Goal: Task Accomplishment & Management: Complete application form

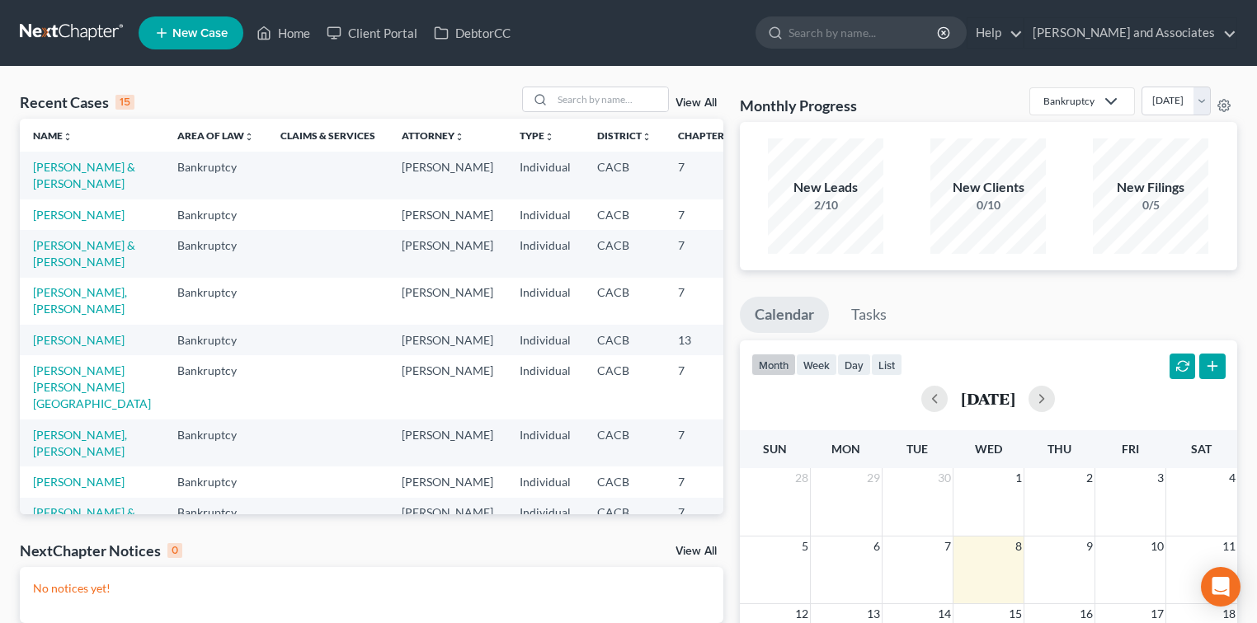
click at [208, 21] on link "New Case" at bounding box center [191, 32] width 105 height 33
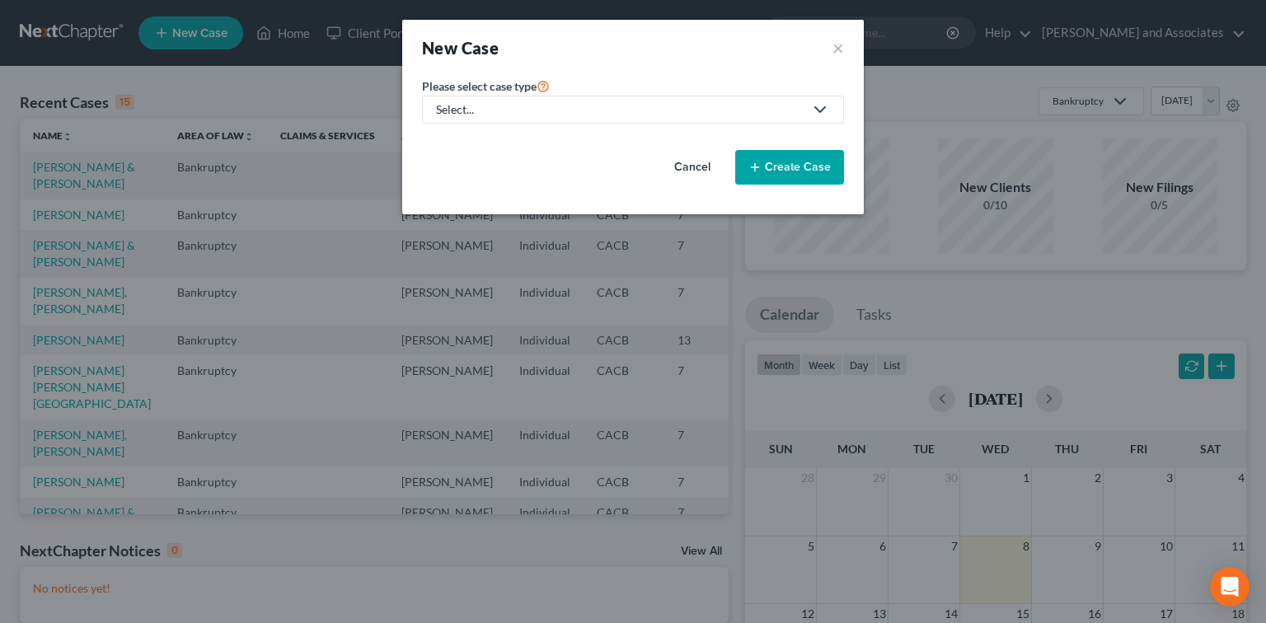
click at [822, 49] on div "New Case ×" at bounding box center [633, 47] width 422 height 23
click at [845, 50] on div "New Case ×" at bounding box center [633, 48] width 462 height 56
click at [839, 49] on button "×" at bounding box center [839, 47] width 12 height 23
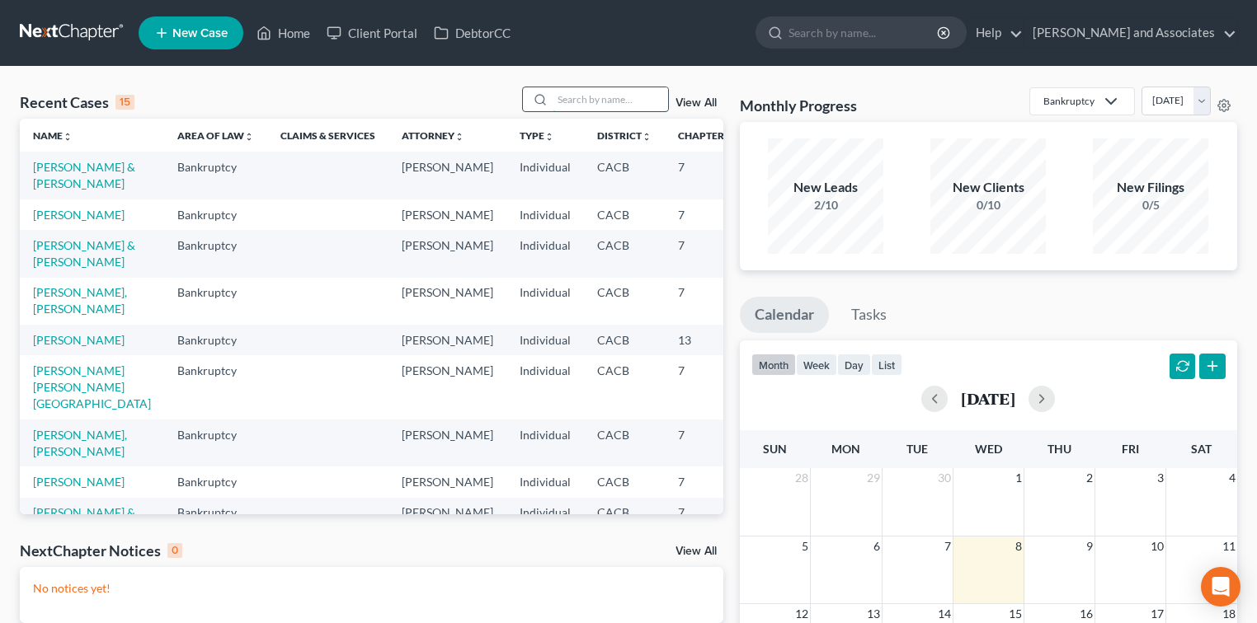
click at [632, 108] on input "search" at bounding box center [609, 99] width 115 height 24
type input "nichole"
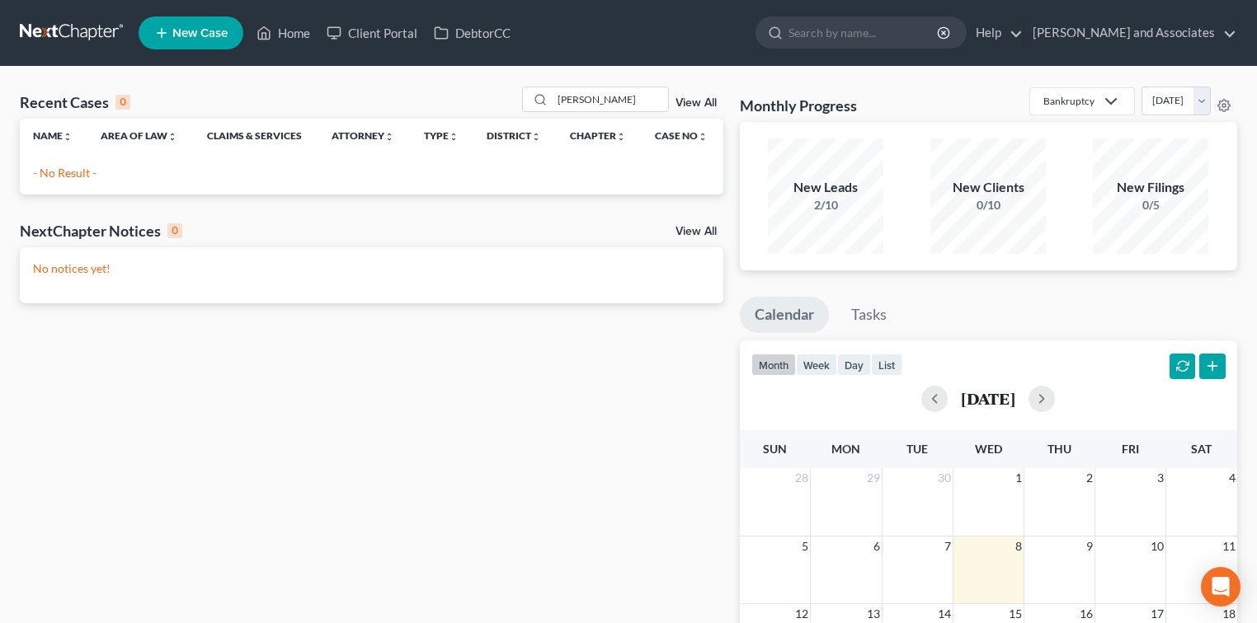
click at [171, 28] on link "New Case" at bounding box center [191, 32] width 105 height 33
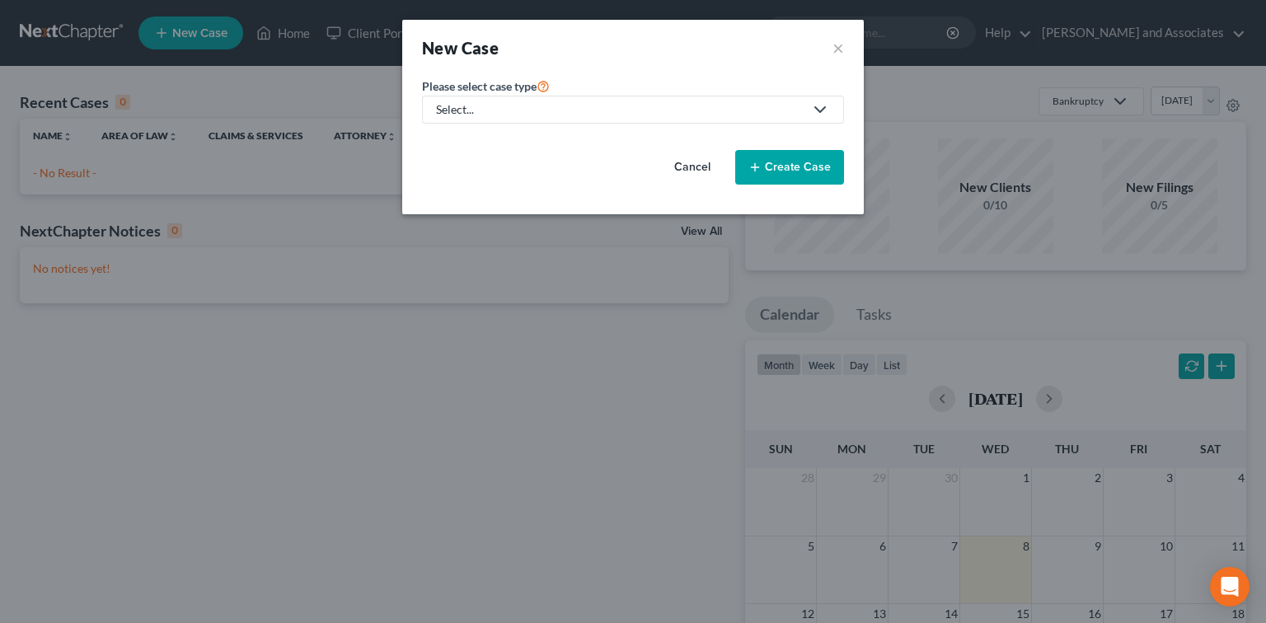
click at [686, 106] on div "Select..." at bounding box center [620, 109] width 368 height 16
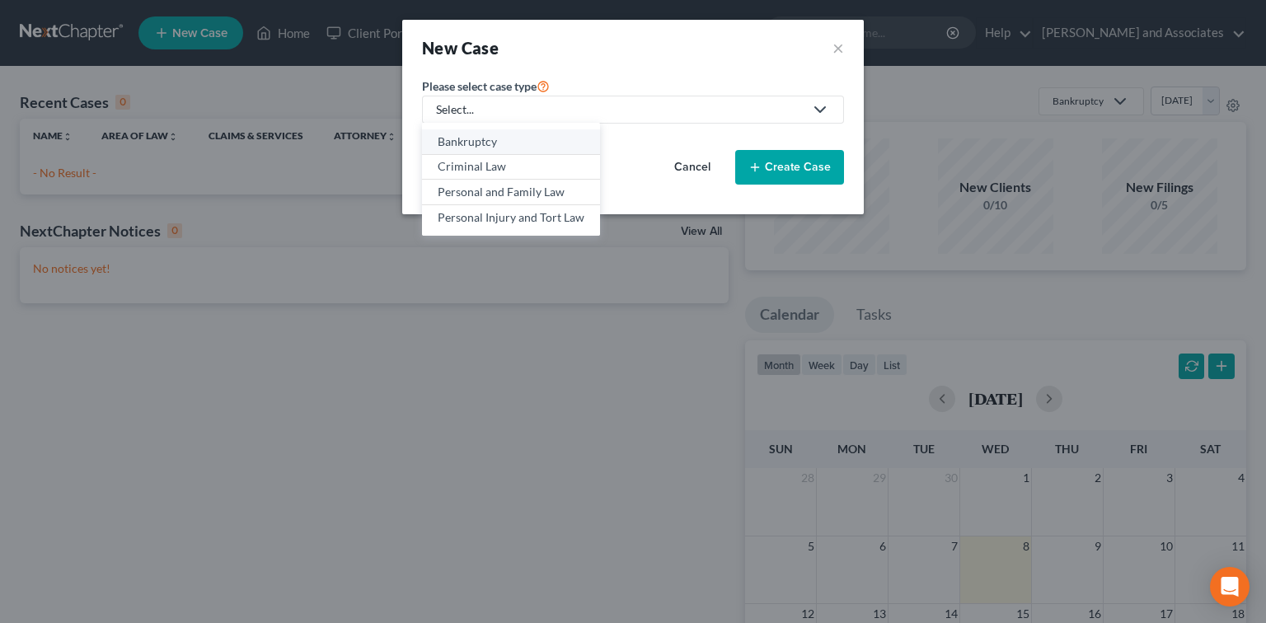
click at [505, 148] on div "Bankruptcy" at bounding box center [511, 142] width 147 height 16
select select "7"
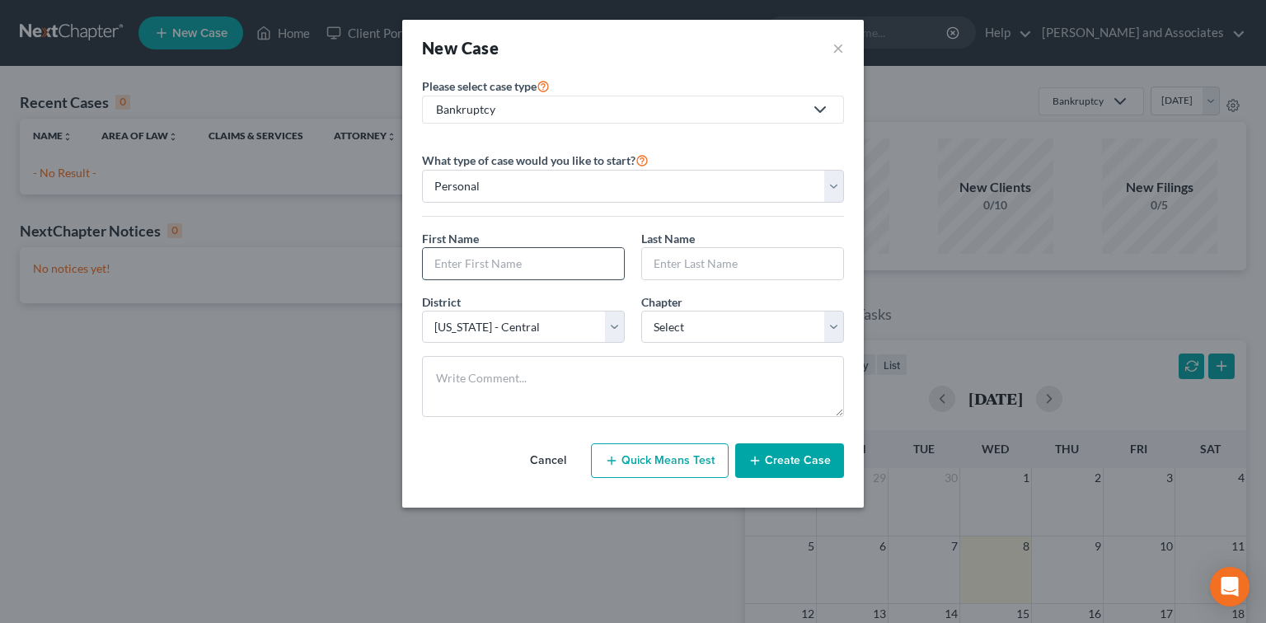
click at [506, 270] on input "text" at bounding box center [523, 263] width 201 height 31
type input "Nichole"
click at [679, 270] on input "text" at bounding box center [742, 263] width 201 height 31
type input "Estrada"
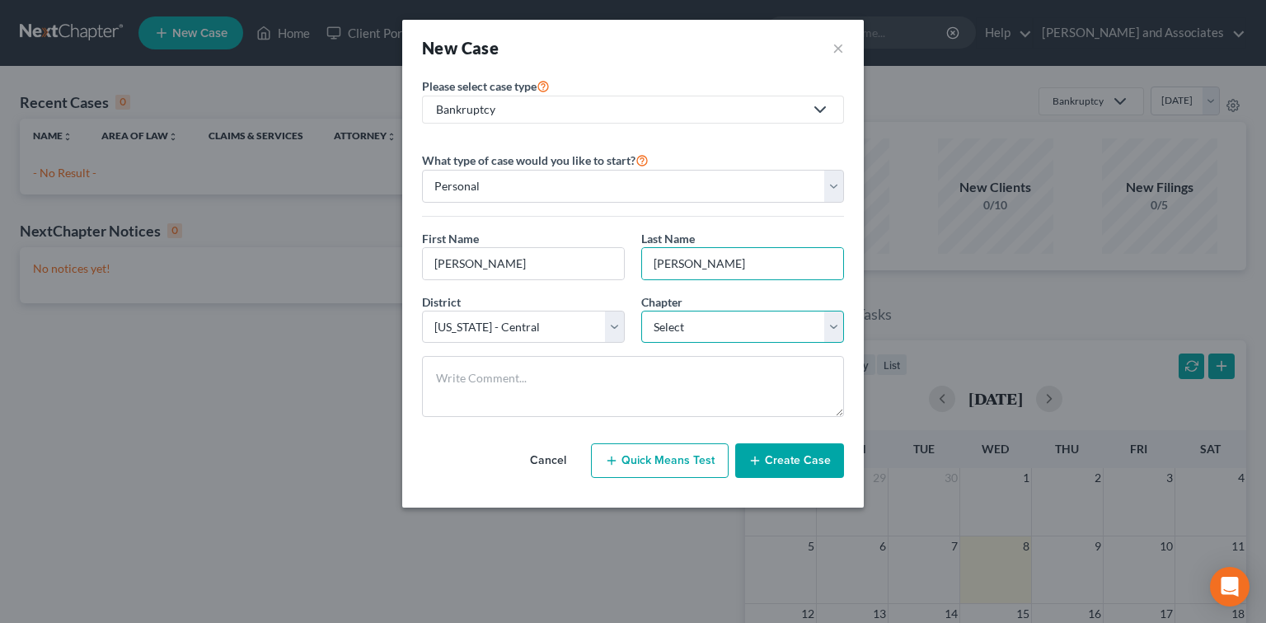
click at [712, 327] on select "Select 7 11 12 13" at bounding box center [742, 327] width 203 height 33
click at [641, 311] on select "Select 7 11 12 13" at bounding box center [742, 327] width 203 height 33
click at [722, 322] on select "Select 7 11 12 13" at bounding box center [742, 327] width 203 height 33
select select "0"
click at [641, 311] on select "Select 7 11 12 13" at bounding box center [742, 327] width 203 height 33
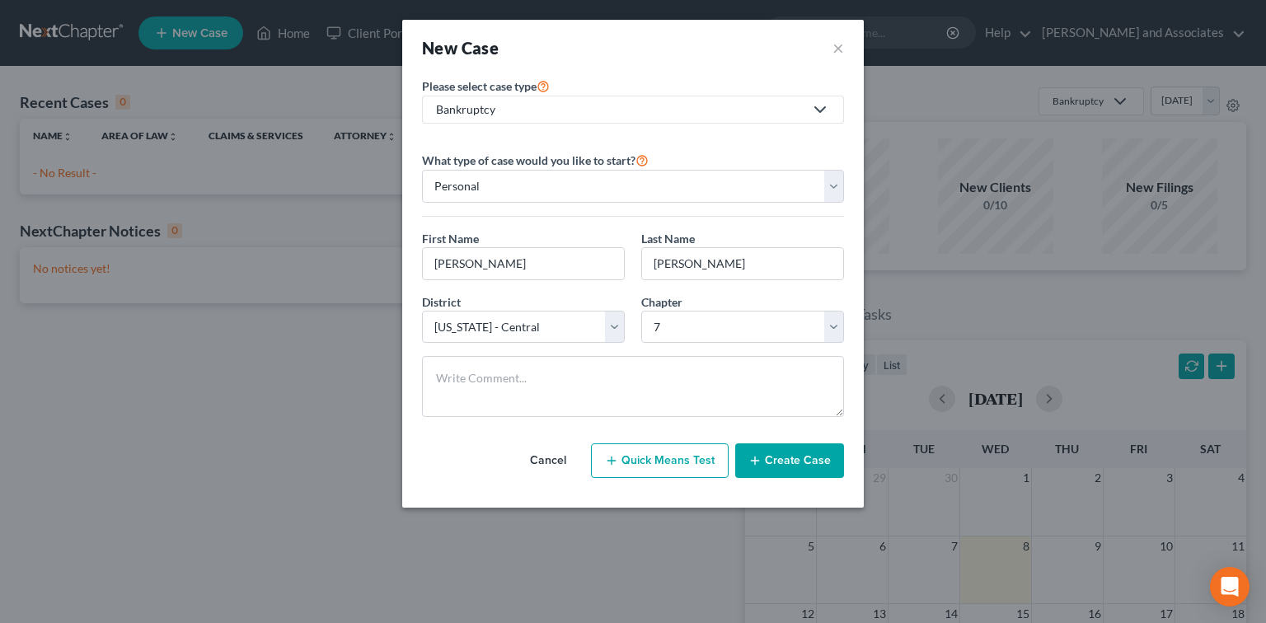
click at [793, 463] on button "Create Case" at bounding box center [789, 461] width 109 height 35
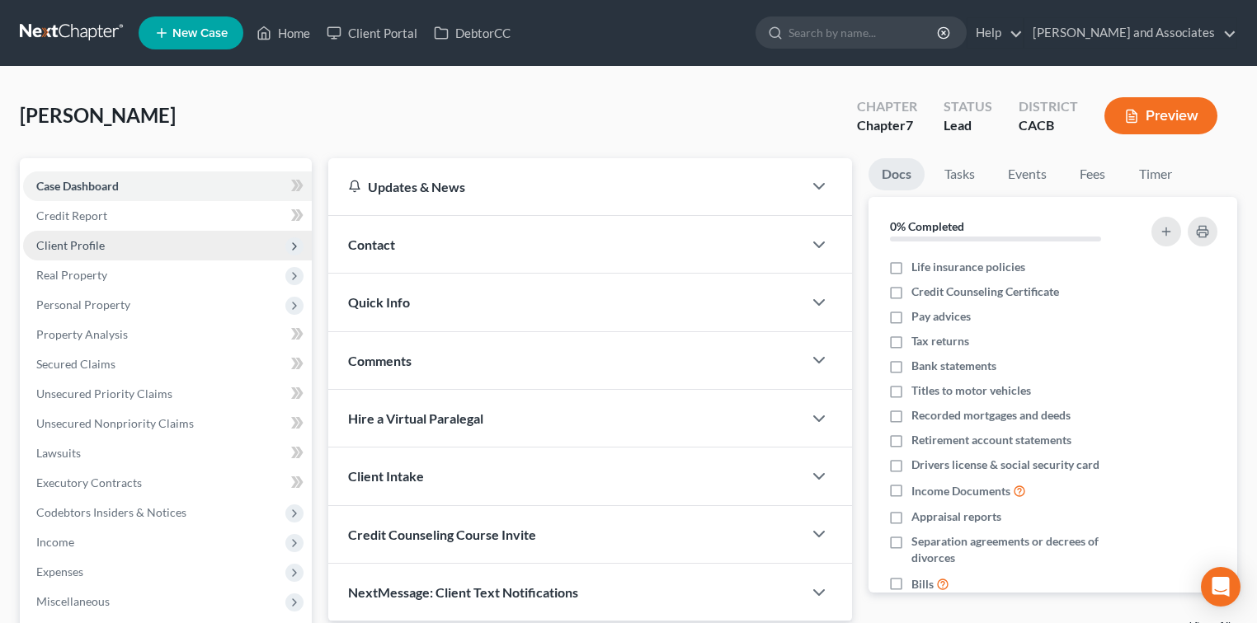
click at [166, 248] on span "Client Profile" at bounding box center [167, 246] width 289 height 30
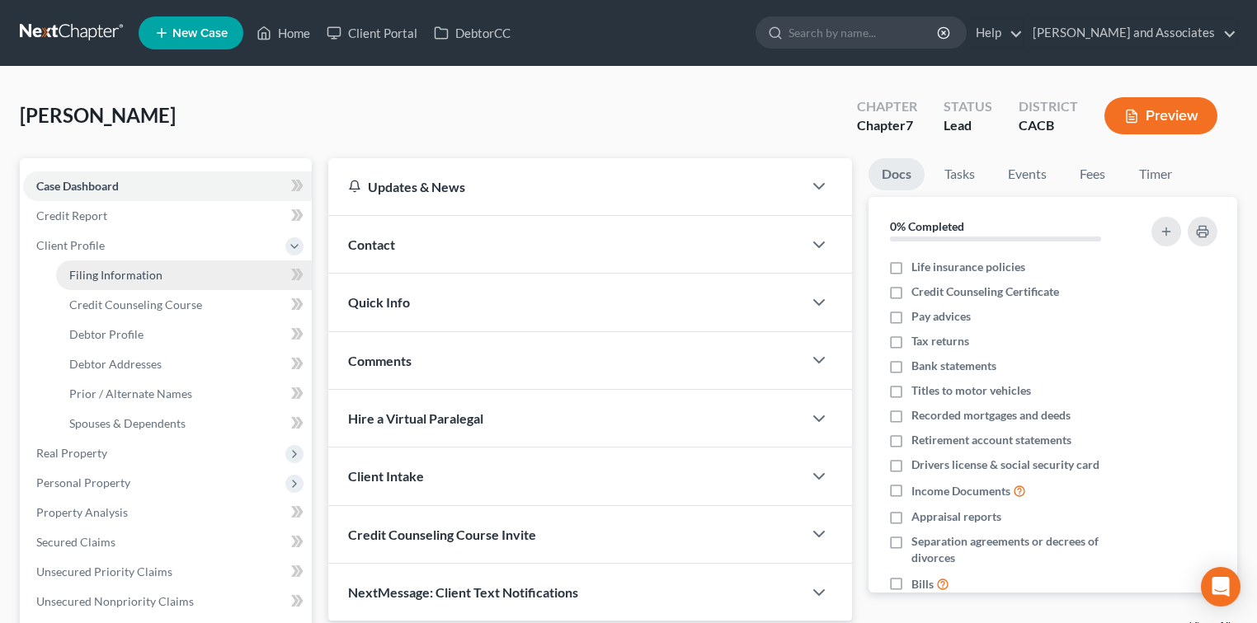
click at [167, 274] on link "Filing Information" at bounding box center [184, 276] width 256 height 30
select select "1"
select select "0"
select select "7"
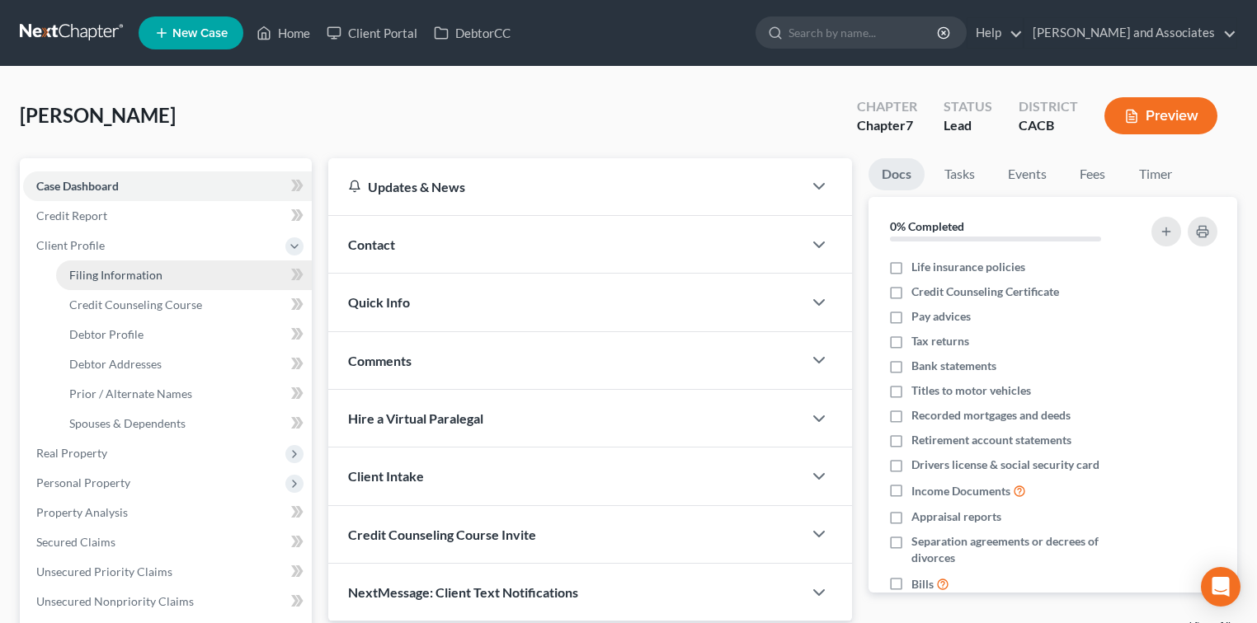
select select "4"
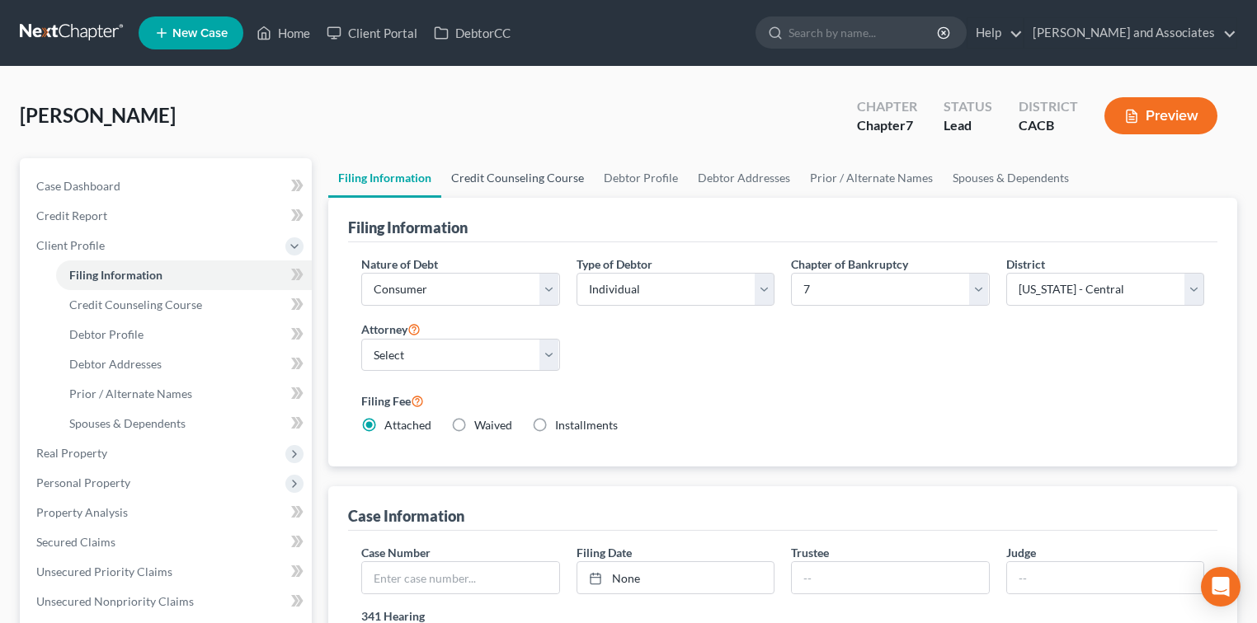
click at [515, 162] on link "Credit Counseling Course" at bounding box center [517, 178] width 153 height 40
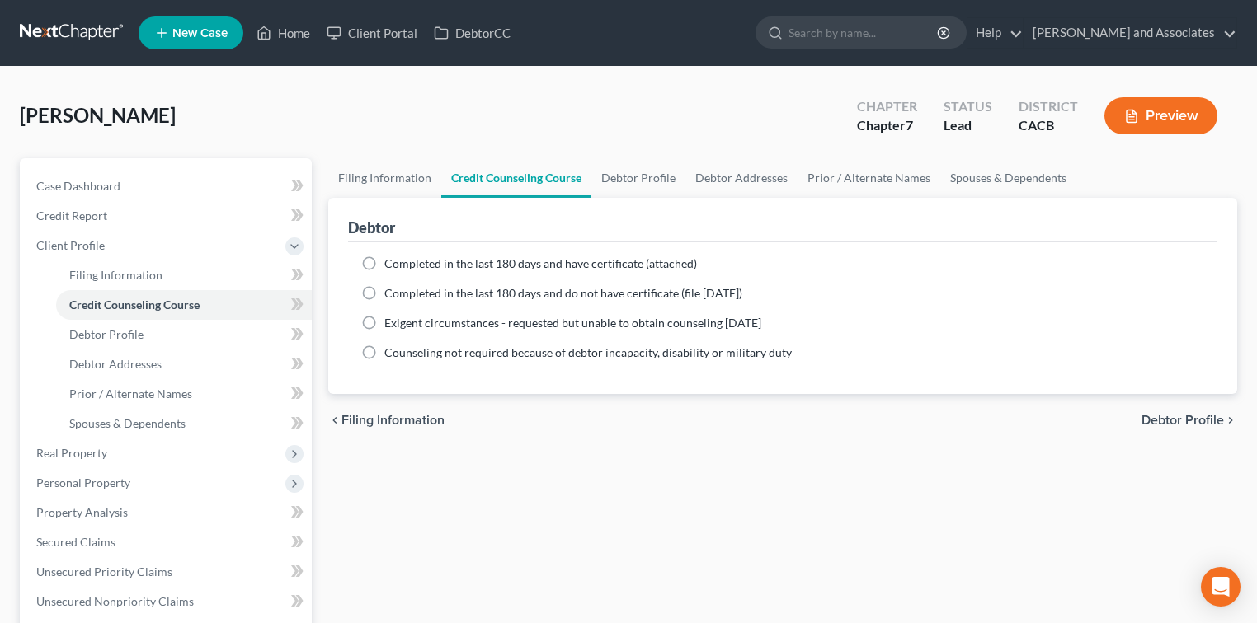
drag, startPoint x: 475, startPoint y: 298, endPoint x: 480, endPoint y: 290, distance: 8.9
click at [475, 298] on span "Completed in the last 180 days and do not have certificate (file within 14 days)" at bounding box center [563, 293] width 358 height 14
click at [402, 296] on input "Completed in the last 180 days and do not have certificate (file within 14 days)" at bounding box center [396, 290] width 11 height 11
radio input "true"
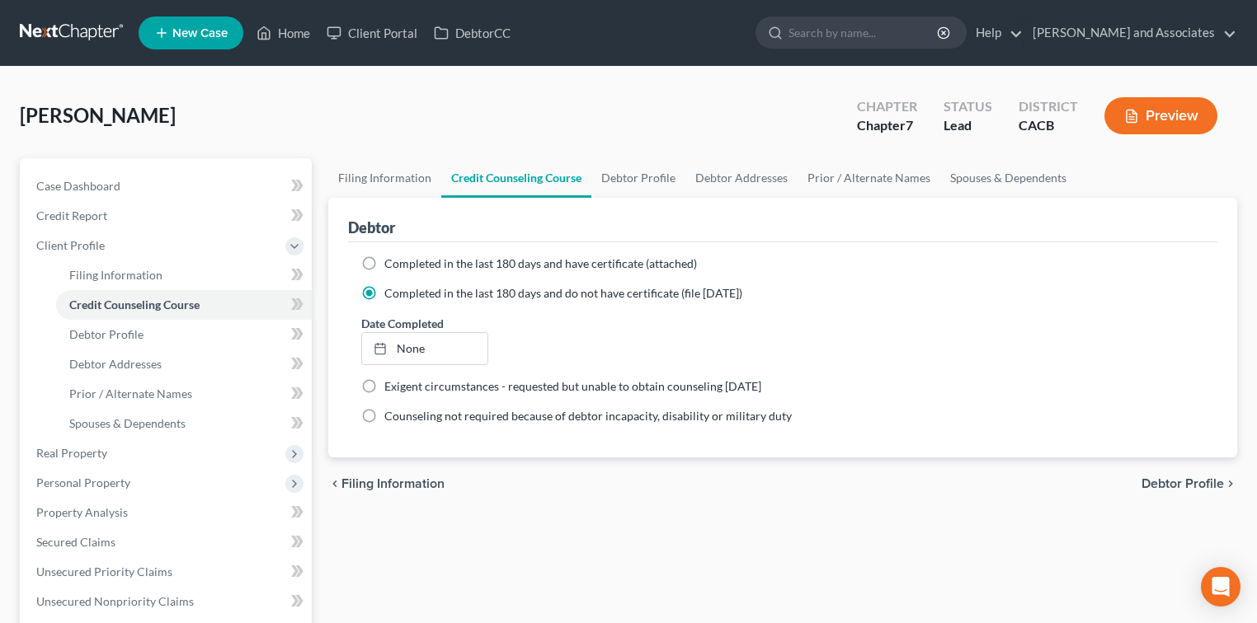
click at [505, 256] on label "Completed in the last 180 days and have certificate (attached)" at bounding box center [540, 264] width 312 height 16
click at [402, 256] on input "Completed in the last 180 days and have certificate (attached)" at bounding box center [396, 261] width 11 height 11
radio input "true"
radio input "false"
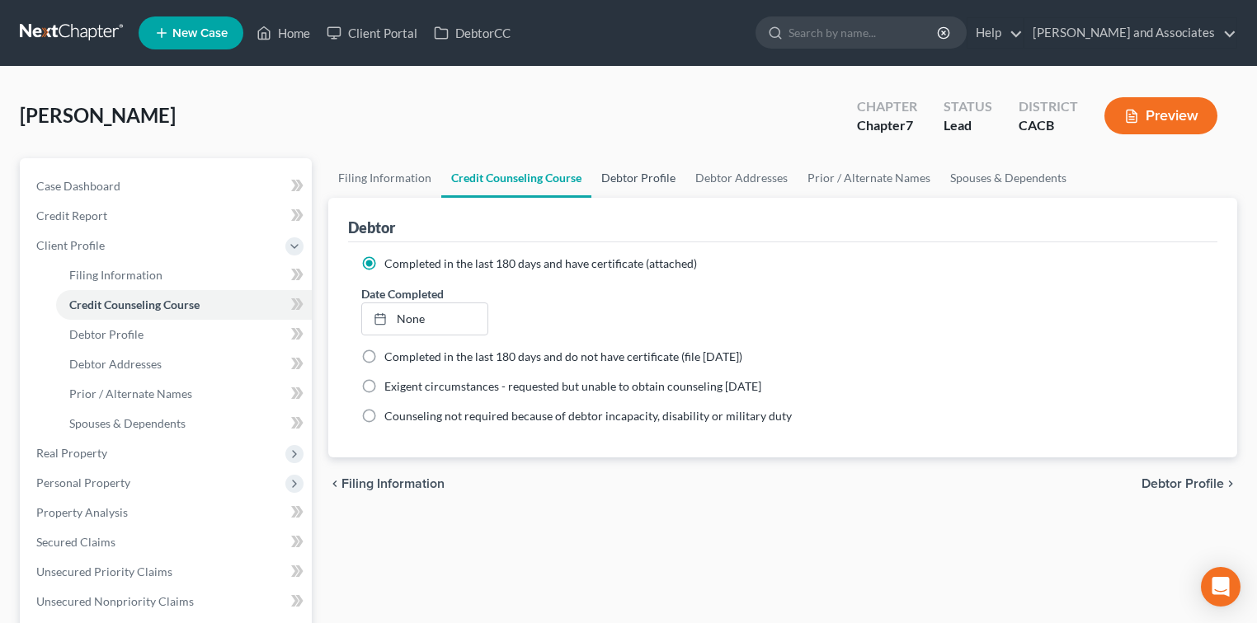
click at [656, 158] on link "Debtor Profile" at bounding box center [638, 178] width 94 height 40
select select "0"
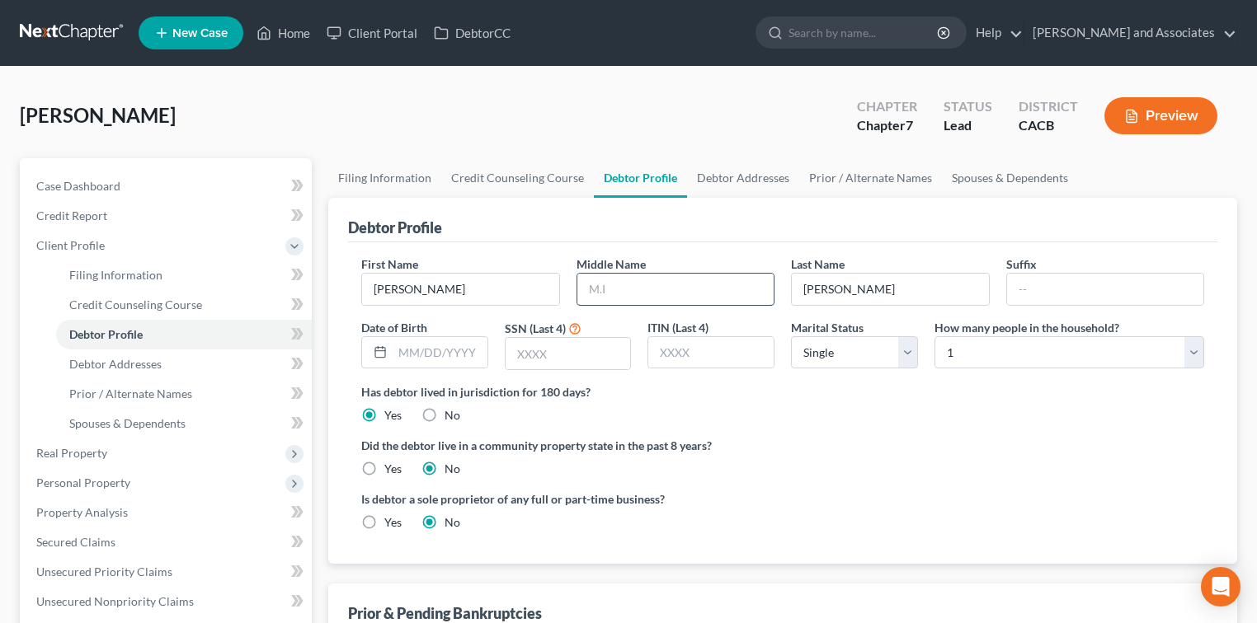
click at [754, 287] on input "text" at bounding box center [675, 289] width 197 height 31
type input "Shilah"
click at [443, 341] on input "text" at bounding box center [439, 352] width 95 height 31
type input "03/31/2003"
click at [708, 337] on input "text" at bounding box center [710, 352] width 125 height 31
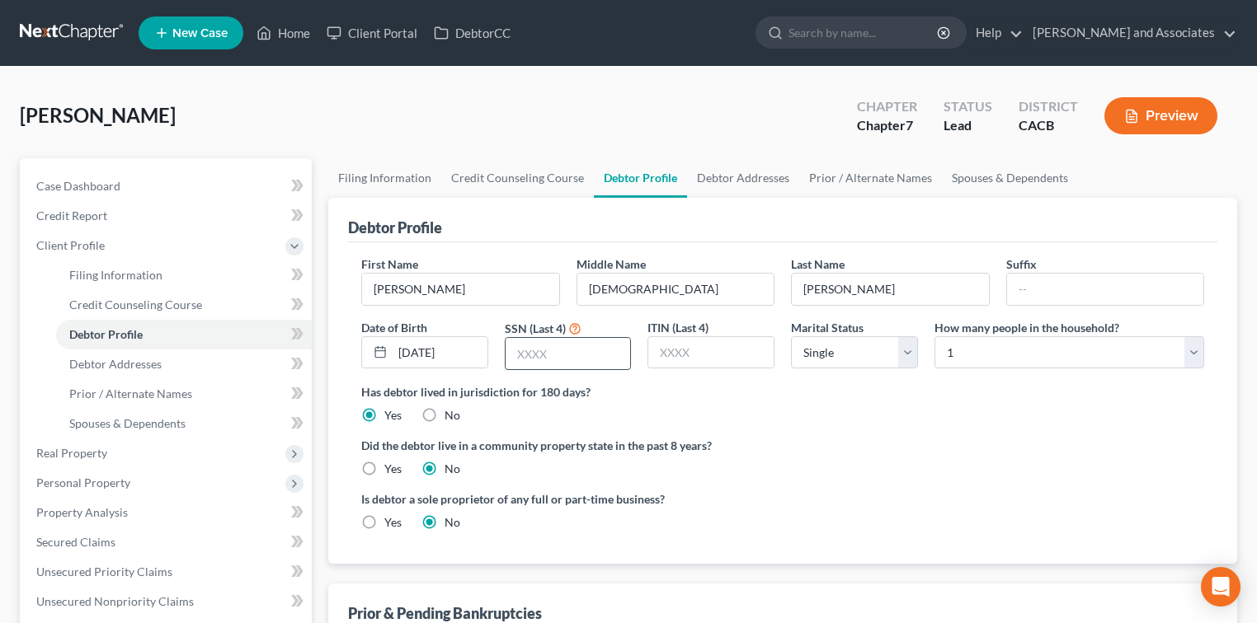
click at [587, 350] on input "text" at bounding box center [567, 353] width 125 height 31
type input "8389"
click at [874, 447] on label "Did the debtor live in a community property state in the past 8 years?" at bounding box center [782, 445] width 843 height 17
click at [740, 175] on link "Debtor Addresses" at bounding box center [743, 178] width 112 height 40
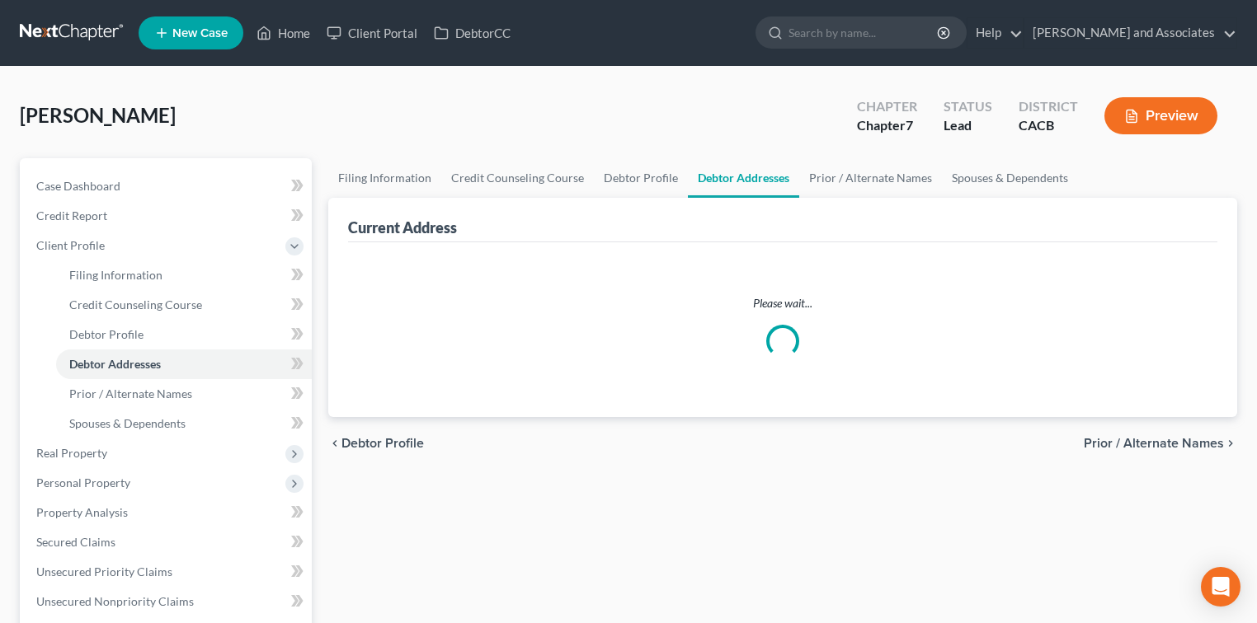
select select "0"
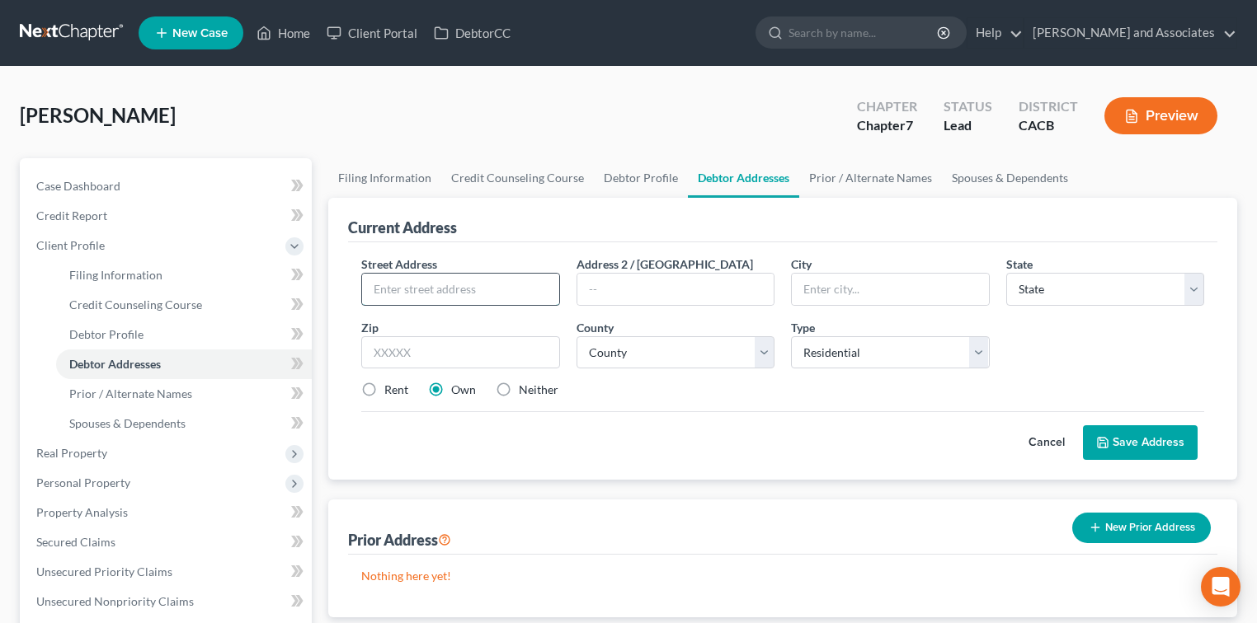
click at [491, 276] on input "text" at bounding box center [460, 289] width 197 height 31
type input "1902 Blue Sage Lane"
click at [492, 366] on input "text" at bounding box center [460, 352] width 199 height 33
type input "93458"
click at [866, 294] on input "text" at bounding box center [890, 289] width 197 height 31
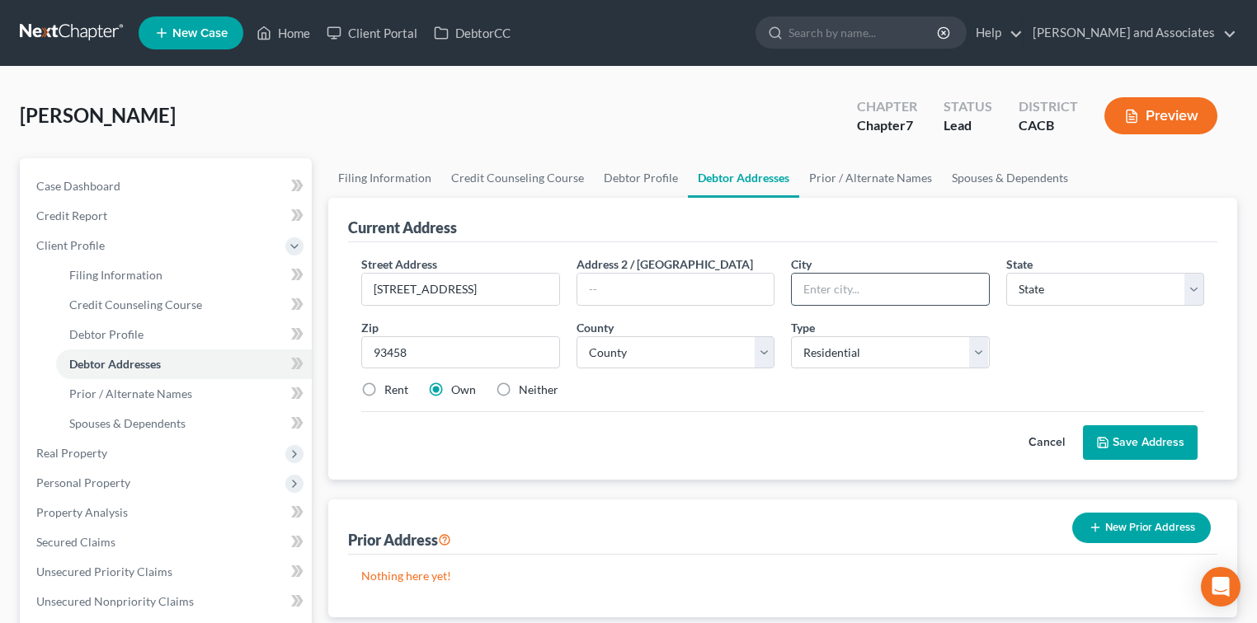
type input "Santa Maria"
select select "4"
click at [717, 353] on select "County Alameda County Alpine County Amador County Butte County Calaveras County…" at bounding box center [675, 352] width 199 height 33
select select "41"
click at [576, 336] on select "County Alameda County Alpine County Amador County Butte County Calaveras County…" at bounding box center [675, 352] width 199 height 33
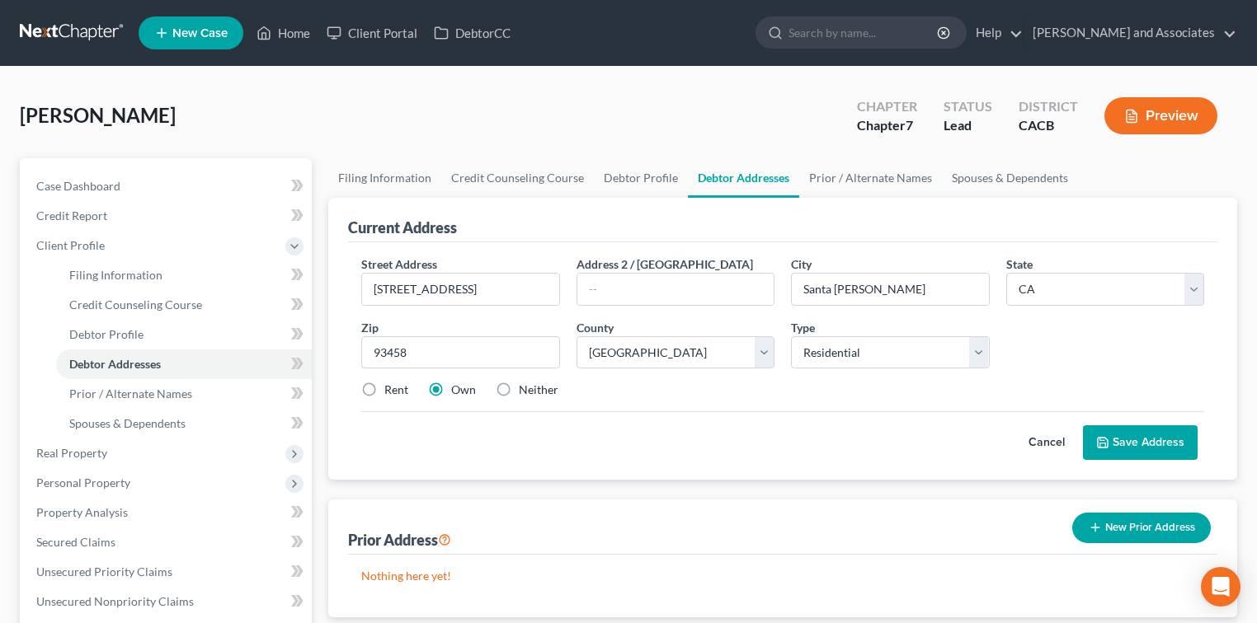
click at [1143, 443] on button "Save Address" at bounding box center [1140, 442] width 115 height 35
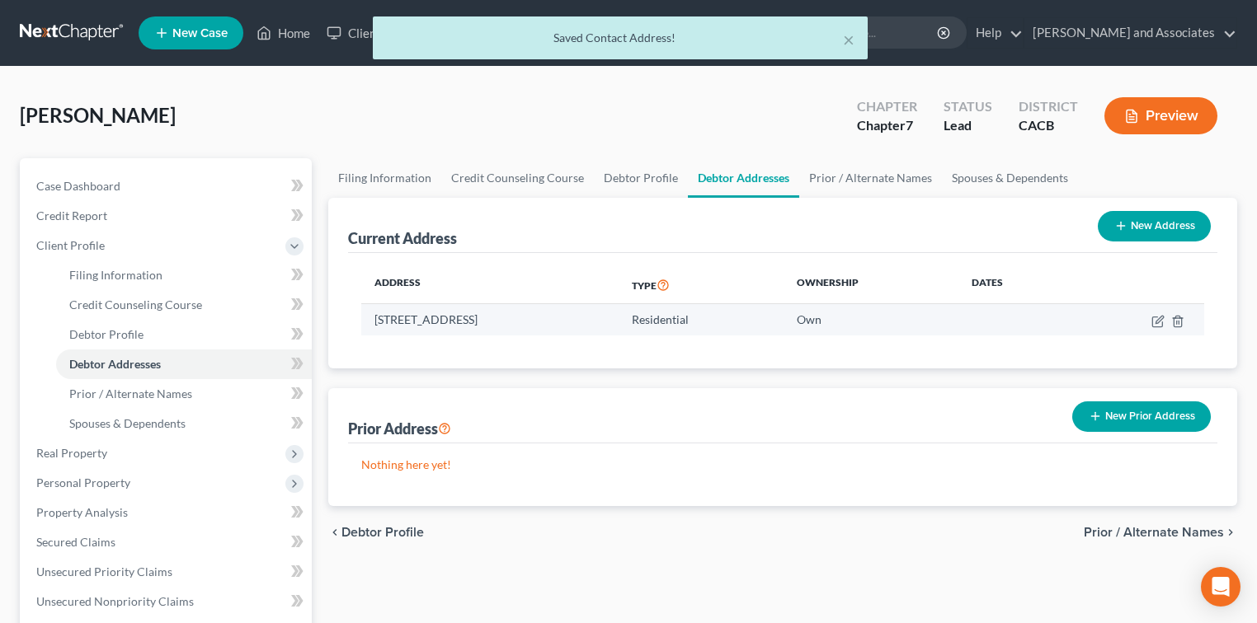
click at [1149, 319] on td at bounding box center [1138, 319] width 131 height 31
click at [1157, 321] on icon "button" at bounding box center [1157, 321] width 13 height 13
select select "4"
select select "41"
select select "0"
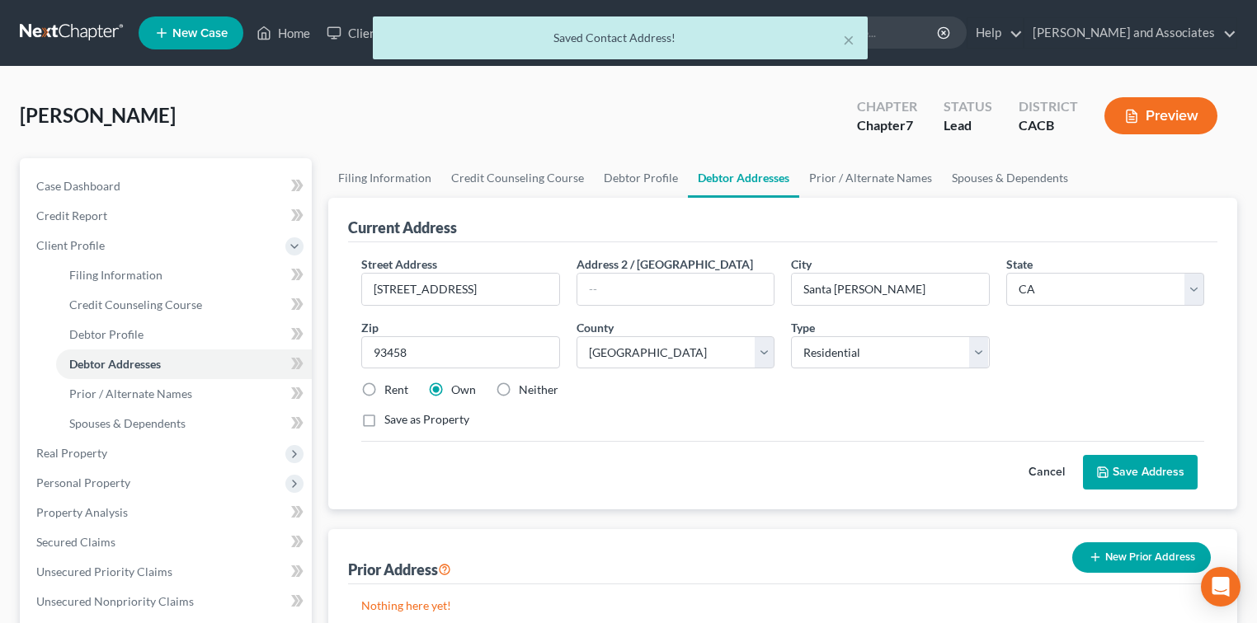
click at [409, 391] on div "Rent Own Neither" at bounding box center [782, 390] width 859 height 16
click at [409, 392] on div "Rent Own Neither" at bounding box center [782, 390] width 859 height 16
click at [389, 387] on label "Rent" at bounding box center [396, 390] width 24 height 16
click at [391, 387] on input "Rent" at bounding box center [396, 387] width 11 height 11
radio input "true"
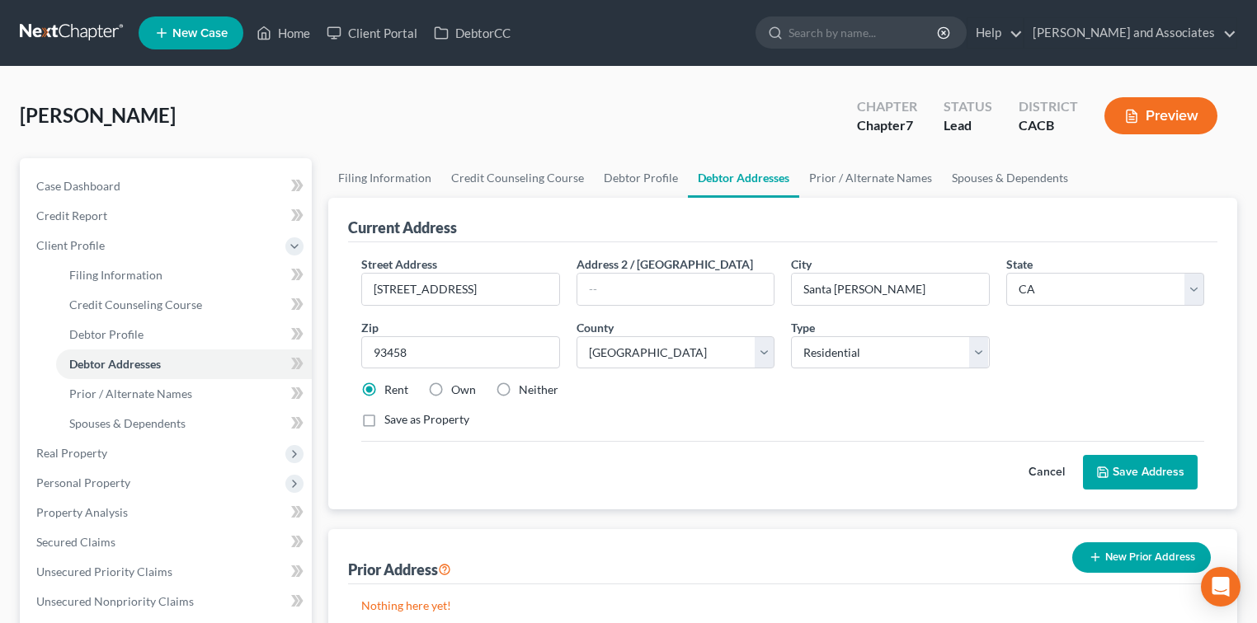
click at [1173, 478] on button "Save Address" at bounding box center [1140, 472] width 115 height 35
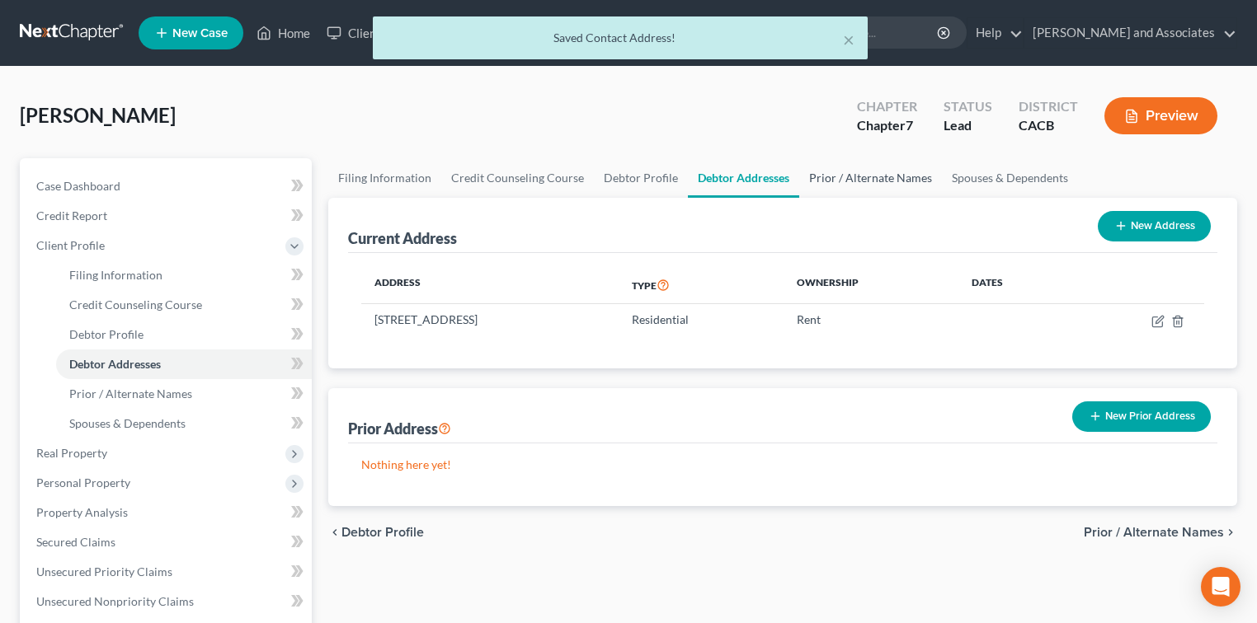
click at [919, 183] on link "Prior / Alternate Names" at bounding box center [870, 178] width 143 height 40
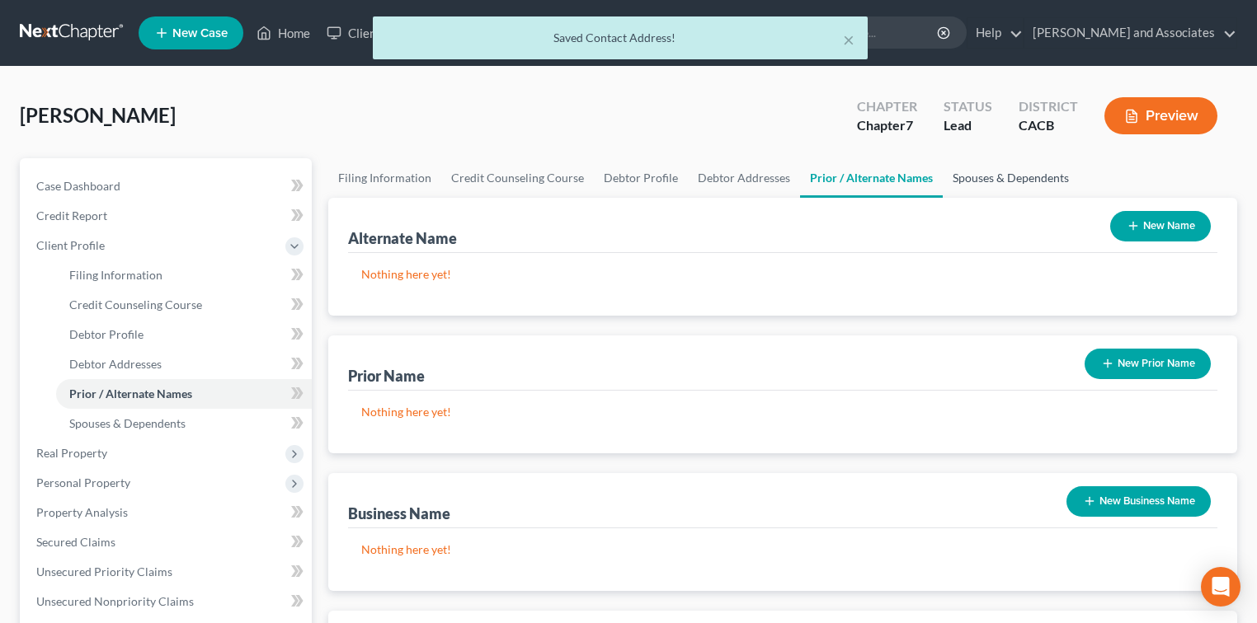
click at [1009, 179] on link "Spouses & Dependents" at bounding box center [1010, 178] width 136 height 40
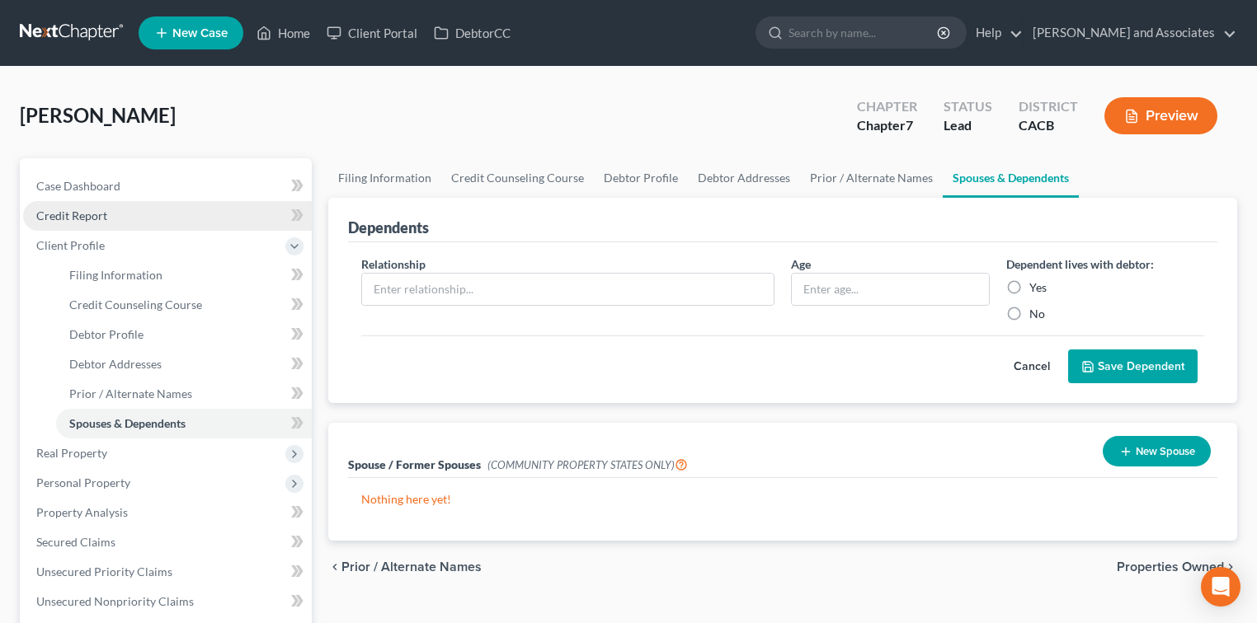
click at [139, 213] on link "Credit Report" at bounding box center [167, 216] width 289 height 30
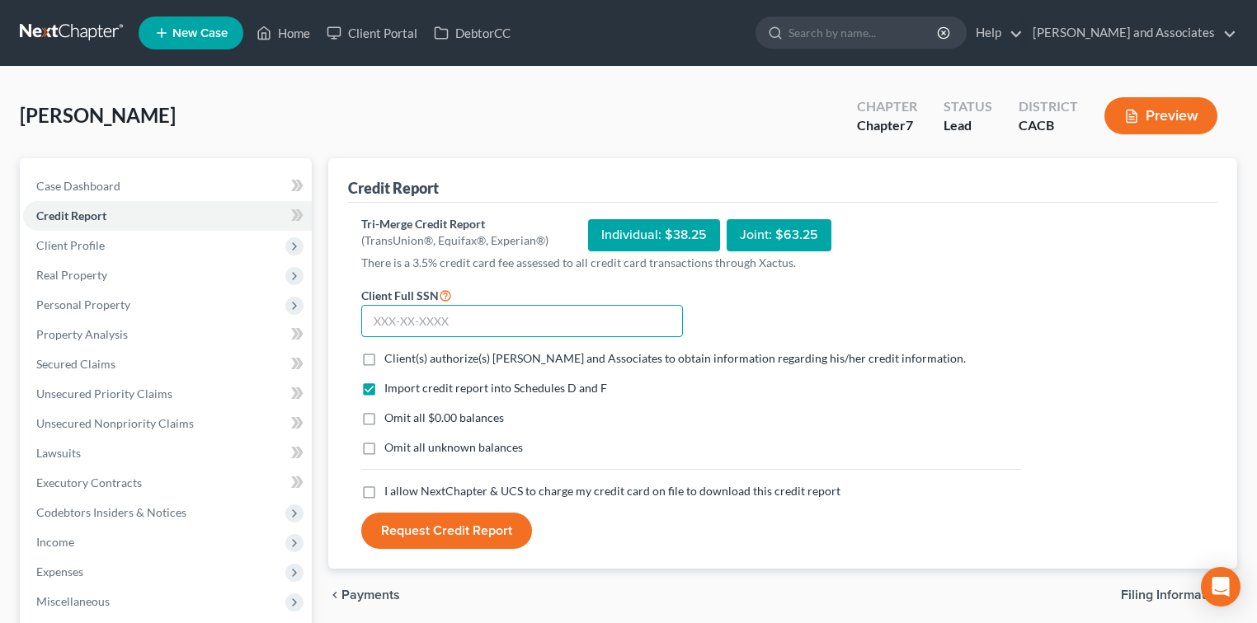
click at [591, 317] on input "text" at bounding box center [522, 321] width 322 height 33
click at [472, 357] on span "Client(s) authorize(s) Michael B. Clayton and Associates to obtain information …" at bounding box center [674, 358] width 581 height 14
click at [402, 357] on input "Client(s) authorize(s) Michael B. Clayton and Associates to obtain information …" at bounding box center [396, 355] width 11 height 11
checkbox input "true"
click at [410, 491] on span "I allow NextChapter & UCS to charge my credit card on file to download this cre…" at bounding box center [612, 491] width 456 height 14
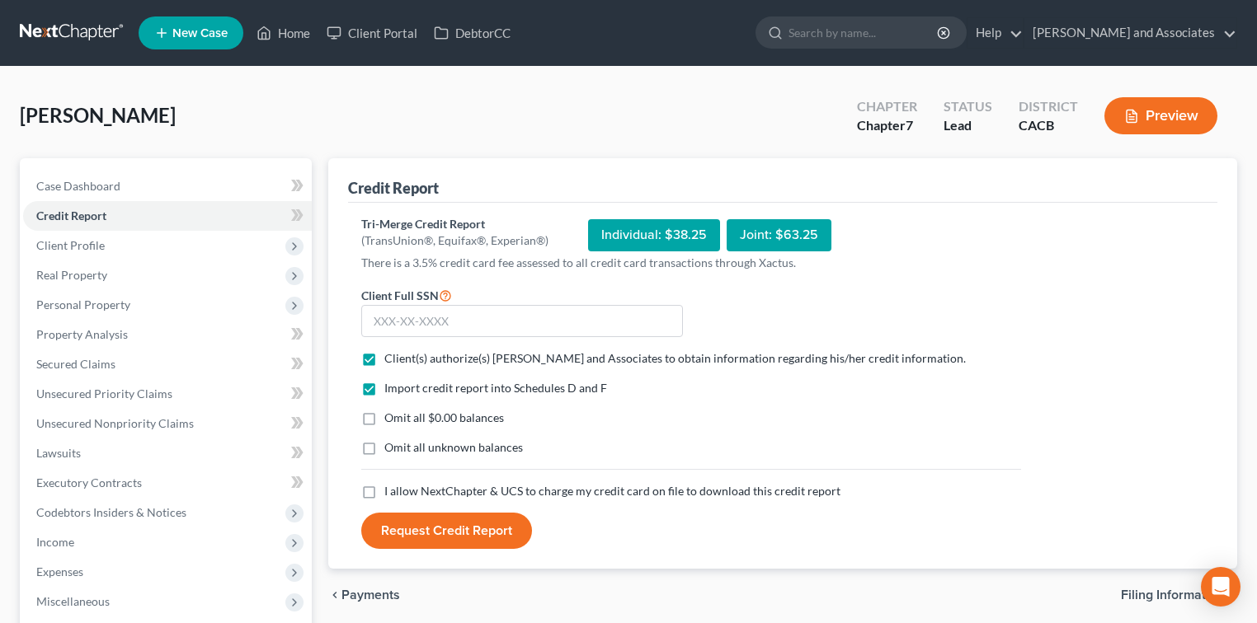
click at [402, 491] on input "I allow NextChapter & UCS to charge my credit card on file to download this cre…" at bounding box center [396, 488] width 11 height 11
checkbox input "true"
click at [497, 311] on input "text" at bounding box center [522, 321] width 322 height 33
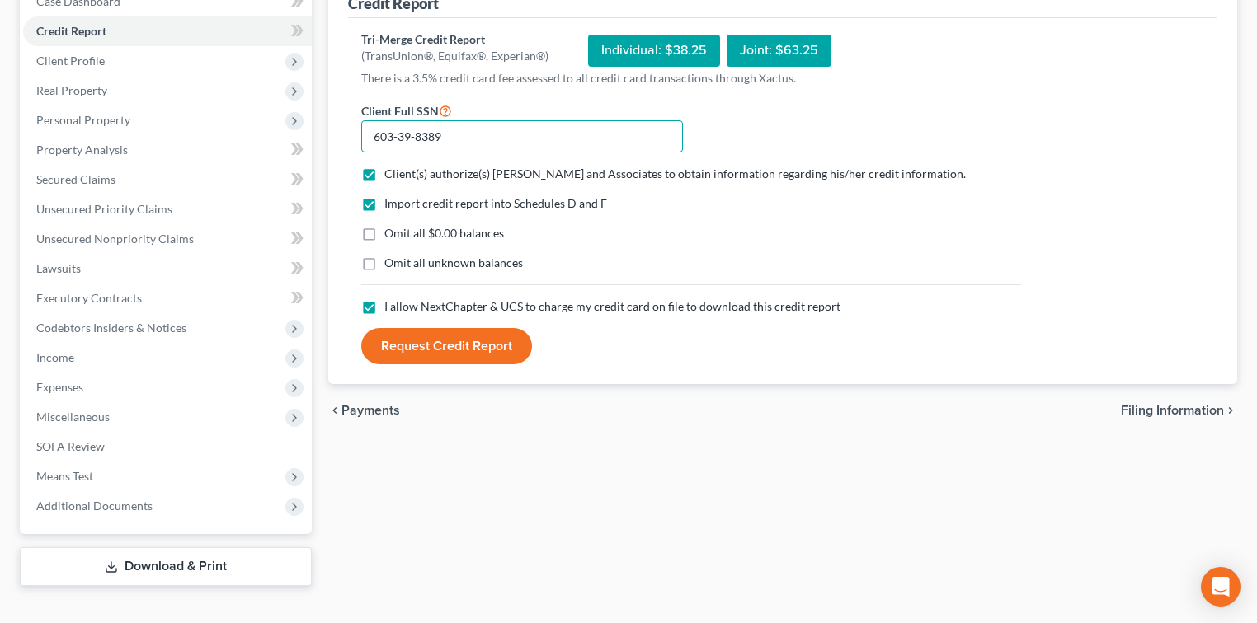
scroll to position [209, 0]
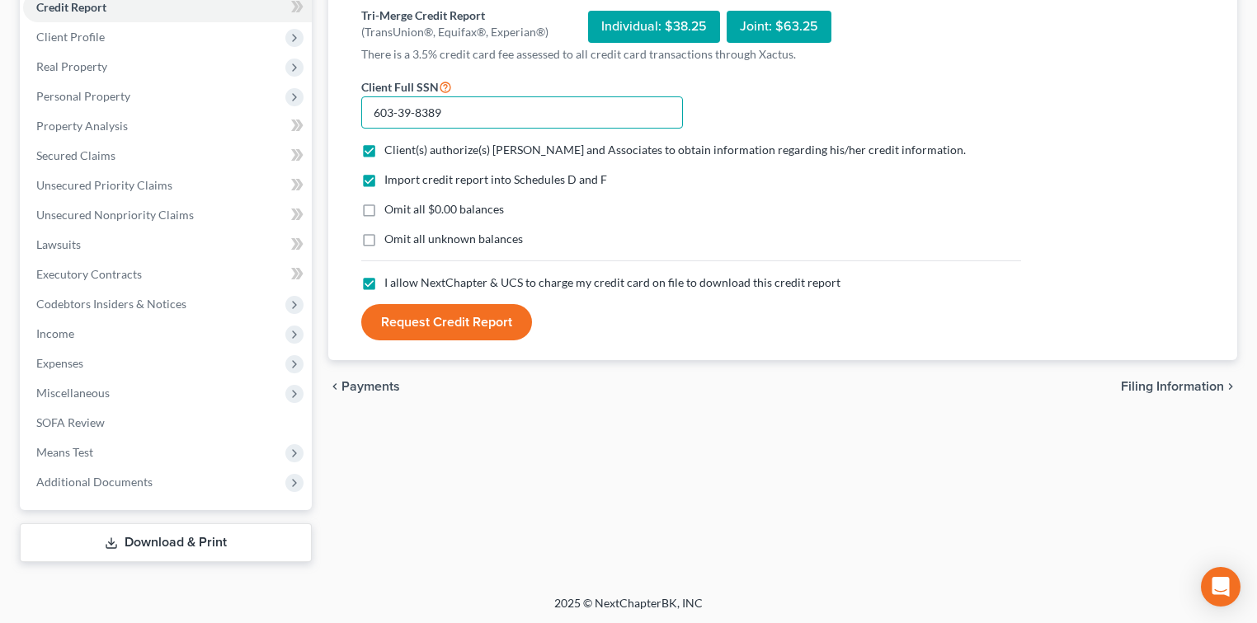
type input "603-39-8389"
click at [613, 124] on input "603-39-8389" at bounding box center [522, 112] width 322 height 33
click at [486, 322] on button "Request Credit Report" at bounding box center [446, 322] width 171 height 36
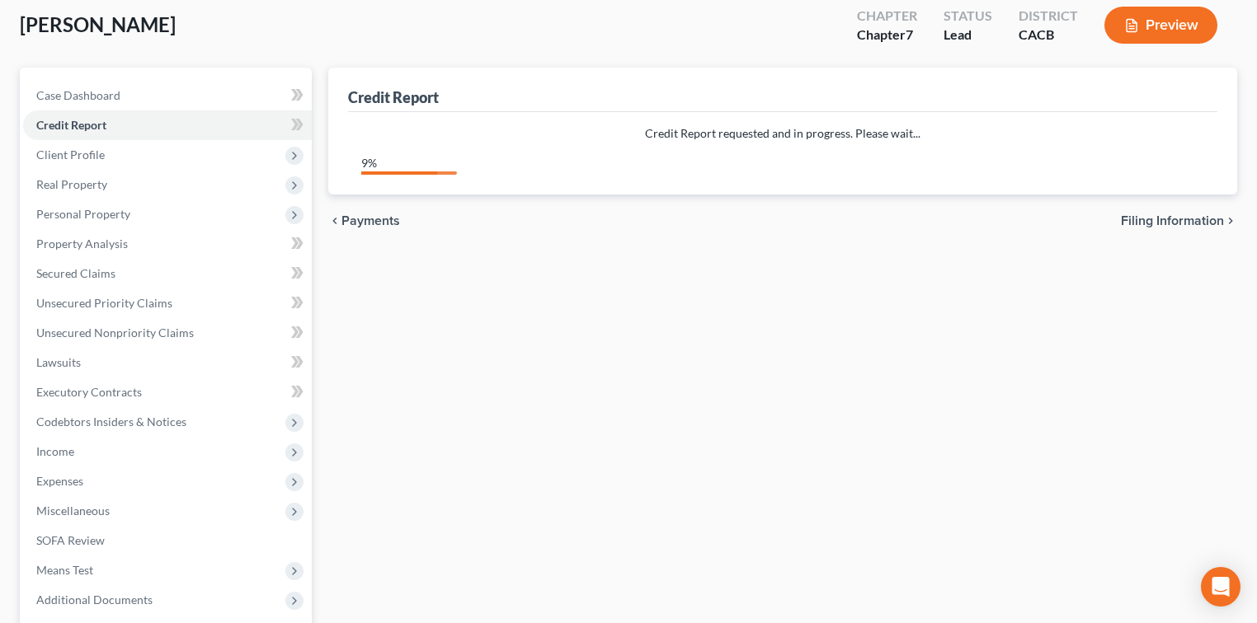
scroll to position [0, 0]
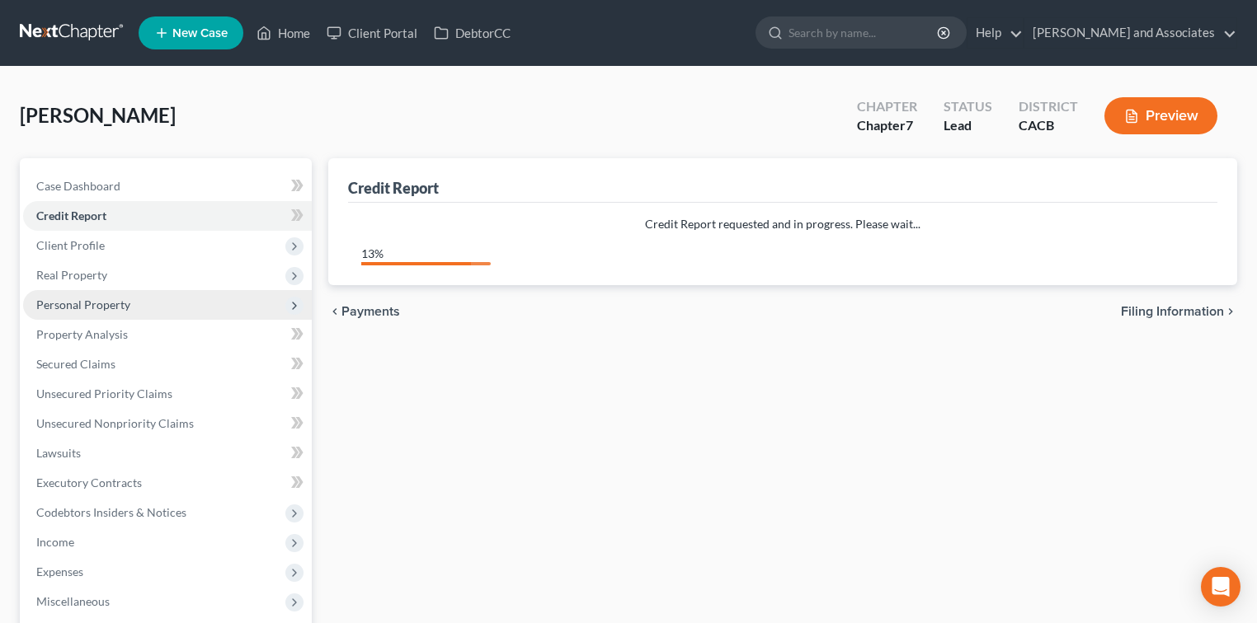
click at [109, 303] on span "Personal Property" at bounding box center [83, 305] width 94 height 14
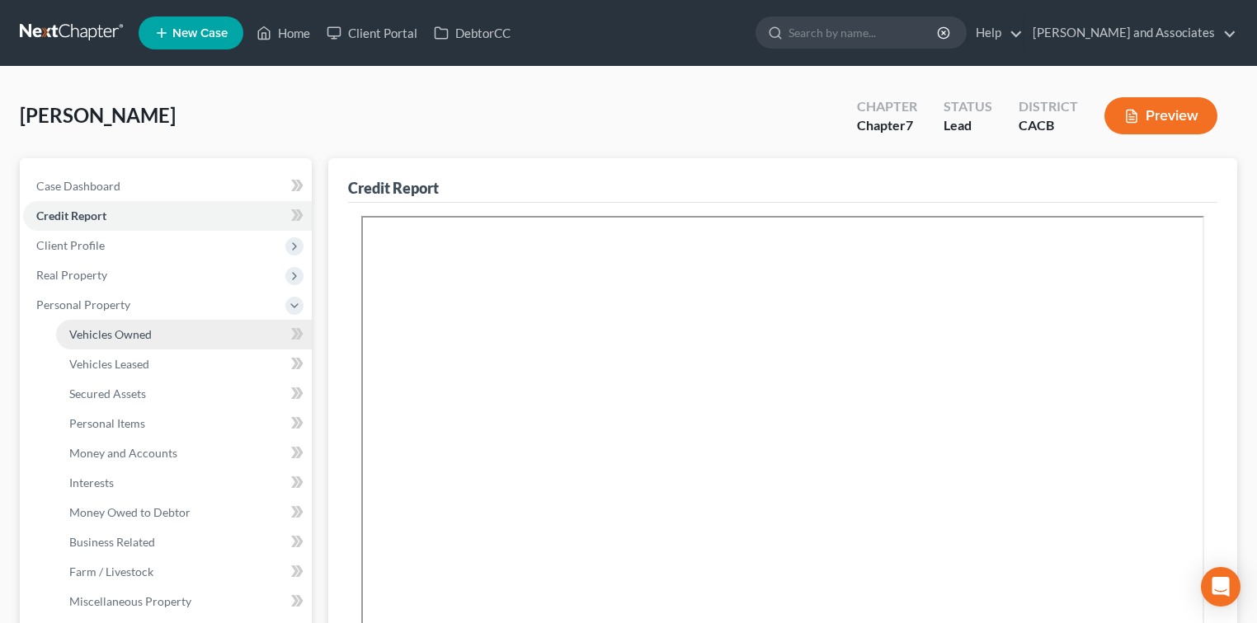
click at [188, 340] on link "Vehicles Owned" at bounding box center [184, 335] width 256 height 30
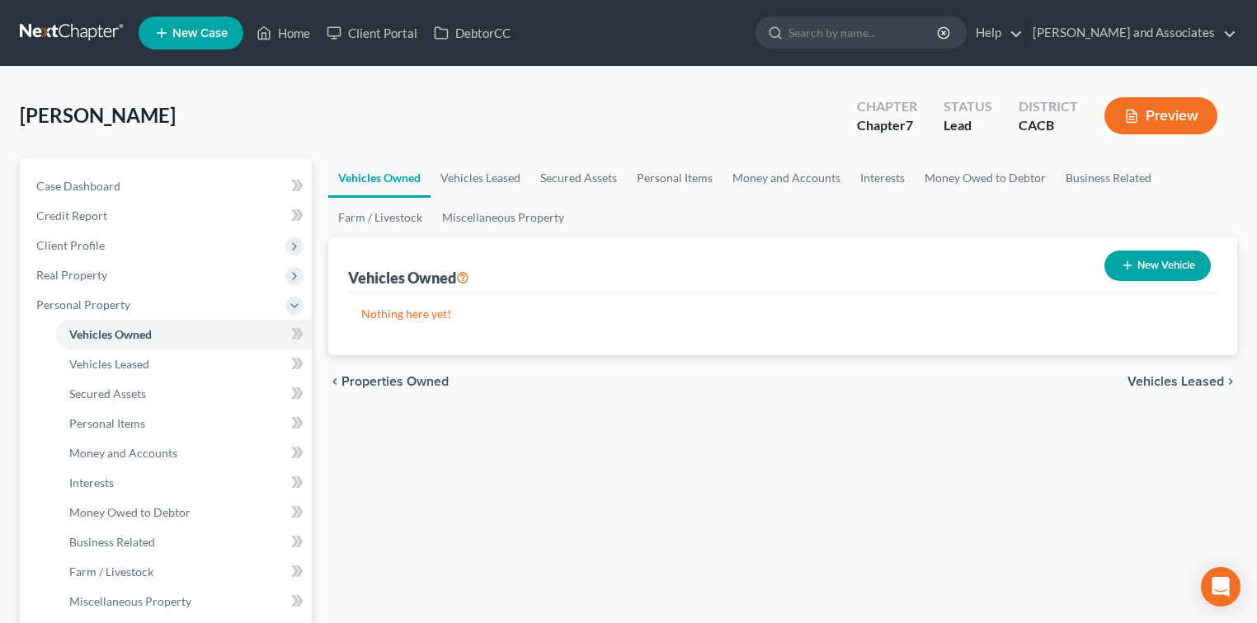
click at [49, 54] on nav "Home New Case Client Portal DebtorCC Michael B. Clayton and Associates ygarcia@…" at bounding box center [628, 33] width 1257 height 66
click at [59, 46] on link at bounding box center [73, 33] width 106 height 30
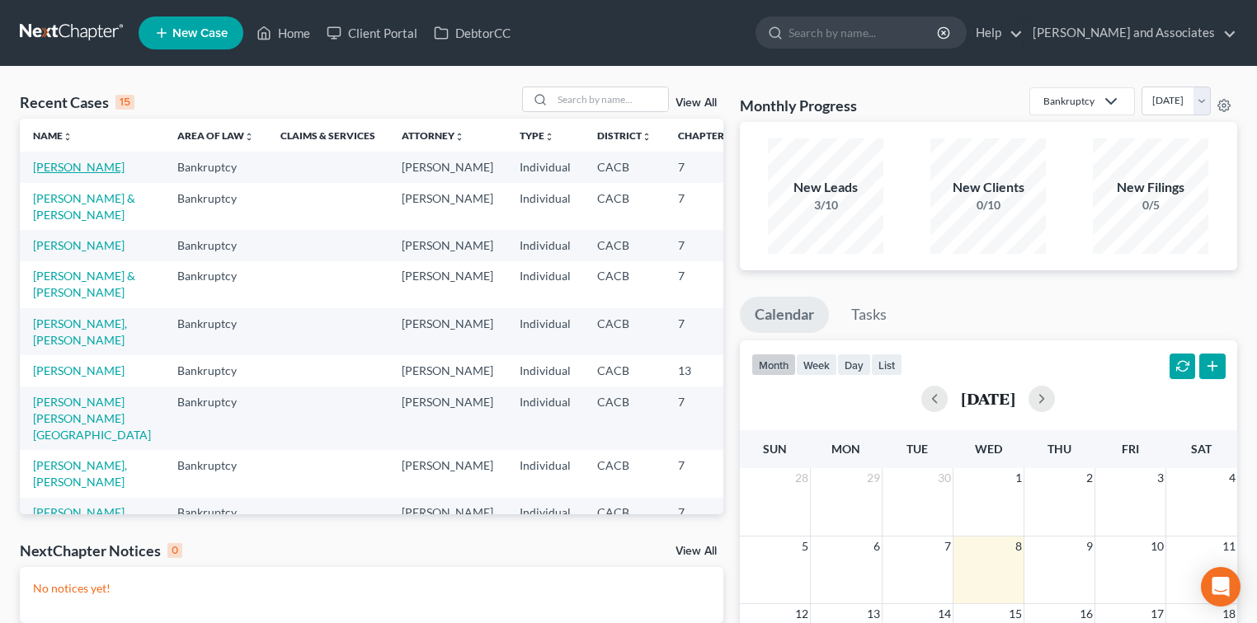
click at [48, 174] on link "[PERSON_NAME]" at bounding box center [79, 167] width 92 height 14
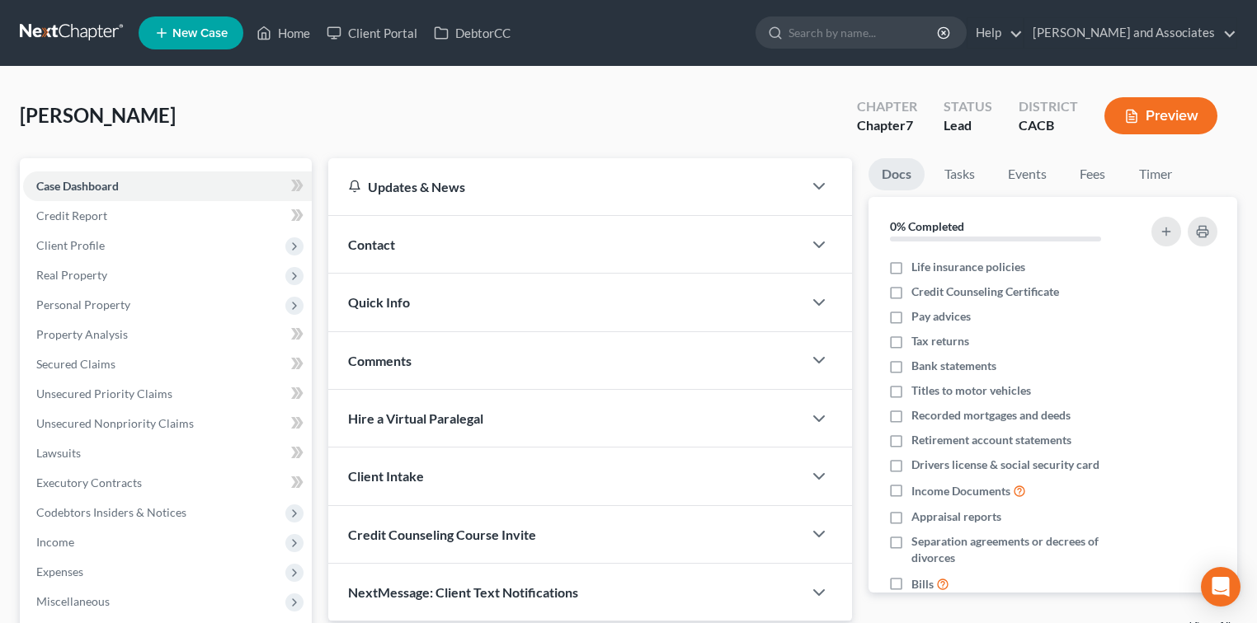
click at [81, 101] on div "[PERSON_NAME] Upgraded Chapter Chapter 7 Status Lead District CACB Preview" at bounding box center [628, 123] width 1217 height 72
click at [105, 28] on link at bounding box center [73, 33] width 106 height 30
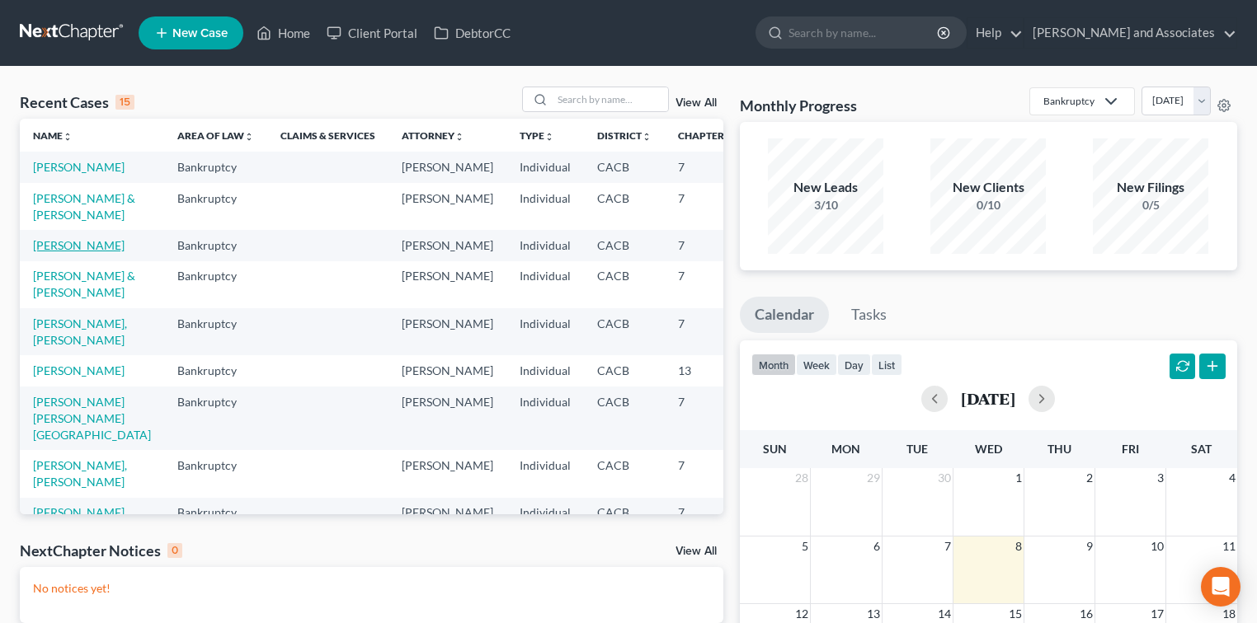
click at [73, 252] on link "[PERSON_NAME]" at bounding box center [79, 245] width 92 height 14
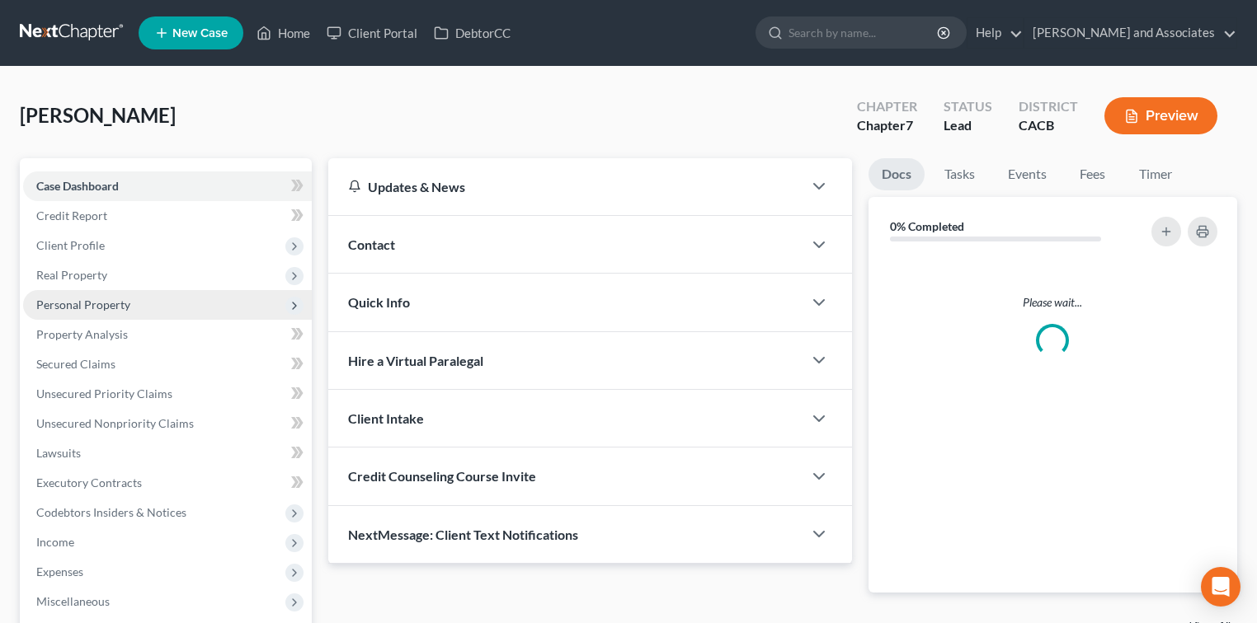
drag, startPoint x: 73, startPoint y: 296, endPoint x: 63, endPoint y: 312, distance: 19.2
click at [63, 312] on span "Personal Property" at bounding box center [167, 305] width 289 height 30
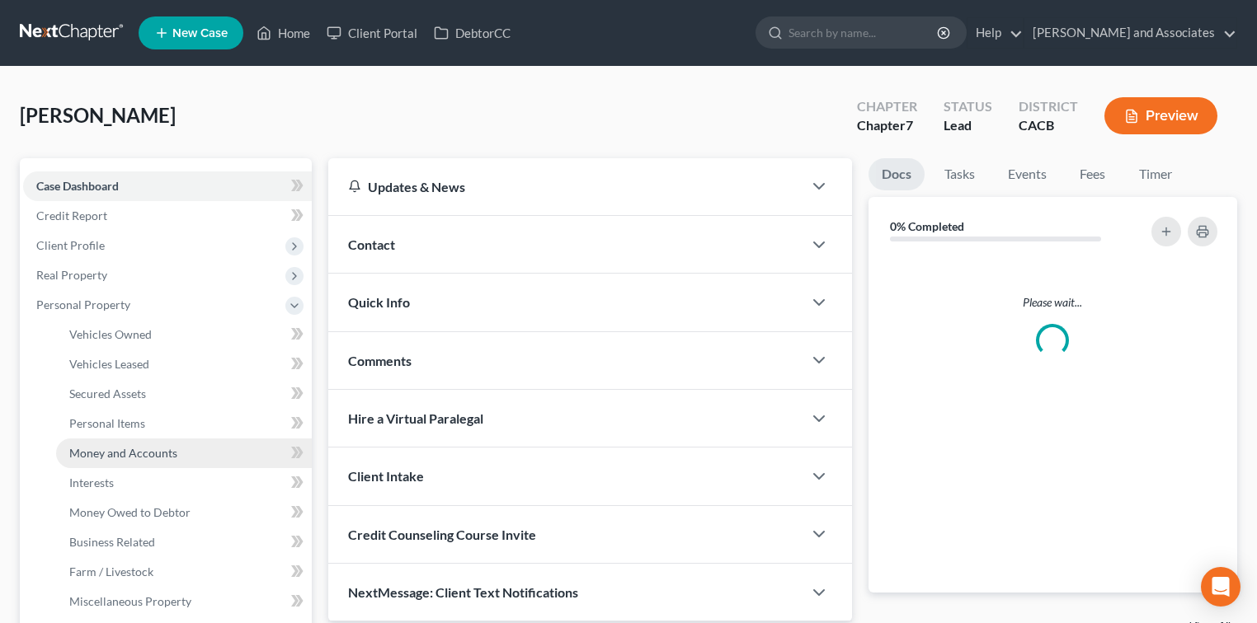
scroll to position [219, 0]
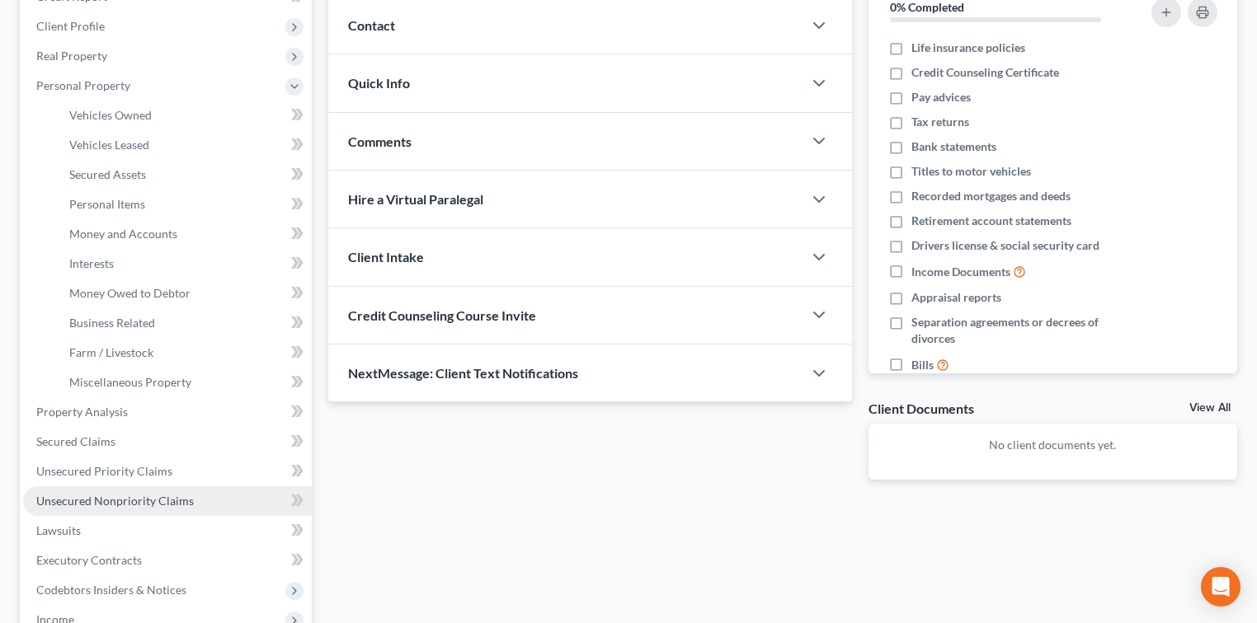
click at [113, 491] on link "Unsecured Nonpriority Claims" at bounding box center [167, 501] width 289 height 30
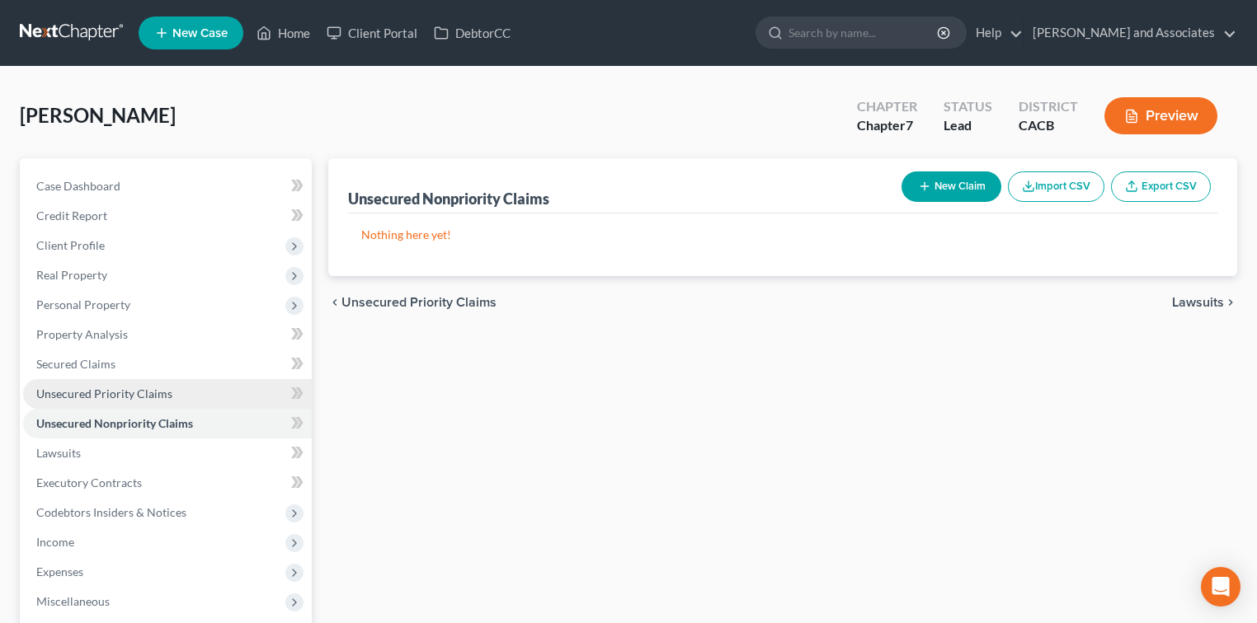
click at [154, 394] on span "Unsecured Priority Claims" at bounding box center [104, 394] width 136 height 14
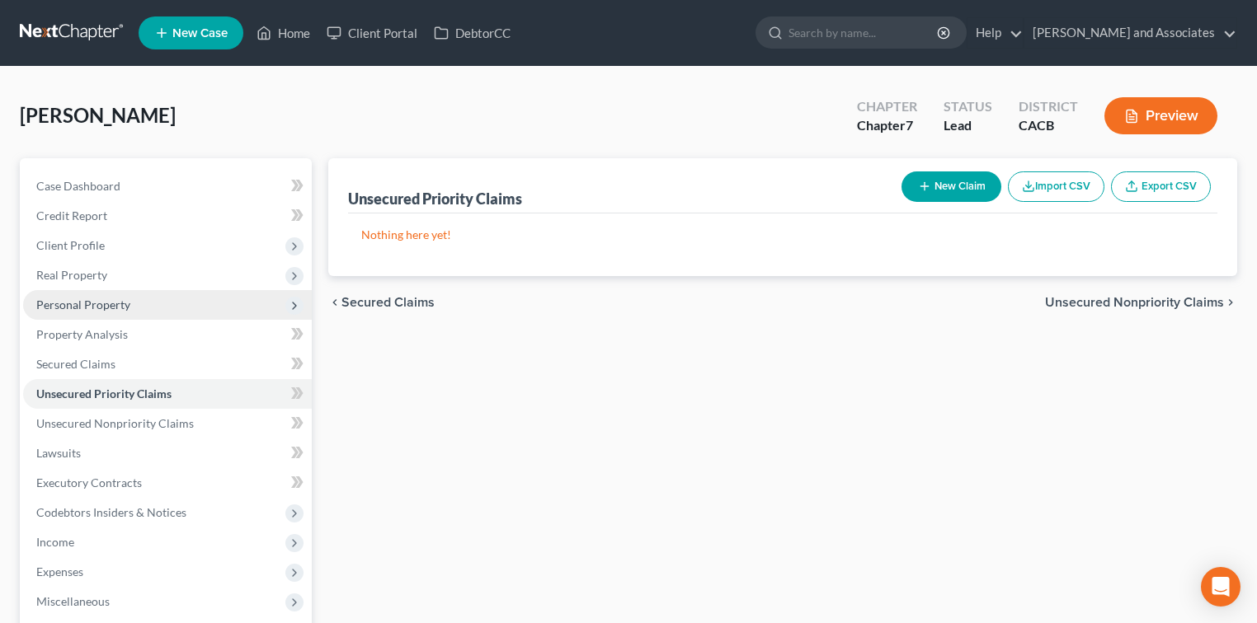
click at [107, 313] on span "Personal Property" at bounding box center [167, 305] width 289 height 30
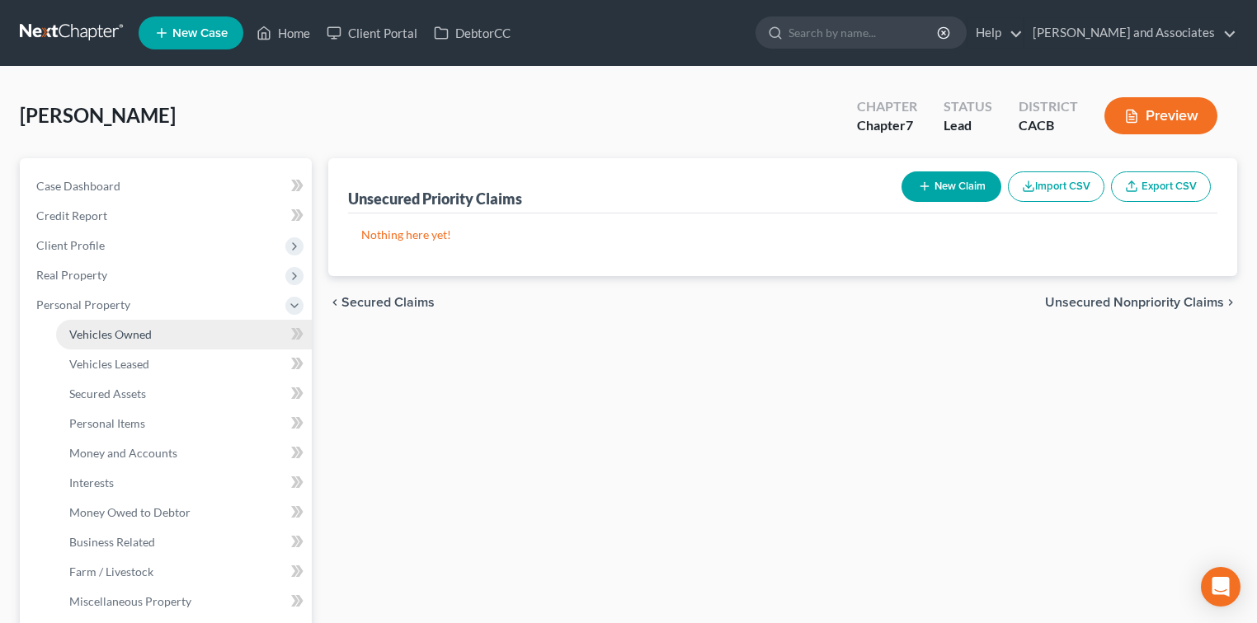
click at [165, 326] on link "Vehicles Owned" at bounding box center [184, 335] width 256 height 30
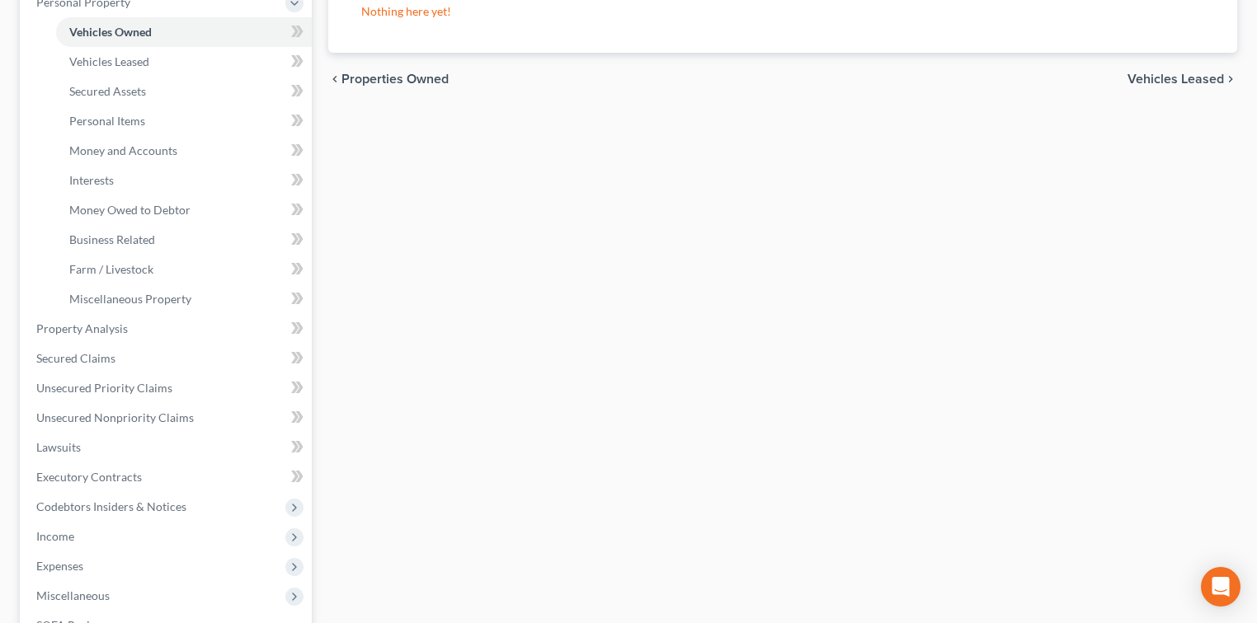
scroll to position [330, 0]
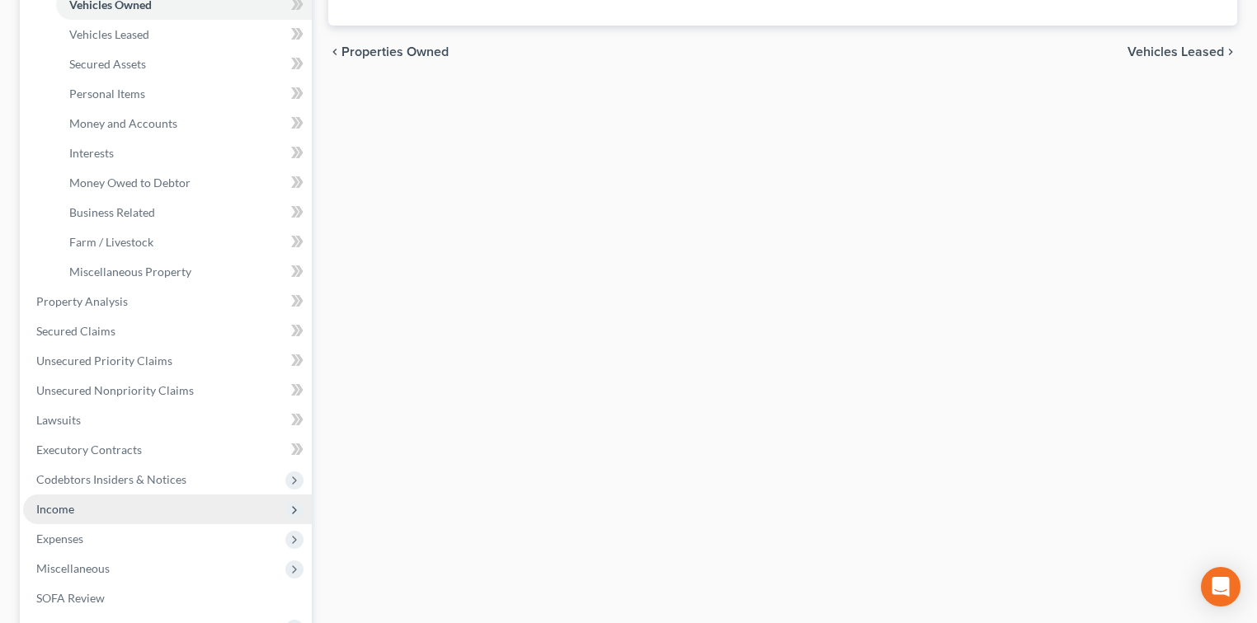
click at [124, 498] on span "Income" at bounding box center [167, 510] width 289 height 30
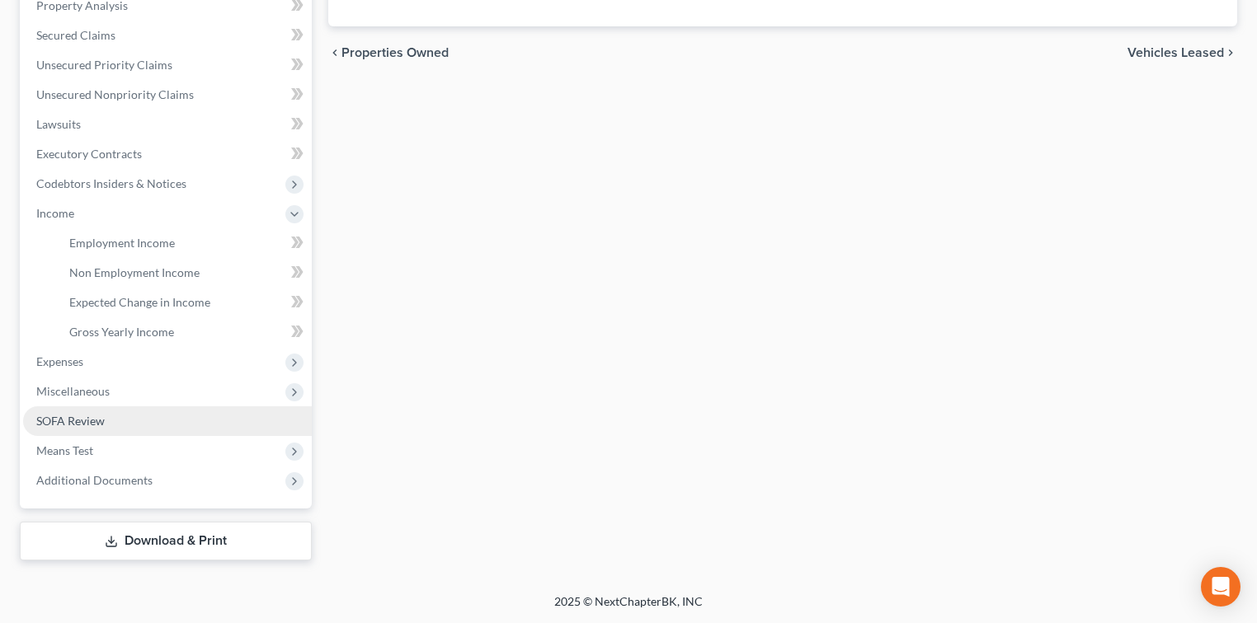
scroll to position [327, 0]
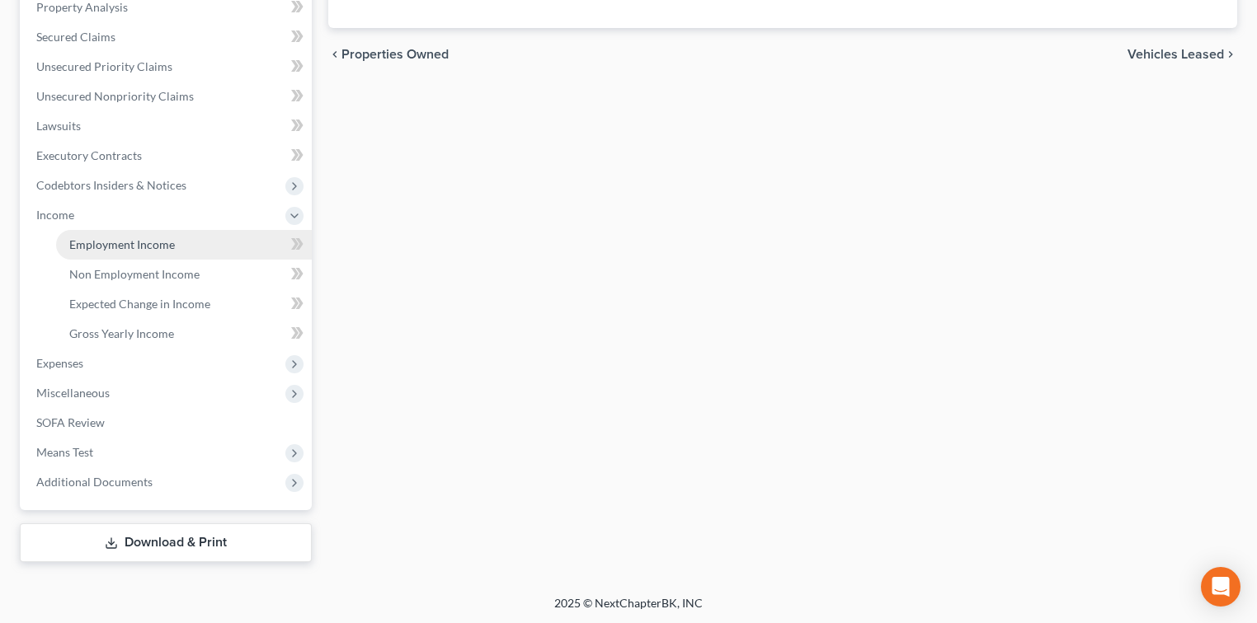
click at [177, 246] on link "Employment Income" at bounding box center [184, 245] width 256 height 30
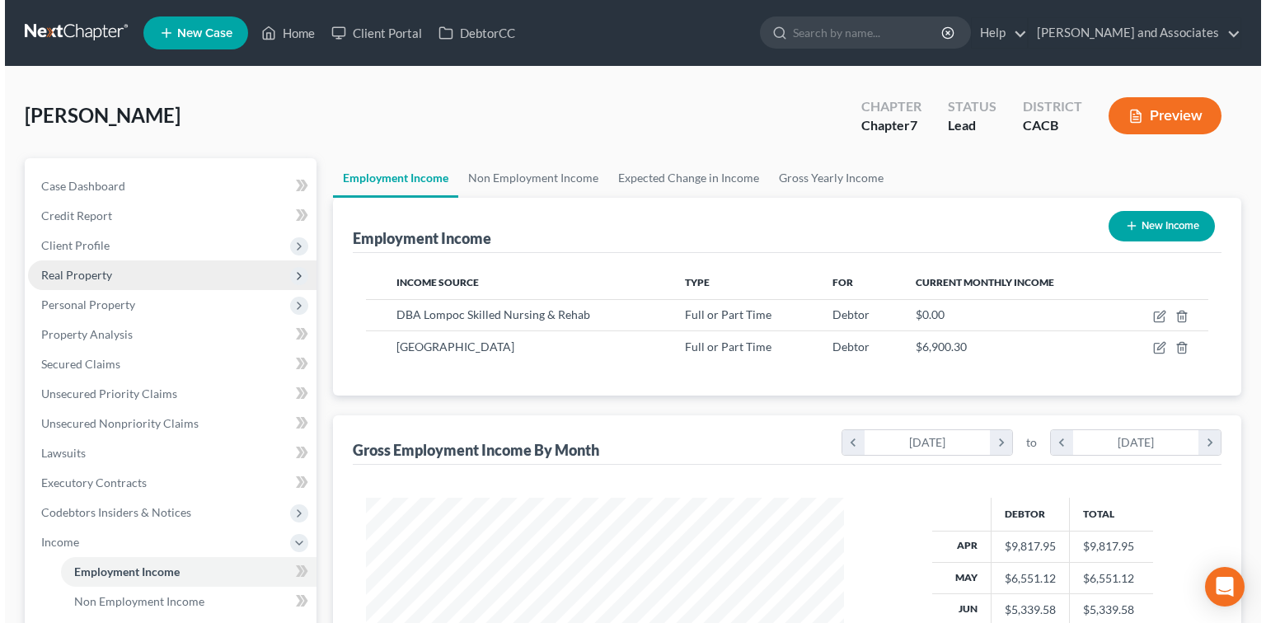
scroll to position [294, 511]
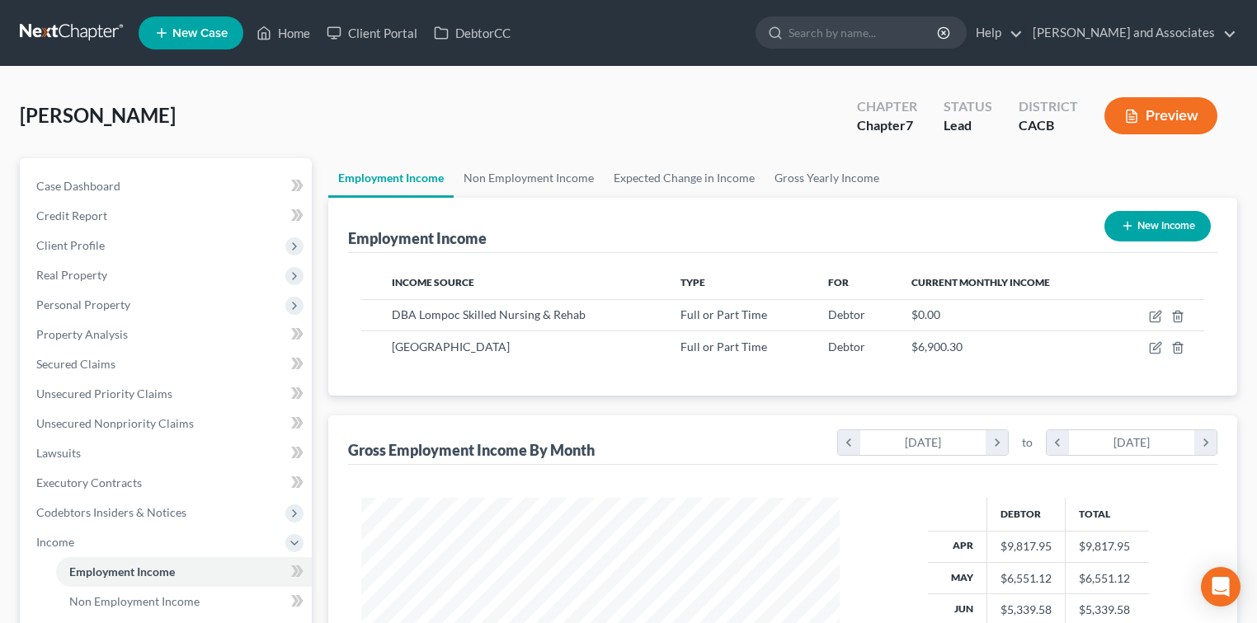
click at [1161, 221] on button "New Income" at bounding box center [1157, 226] width 106 height 31
select select "0"
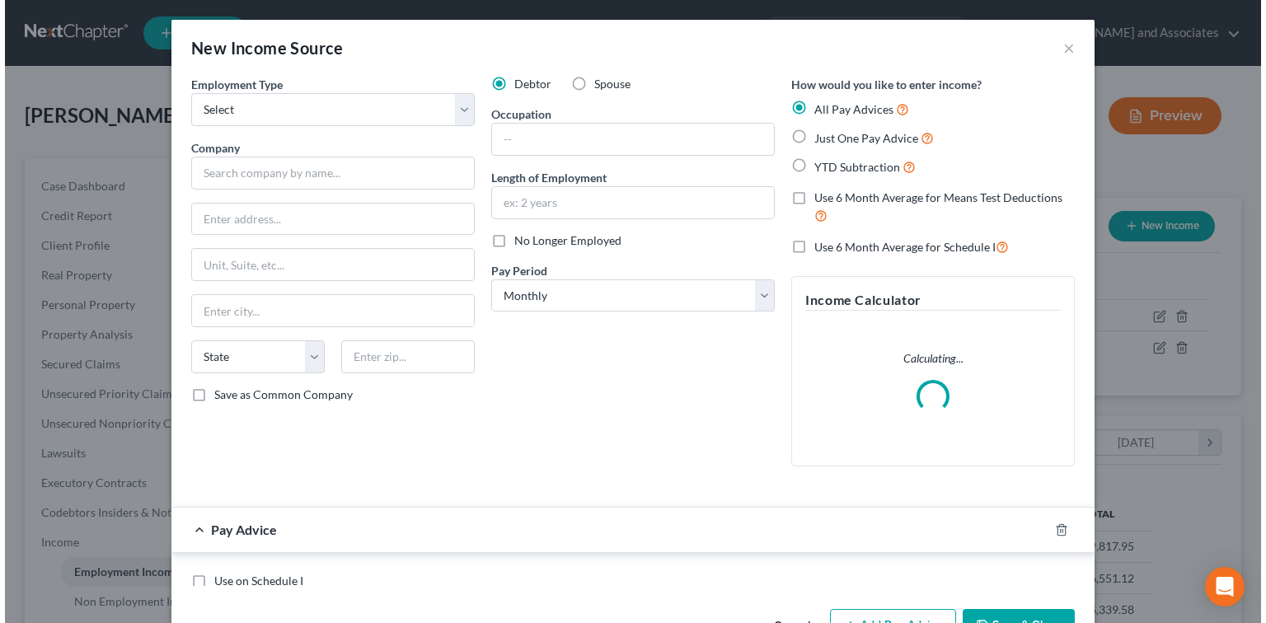
scroll to position [294, 514]
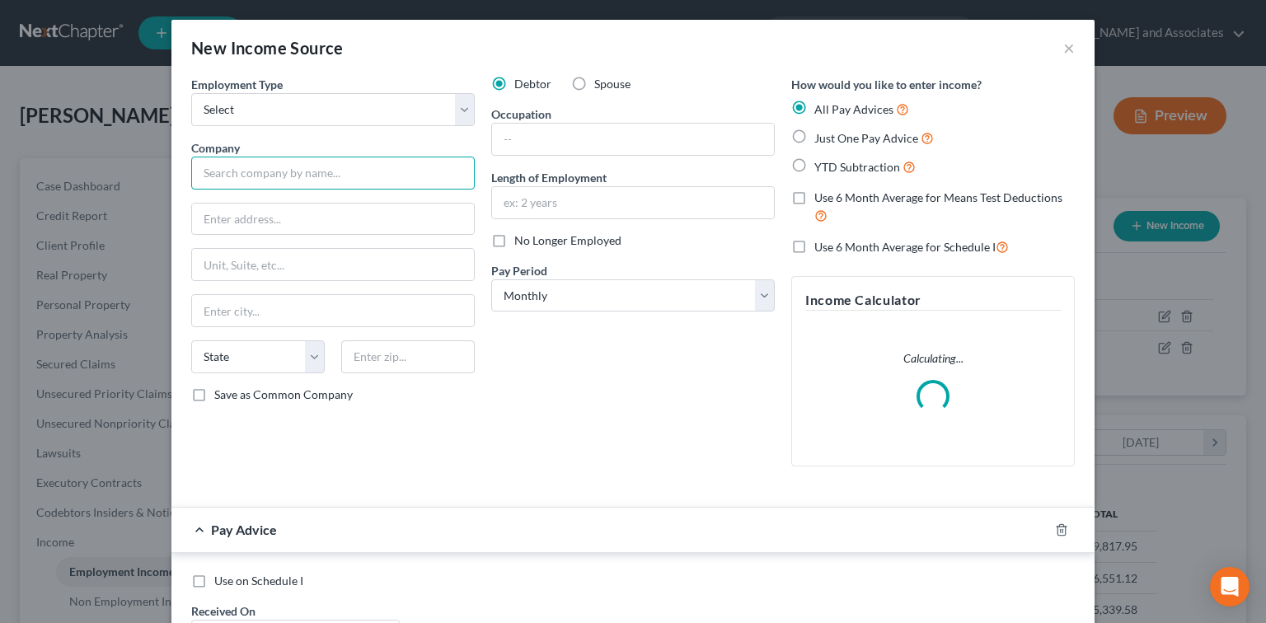
click at [331, 186] on input "text" at bounding box center [333, 173] width 284 height 33
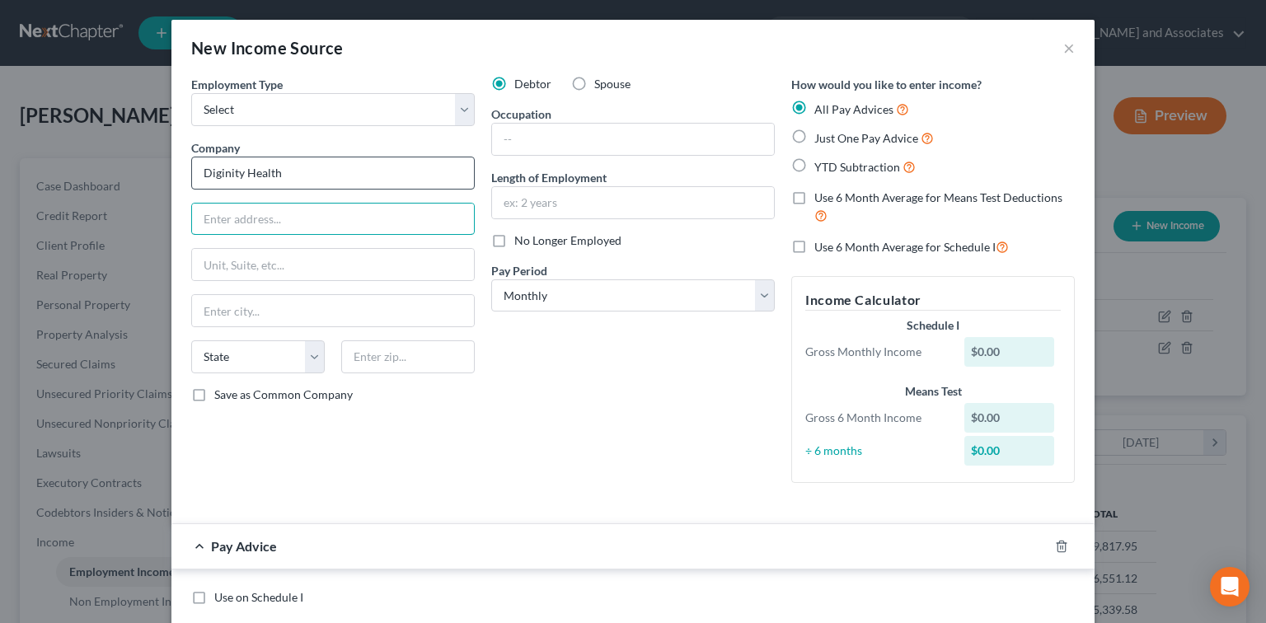
type input "Diginity Health"
type input "184 Berry St"
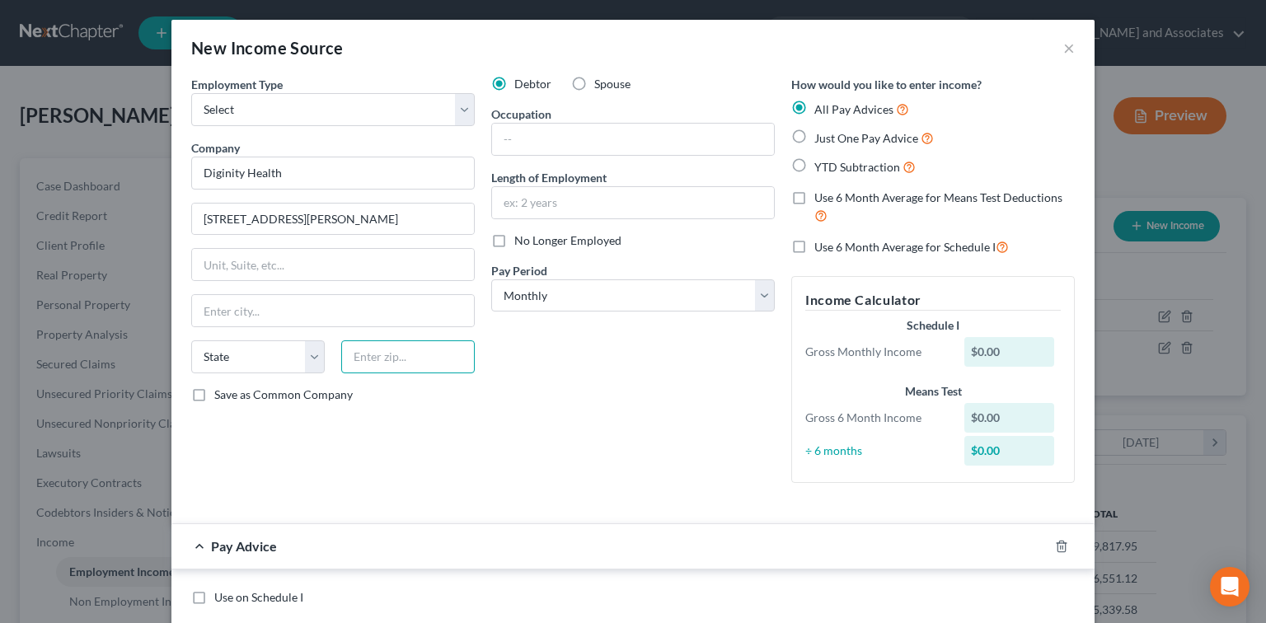
click at [406, 356] on input "text" at bounding box center [408, 357] width 134 height 33
type input "94107"
click at [439, 295] on input "text" at bounding box center [333, 310] width 282 height 31
type input "San Francisco"
select select "4"
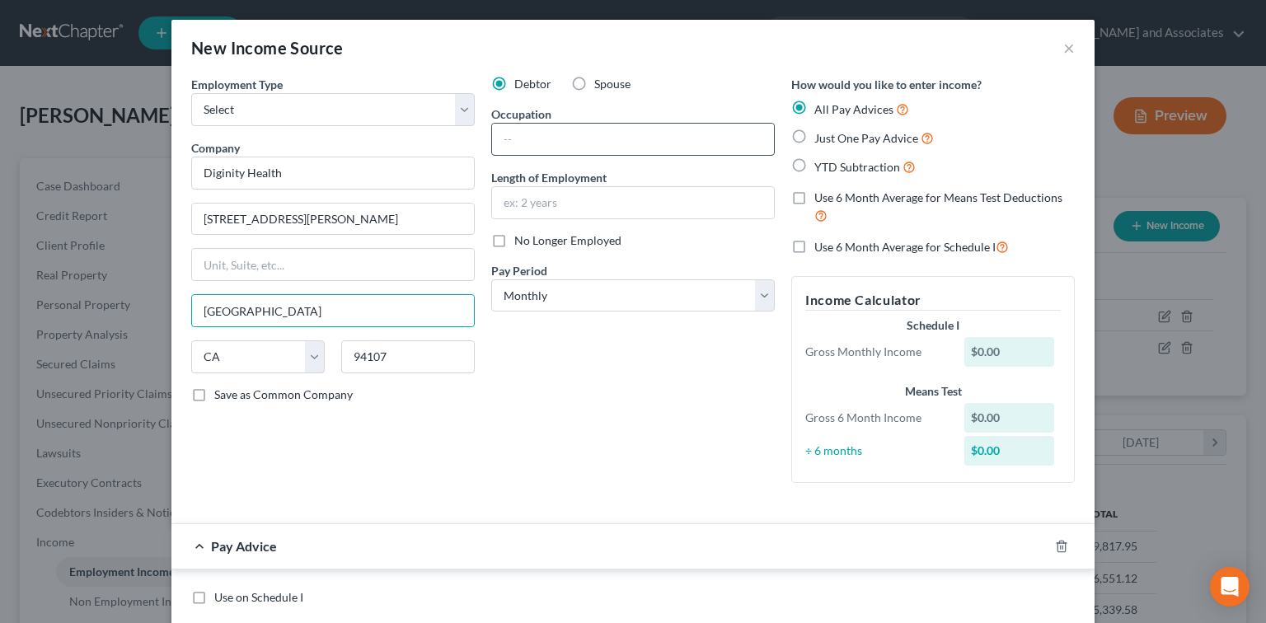
click at [575, 141] on input "text" at bounding box center [633, 139] width 282 height 31
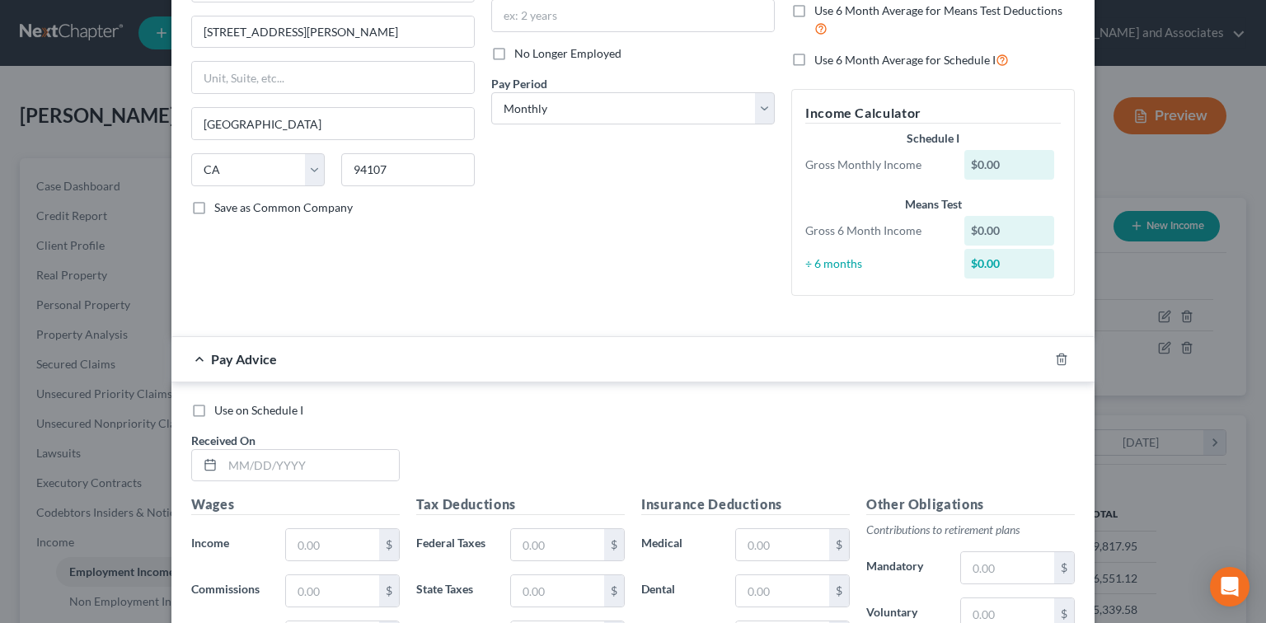
scroll to position [219, 0]
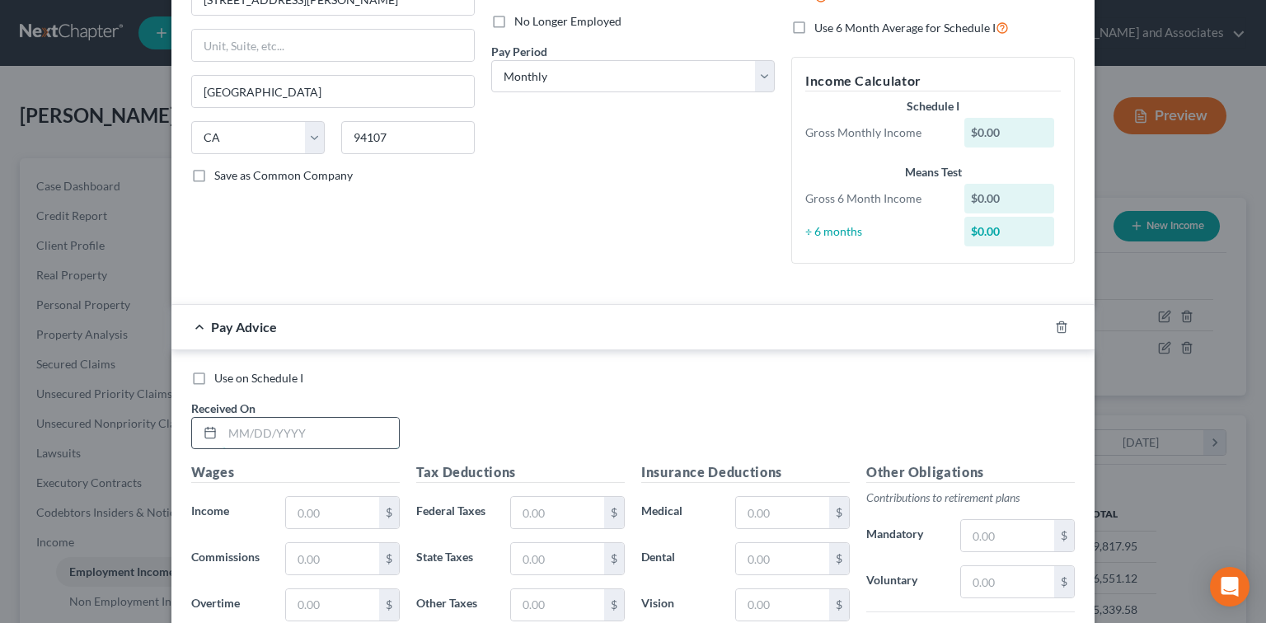
click at [258, 439] on input "text" at bounding box center [311, 433] width 176 height 31
type input "04/04/2025"
click at [339, 516] on input "text" at bounding box center [332, 512] width 93 height 31
click at [347, 503] on input "text" at bounding box center [332, 512] width 93 height 31
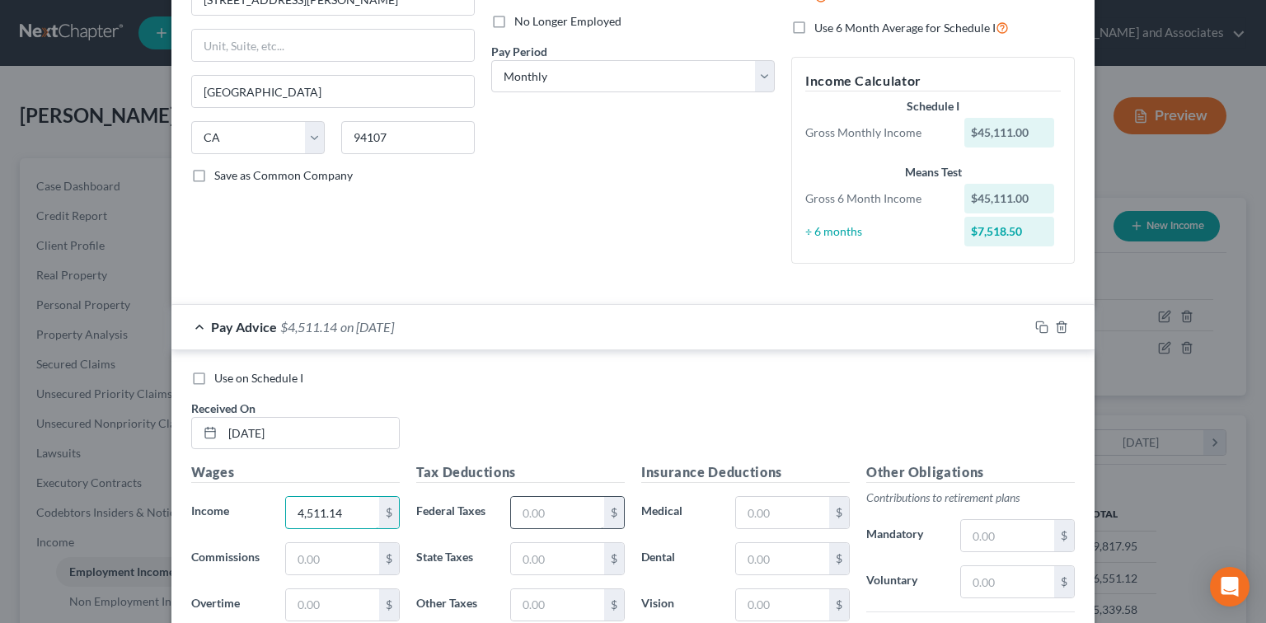
type input "4,511.14"
click at [519, 497] on input "text" at bounding box center [557, 512] width 93 height 31
click at [821, 517] on input "text" at bounding box center [782, 512] width 93 height 31
click at [592, 504] on input "text" at bounding box center [557, 512] width 93 height 31
type input "51,116.94"
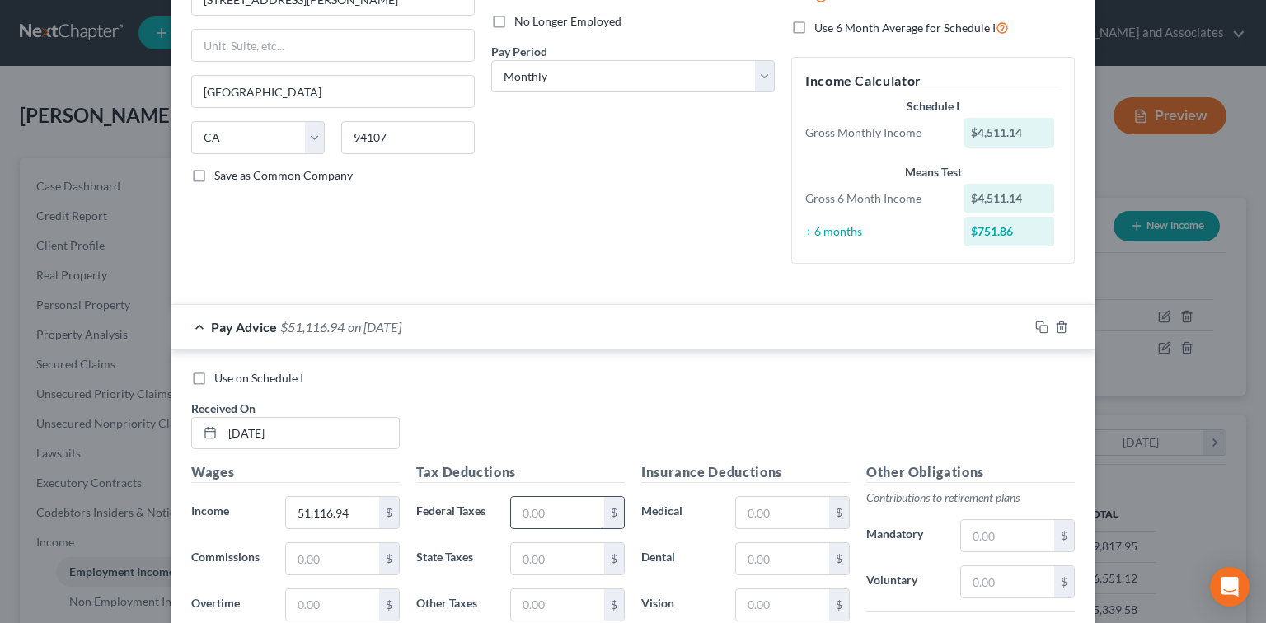
click at [576, 497] on input "text" at bounding box center [557, 512] width 93 height 31
type input "844.32"
click at [778, 515] on input "text" at bounding box center [782, 512] width 93 height 31
type input "5,116.94"
click at [716, 56] on div "Pay Period * Select Monthly Twice Monthly Every Other Week Weekly" at bounding box center [633, 68] width 284 height 50
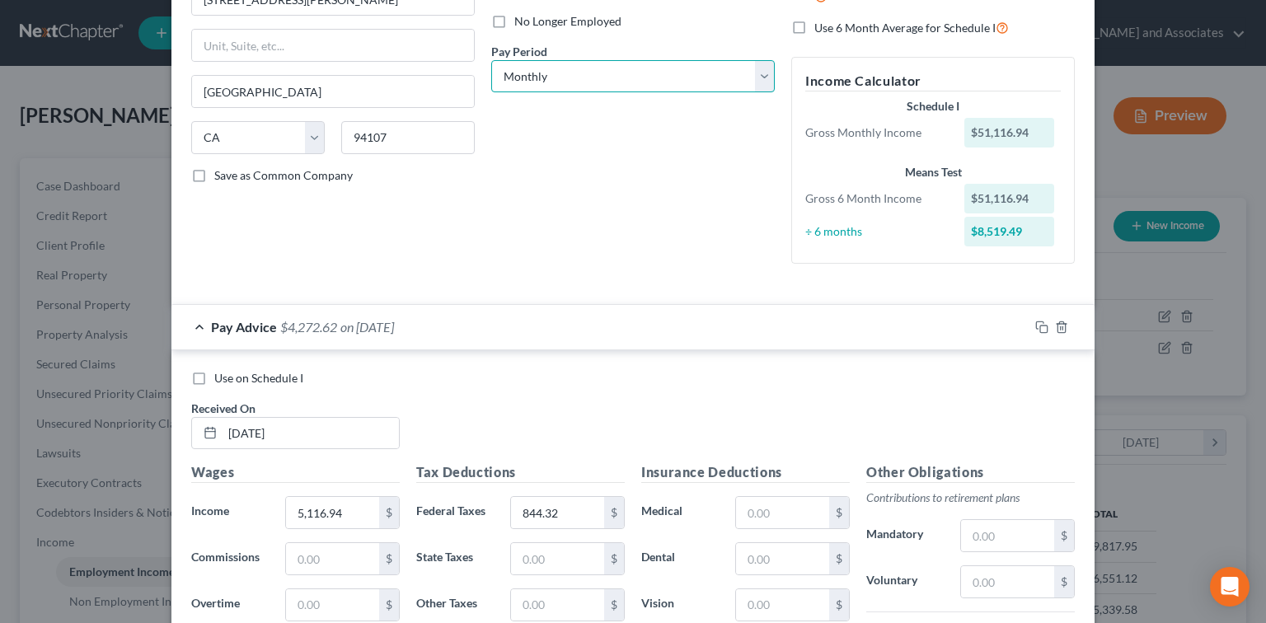
click at [702, 75] on select "Select Monthly Twice Monthly Every Other Week Weekly" at bounding box center [633, 76] width 284 height 33
select select "2"
click at [491, 60] on select "Select Monthly Twice Monthly Every Other Week Weekly" at bounding box center [633, 76] width 284 height 33
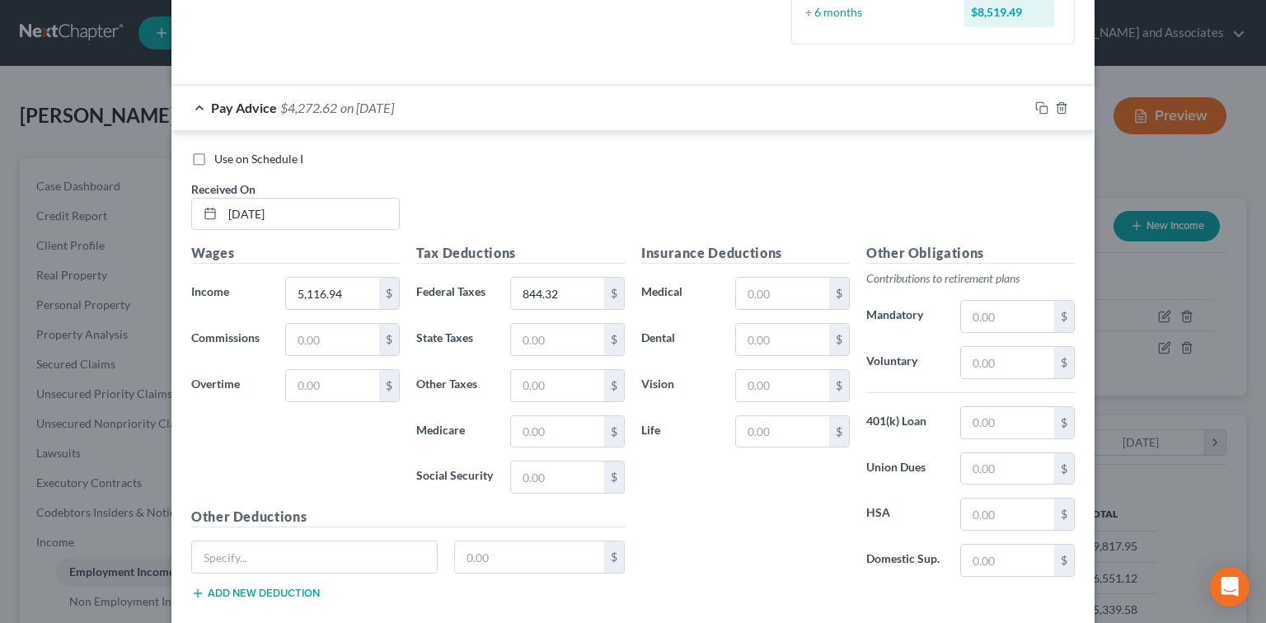
scroll to position [439, 0]
click at [585, 286] on input "844.32" at bounding box center [557, 292] width 93 height 31
click at [582, 327] on input "text" at bounding box center [557, 338] width 93 height 31
click at [776, 288] on input "text" at bounding box center [782, 292] width 93 height 31
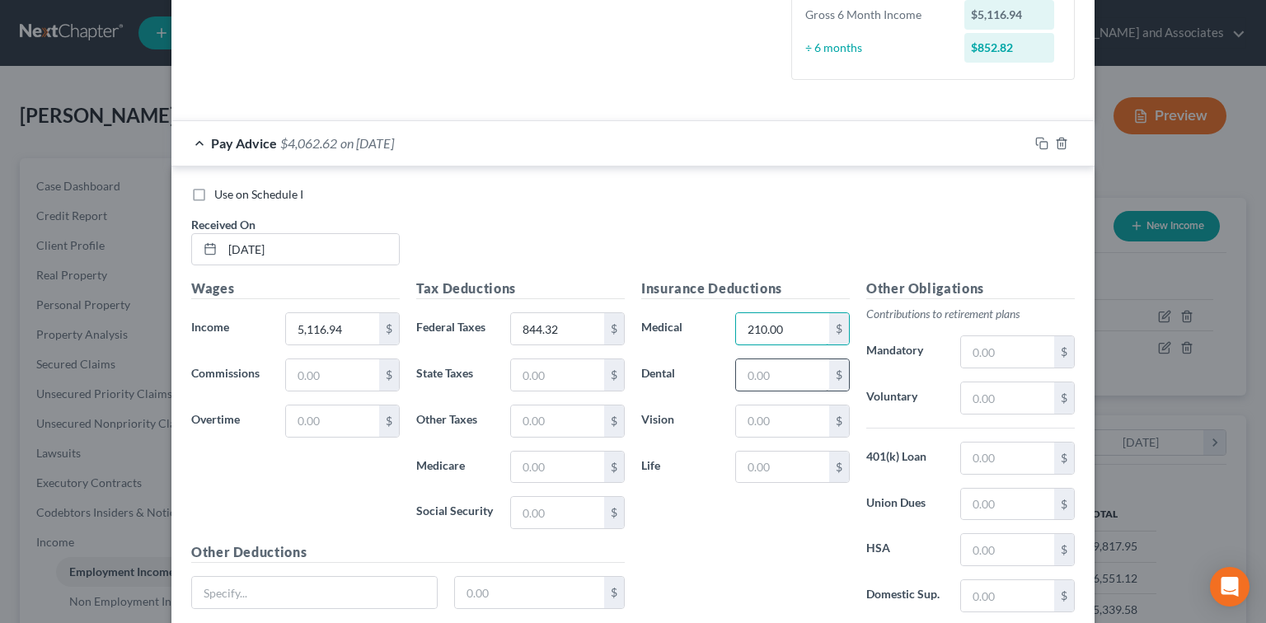
type input "210.00"
click at [785, 366] on input "text" at bounding box center [782, 374] width 93 height 31
click at [798, 322] on input "210.00" at bounding box center [782, 328] width 93 height 31
type input "6"
type input "210.28"
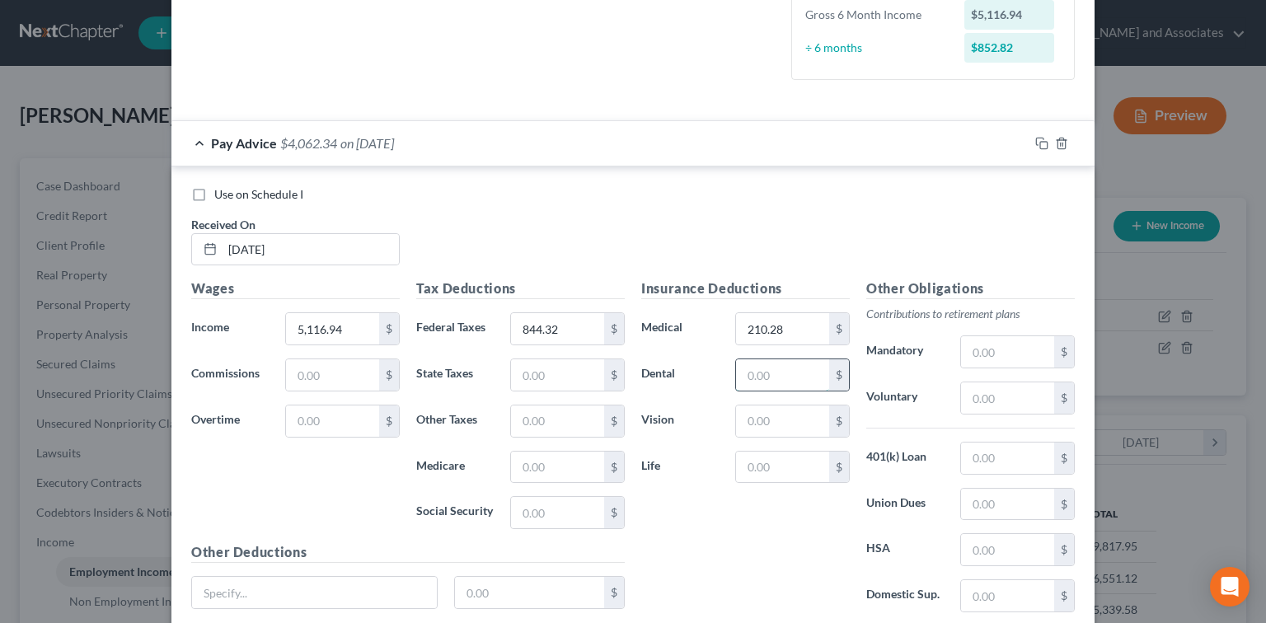
click at [796, 370] on input "text" at bounding box center [782, 374] width 93 height 31
click at [795, 379] on input "text" at bounding box center [782, 374] width 93 height 31
click at [353, 383] on input "text" at bounding box center [332, 374] width 93 height 31
type input "20.77"
click at [786, 376] on input "text" at bounding box center [782, 374] width 93 height 31
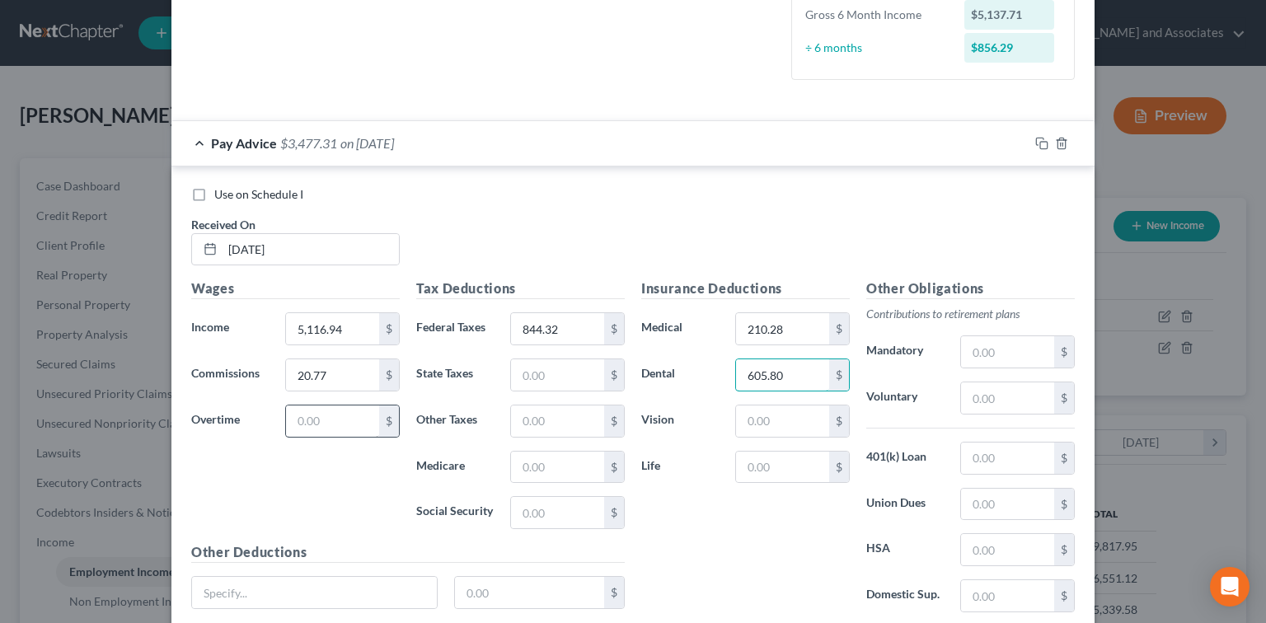
type input "605.80"
click at [328, 425] on input "text" at bounding box center [332, 421] width 93 height 31
type input "1"
click at [1005, 398] on input "text" at bounding box center [1007, 398] width 93 height 31
type input "20.77"
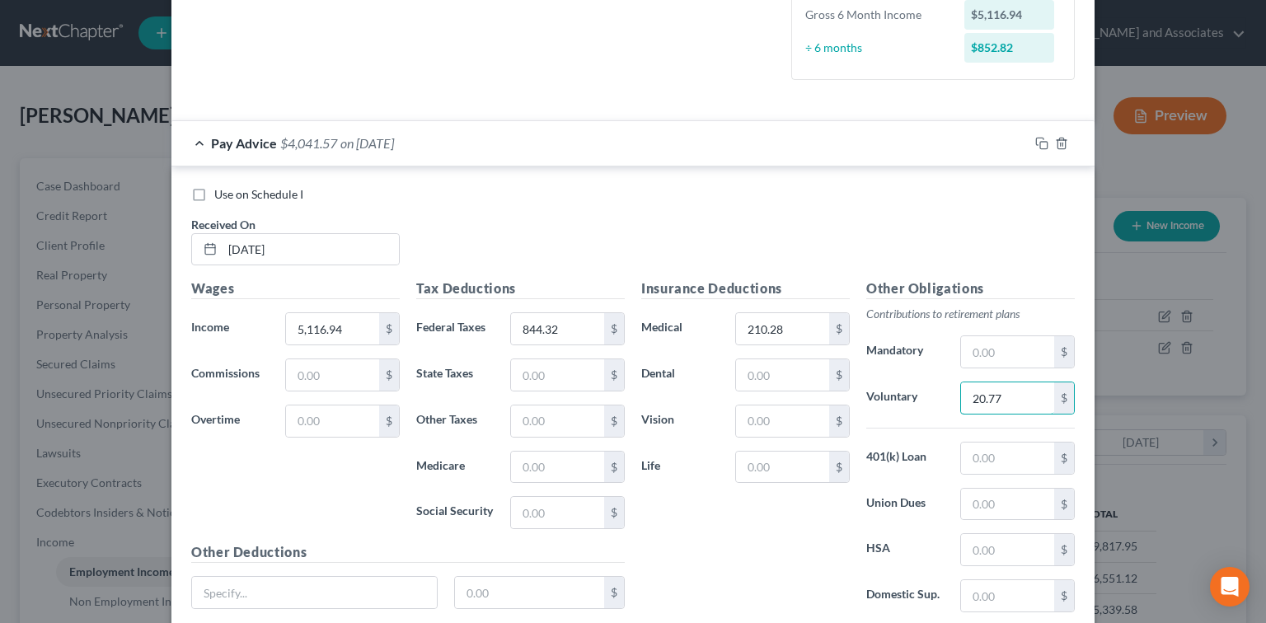
type input "="
click at [792, 363] on input "text" at bounding box center [782, 374] width 93 height 31
click at [1013, 403] on input "text" at bounding box center [1007, 398] width 93 height 31
type input "254.81"
click at [796, 378] on input "text" at bounding box center [782, 374] width 93 height 31
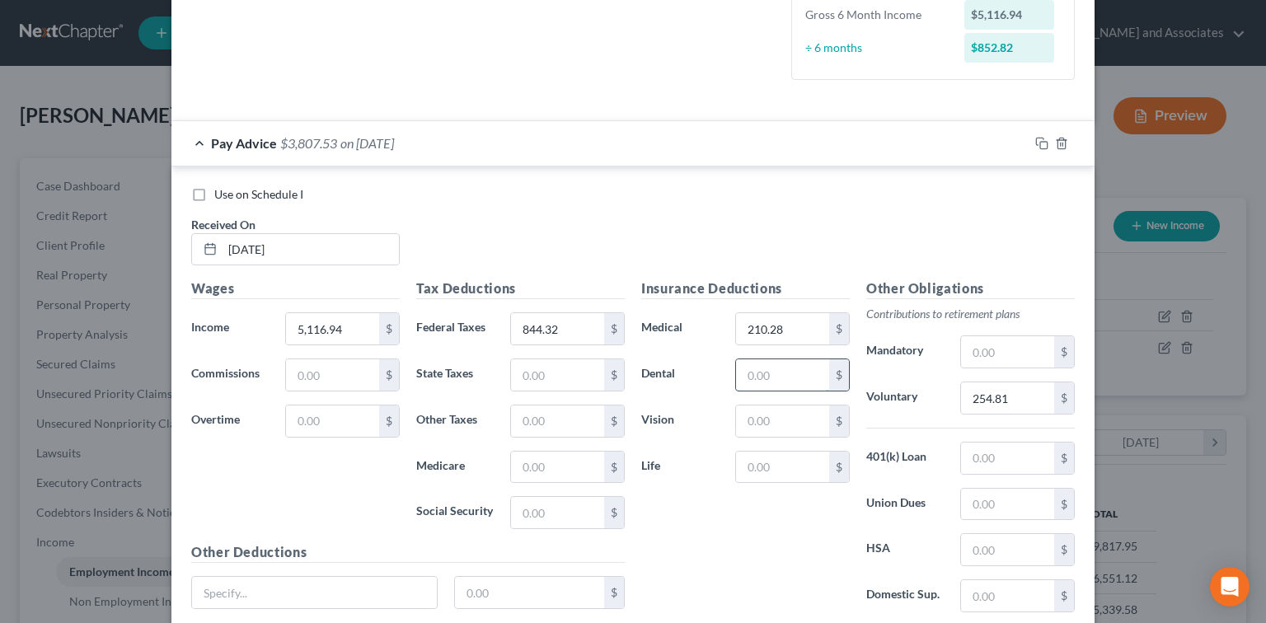
click at [790, 378] on input "text" at bounding box center [782, 374] width 93 height 31
click at [774, 379] on input "text" at bounding box center [782, 374] width 93 height 31
type input "350.99"
click at [760, 429] on input "text" at bounding box center [782, 421] width 93 height 31
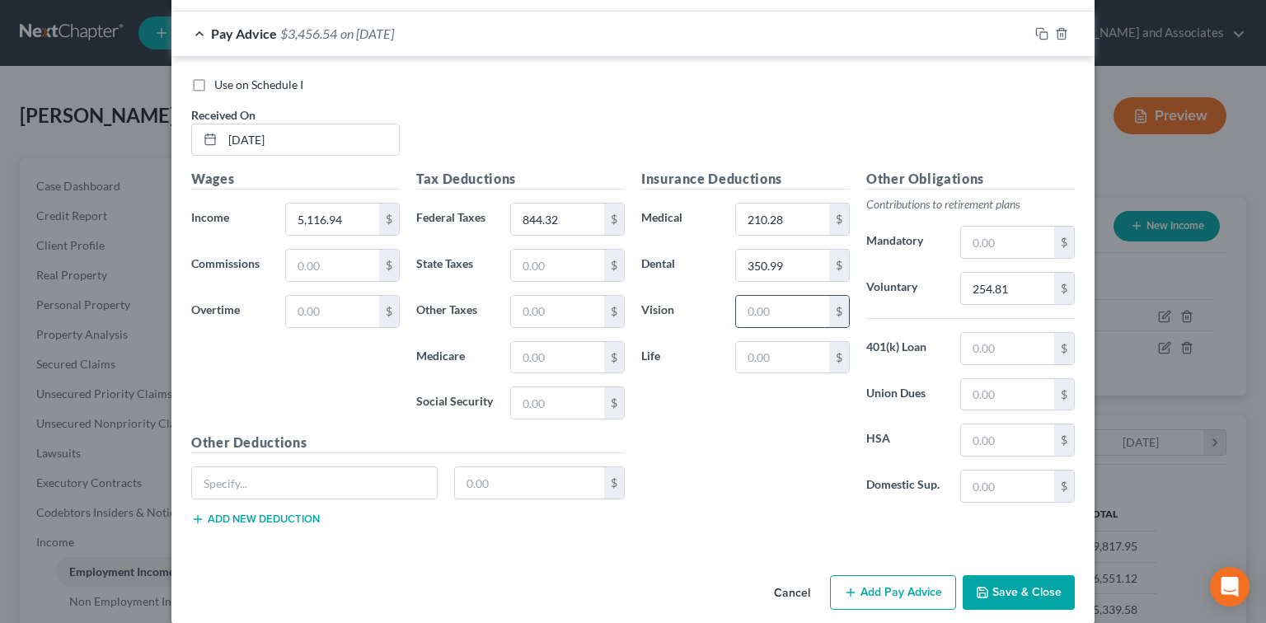
click at [755, 300] on input "text" at bounding box center [782, 311] width 93 height 31
click at [782, 380] on div "Insurance Deductions Medical 210.28 $ Dental 350.99 $ Vision $ Life $" at bounding box center [745, 342] width 225 height 347
click at [787, 357] on input "text" at bounding box center [782, 357] width 93 height 31
type input "20.77"
click at [795, 463] on div "Insurance Deductions Medical 210.28 $ Dental 350.99 $ Vision $ Life 20.77 $" at bounding box center [745, 342] width 225 height 347
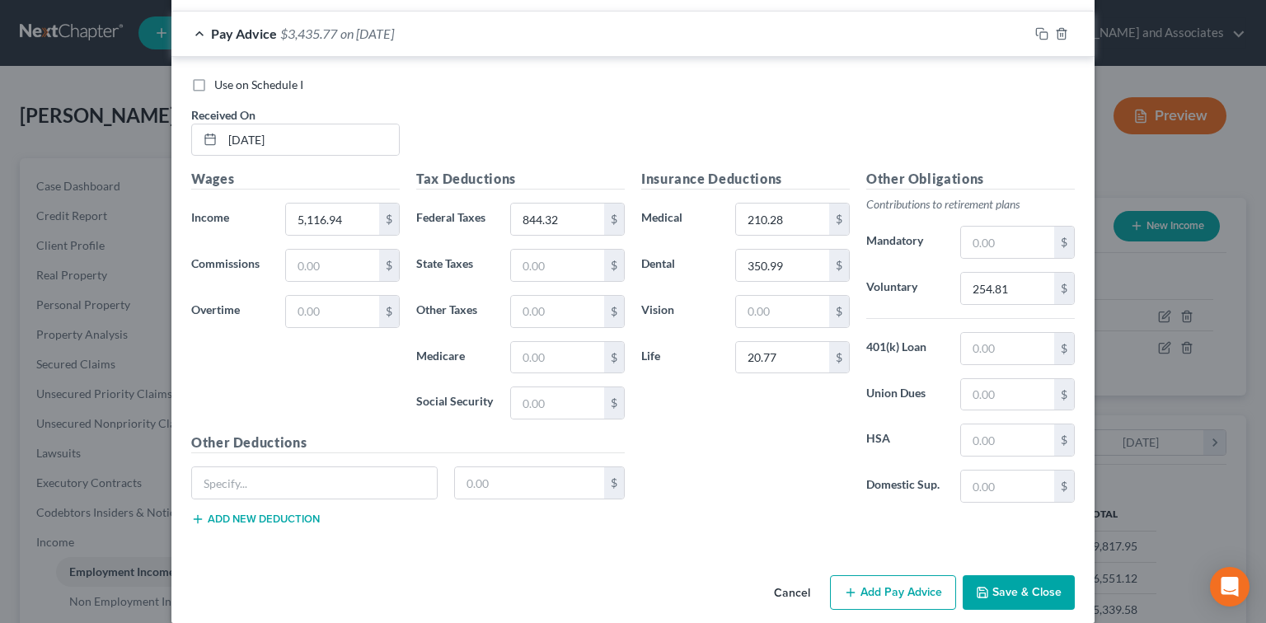
click at [876, 591] on button "Add Pay Advice" at bounding box center [893, 593] width 126 height 35
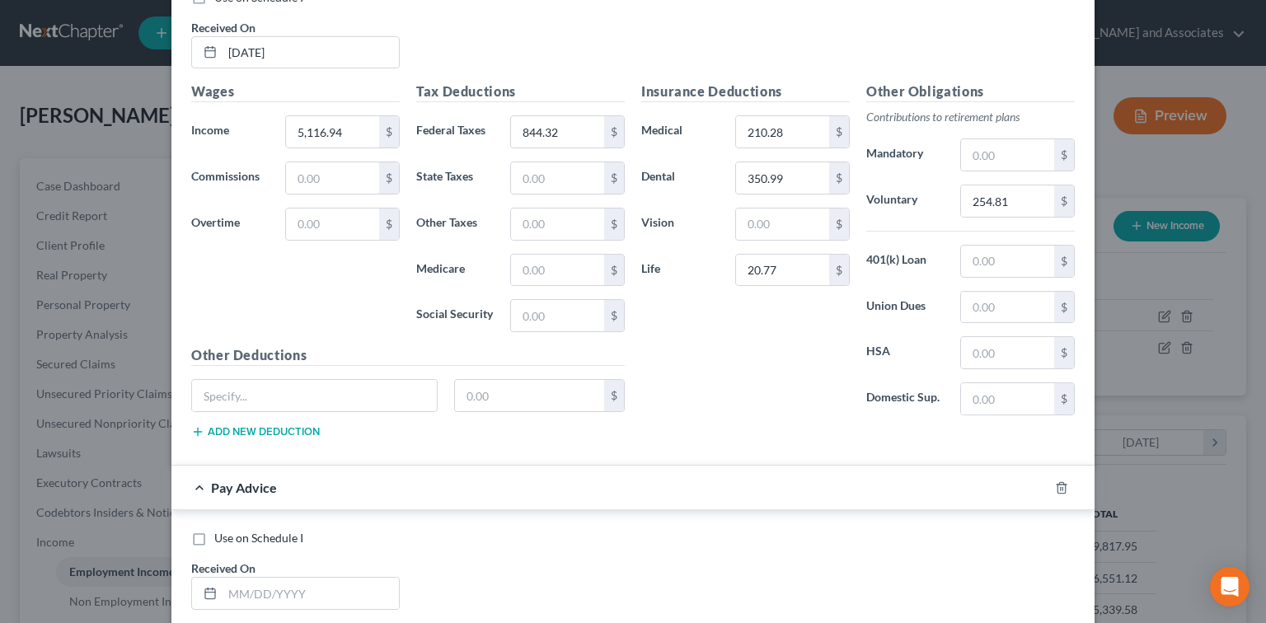
scroll to position [769, 0]
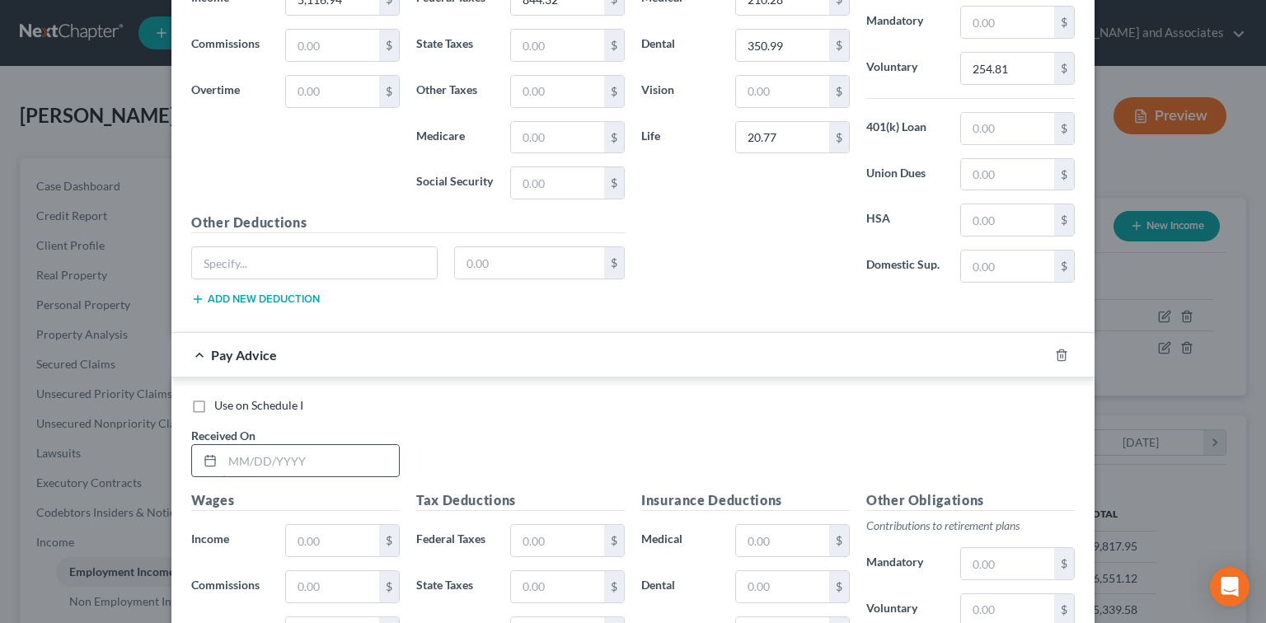
click at [374, 449] on input "text" at bounding box center [311, 460] width 176 height 31
type input "[DATE]"
click at [327, 531] on input "text" at bounding box center [332, 540] width 93 height 31
type input "5,248.33"
click at [552, 547] on input "text" at bounding box center [557, 540] width 93 height 31
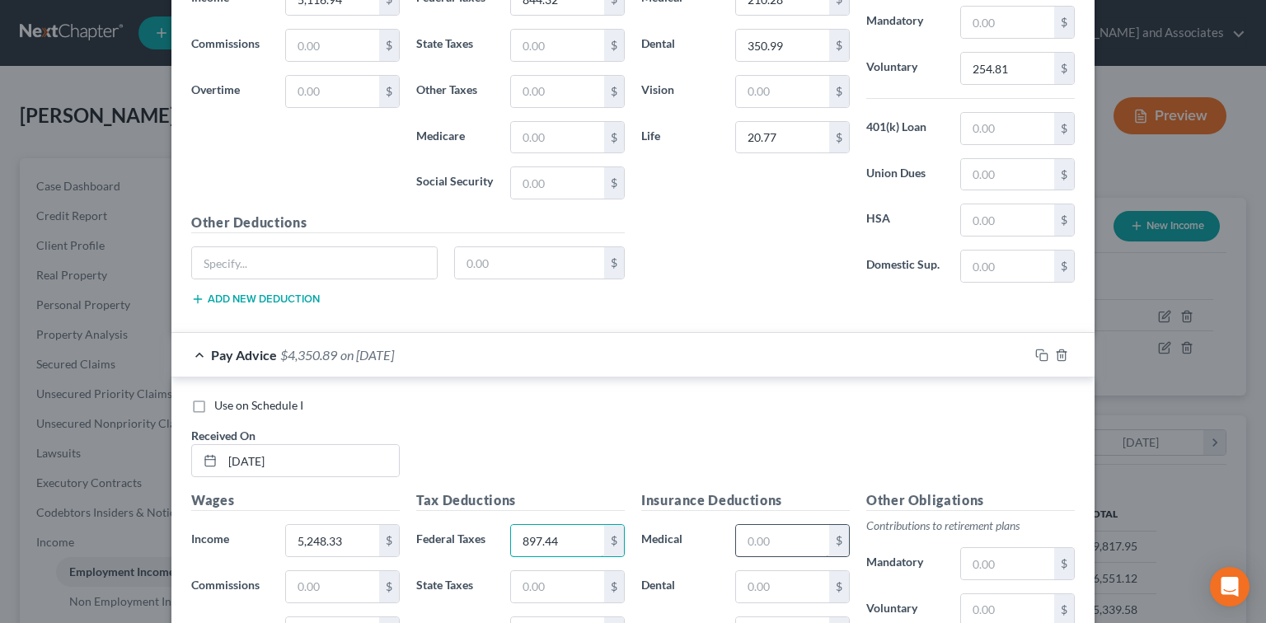
type input "897.44"
click at [797, 550] on input "text" at bounding box center [782, 540] width 93 height 31
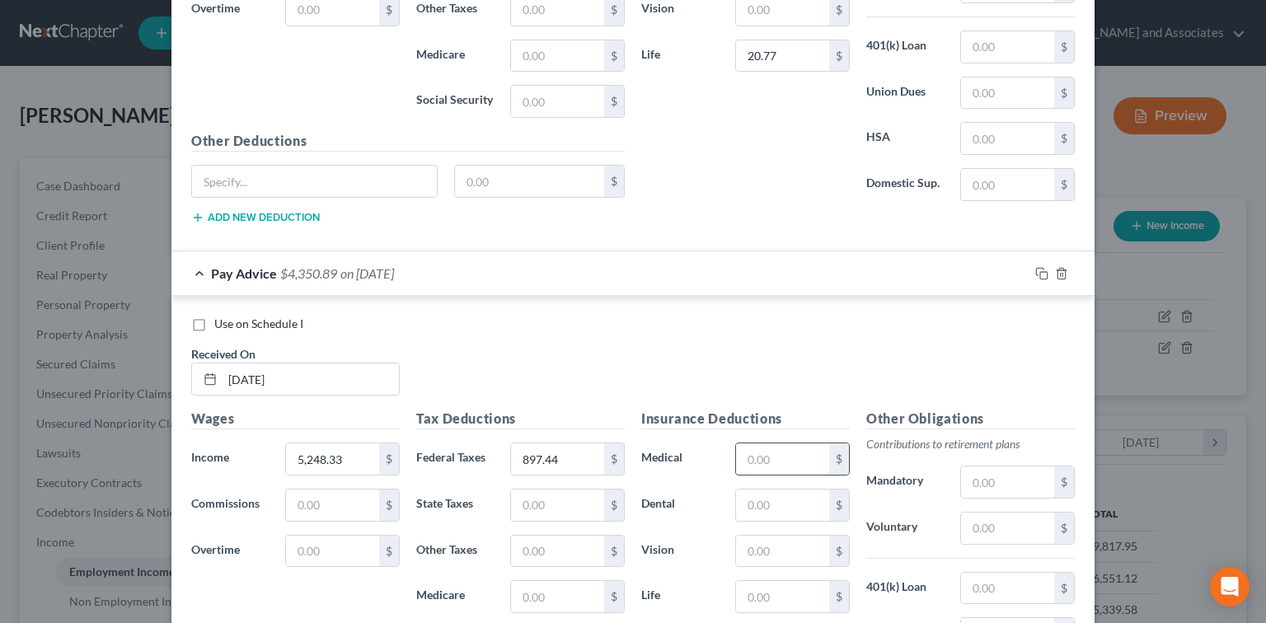
scroll to position [879, 0]
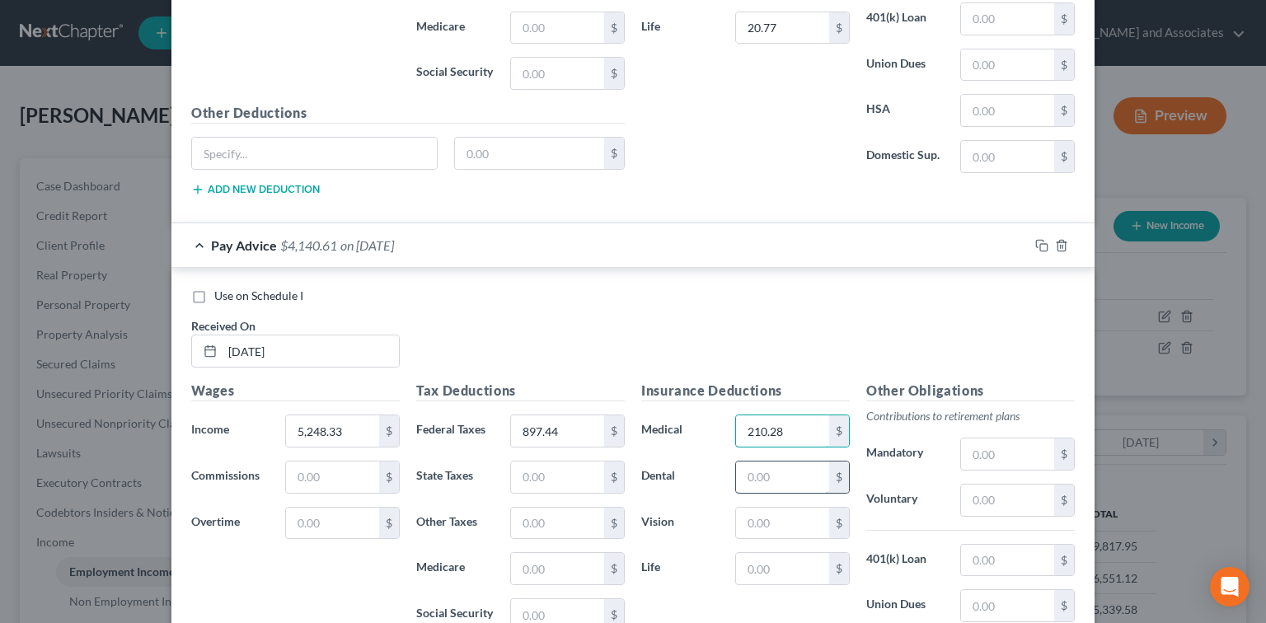
type input "210.28"
click at [742, 463] on input "text" at bounding box center [782, 477] width 93 height 31
click at [762, 466] on input "text" at bounding box center [782, 477] width 93 height 31
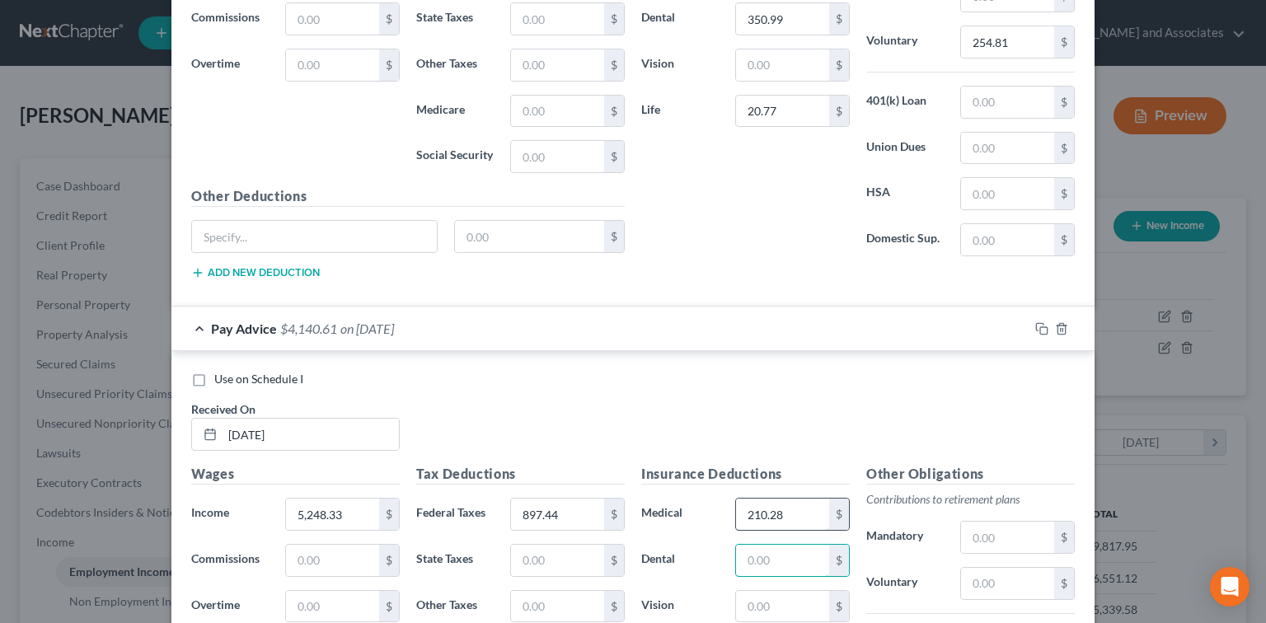
scroll to position [769, 0]
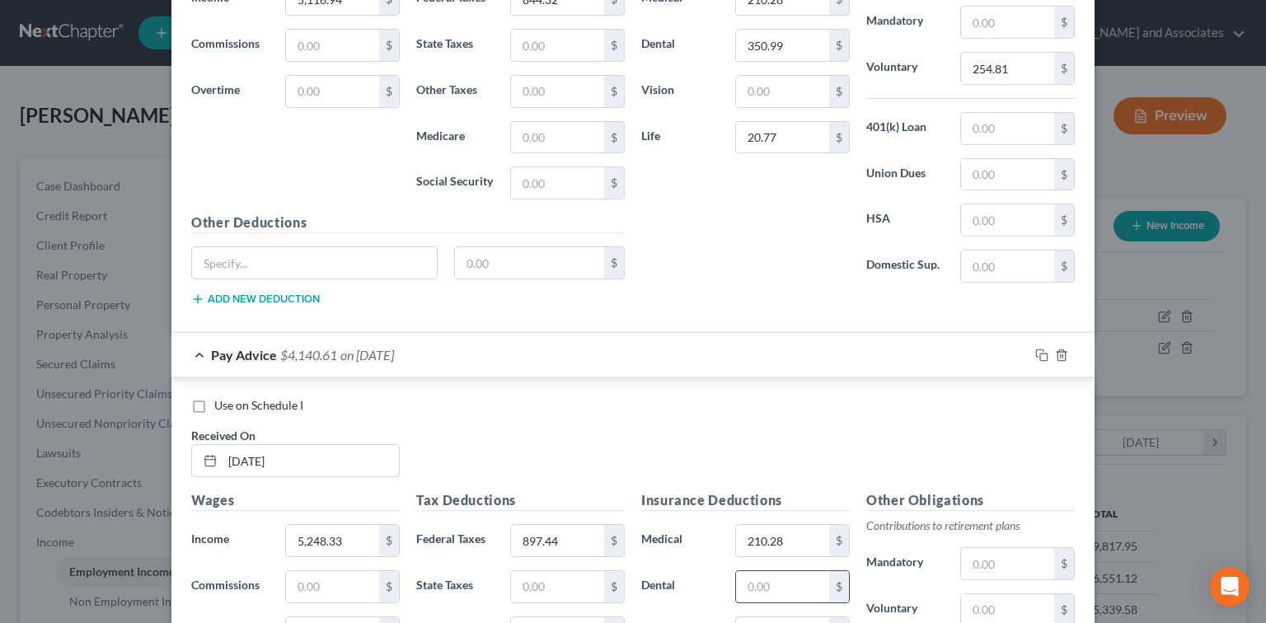
click at [778, 576] on input "text" at bounding box center [782, 586] width 93 height 31
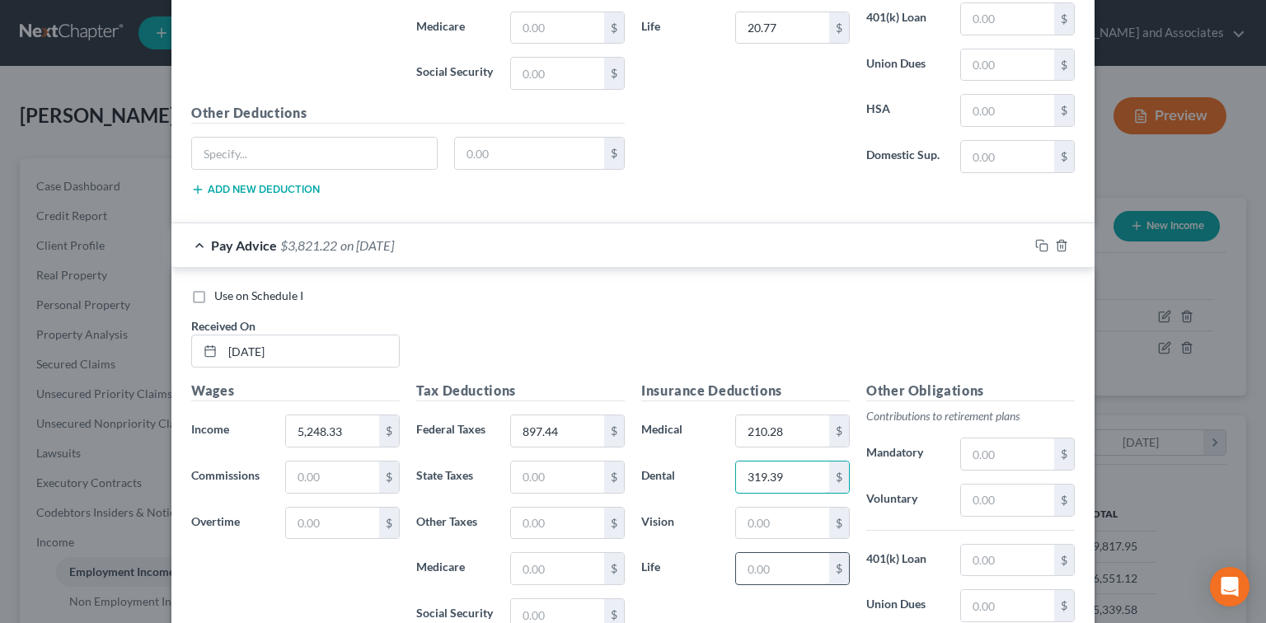
type input "319.39"
click at [745, 575] on input "text" at bounding box center [782, 568] width 93 height 31
type input "20.77"
click at [998, 505] on input "text" at bounding box center [1007, 500] width 93 height 31
type input "261.38"
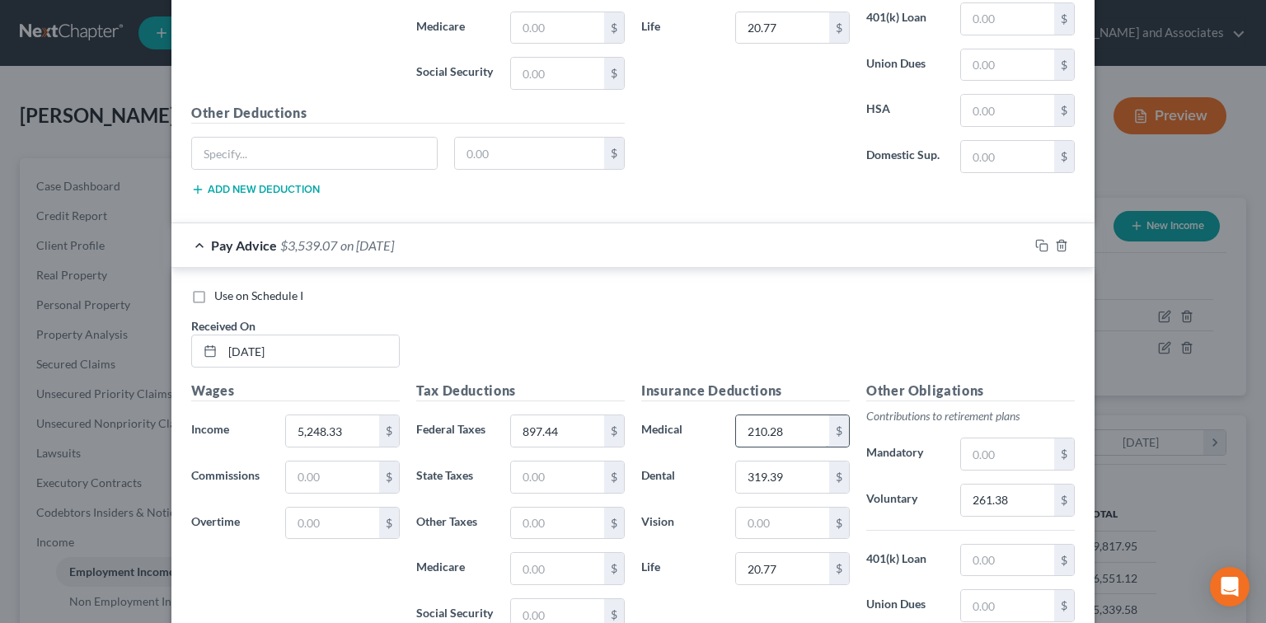
click at [809, 435] on input "210.28" at bounding box center [782, 431] width 93 height 31
type input "20.77"
click at [764, 520] on input "text" at bounding box center [782, 523] width 93 height 31
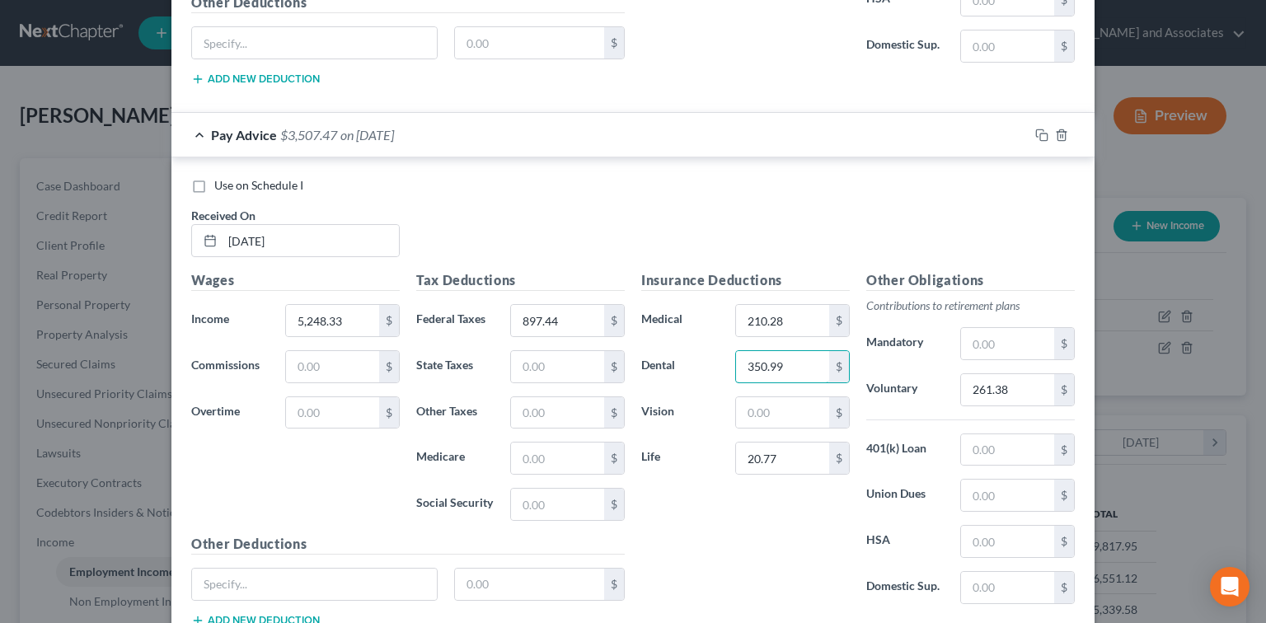
scroll to position [1104, 0]
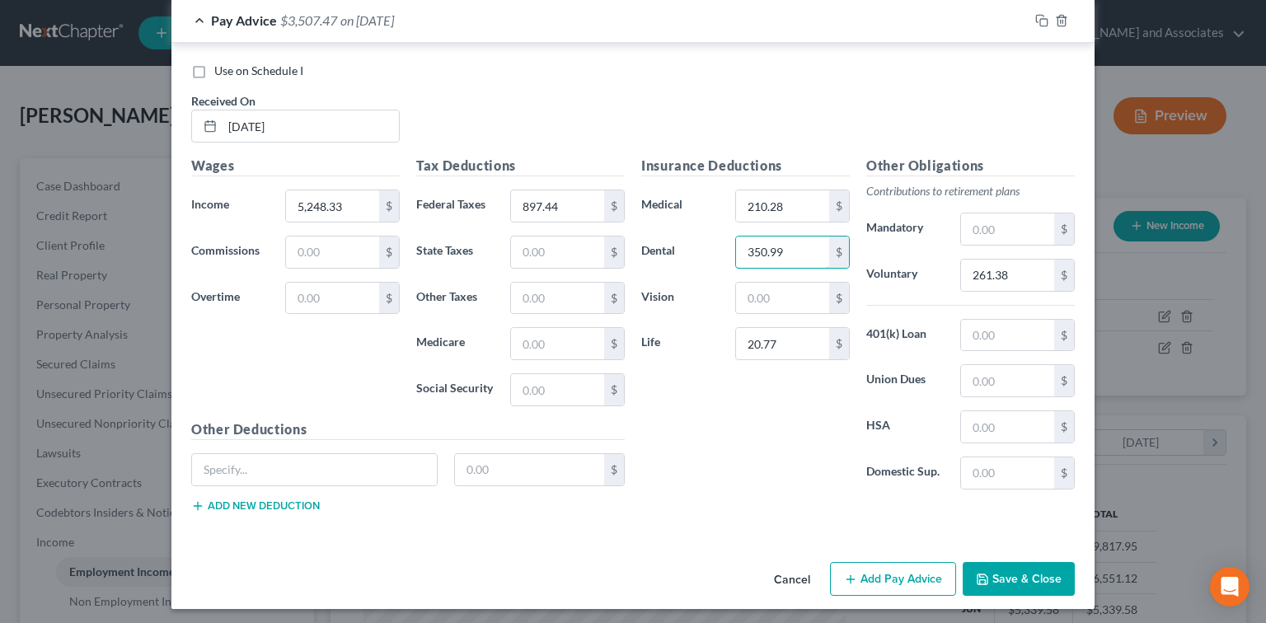
type input "350.99"
click at [939, 562] on button "Add Pay Advice" at bounding box center [893, 579] width 126 height 35
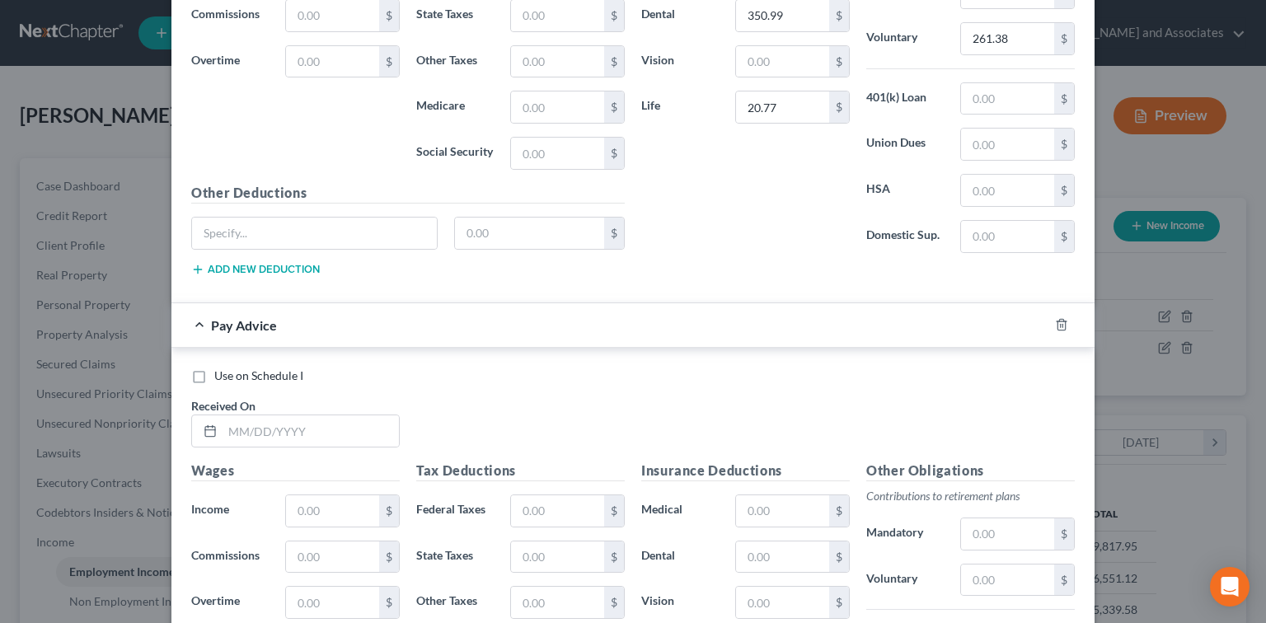
scroll to position [1543, 0]
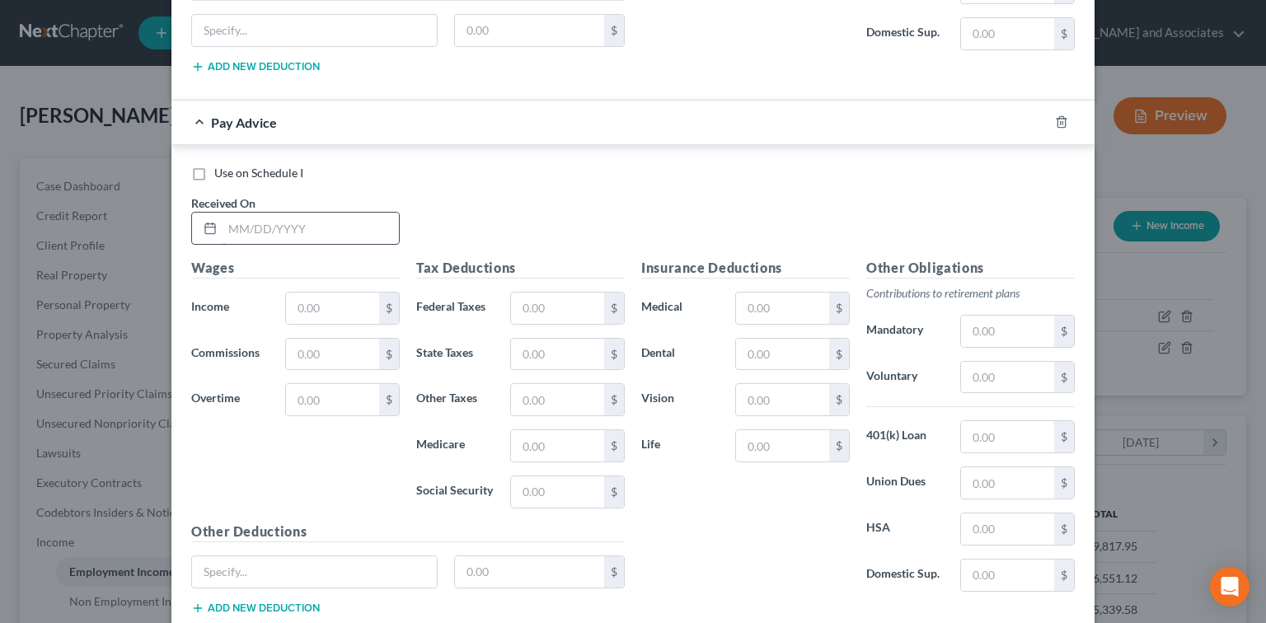
click at [320, 213] on input "text" at bounding box center [311, 228] width 176 height 31
type input "[DATE]"
click at [352, 303] on input "text" at bounding box center [332, 308] width 93 height 31
type input "5,744.93"
click at [571, 300] on input "text" at bounding box center [557, 308] width 93 height 31
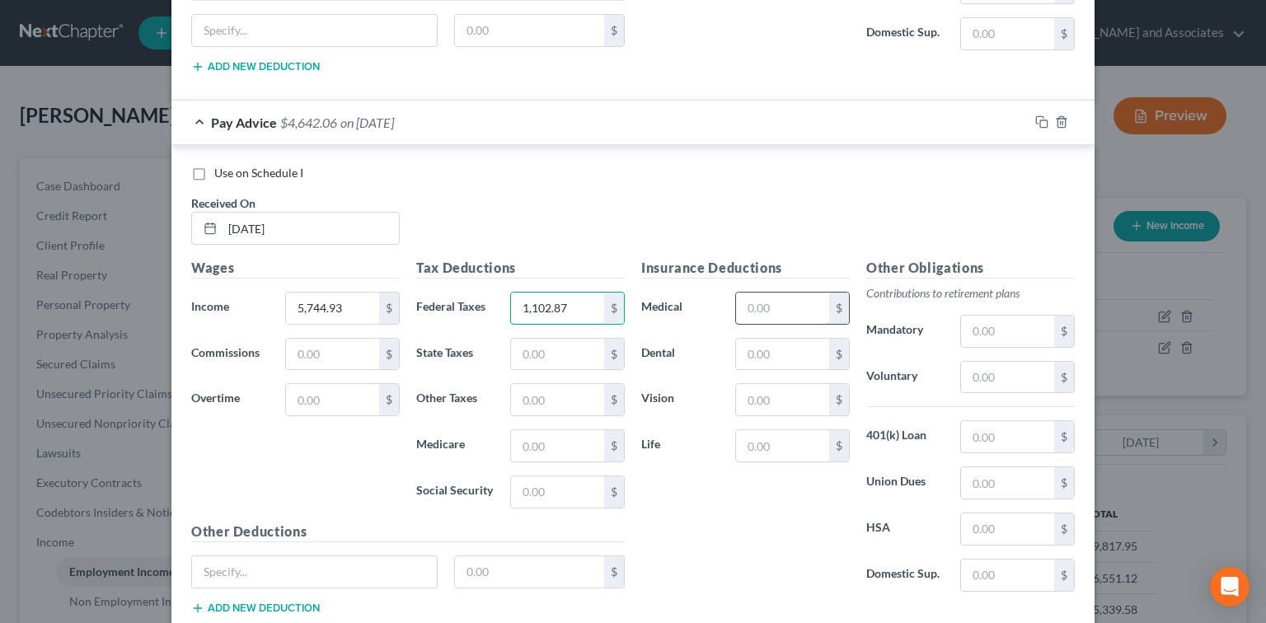
type input "1,102.87"
click at [794, 298] on input "text" at bounding box center [782, 308] width 93 height 31
click at [765, 308] on input "text" at bounding box center [782, 308] width 93 height 31
type input "350.99"
click at [775, 352] on input "text" at bounding box center [782, 354] width 93 height 31
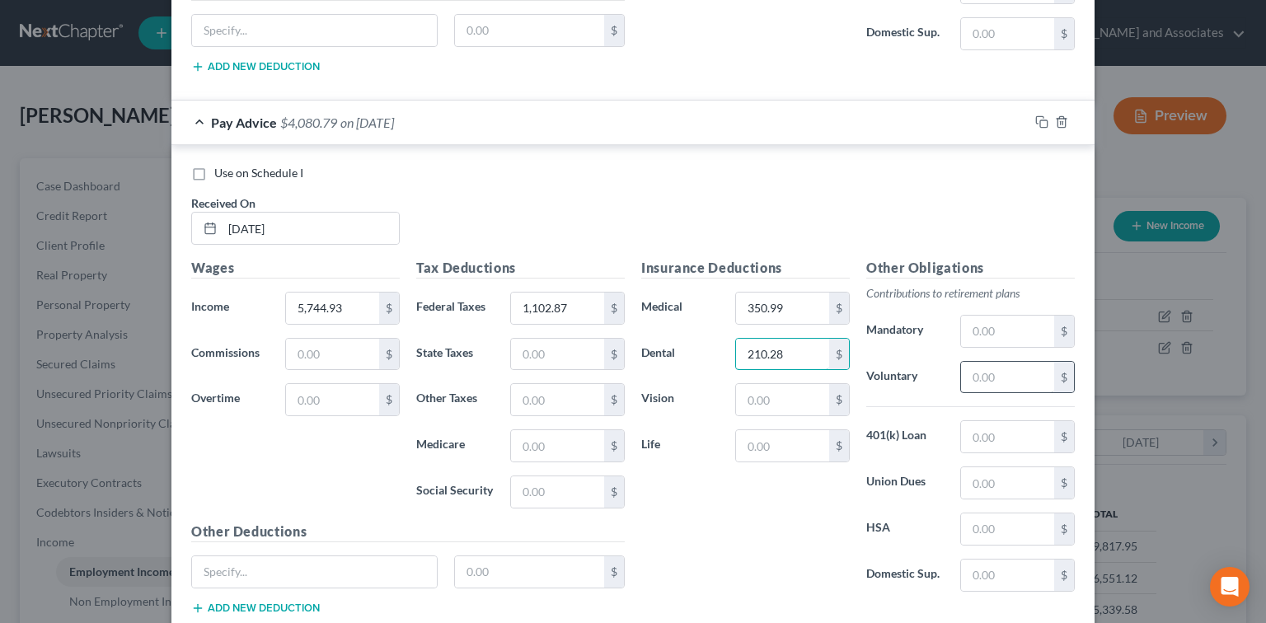
type input "210.28"
click at [1020, 378] on input "text" at bounding box center [1007, 377] width 93 height 31
type input "286.21"
click at [814, 430] on input "text" at bounding box center [782, 445] width 93 height 31
click at [730, 602] on div "Insurance Deductions Medical 350.99 $ Dental 210.28 $ Vision $ Life 20 $ Other …" at bounding box center [858, 443] width 450 height 370
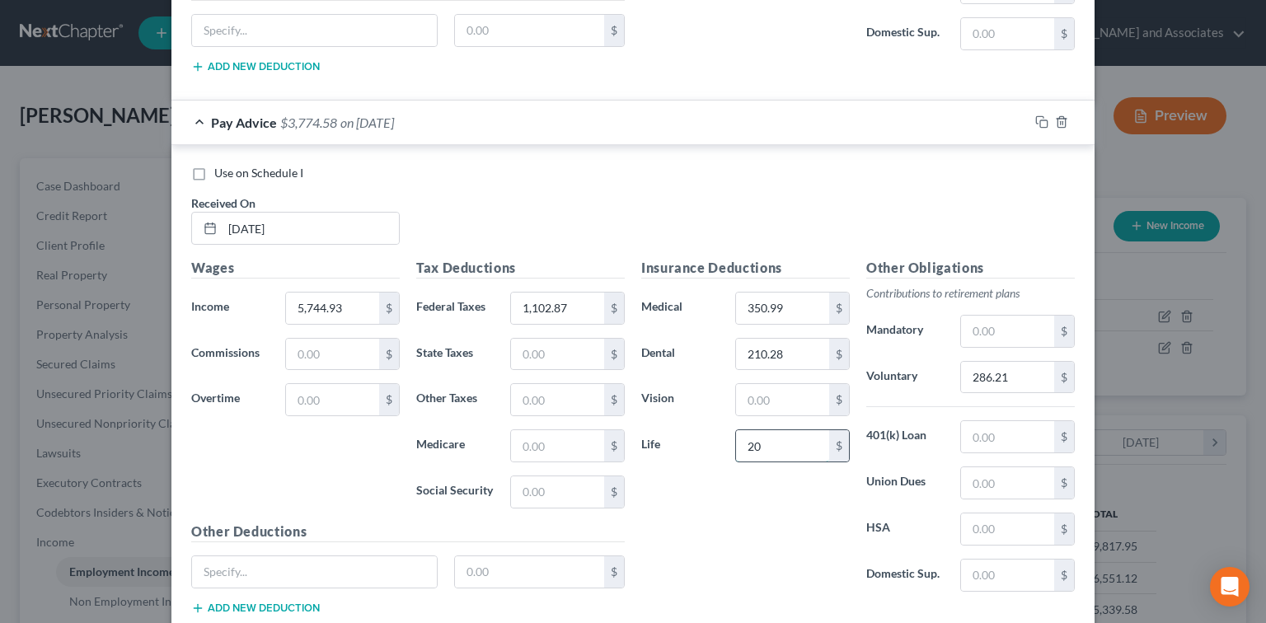
click at [778, 442] on input "20" at bounding box center [782, 445] width 93 height 31
type input "0"
type input "20.00"
click at [766, 561] on div "Insurance Deductions Medical 350.99 $ Dental 210.28 $ Vision $ Life 20.00 $" at bounding box center [745, 431] width 225 height 347
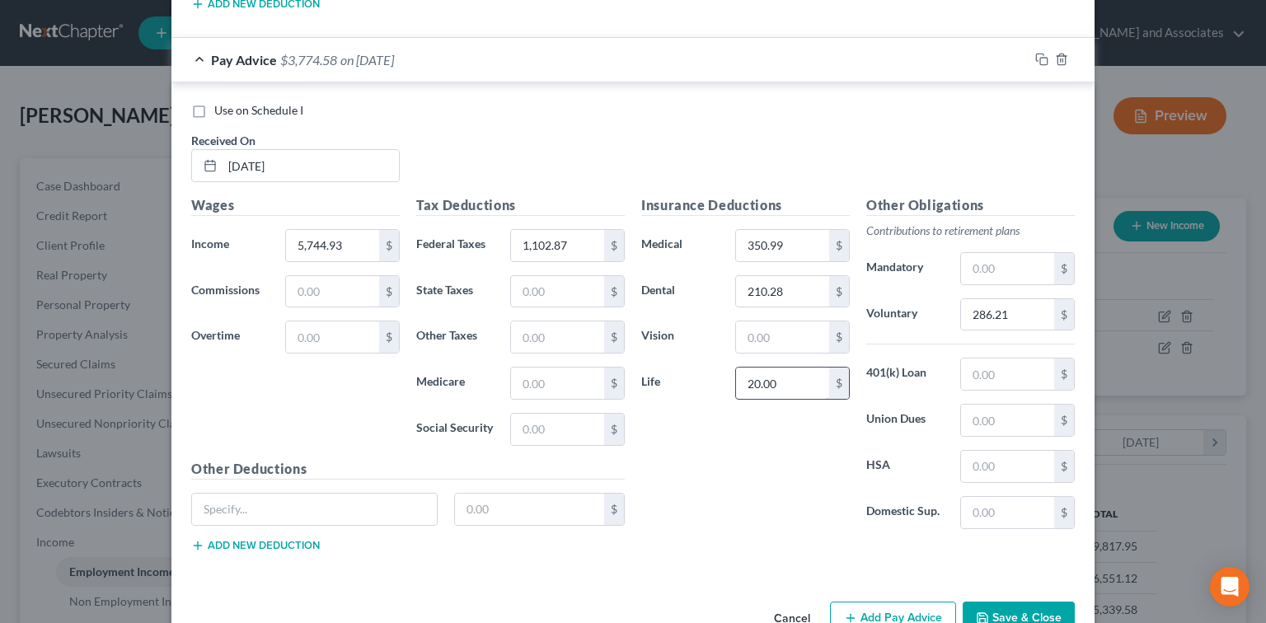
scroll to position [1642, 0]
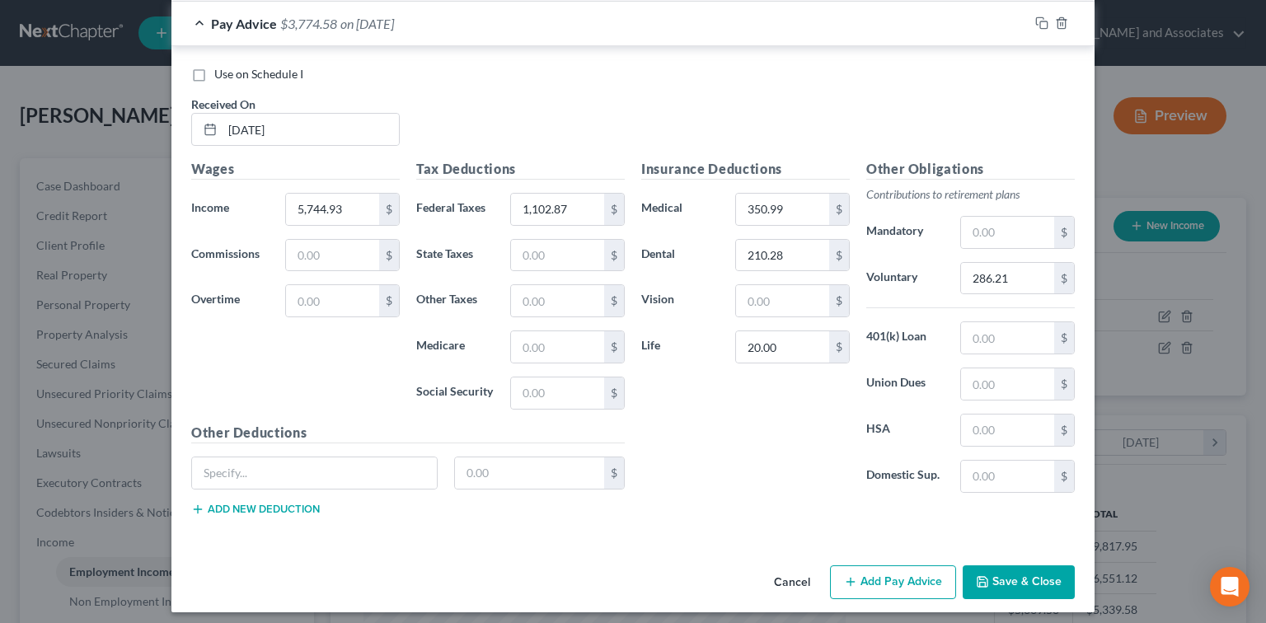
click at [883, 590] on button "Add Pay Advice" at bounding box center [893, 583] width 126 height 35
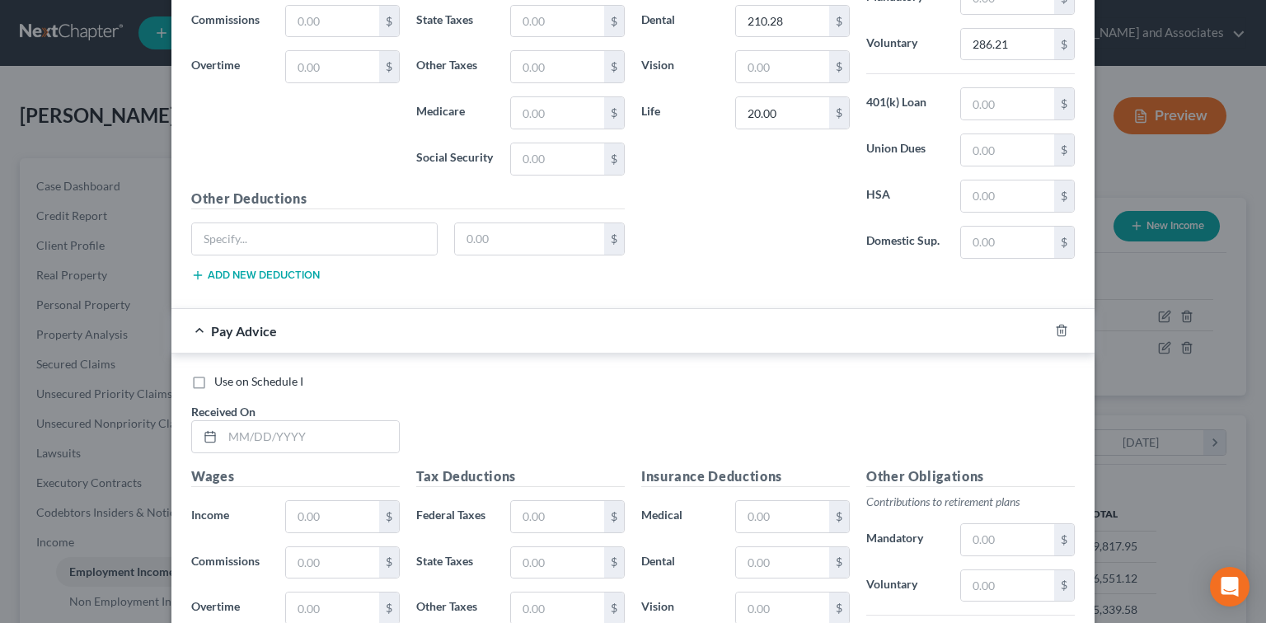
scroll to position [1972, 0]
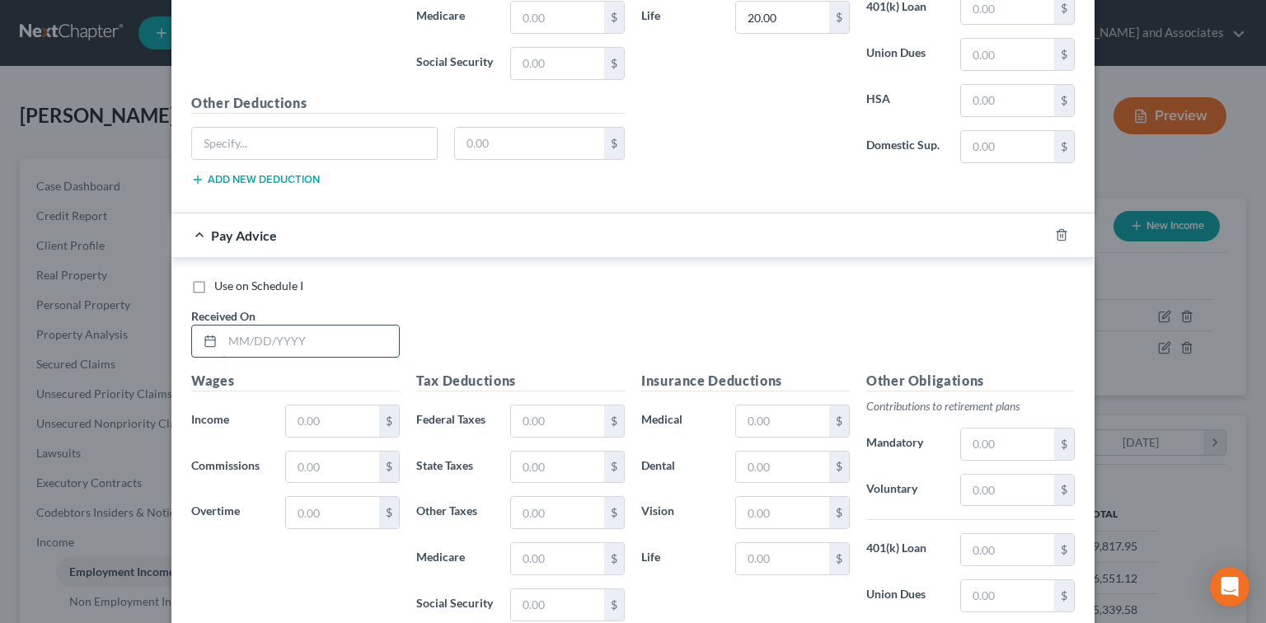
click at [238, 329] on input "text" at bounding box center [311, 341] width 176 height 31
type input "05/16/2025"
click at [350, 415] on input "text" at bounding box center [332, 421] width 93 height 31
type input "4,890.70"
click at [528, 406] on input "text" at bounding box center [557, 421] width 93 height 31
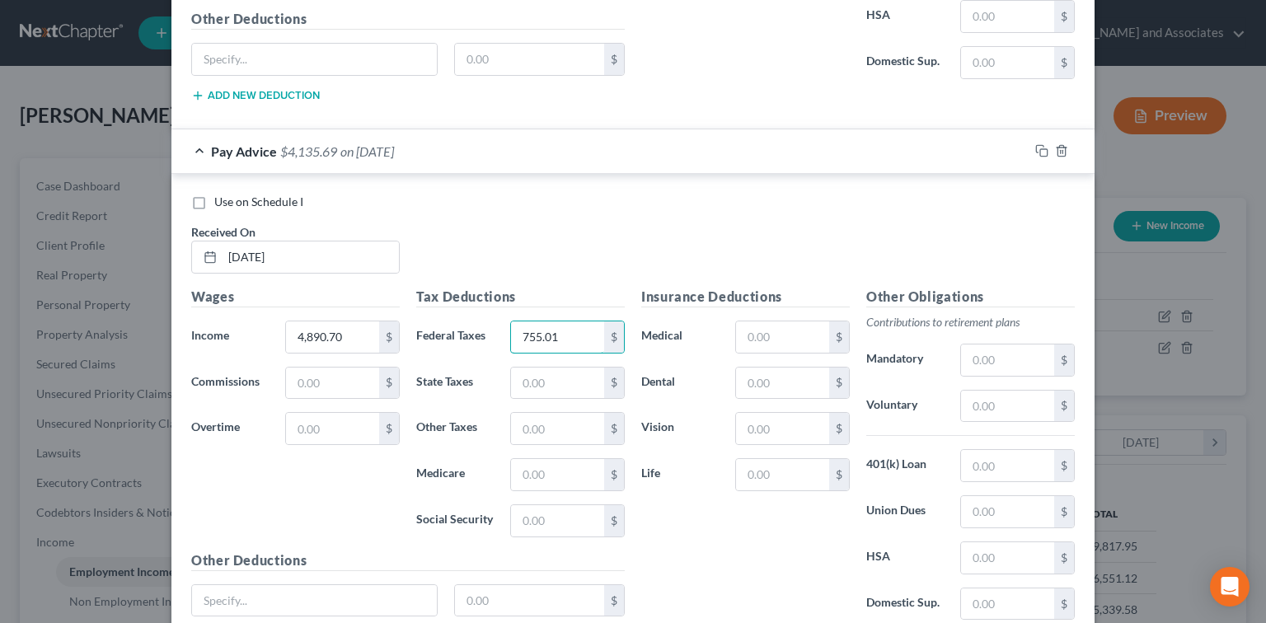
scroll to position [2082, 0]
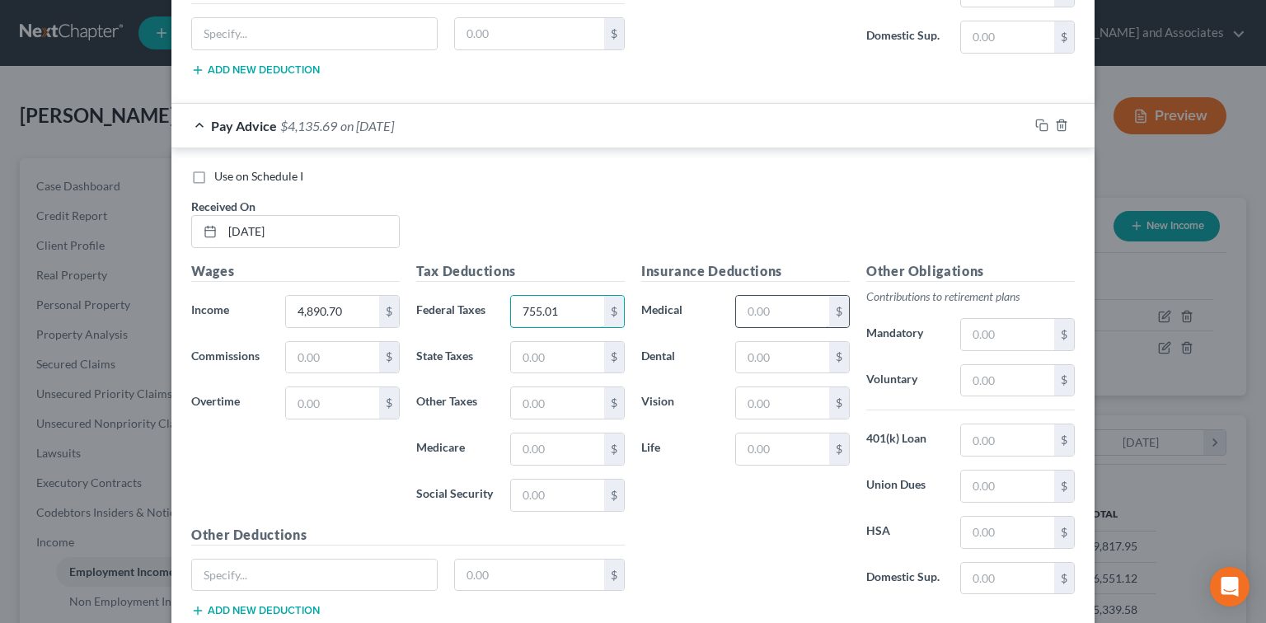
type input "755.01"
click at [785, 305] on input "text" at bounding box center [782, 311] width 93 height 31
type input "350.99"
drag, startPoint x: 743, startPoint y: 353, endPoint x: 731, endPoint y: 342, distance: 16.4
click at [744, 353] on input "text" at bounding box center [782, 357] width 93 height 31
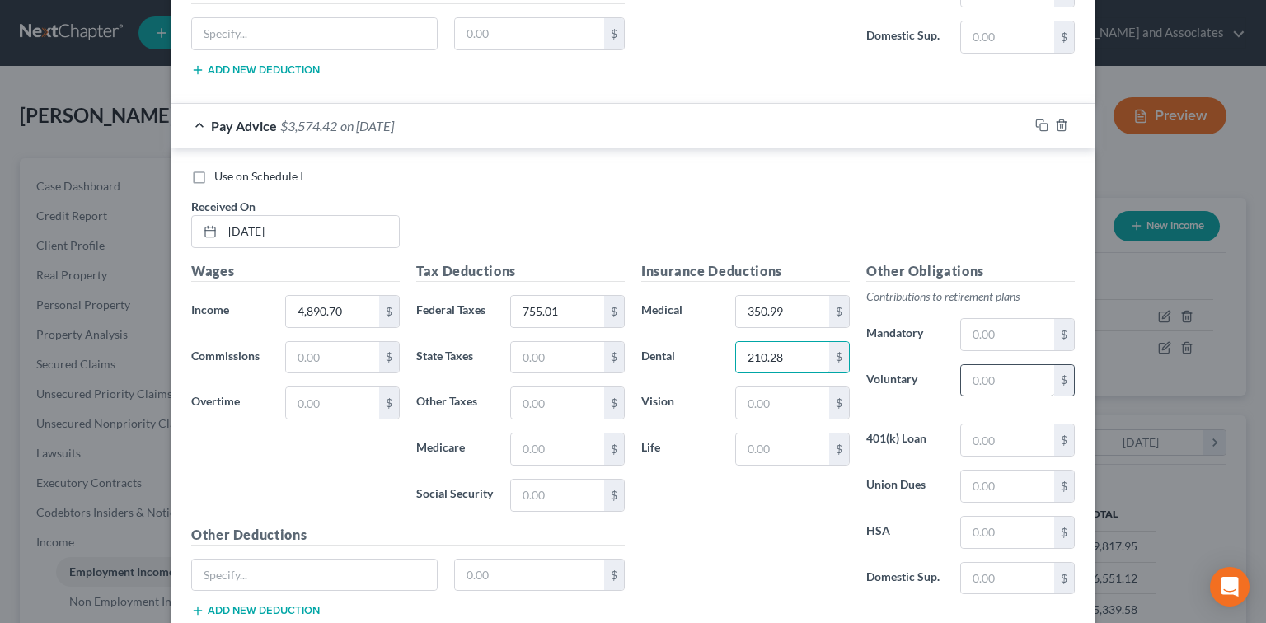
type input "210.28"
click at [965, 378] on input "text" at bounding box center [1007, 380] width 93 height 31
type input "243.50"
drag, startPoint x: 778, startPoint y: 388, endPoint x: 773, endPoint y: 452, distance: 63.6
click at [778, 425] on div "Insurance Deductions Medical 350.99 $ Dental 210.28 $ Vision $ Life $" at bounding box center [745, 434] width 225 height 347
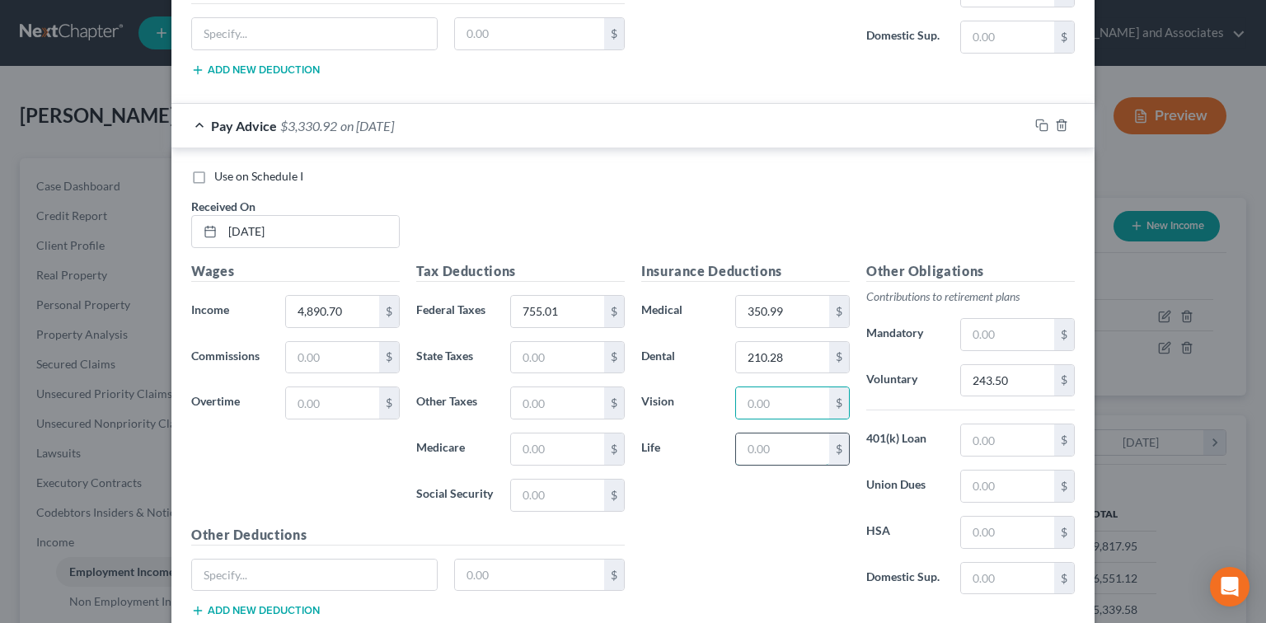
click at [773, 439] on input "text" at bounding box center [782, 449] width 93 height 31
type input "1"
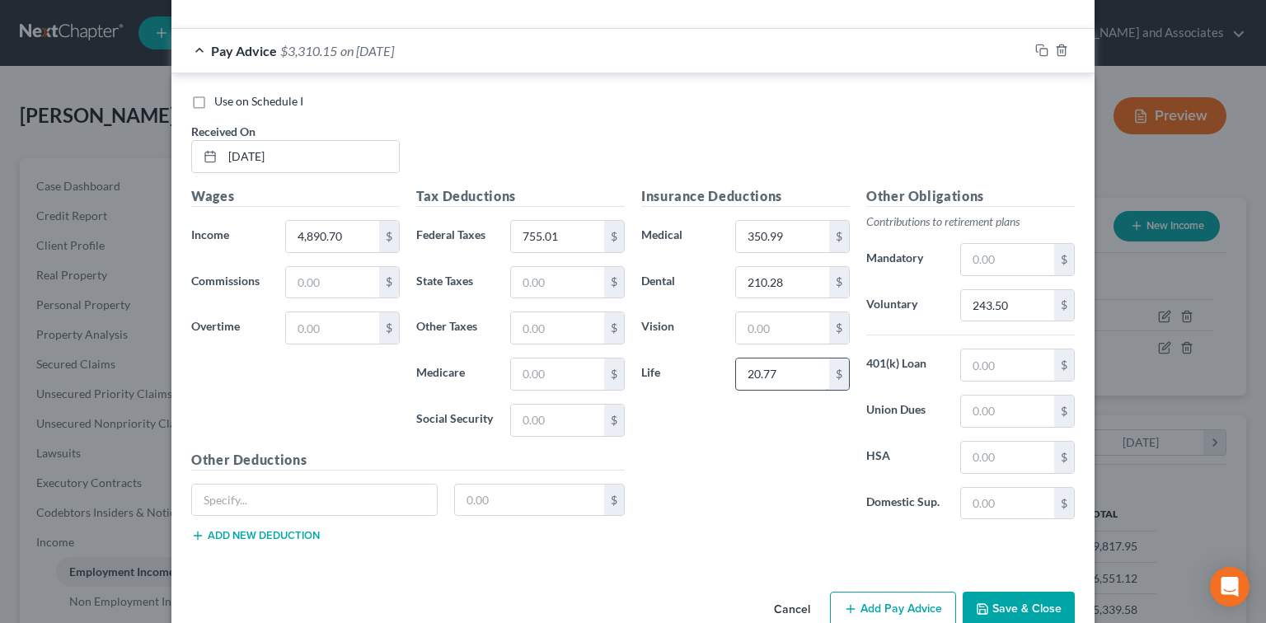
scroll to position [2181, 0]
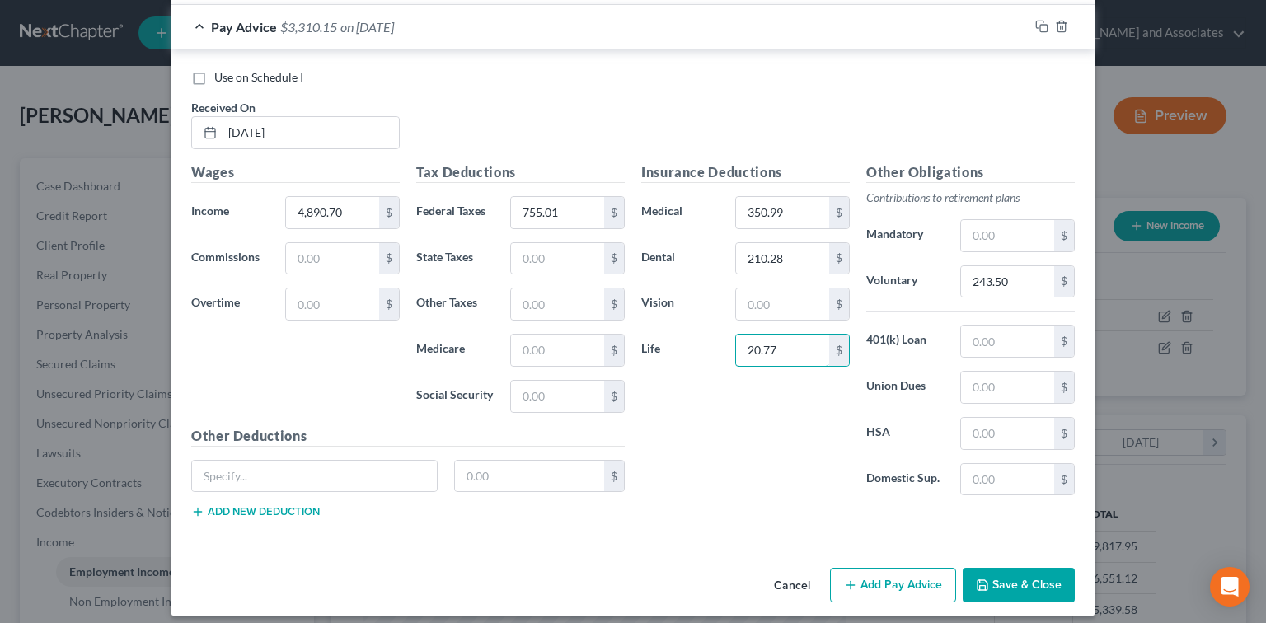
type input "20.77"
click at [895, 573] on button "Add Pay Advice" at bounding box center [893, 585] width 126 height 35
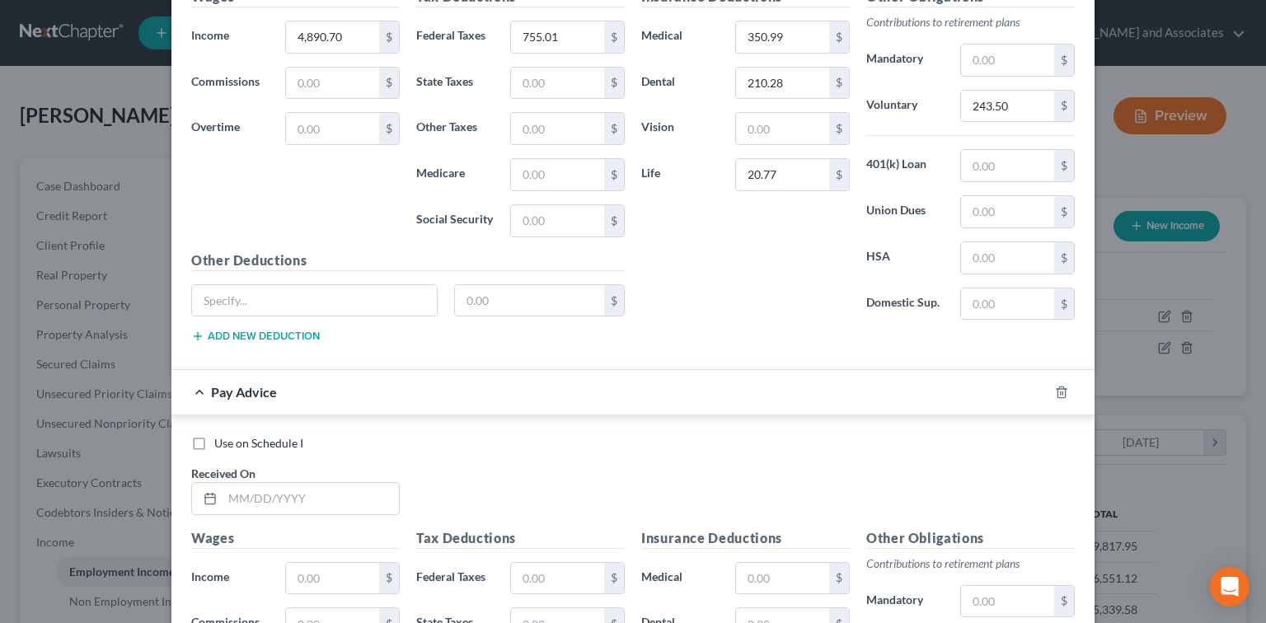
scroll to position [2511, 0]
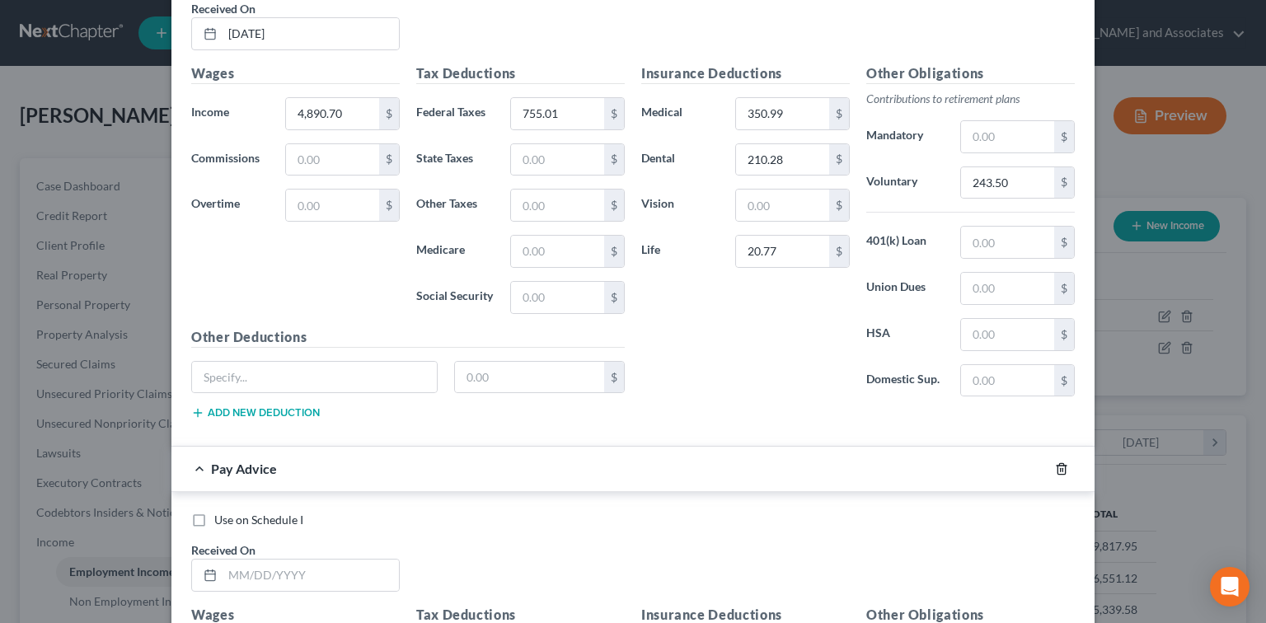
click at [1061, 468] on line "button" at bounding box center [1061, 469] width 0 height 3
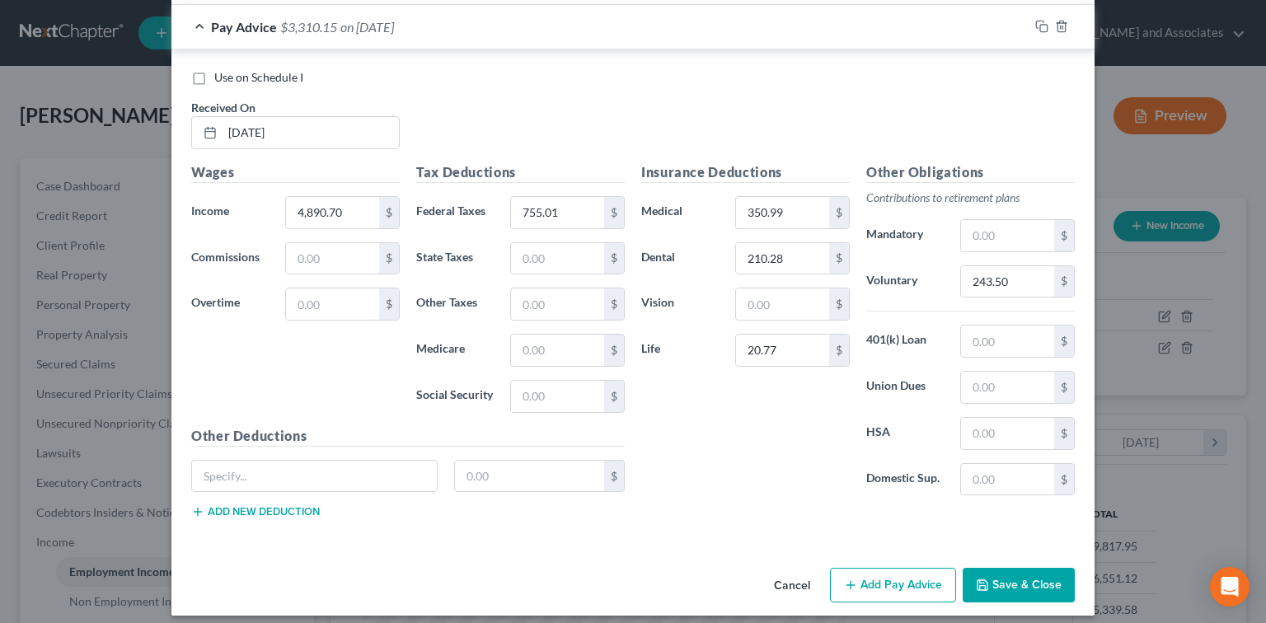
click at [993, 577] on button "Save & Close" at bounding box center [1019, 585] width 112 height 35
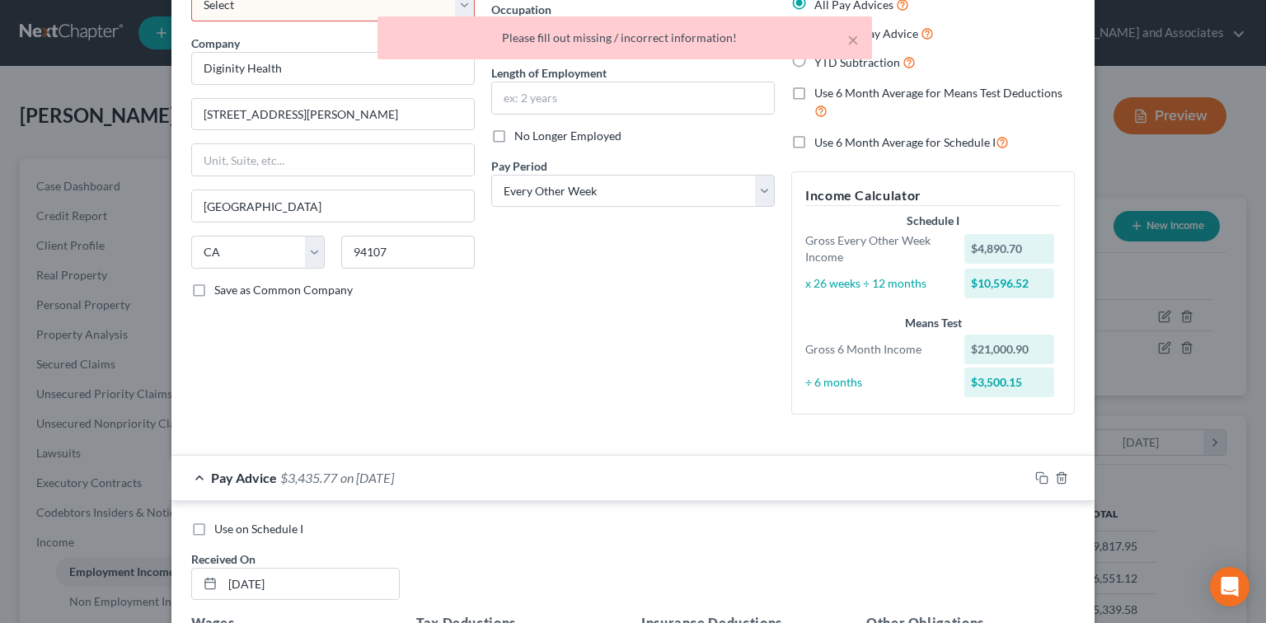
scroll to position [0, 0]
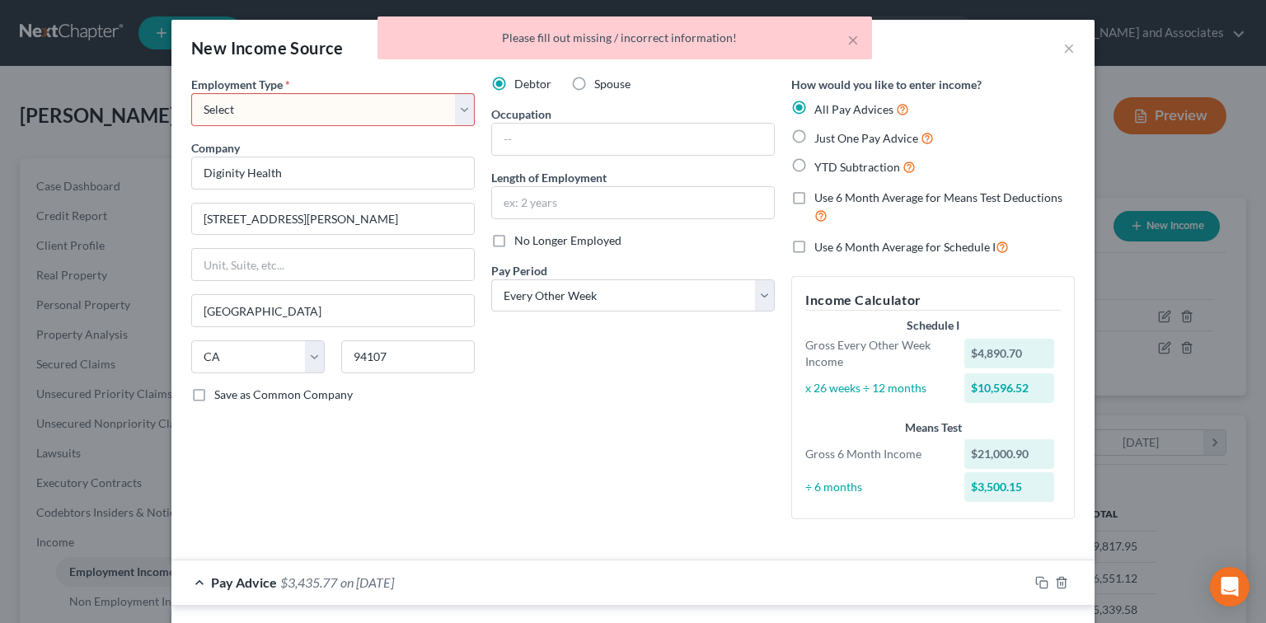
click at [270, 99] on select "Select Full or [DEMOGRAPHIC_DATA] Employment Self Employment" at bounding box center [333, 109] width 284 height 33
select select "0"
click at [191, 93] on select "Select Full or [DEMOGRAPHIC_DATA] Employment Self Employment" at bounding box center [333, 109] width 284 height 33
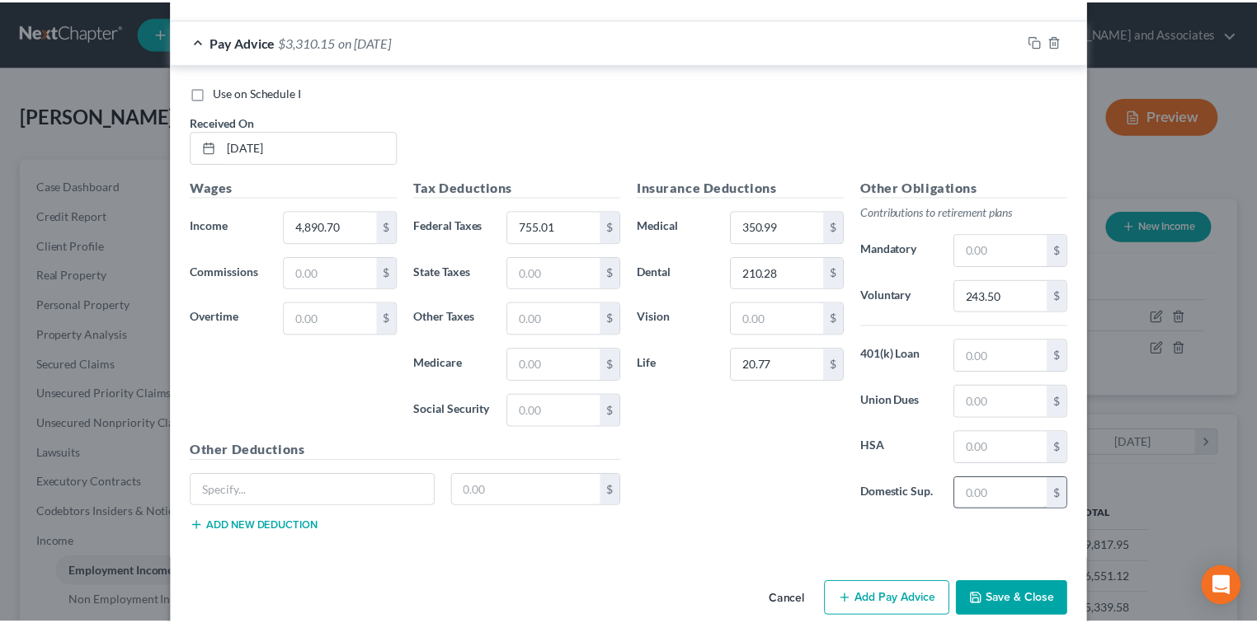
scroll to position [2181, 0]
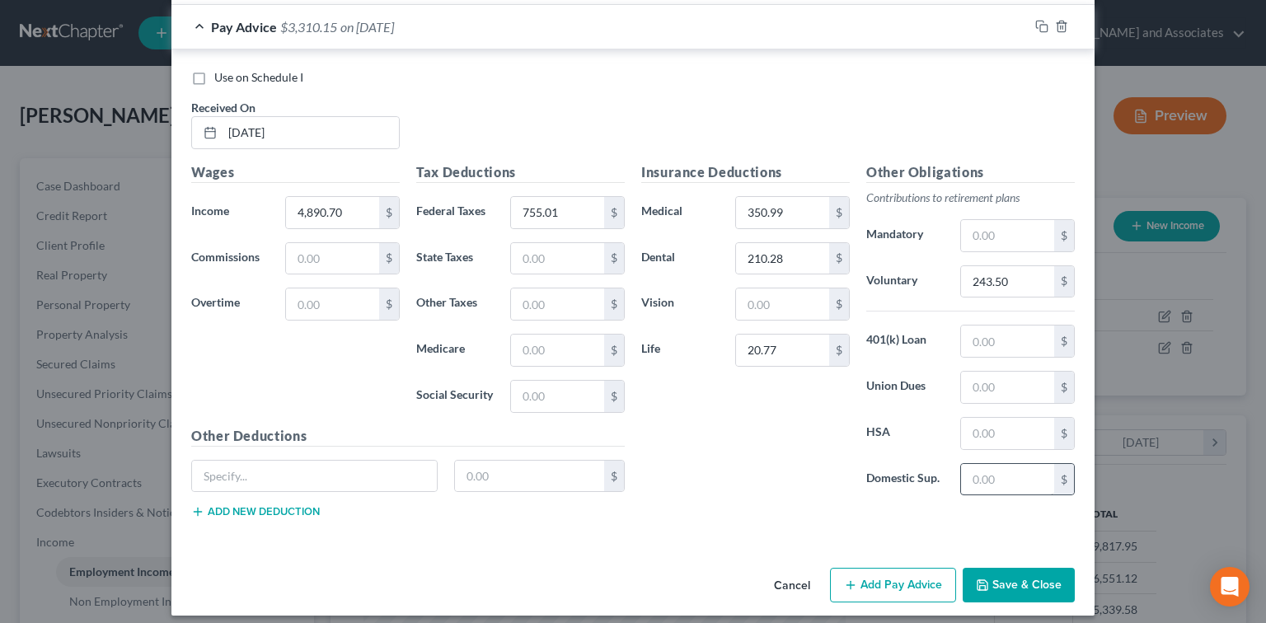
click at [1013, 568] on button "Save & Close" at bounding box center [1019, 585] width 112 height 35
click at [1011, 573] on button "Save & Close" at bounding box center [1019, 585] width 112 height 35
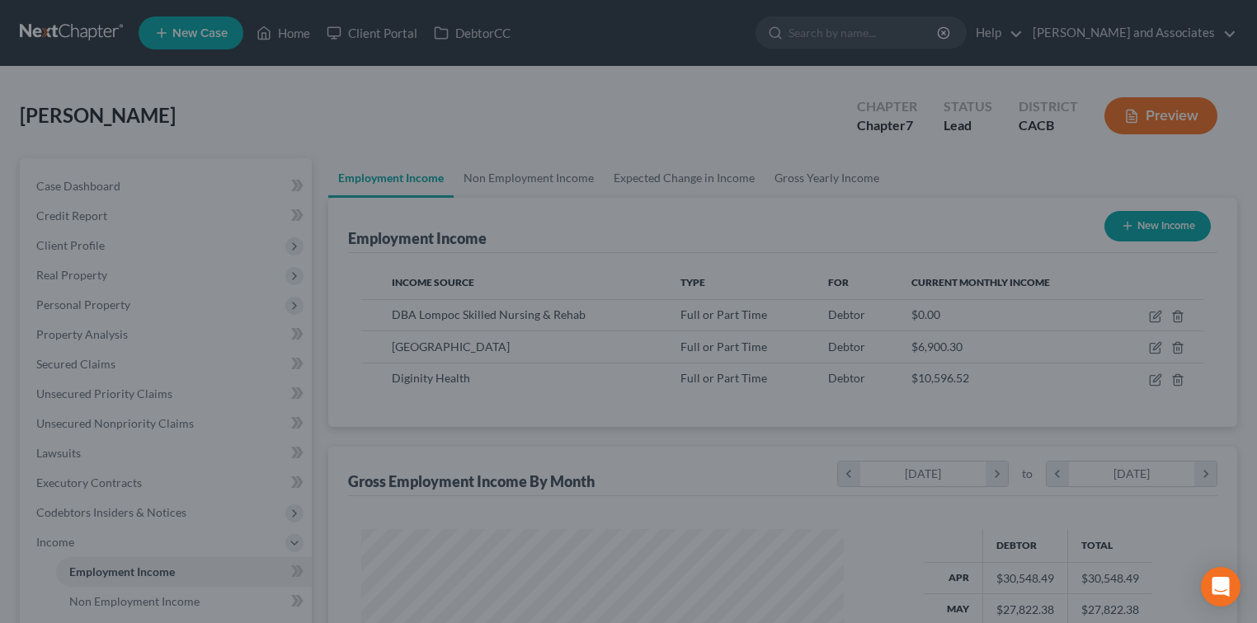
scroll to position [824224, 824007]
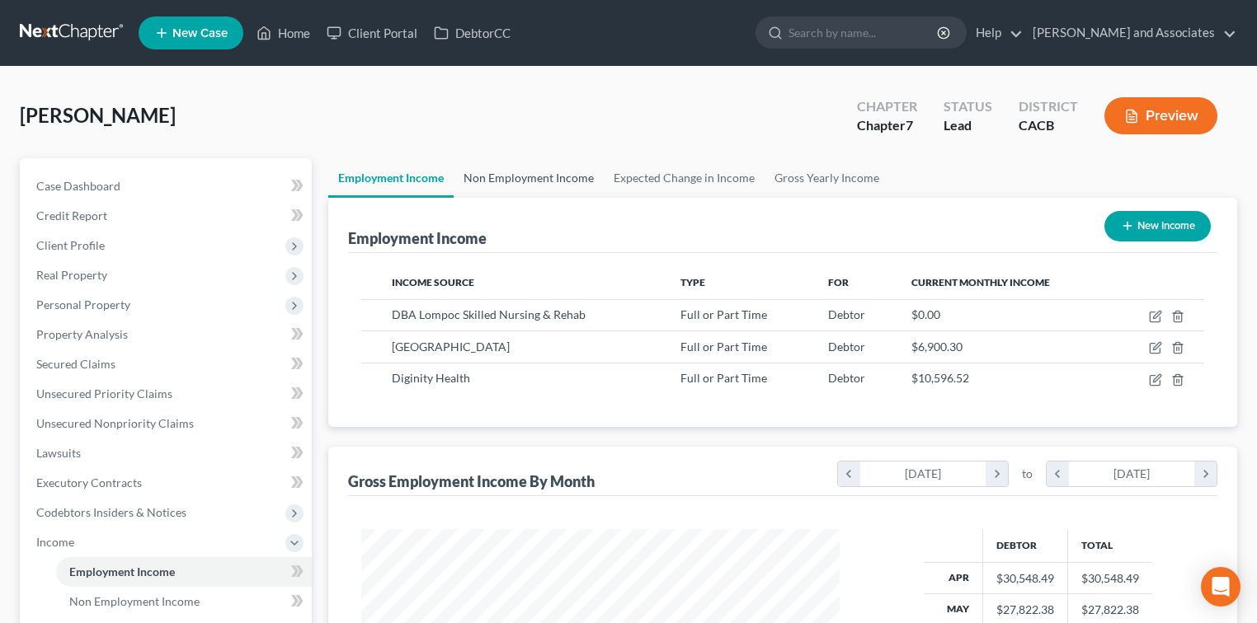
click at [489, 167] on link "Non Employment Income" at bounding box center [528, 178] width 150 height 40
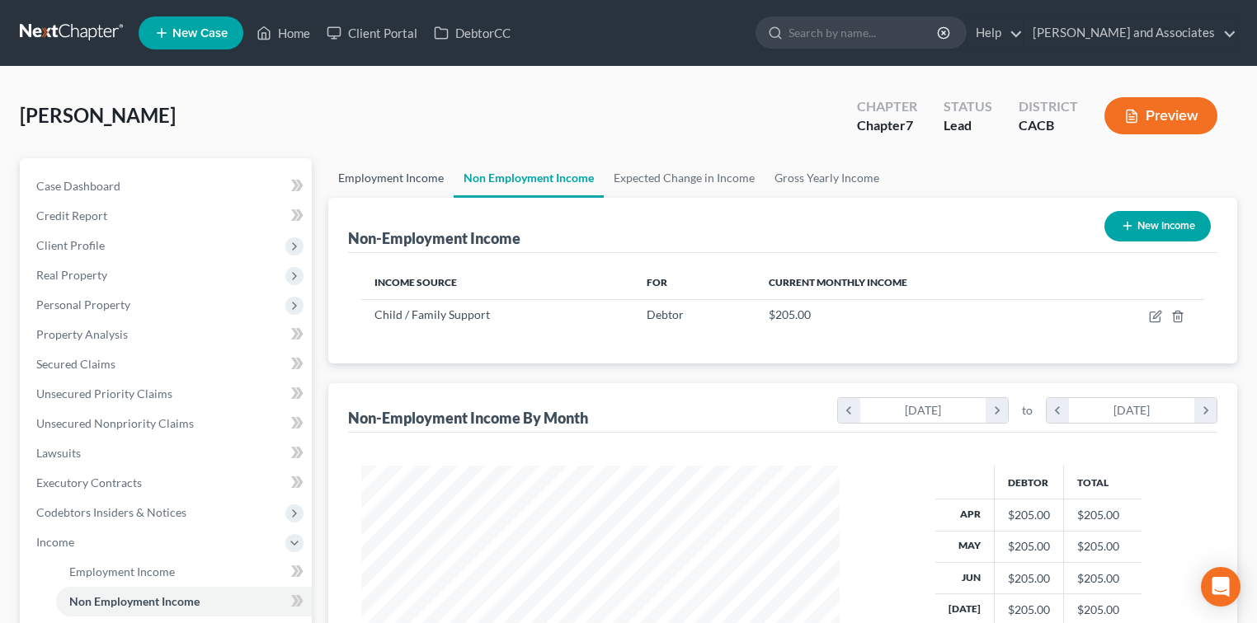
click at [347, 178] on link "Employment Income" at bounding box center [390, 178] width 125 height 40
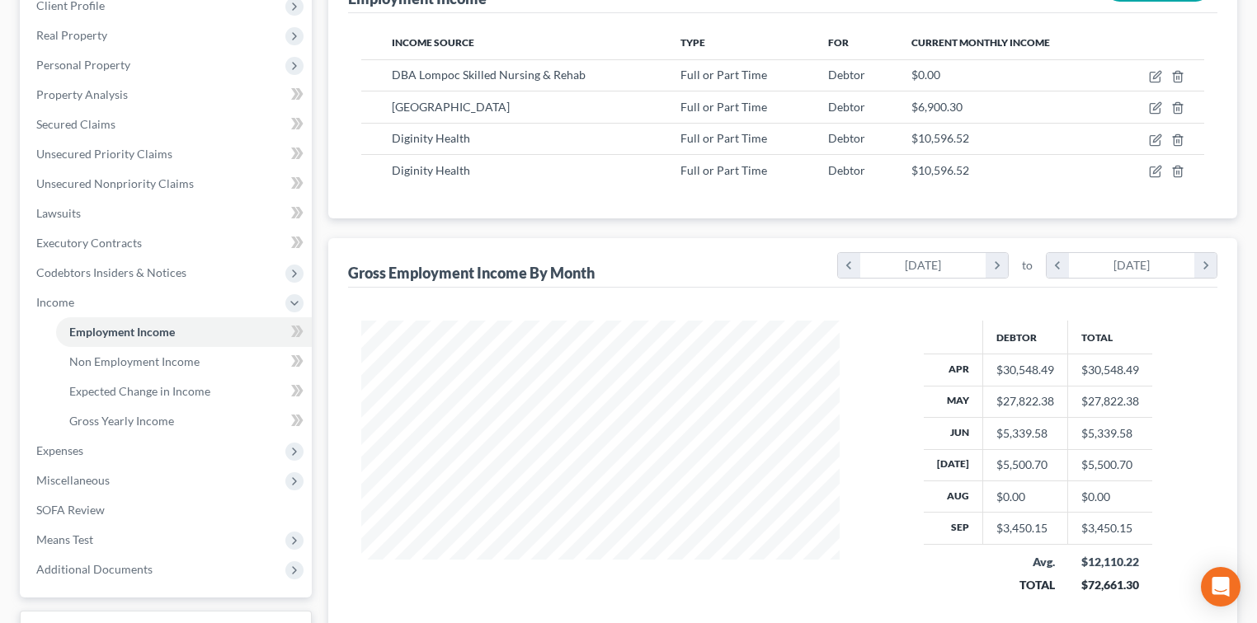
scroll to position [385, 0]
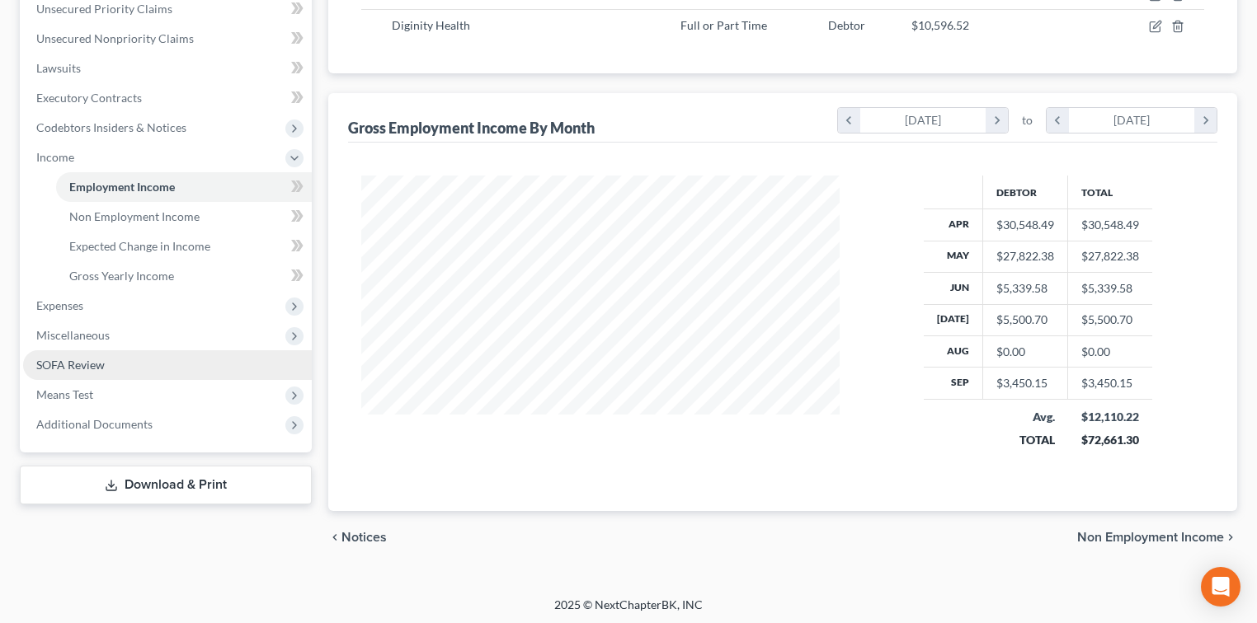
click at [128, 366] on link "SOFA Review" at bounding box center [167, 365] width 289 height 30
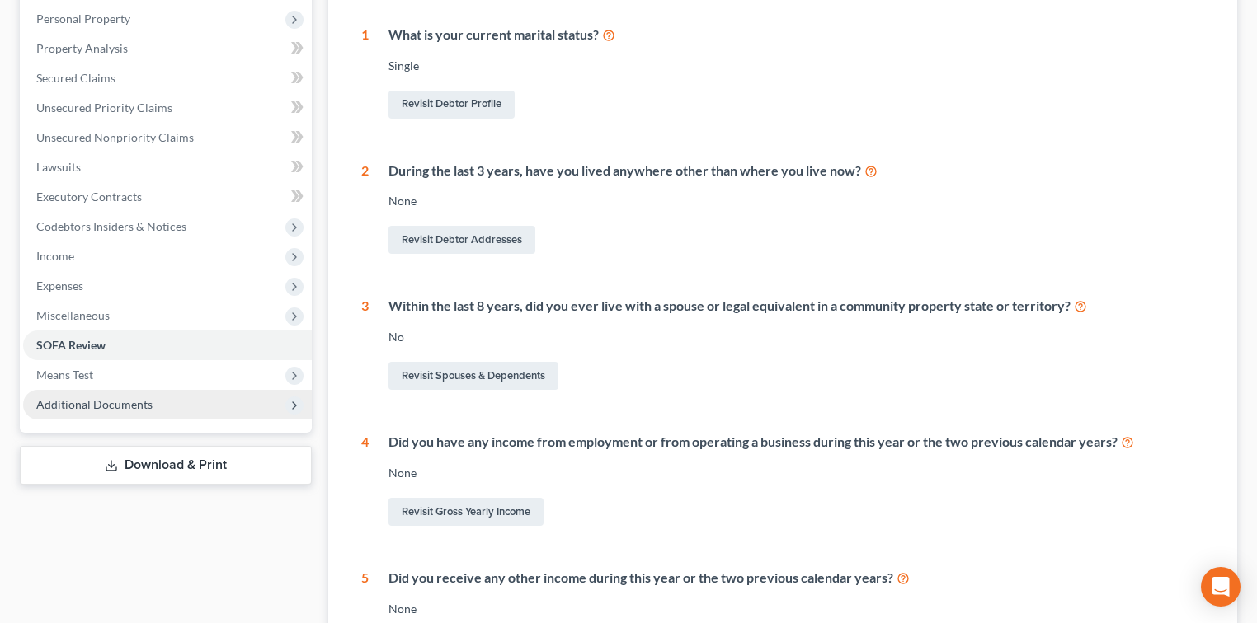
scroll to position [330, 0]
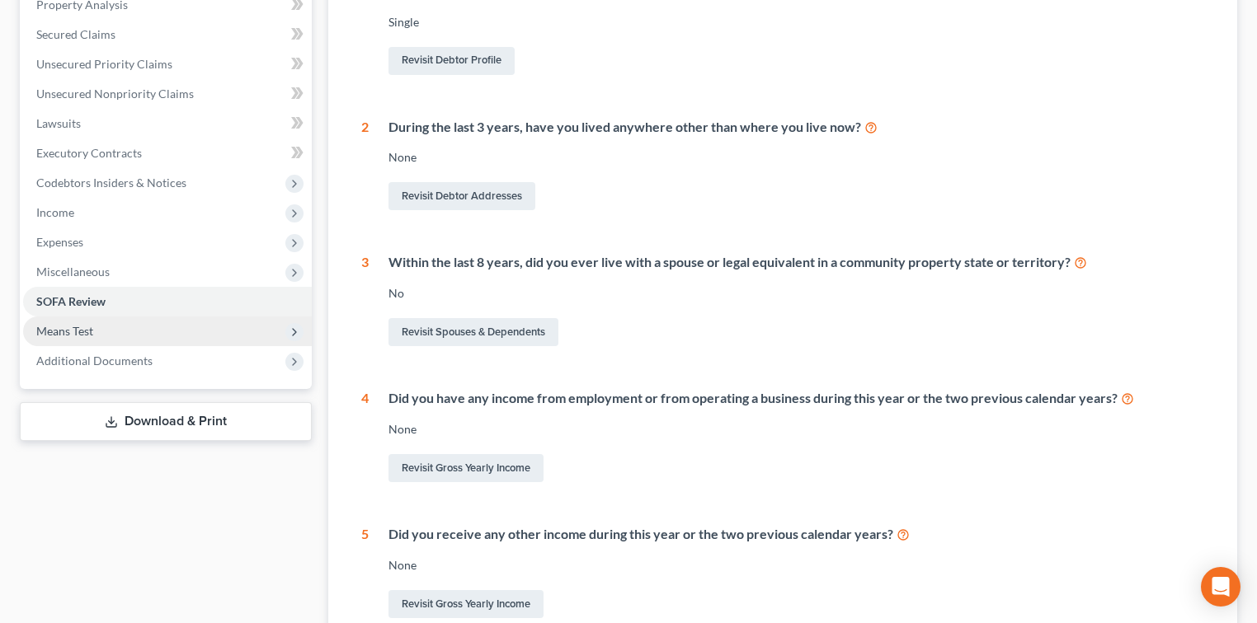
click at [123, 336] on span "Means Test" at bounding box center [167, 332] width 289 height 30
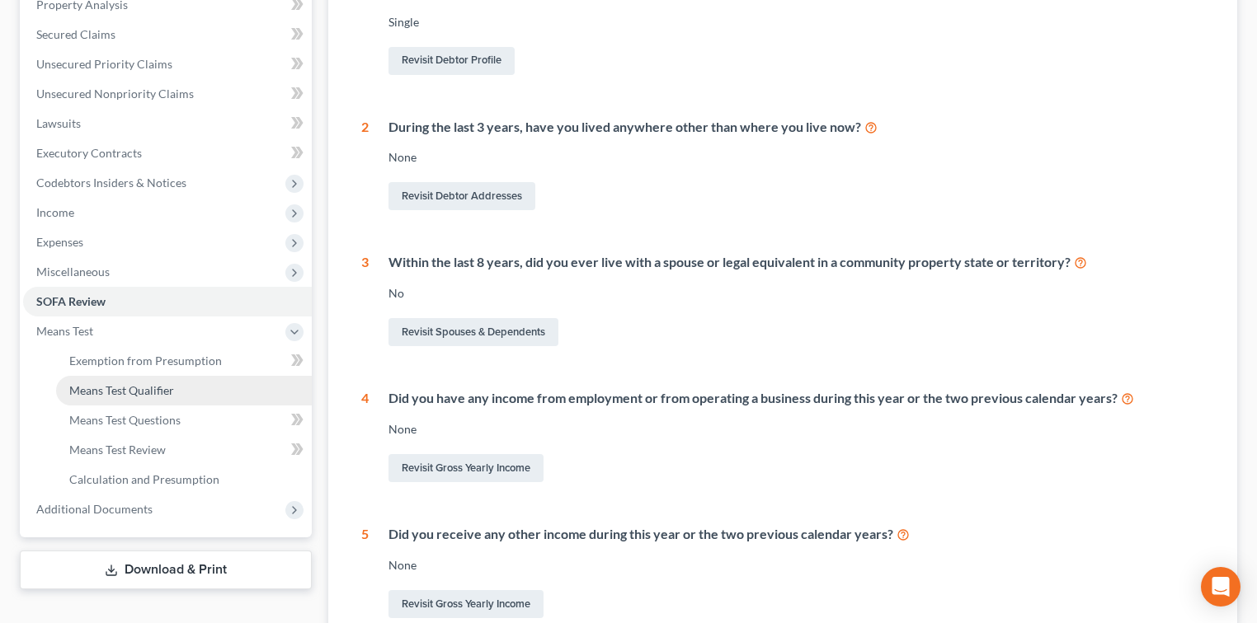
click at [169, 389] on span "Means Test Qualifier" at bounding box center [121, 390] width 105 height 14
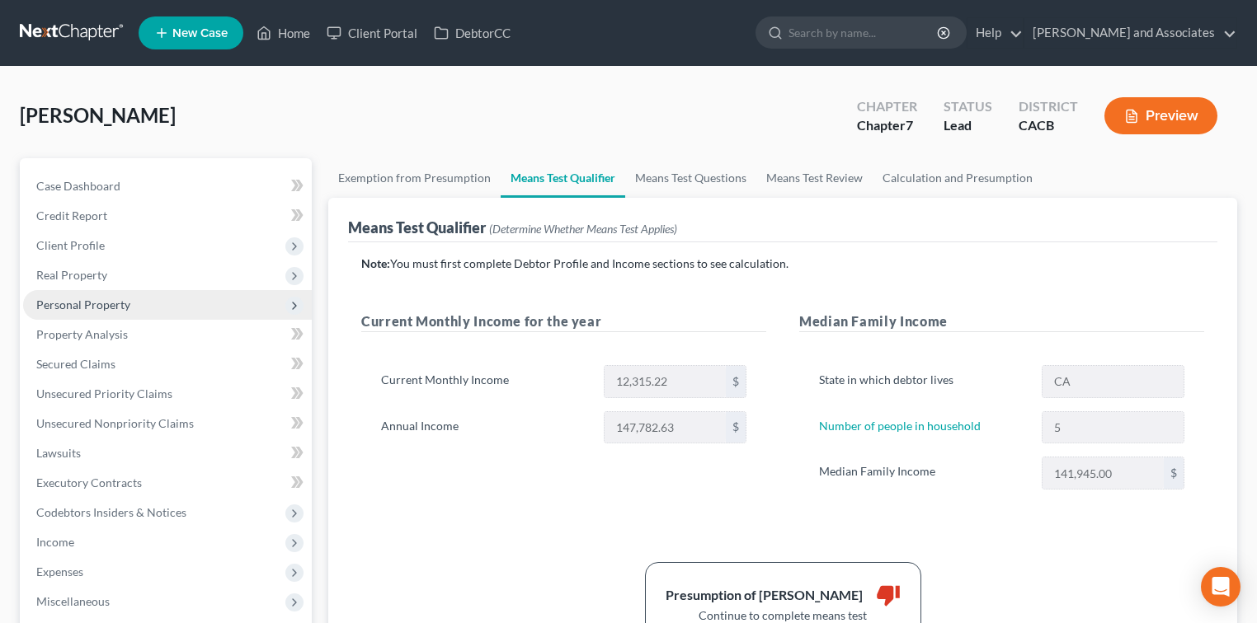
scroll to position [110, 0]
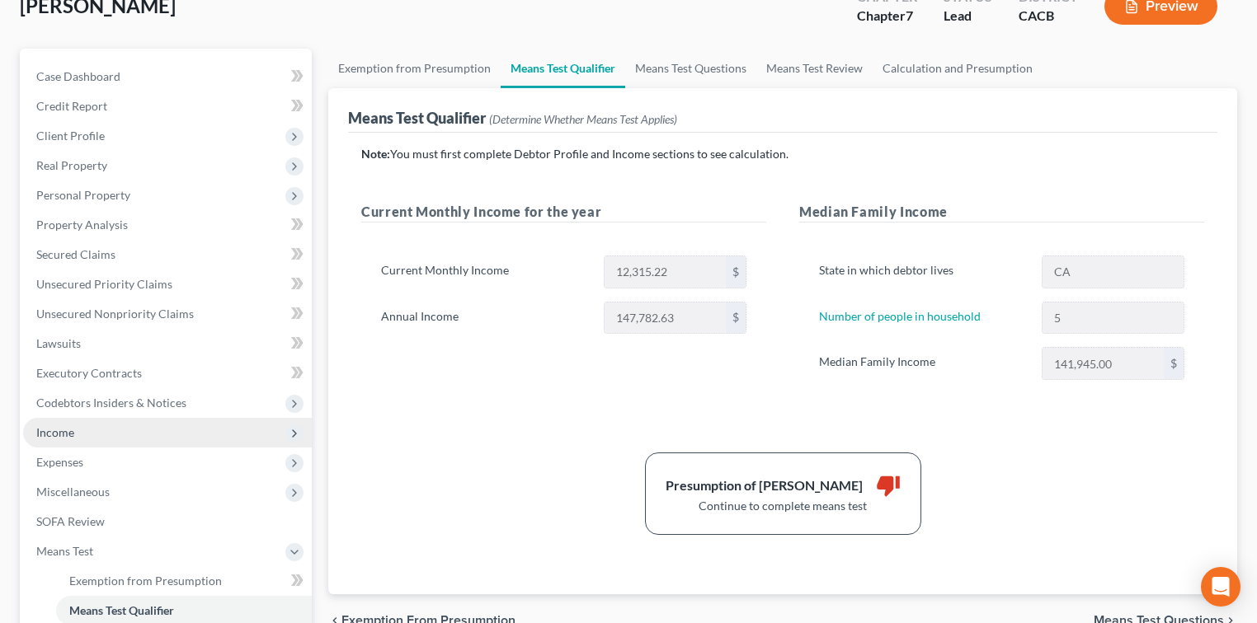
click at [125, 435] on span "Income" at bounding box center [167, 433] width 289 height 30
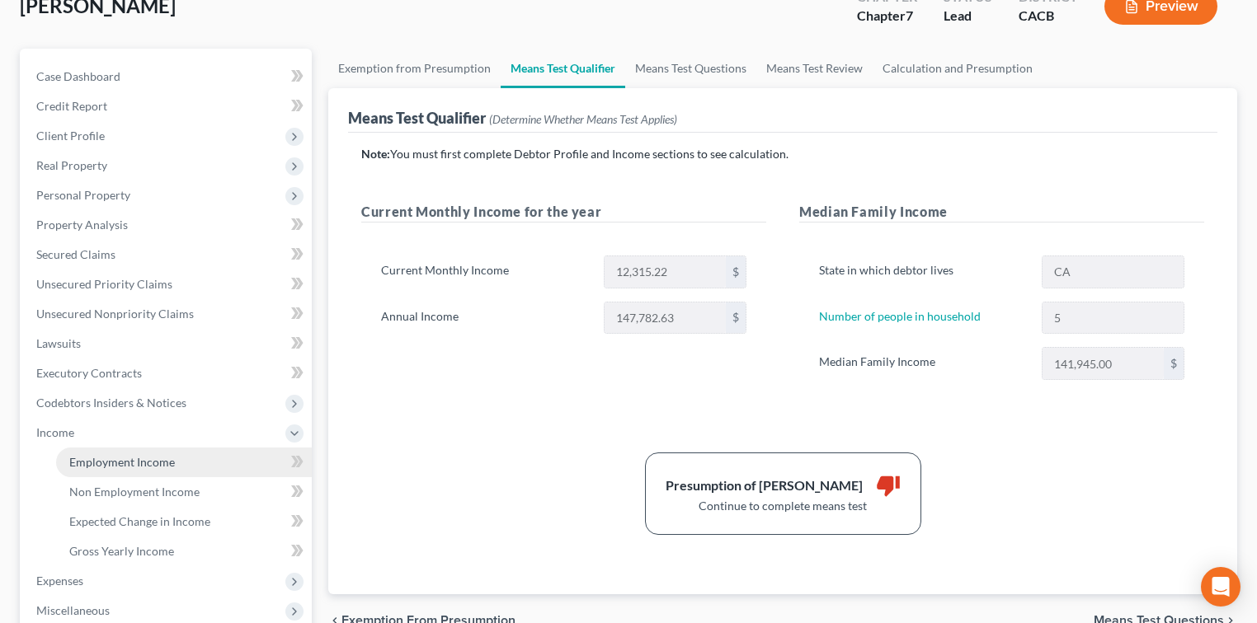
click at [171, 463] on span "Employment Income" at bounding box center [122, 462] width 106 height 14
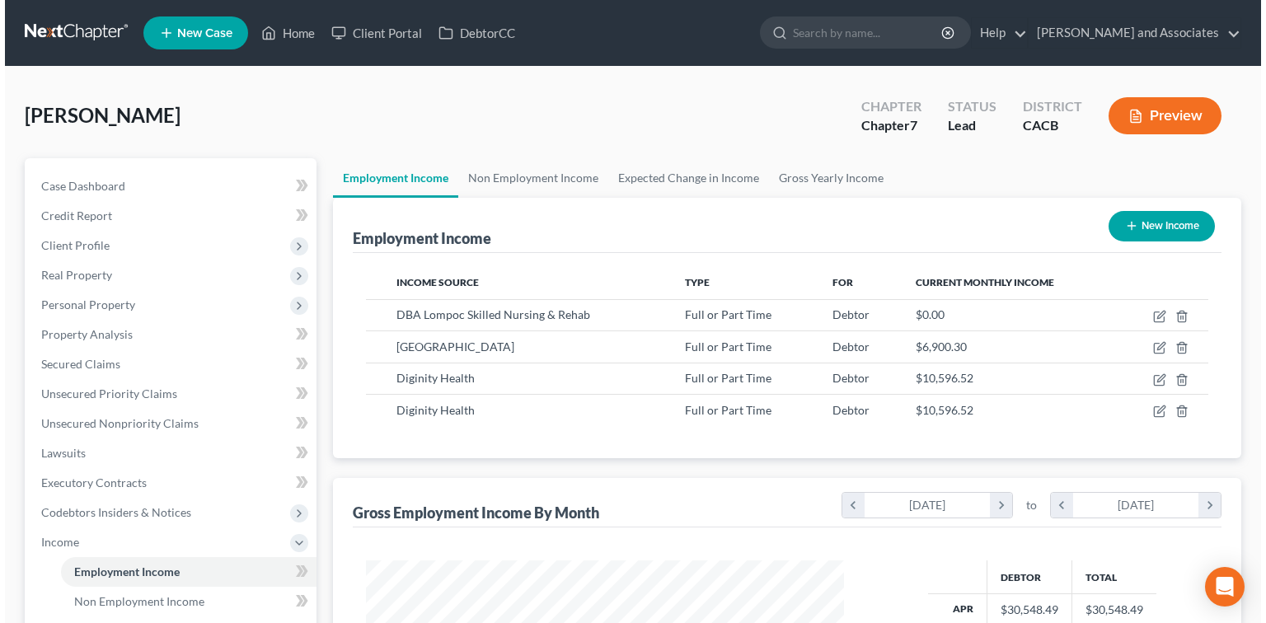
scroll to position [294, 511]
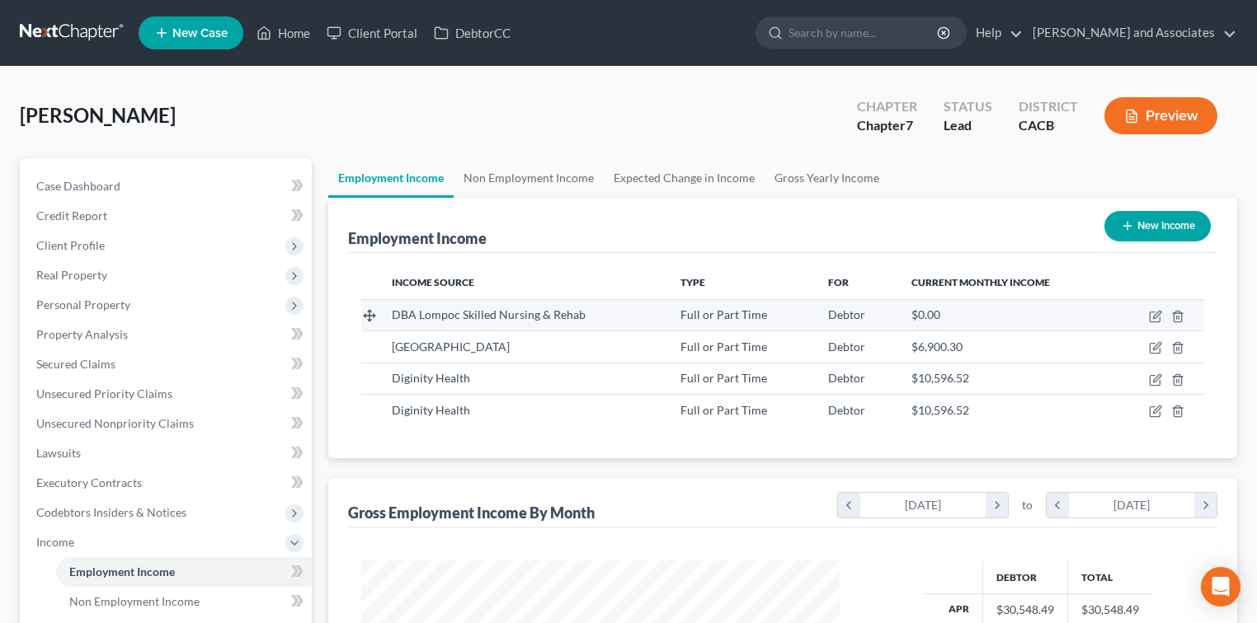
click at [1158, 322] on td at bounding box center [1159, 314] width 90 height 31
click at [1158, 317] on icon "button" at bounding box center [1155, 316] width 13 height 13
select select "0"
select select "4"
select select "2"
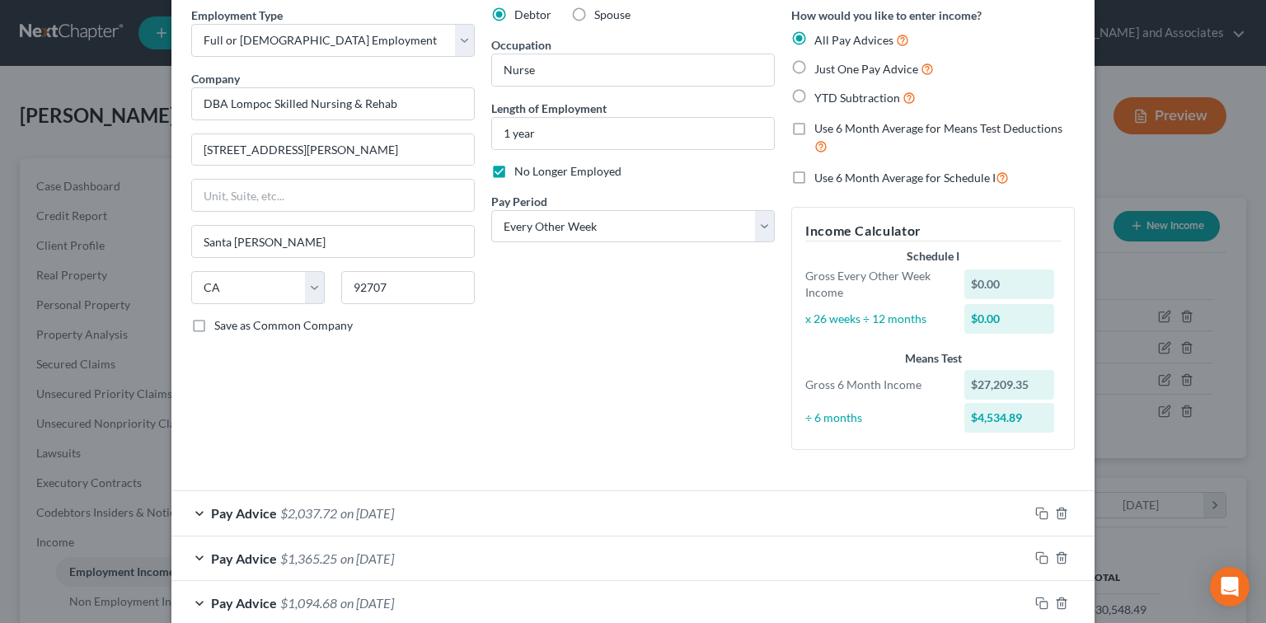
scroll to position [2, 0]
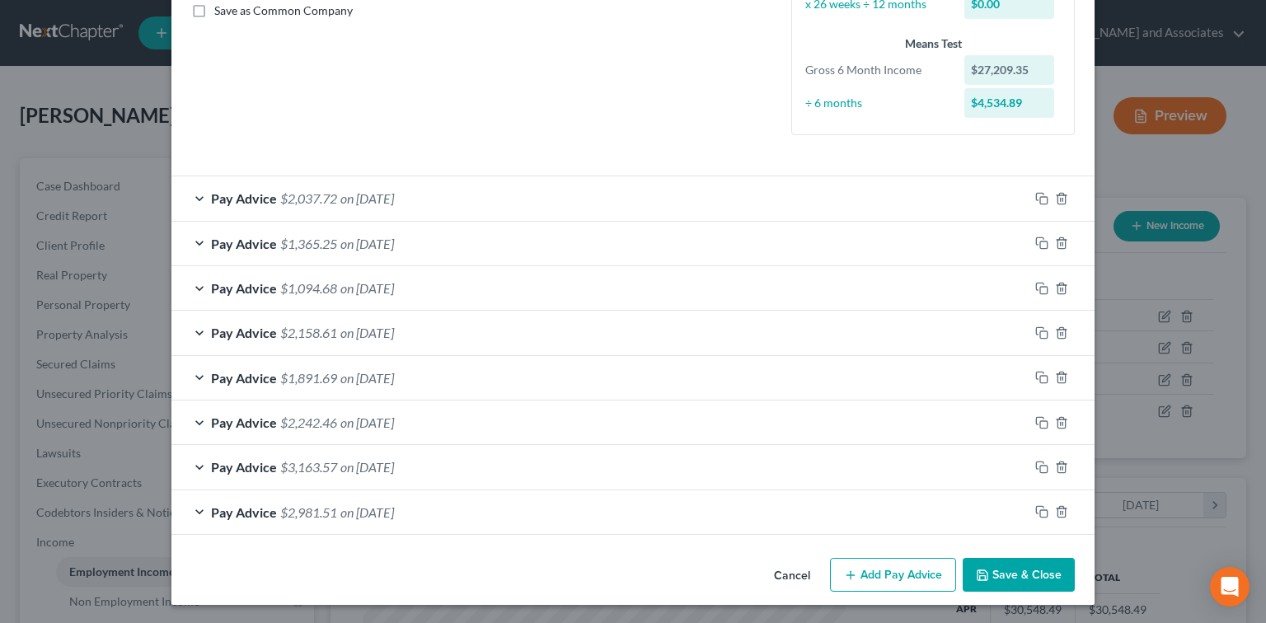
drag, startPoint x: 1055, startPoint y: 597, endPoint x: 1056, endPoint y: 578, distance: 19.0
click at [1055, 594] on div "Cancel Add Pay Advice Save & Close" at bounding box center [632, 579] width 923 height 54
click at [1055, 571] on button "Save & Close" at bounding box center [1019, 575] width 112 height 35
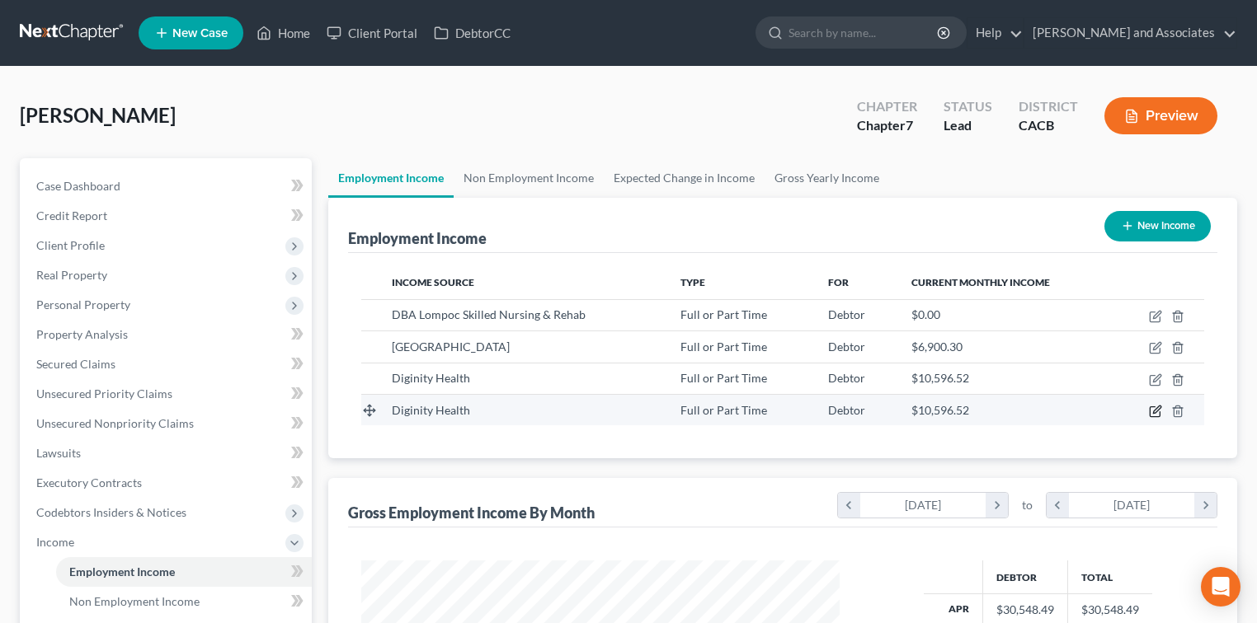
click at [1158, 411] on icon "button" at bounding box center [1155, 411] width 13 height 13
select select "0"
select select "4"
select select "2"
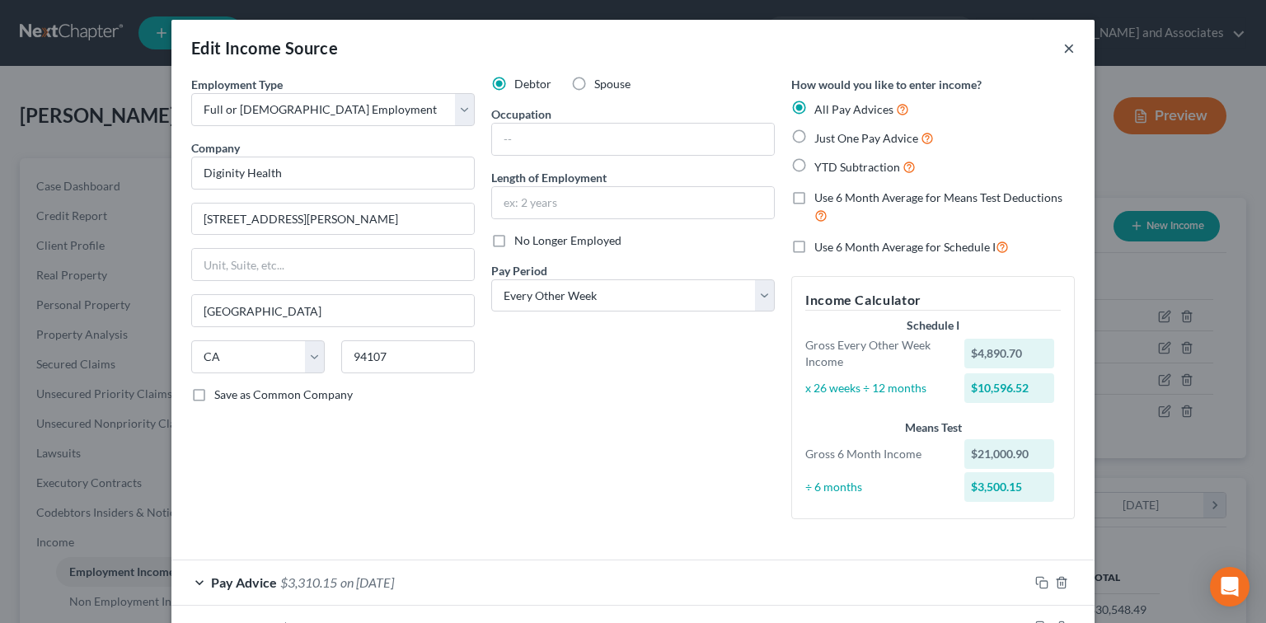
click at [1065, 52] on button "×" at bounding box center [1070, 48] width 12 height 20
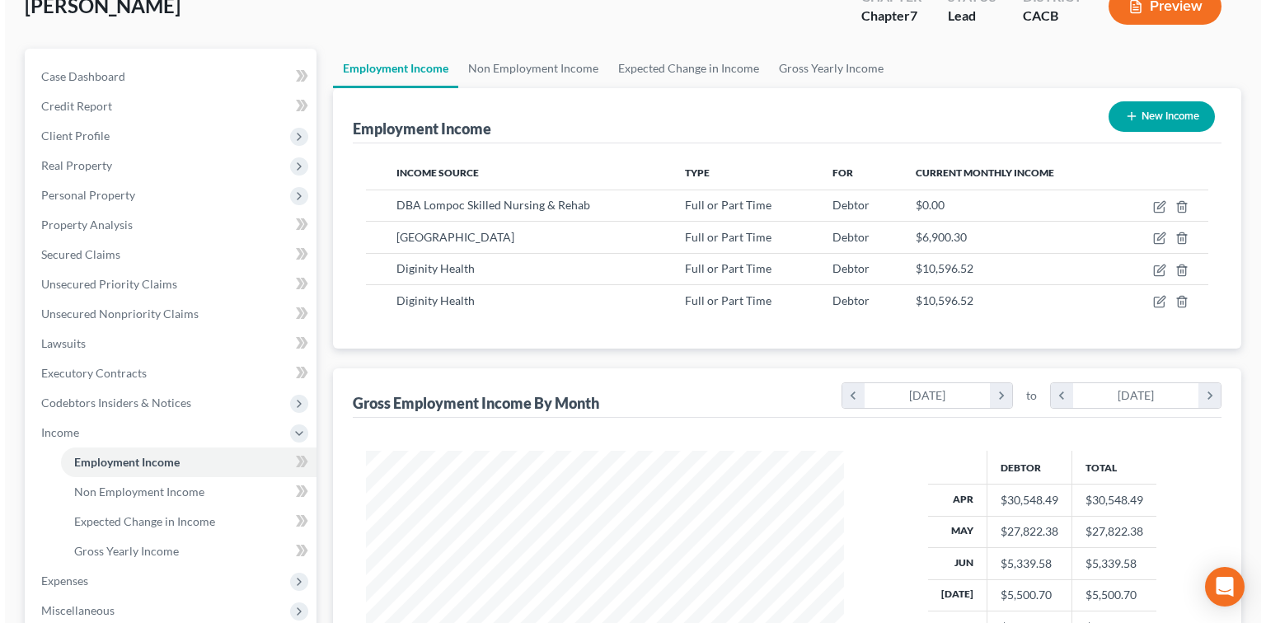
scroll to position [294, 511]
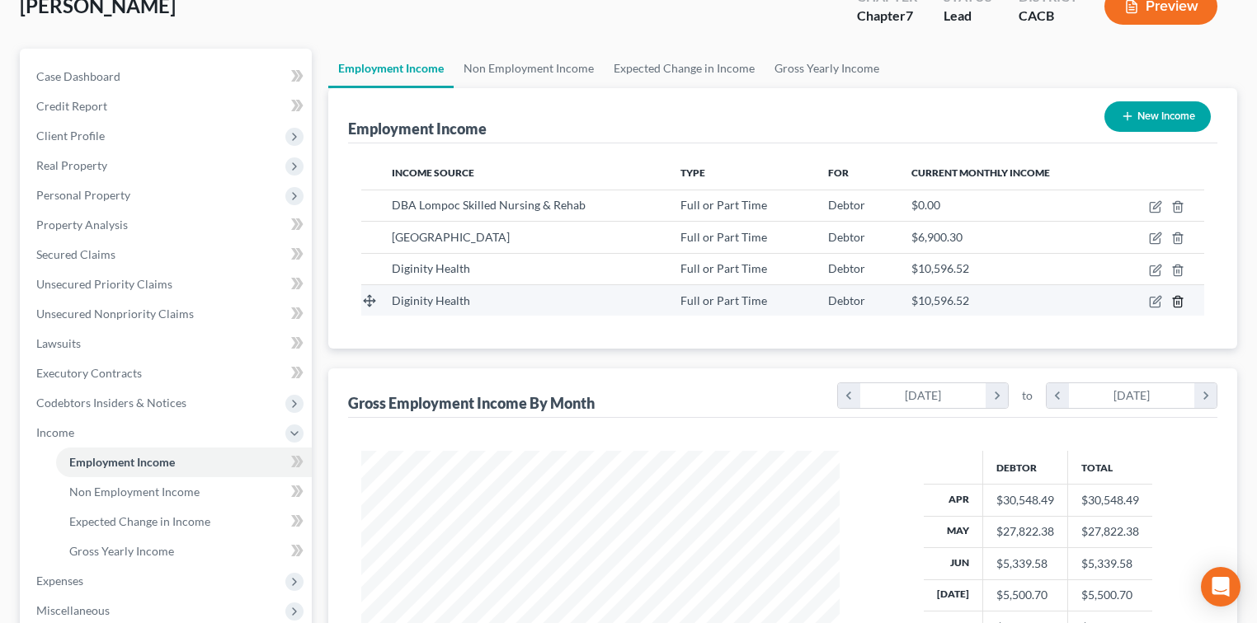
click at [1179, 302] on icon "button" at bounding box center [1177, 301] width 13 height 13
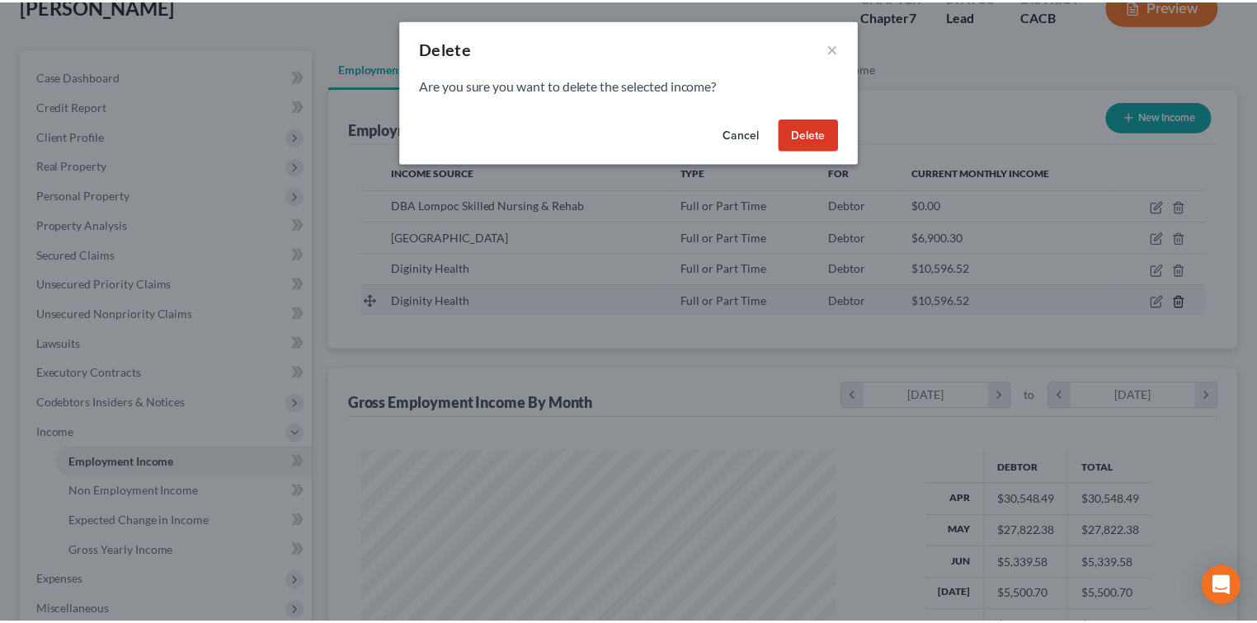
scroll to position [294, 514]
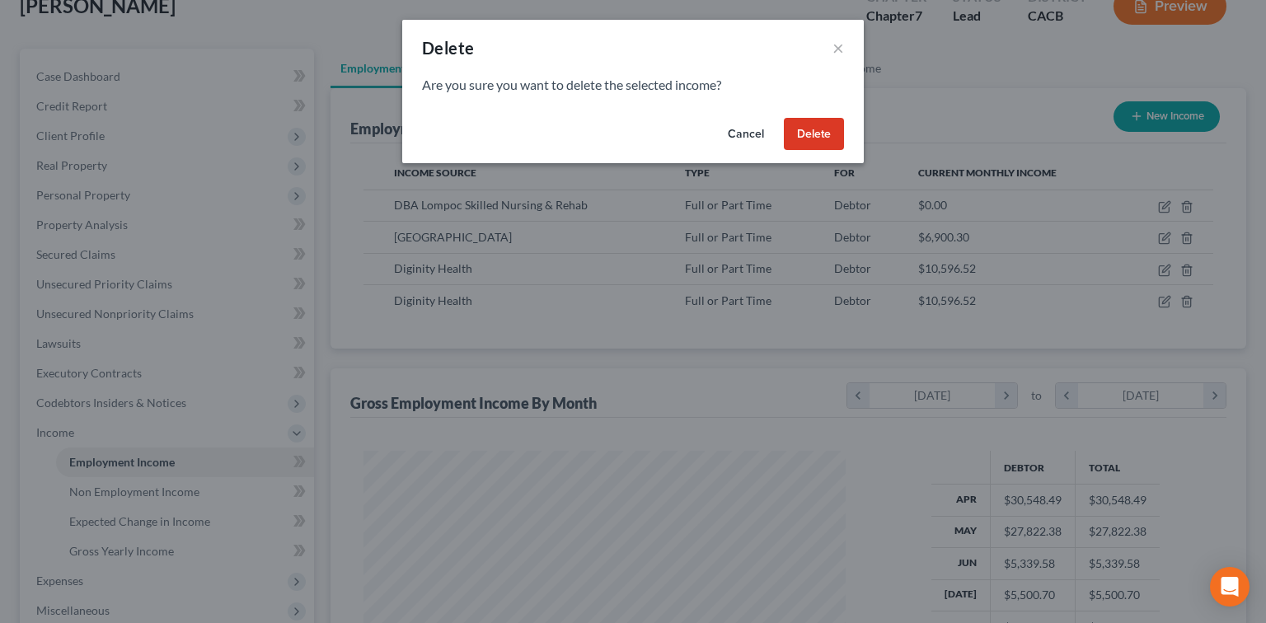
click at [809, 132] on button "Delete" at bounding box center [814, 134] width 60 height 33
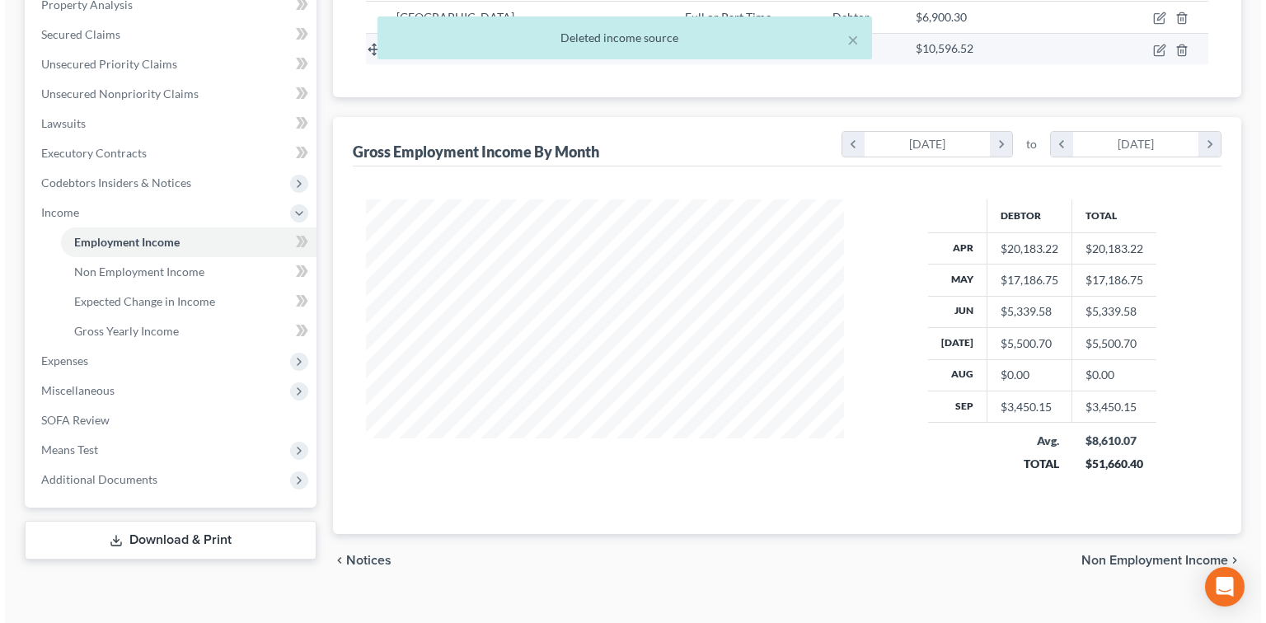
scroll to position [219, 0]
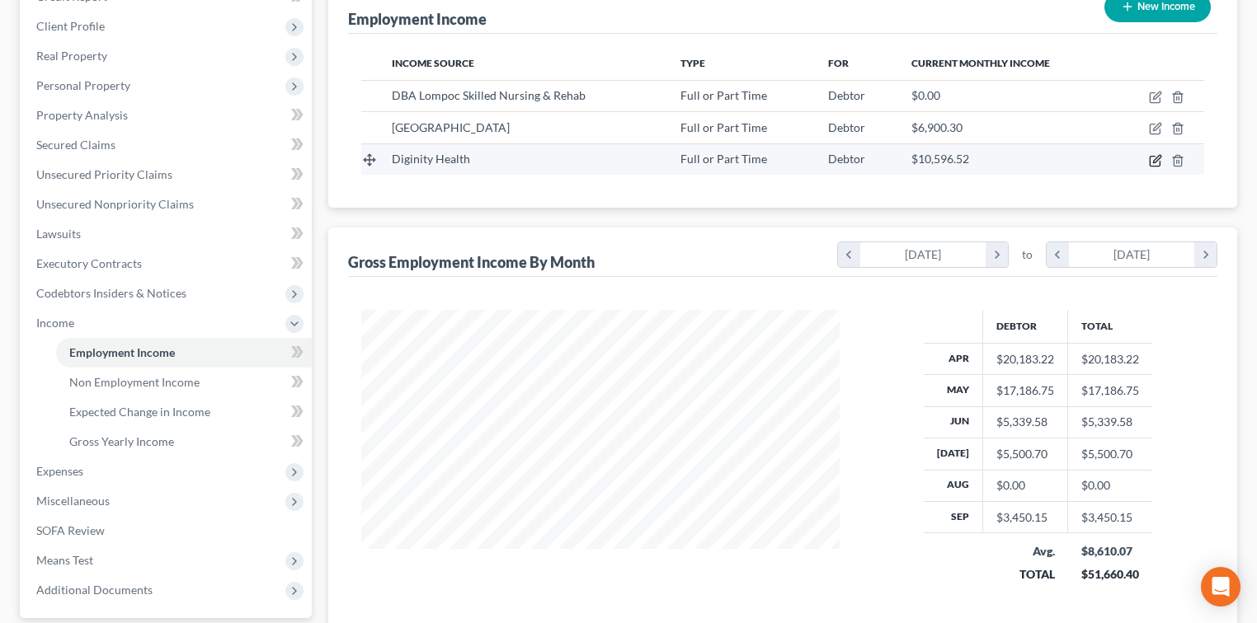
click at [1154, 160] on icon "button" at bounding box center [1156, 158] width 7 height 7
select select "0"
select select "4"
select select "2"
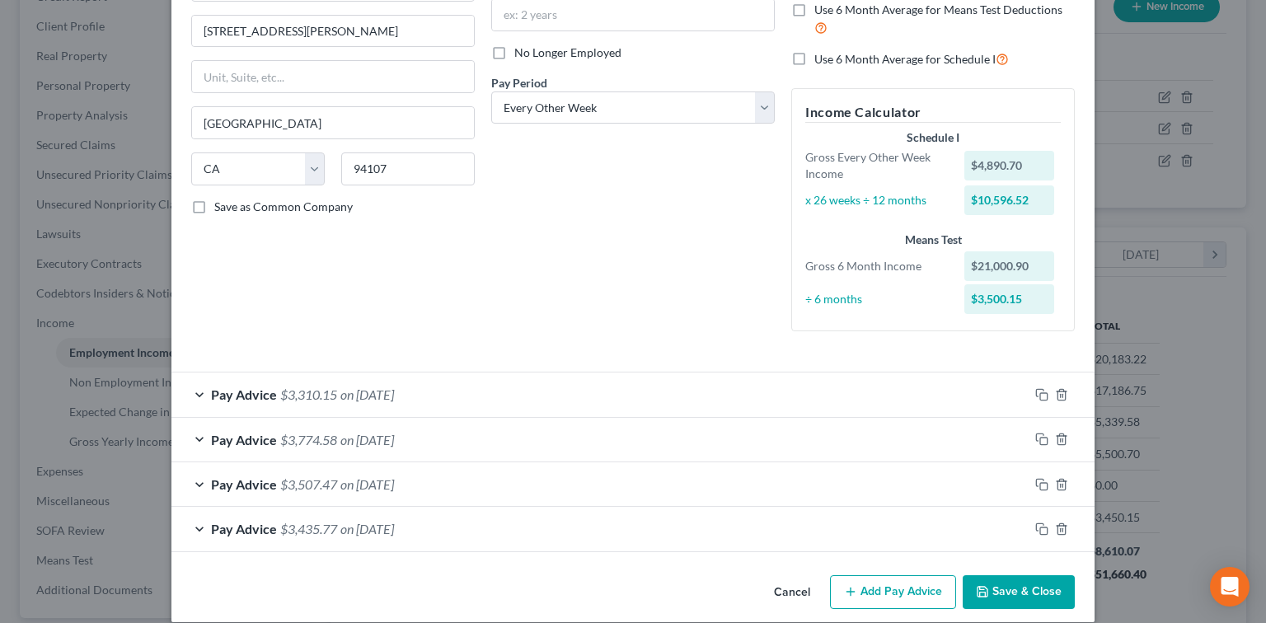
scroll to position [205, 0]
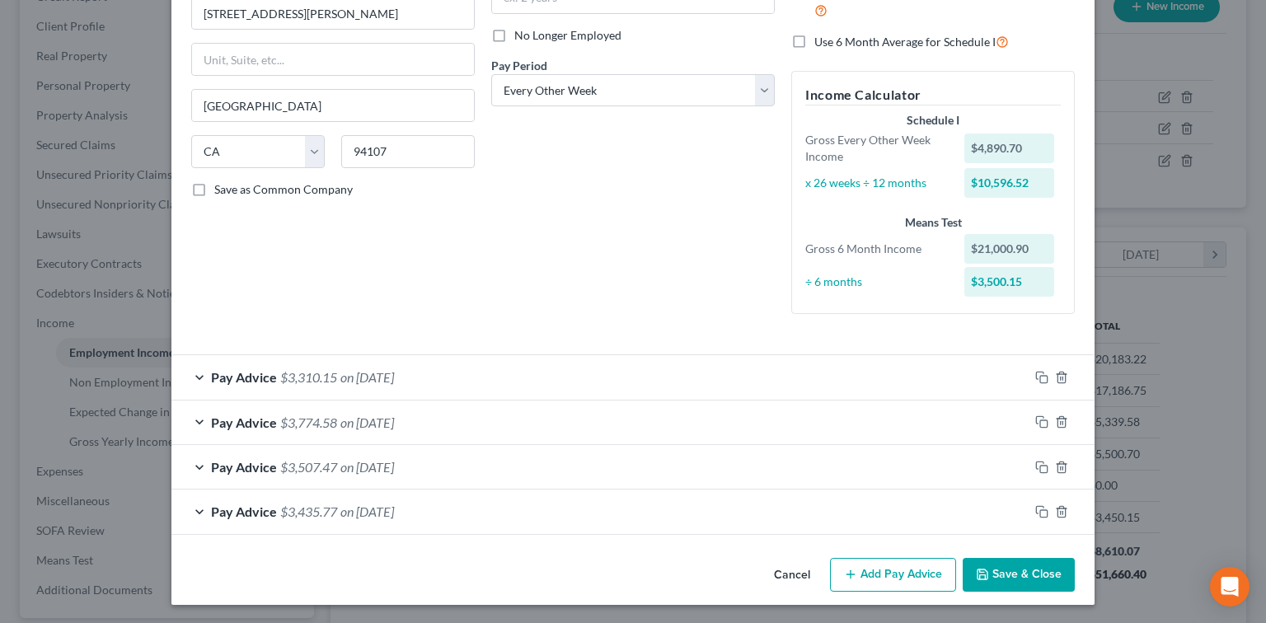
click at [887, 563] on button "Add Pay Advice" at bounding box center [893, 575] width 126 height 35
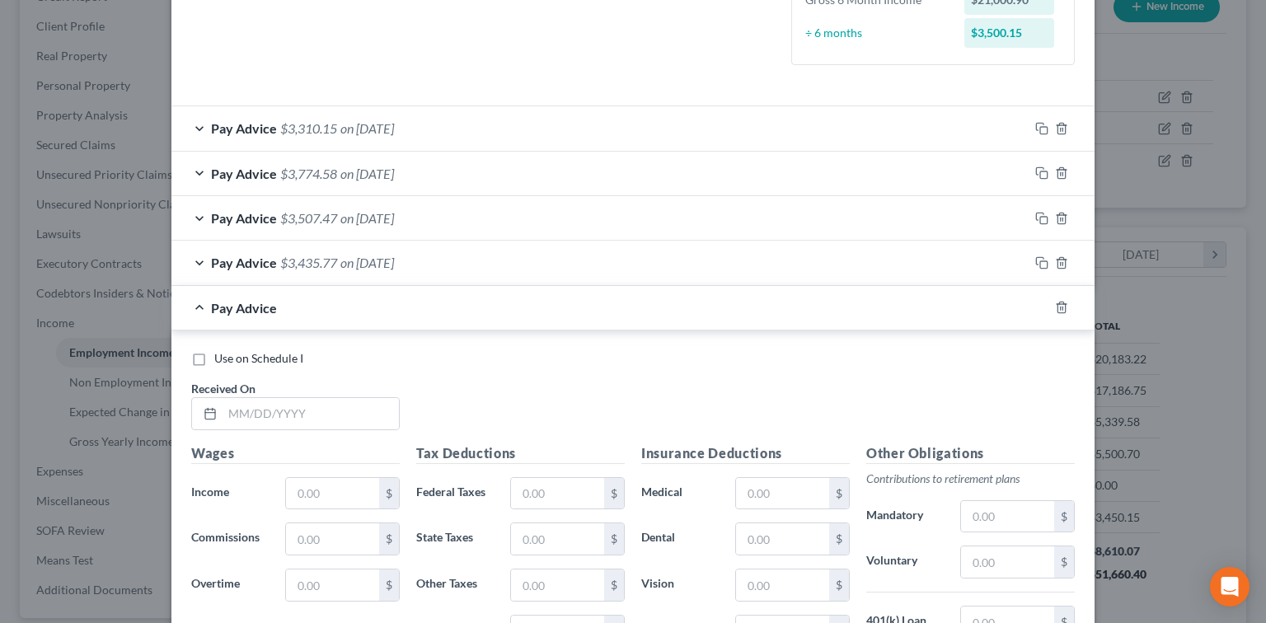
scroll to position [425, 0]
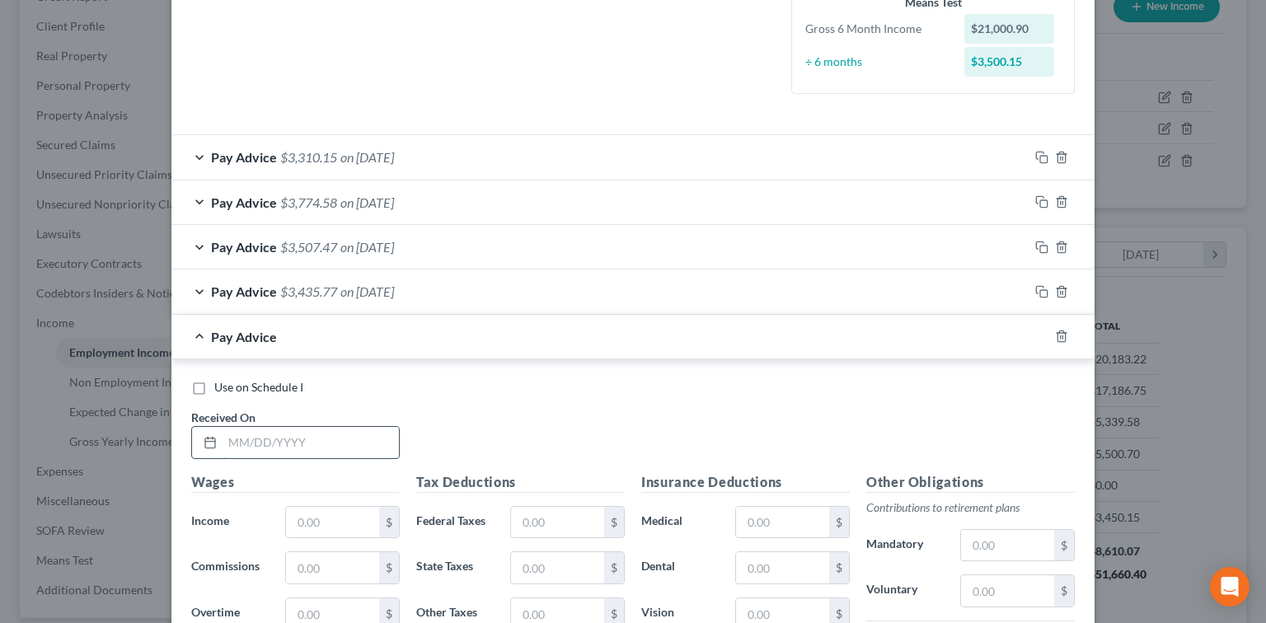
click at [300, 441] on input "text" at bounding box center [311, 442] width 176 height 31
type input "05/30/2025"
click at [286, 529] on input "text" at bounding box center [332, 522] width 93 height 31
type input "6,675.37"
click at [532, 524] on input "text" at bounding box center [557, 522] width 93 height 31
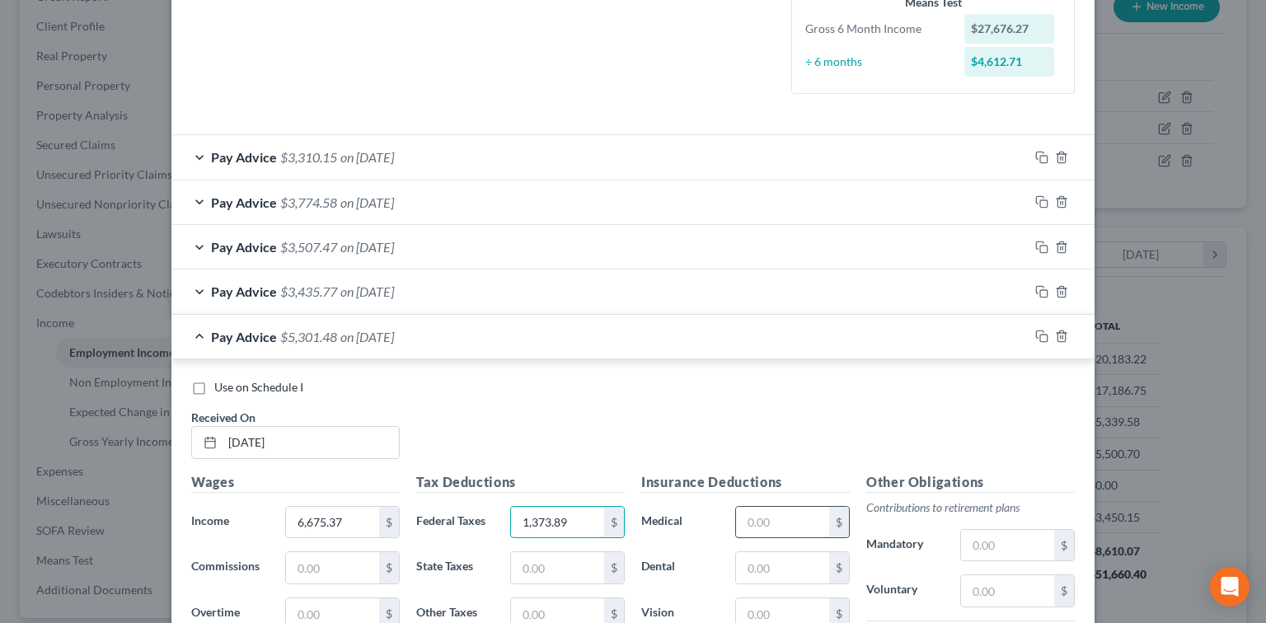
type input "1,373.89"
click at [783, 507] on input "text" at bounding box center [782, 522] width 93 height 31
type input "101"
click at [759, 553] on input "text" at bounding box center [782, 567] width 93 height 31
click at [802, 519] on input "101" at bounding box center [782, 522] width 93 height 31
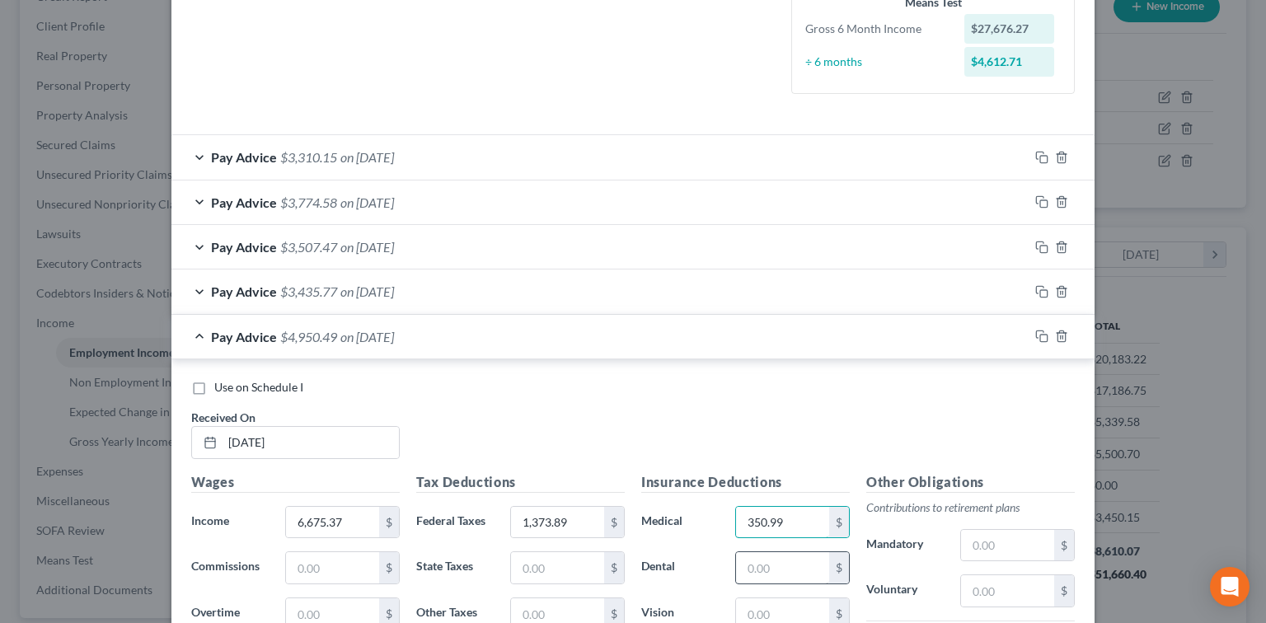
type input "350.99"
click at [755, 573] on input "text" at bounding box center [782, 567] width 93 height 31
type input "210.28"
click at [1035, 590] on input "text" at bounding box center [1007, 591] width 93 height 31
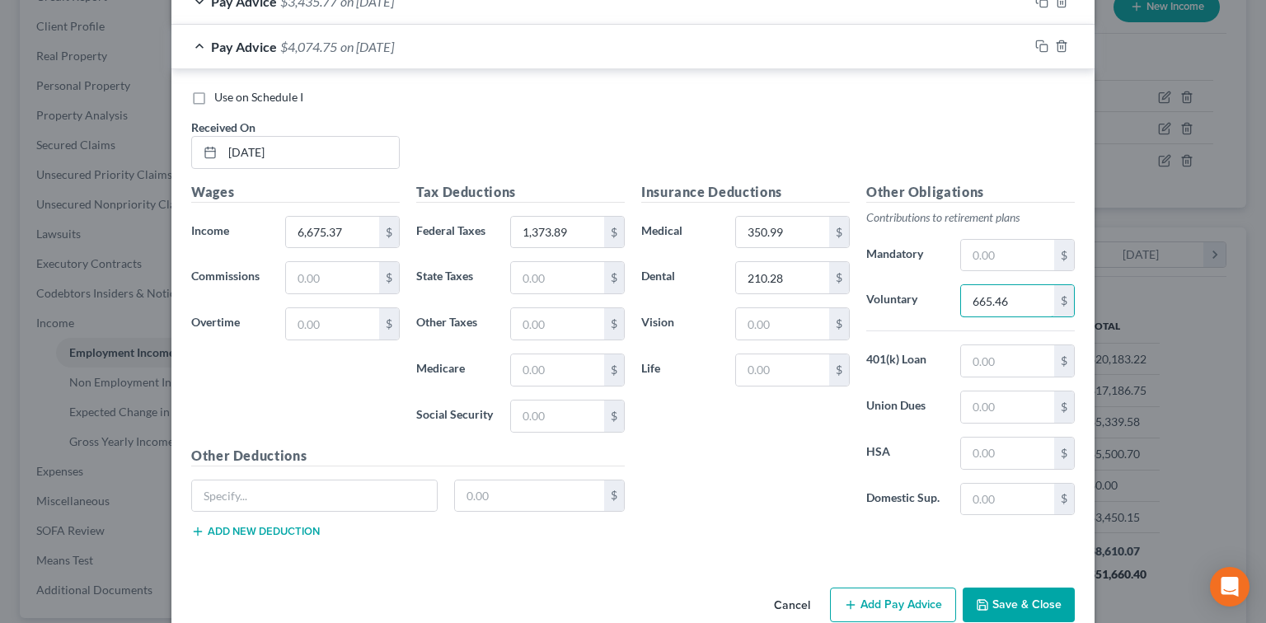
scroll to position [744, 0]
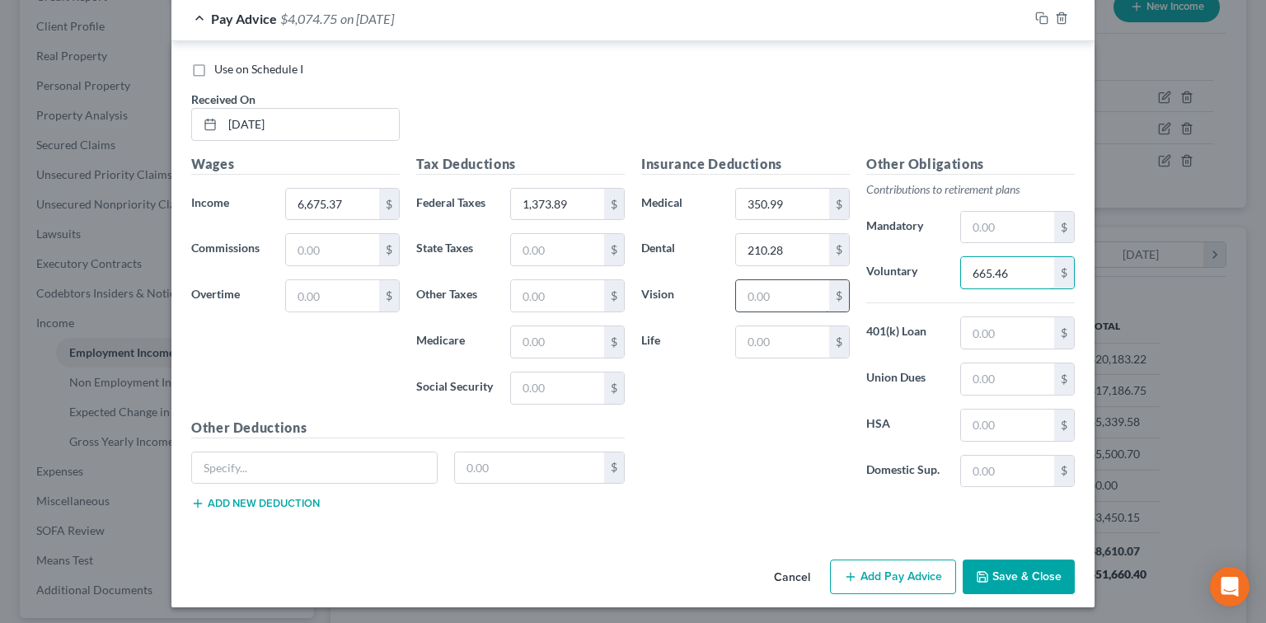
type input "665.46"
click at [759, 302] on input "text" at bounding box center [782, 295] width 93 height 31
click at [784, 340] on input "text" at bounding box center [782, 342] width 93 height 31
type input "20.77"
click at [907, 571] on button "Add Pay Advice" at bounding box center [893, 577] width 126 height 35
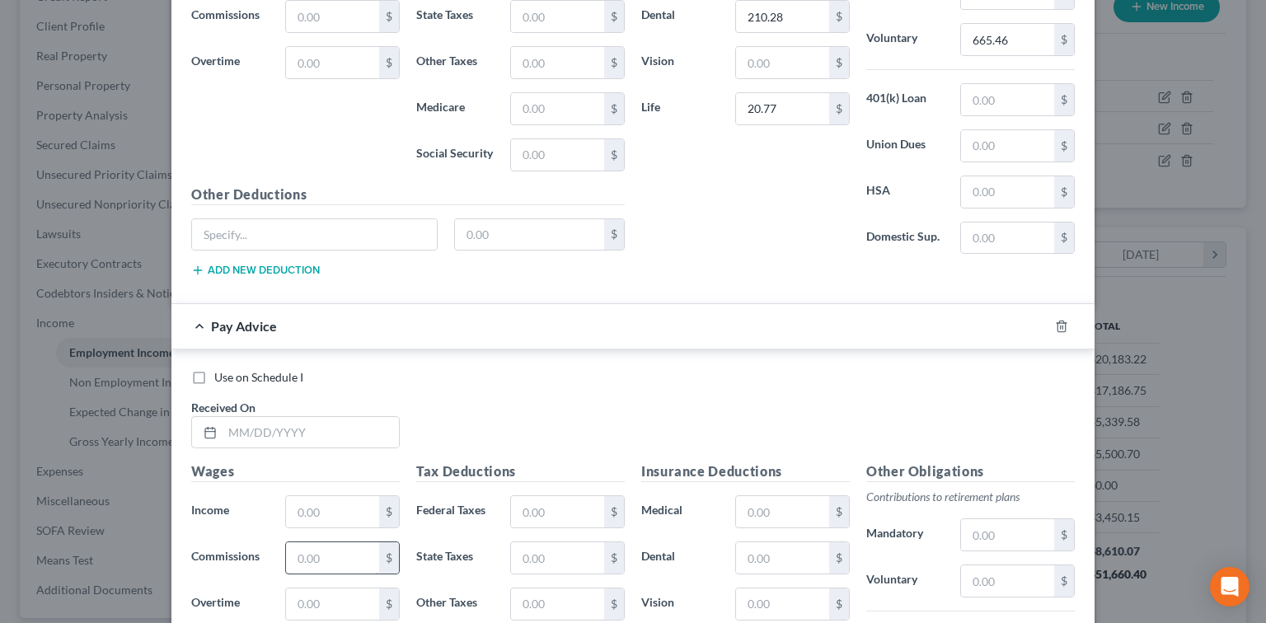
scroll to position [1184, 0]
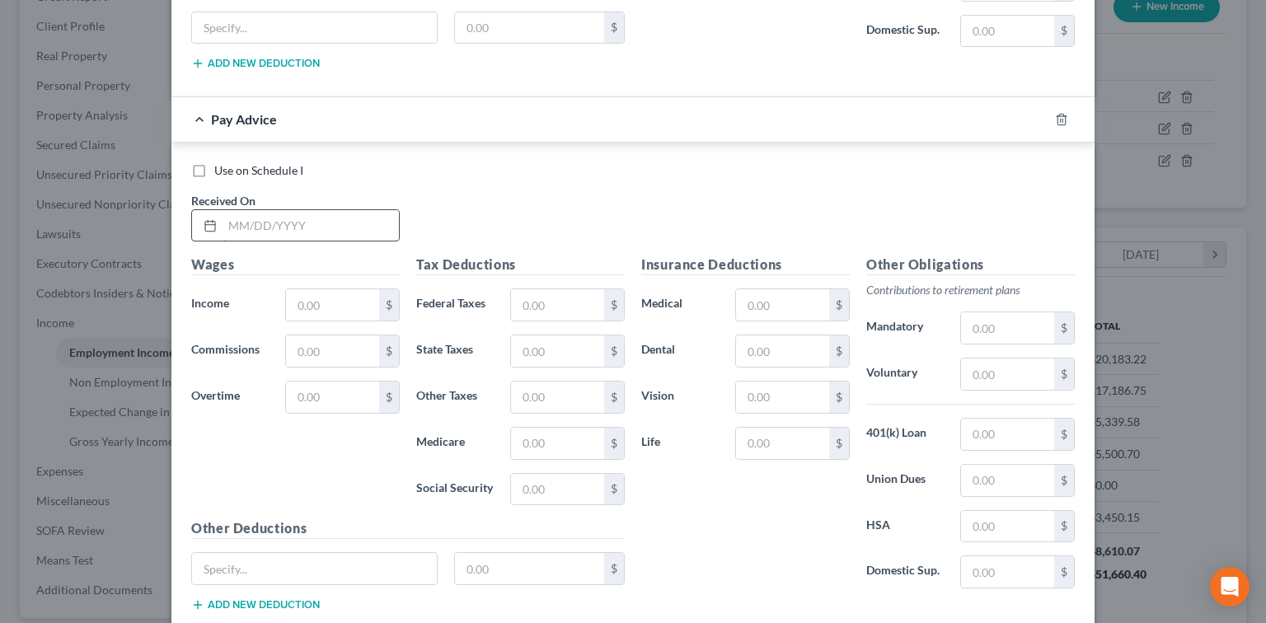
click at [364, 222] on input "text" at bounding box center [311, 225] width 176 height 31
type input "06/13/2025"
click at [337, 310] on input "text" at bounding box center [332, 304] width 93 height 31
type input "5,040.16"
click at [597, 312] on input "text" at bounding box center [557, 304] width 93 height 31
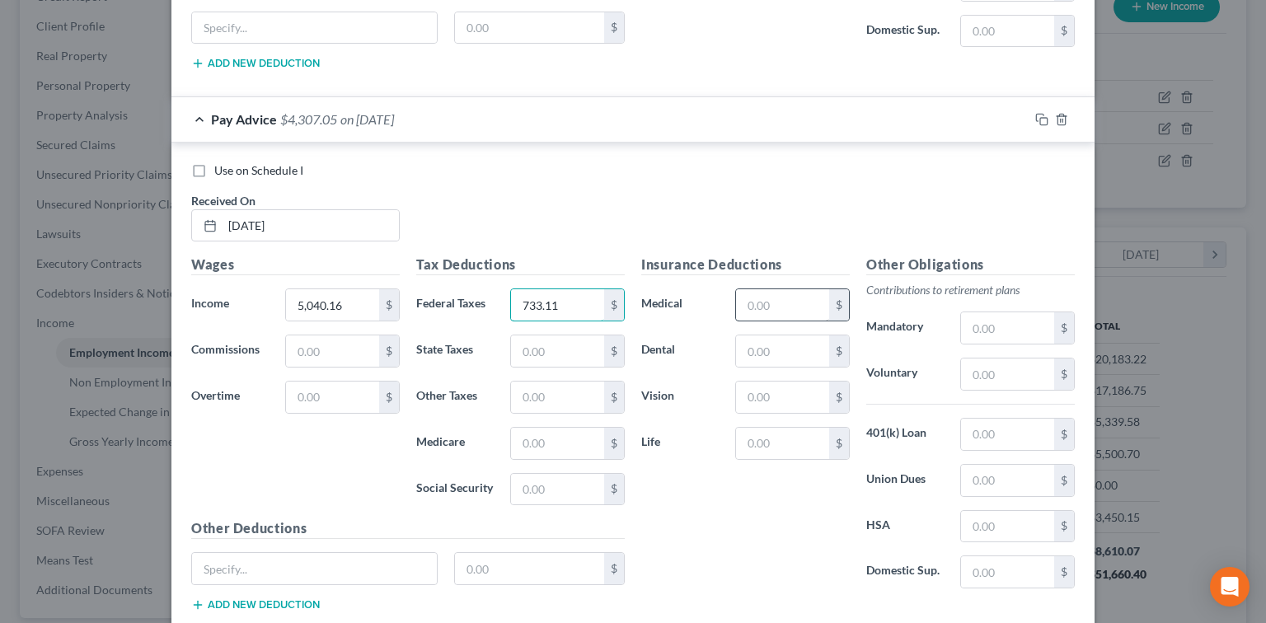
type input "733.11"
click at [771, 294] on input "text" at bounding box center [782, 304] width 93 height 31
click at [981, 376] on input "text" at bounding box center [1007, 374] width 93 height 31
type input "501.94"
click at [777, 301] on input "text" at bounding box center [782, 304] width 93 height 31
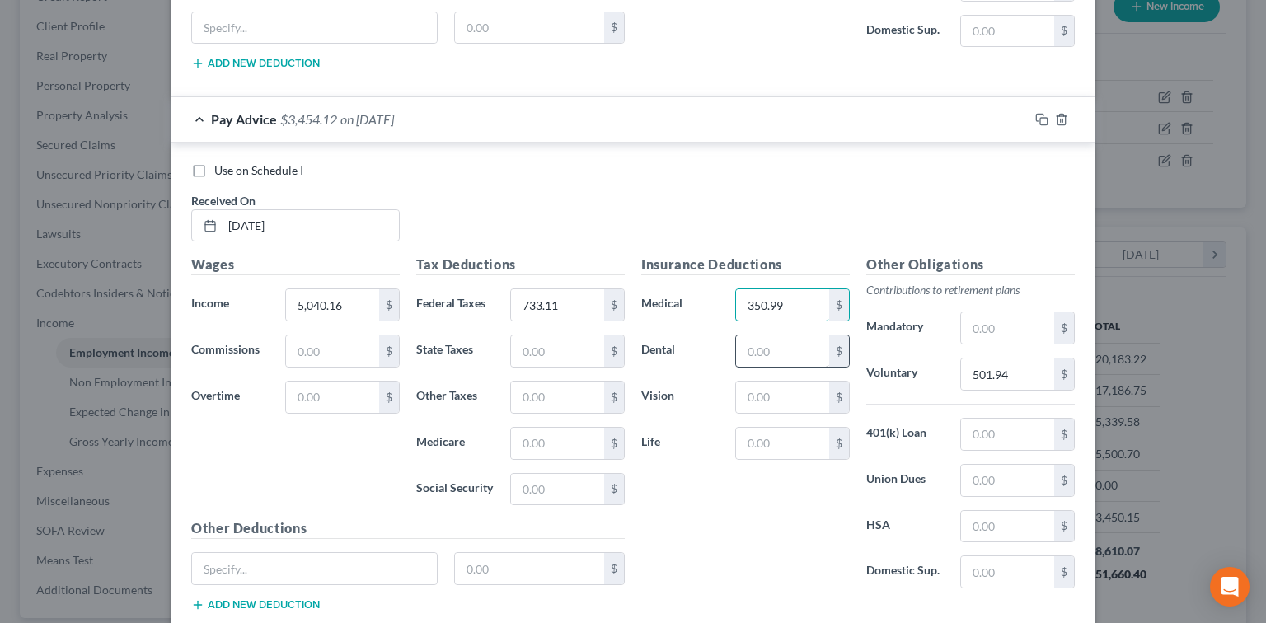
type input "350.99"
click at [792, 346] on input "text" at bounding box center [782, 351] width 93 height 31
type input "210.28"
click at [739, 528] on div "Insurance Deductions Medical 350.99 $ Dental 210.28 $ Vision $ Life $" at bounding box center [745, 428] width 225 height 347
click at [765, 435] on input "text" at bounding box center [782, 443] width 93 height 31
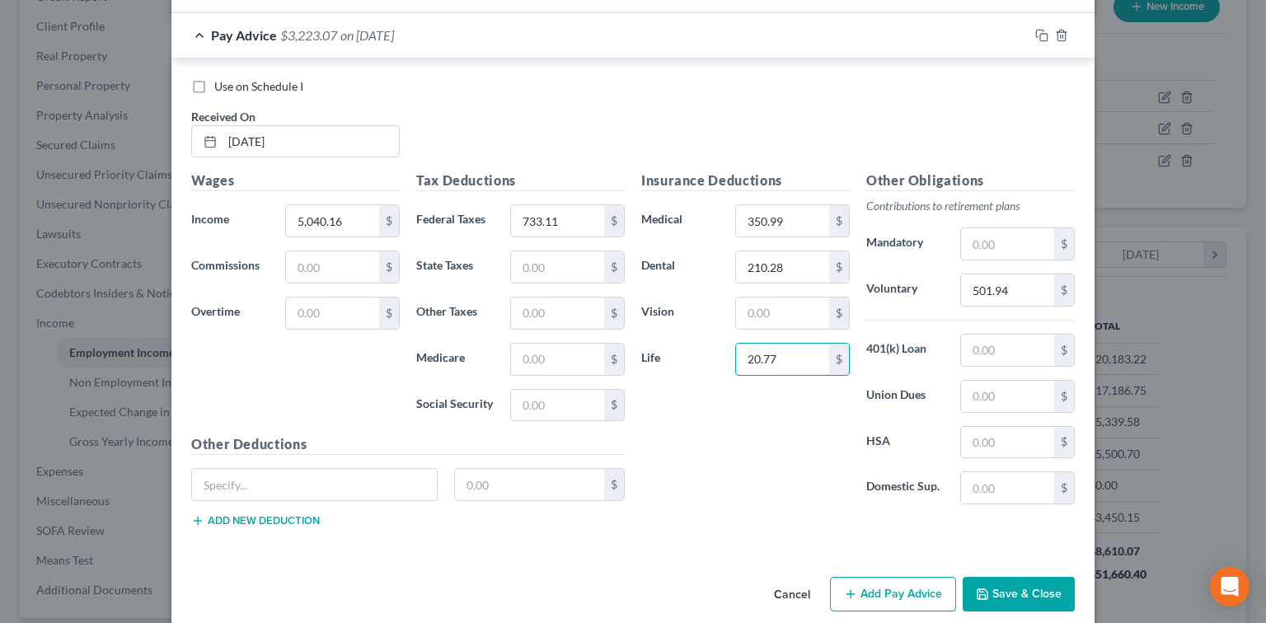
scroll to position [1282, 0]
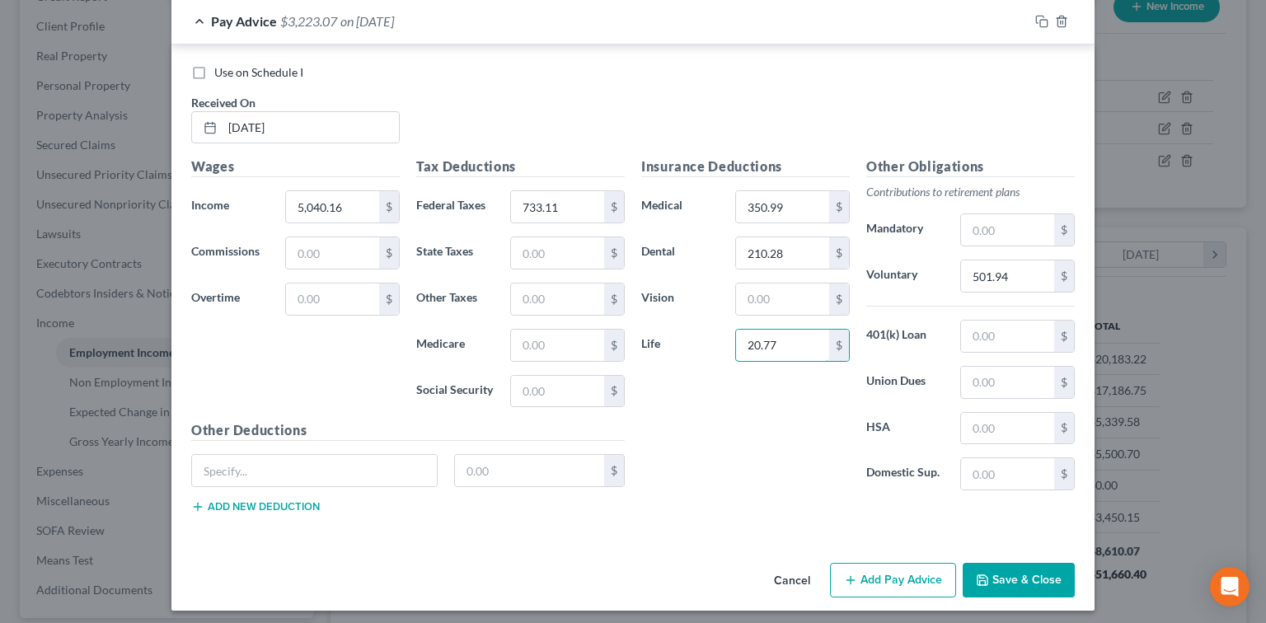
type input "20.77"
click at [888, 567] on button "Add Pay Advice" at bounding box center [893, 580] width 126 height 35
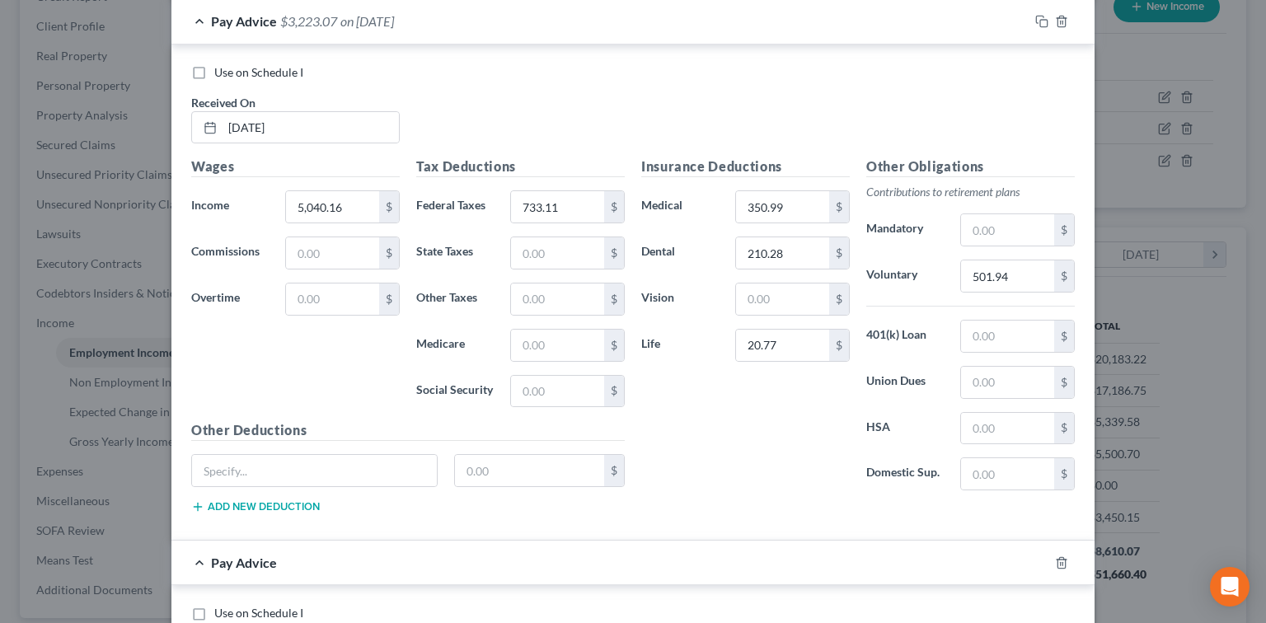
scroll to position [1612, 0]
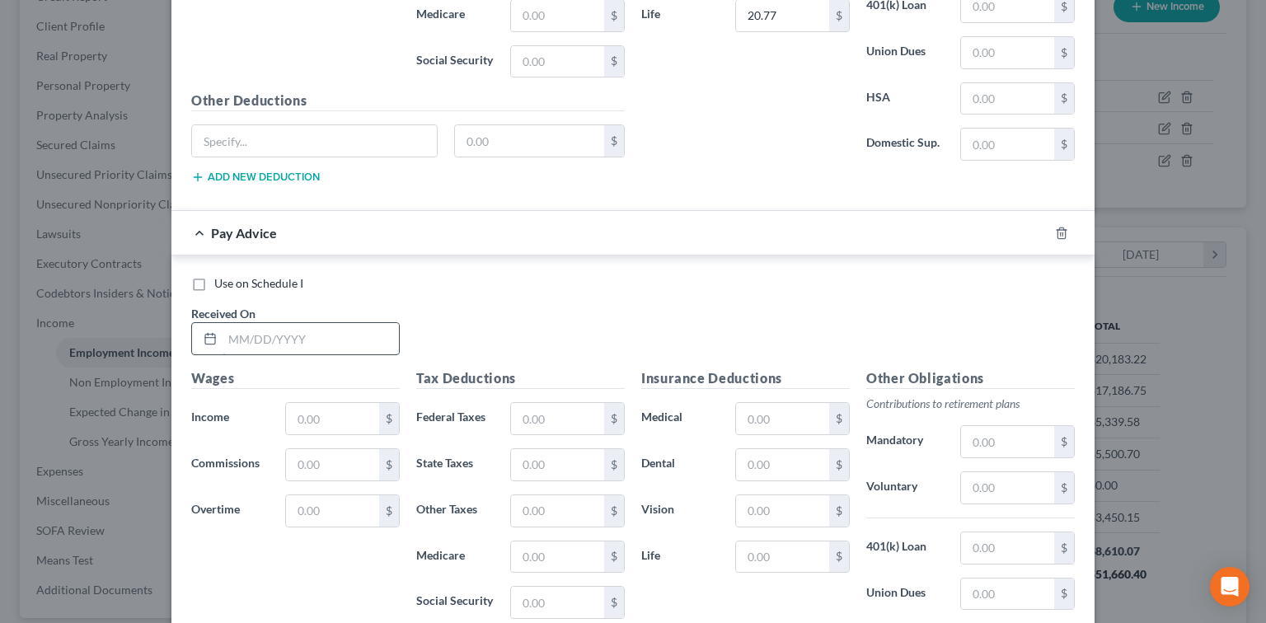
click at [331, 323] on input "text" at bounding box center [311, 338] width 176 height 31
type input "5"
type input "06/27/2025"
click at [308, 406] on input "text" at bounding box center [332, 418] width 93 height 31
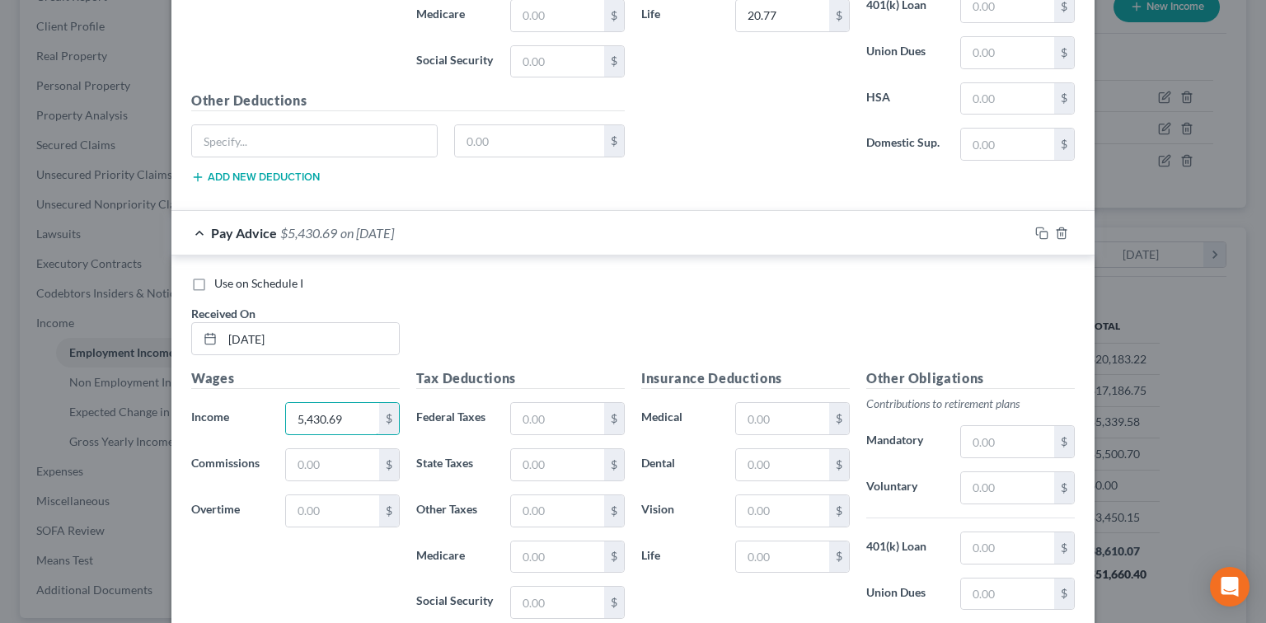
type input "5,430.69"
click at [554, 391] on div "Tax Deductions Federal Taxes $ State Taxes $ Other Taxes $ Medicare $ Social Se…" at bounding box center [520, 501] width 225 height 264
click at [564, 419] on input "text" at bounding box center [557, 418] width 93 height 31
type input "880.98"
click at [772, 403] on input "text" at bounding box center [782, 418] width 93 height 31
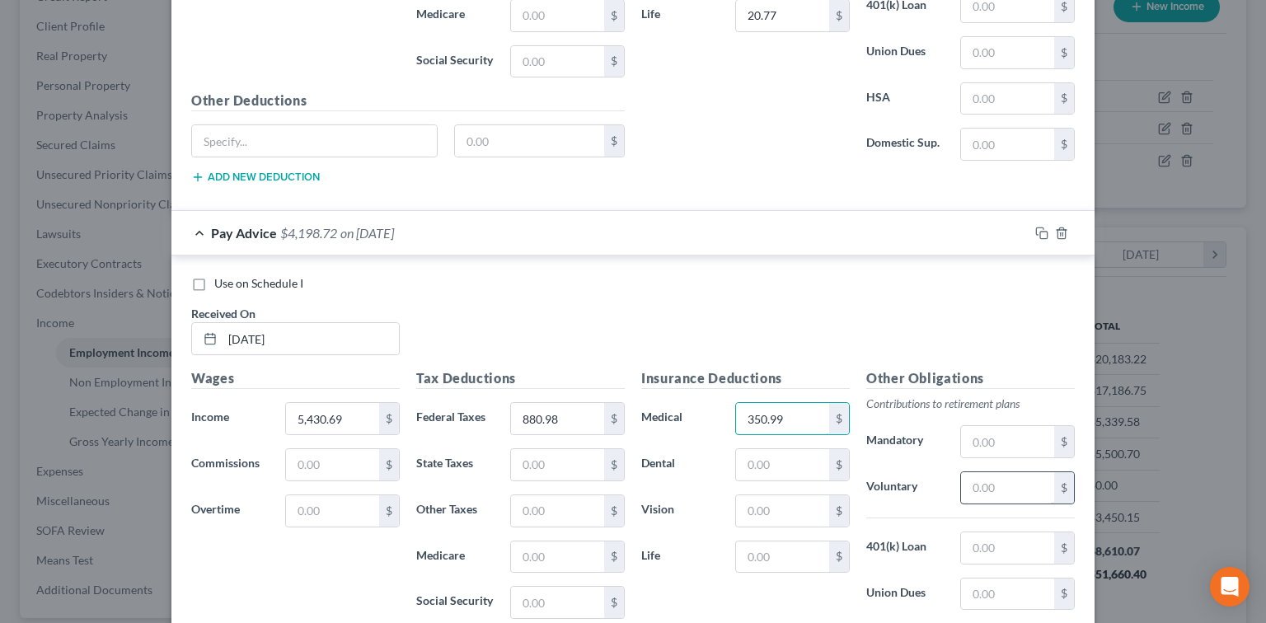
type input "350.99"
click at [1037, 472] on input "text" at bounding box center [1007, 487] width 93 height 31
click at [1022, 500] on div "Other Obligations Contributions to retirement plans Mandatory $ Voluntary $ 401…" at bounding box center [970, 542] width 225 height 347
click at [1029, 482] on input "text" at bounding box center [1007, 487] width 93 height 31
type input "2"
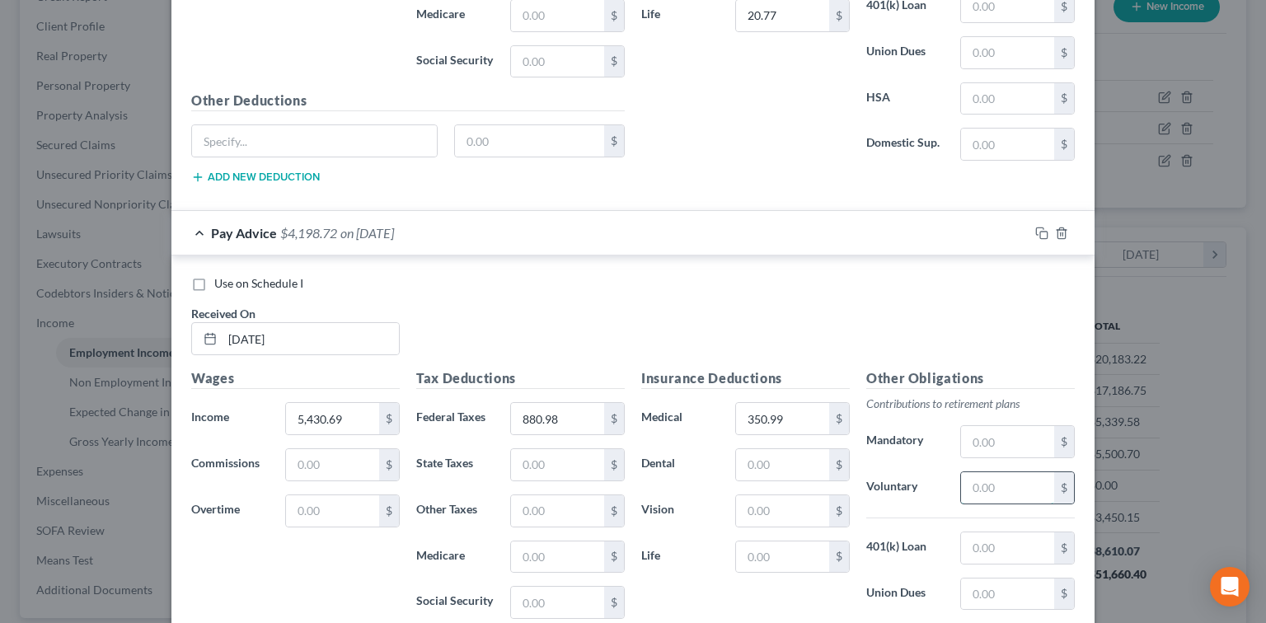
type input "2"
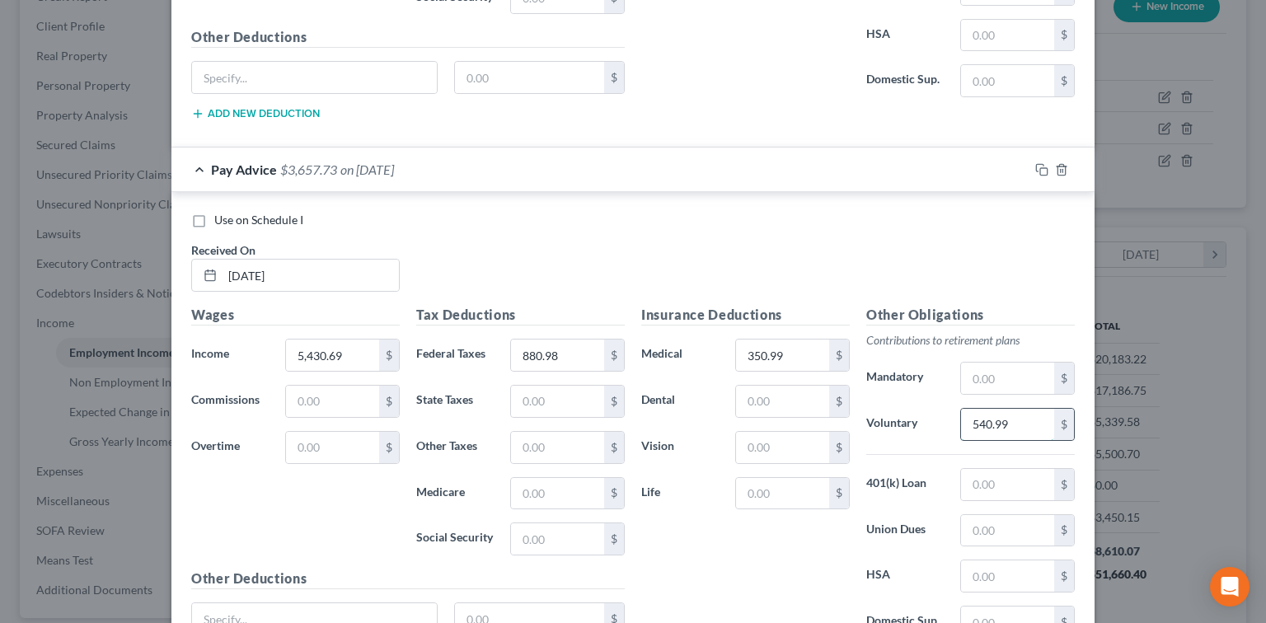
scroll to position [1722, 0]
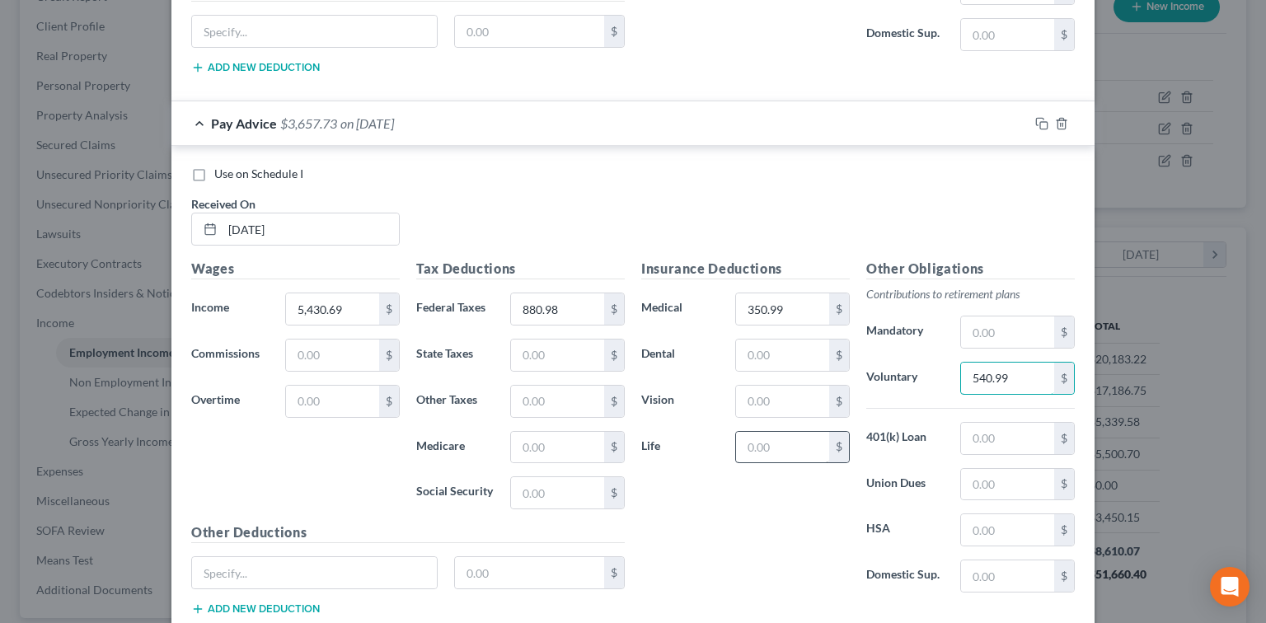
type input "540.99"
click at [798, 432] on input "text" at bounding box center [782, 447] width 93 height 31
click at [780, 346] on input "text" at bounding box center [782, 355] width 93 height 31
type input "210.28"
click at [765, 432] on input "text" at bounding box center [782, 447] width 93 height 31
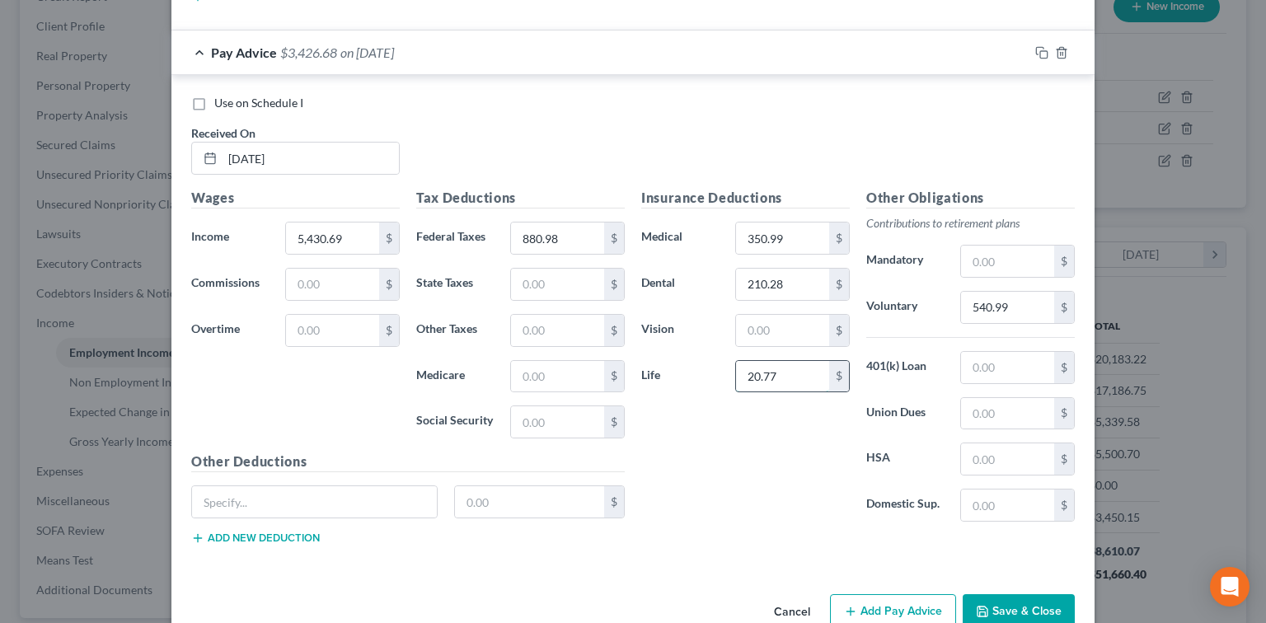
scroll to position [1821, 0]
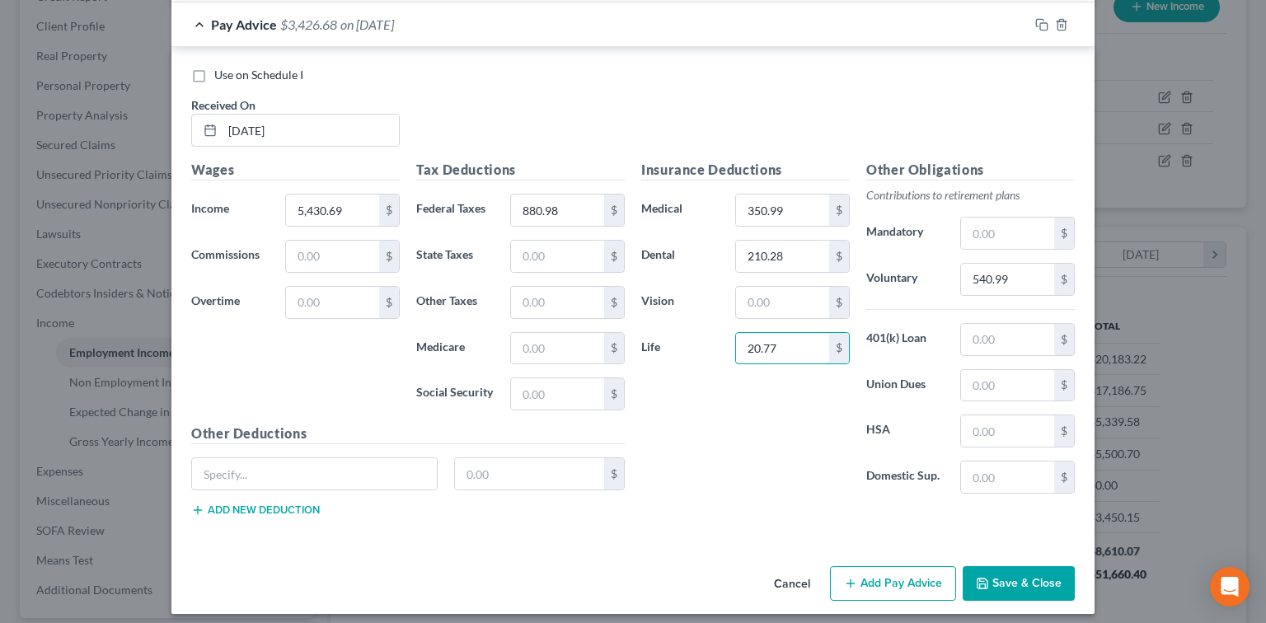
type input "20.77"
click at [943, 573] on button "Add Pay Advice" at bounding box center [893, 583] width 126 height 35
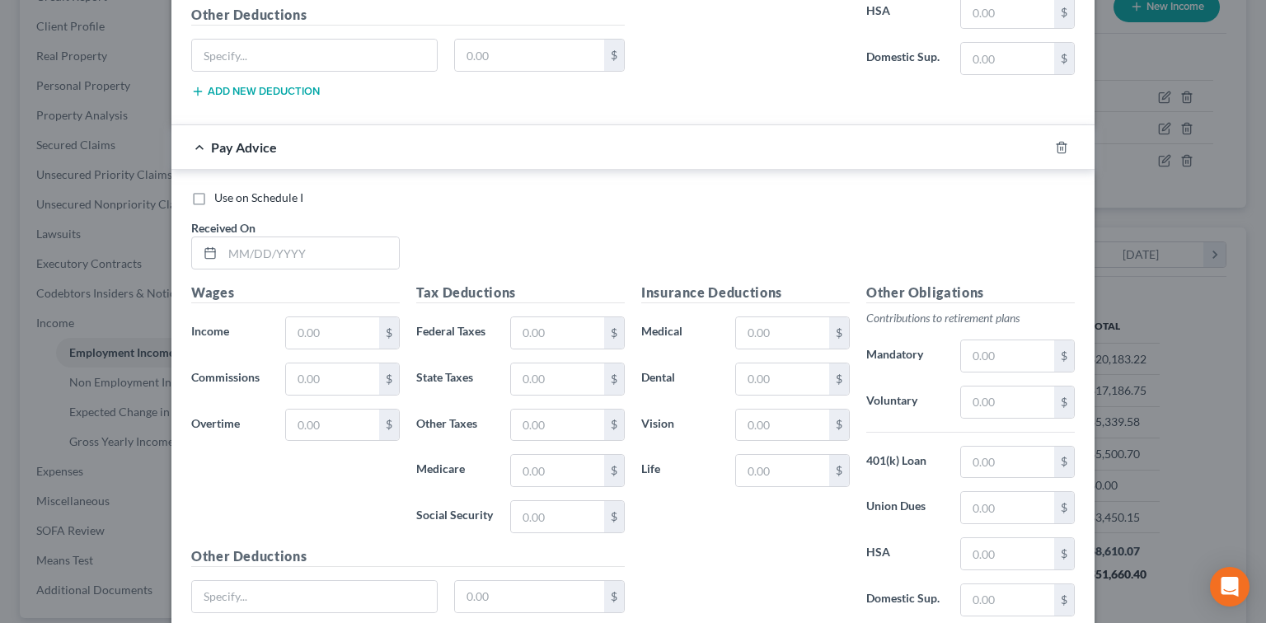
scroll to position [2261, 0]
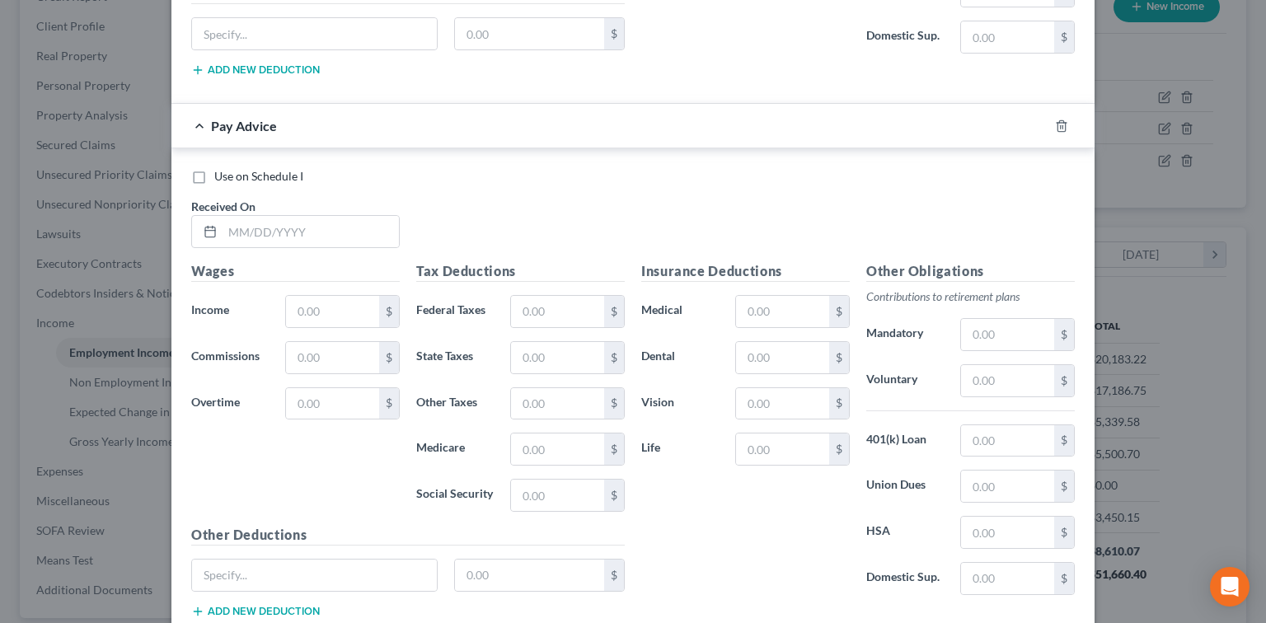
click at [291, 198] on div "Received On *" at bounding box center [295, 223] width 225 height 50
click at [291, 216] on input "text" at bounding box center [311, 231] width 176 height 31
type input "07/11/2025"
click at [307, 308] on input "text" at bounding box center [332, 311] width 93 height 31
type input "5,079.81"
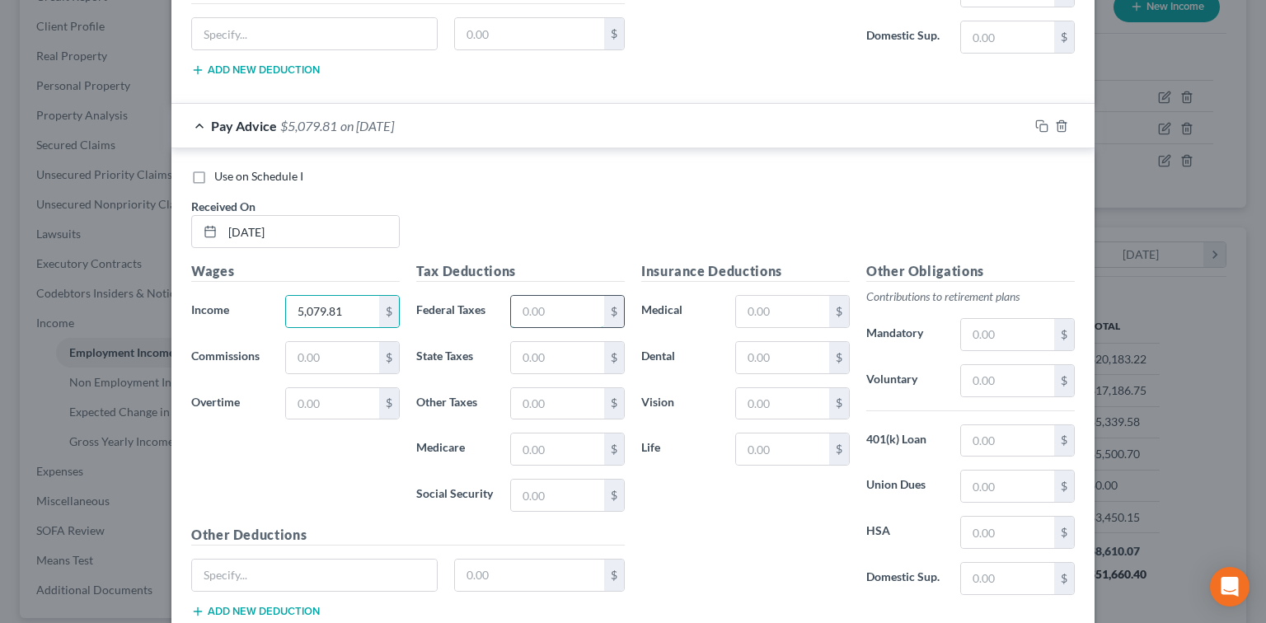
click at [571, 296] on input "text" at bounding box center [557, 311] width 93 height 31
type input "748.12"
click at [765, 298] on input "text" at bounding box center [782, 311] width 93 height 31
type input "350.99"
click at [765, 343] on input "text" at bounding box center [782, 357] width 93 height 31
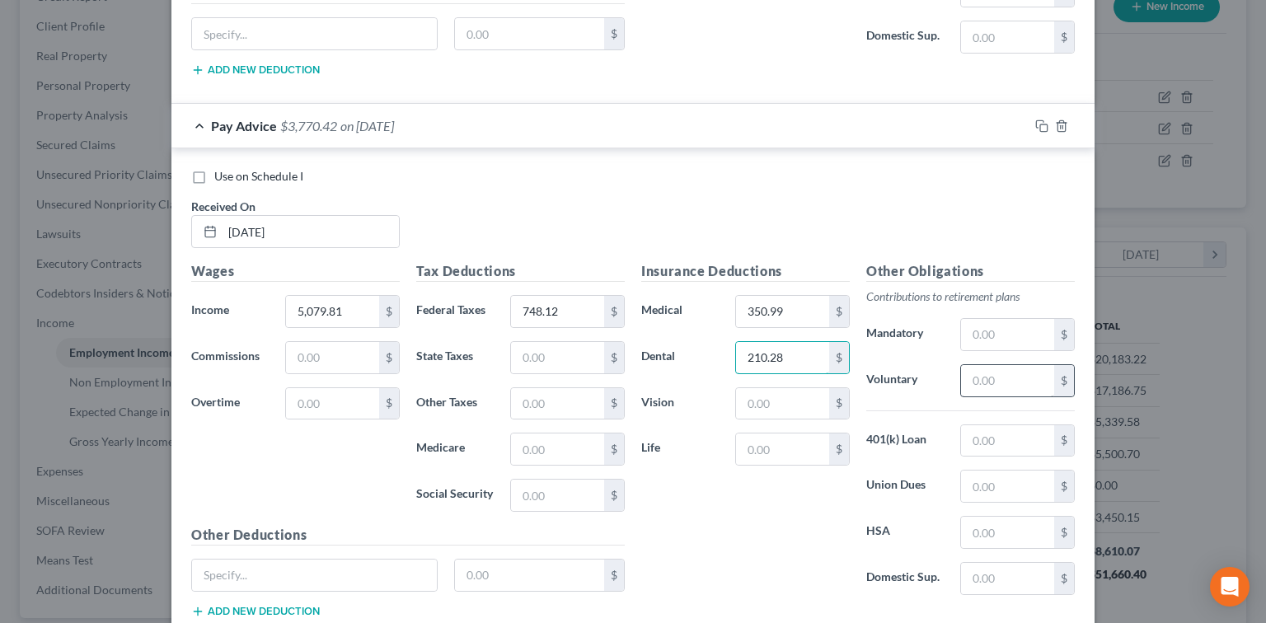
type input "210.28"
click at [1008, 365] on input "text" at bounding box center [1007, 380] width 93 height 31
type input "505.90"
click at [796, 434] on input "text" at bounding box center [782, 449] width 93 height 31
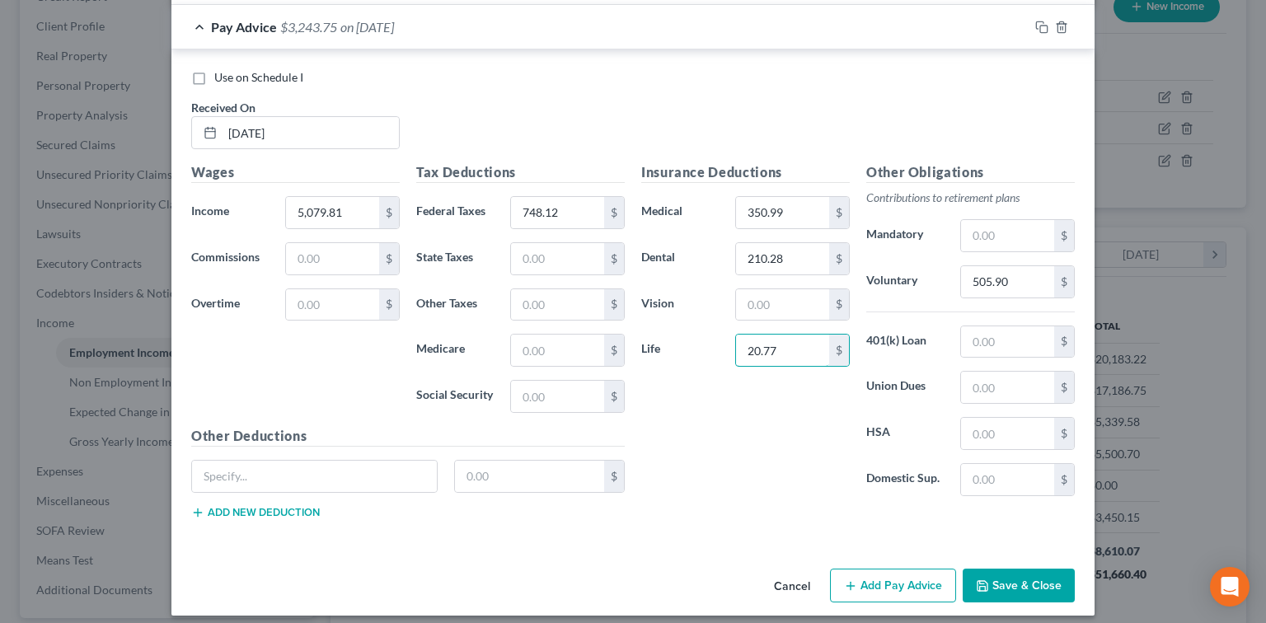
type input "20.77"
click at [881, 572] on button "Add Pay Advice" at bounding box center [893, 586] width 126 height 35
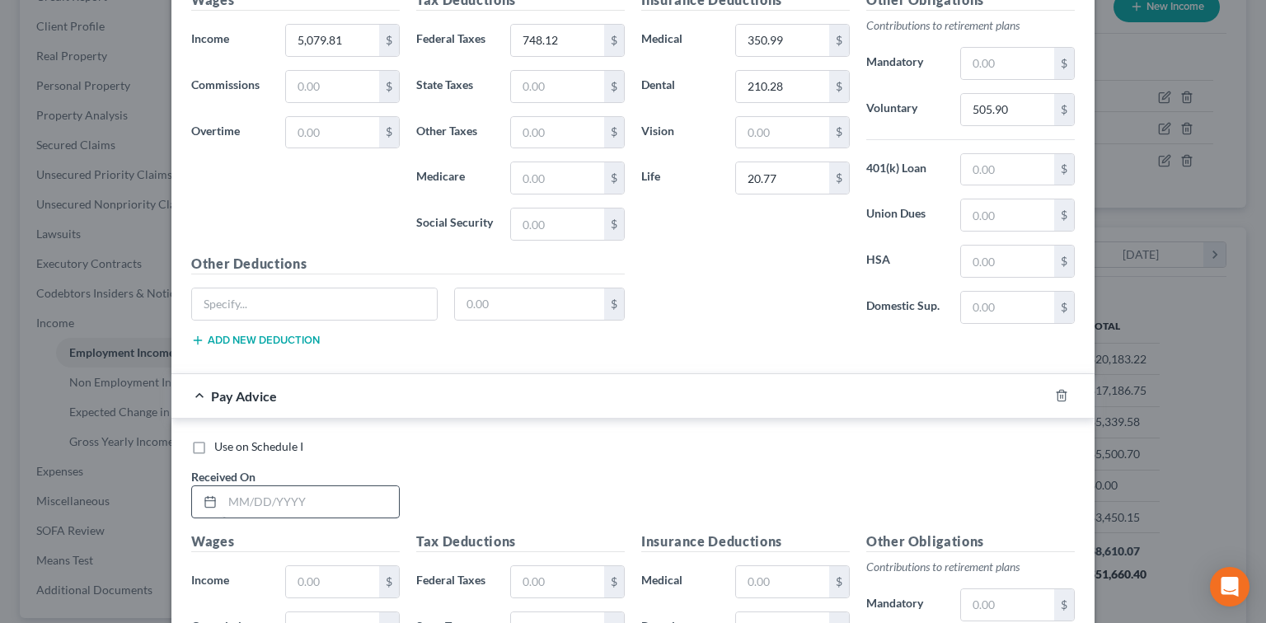
scroll to position [2690, 0]
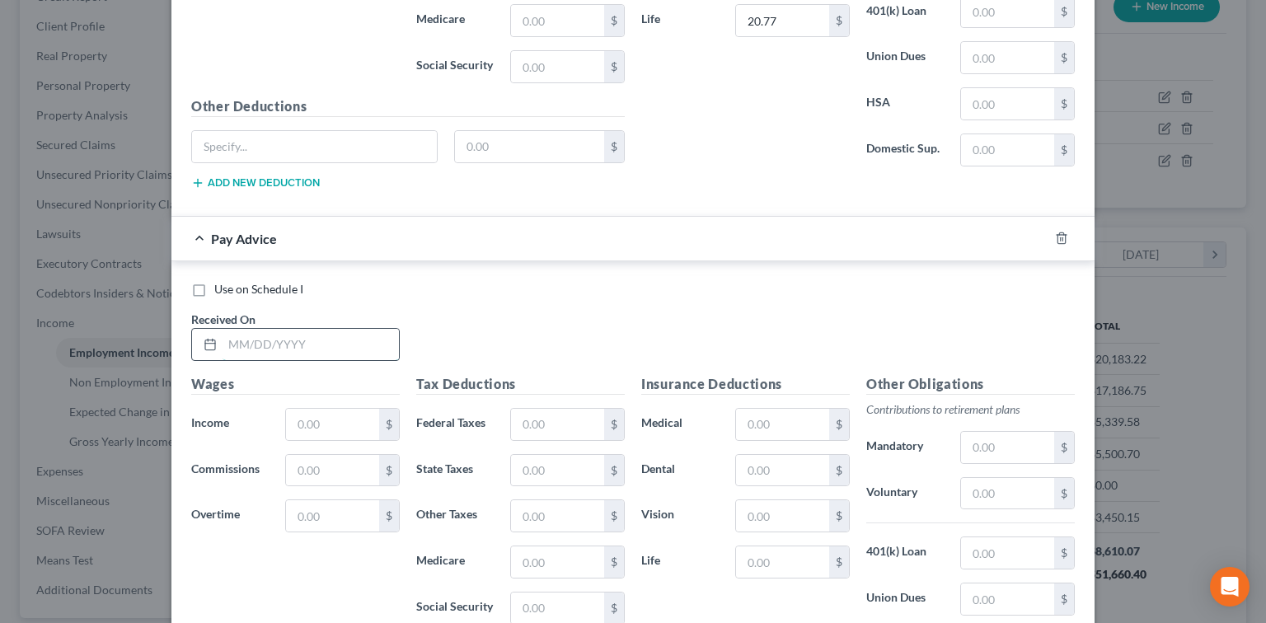
click at [333, 341] on input "text" at bounding box center [311, 344] width 176 height 31
type input "09/05/2025"
click at [307, 409] on input "text" at bounding box center [332, 424] width 93 height 31
type input "6,546.75"
click at [528, 414] on input "text" at bounding box center [557, 424] width 93 height 31
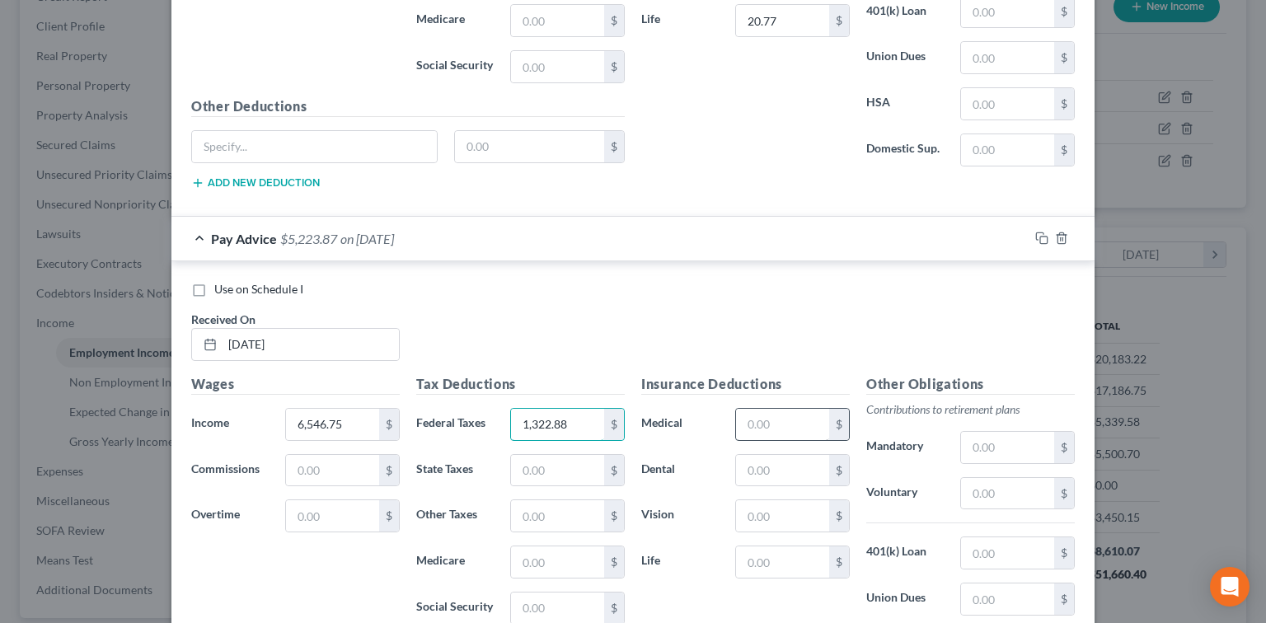
type input "1,322.88"
click at [745, 409] on input "text" at bounding box center [782, 424] width 93 height 31
type input "350.99"
click at [1021, 478] on input "text" at bounding box center [1007, 493] width 93 height 31
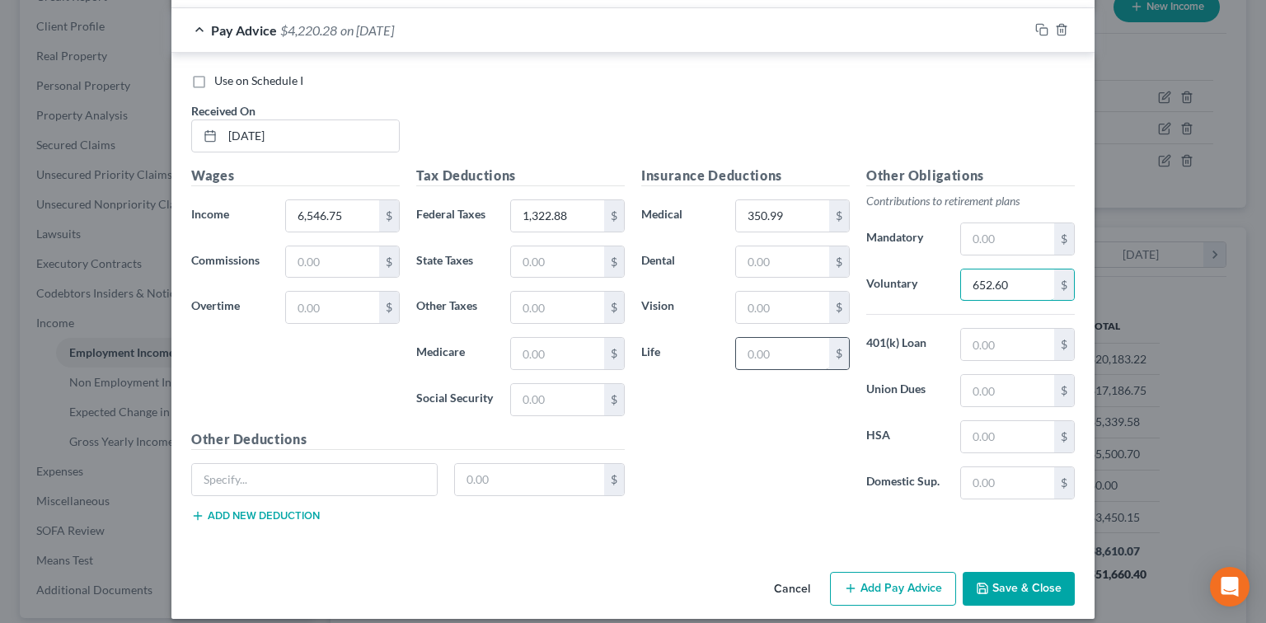
type input "652.60"
click at [771, 338] on input "text" at bounding box center [782, 353] width 93 height 31
type input "20.77"
click at [769, 254] on input "text" at bounding box center [782, 262] width 93 height 31
type input "124.44"
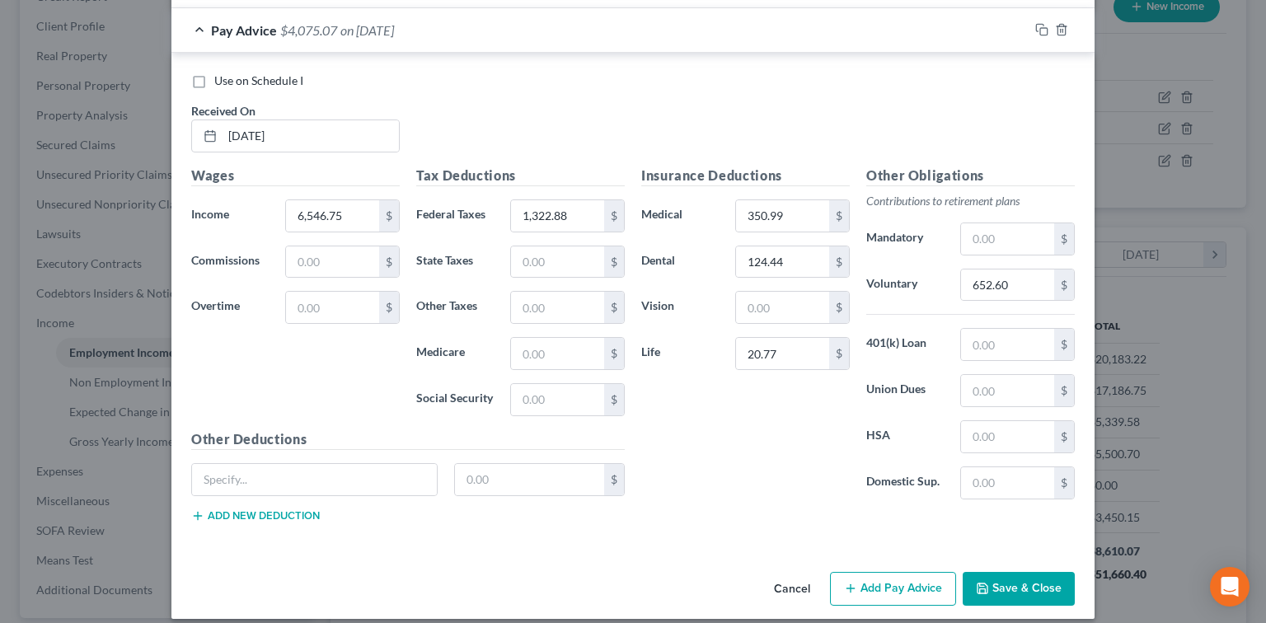
click at [897, 572] on button "Add Pay Advice" at bounding box center [893, 589] width 126 height 35
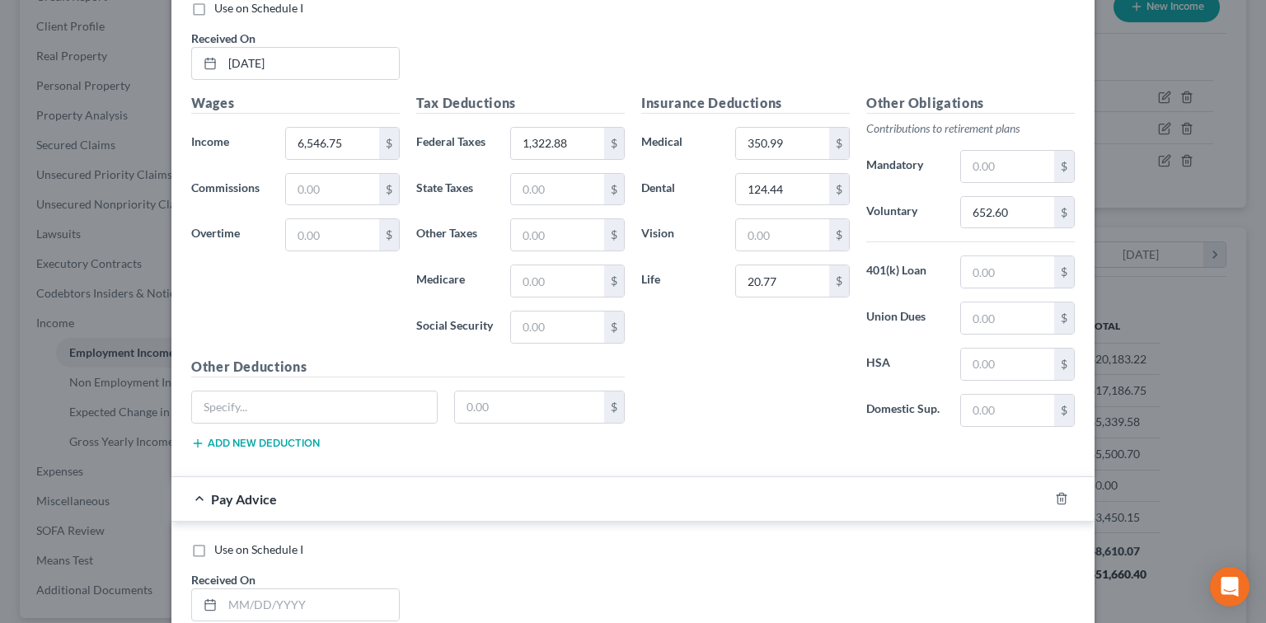
scroll to position [3118, 0]
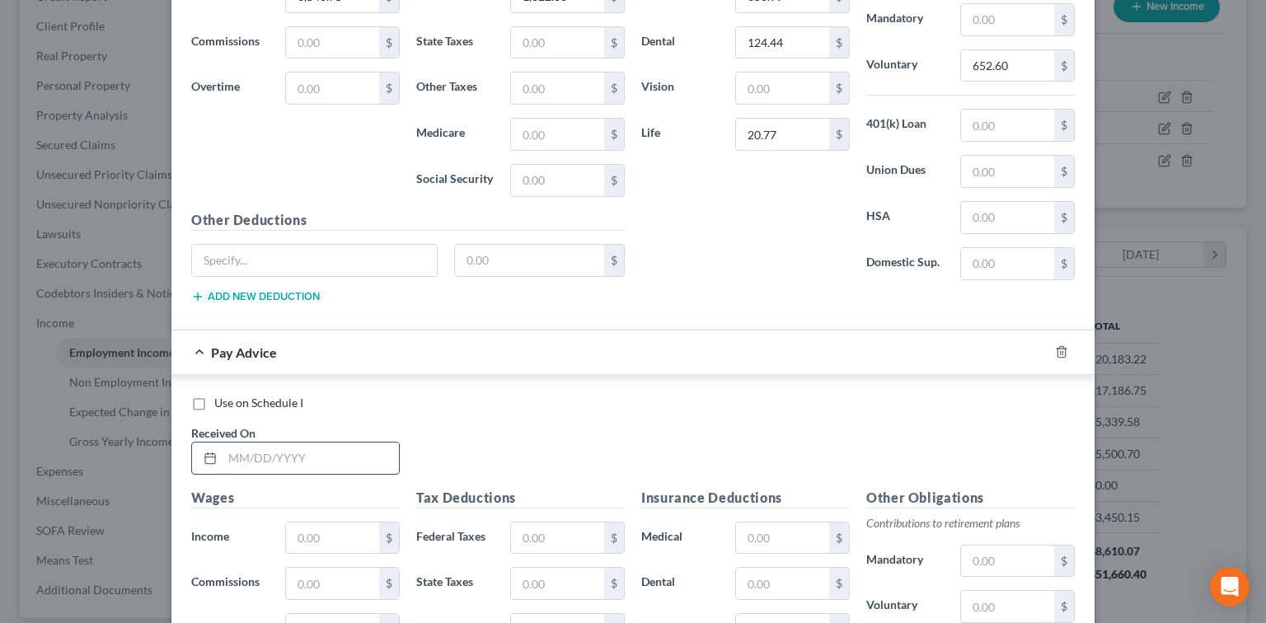
click at [322, 443] on input "text" at bounding box center [311, 458] width 176 height 31
type input "09/19/2025"
click at [295, 523] on input "text" at bounding box center [332, 538] width 93 height 31
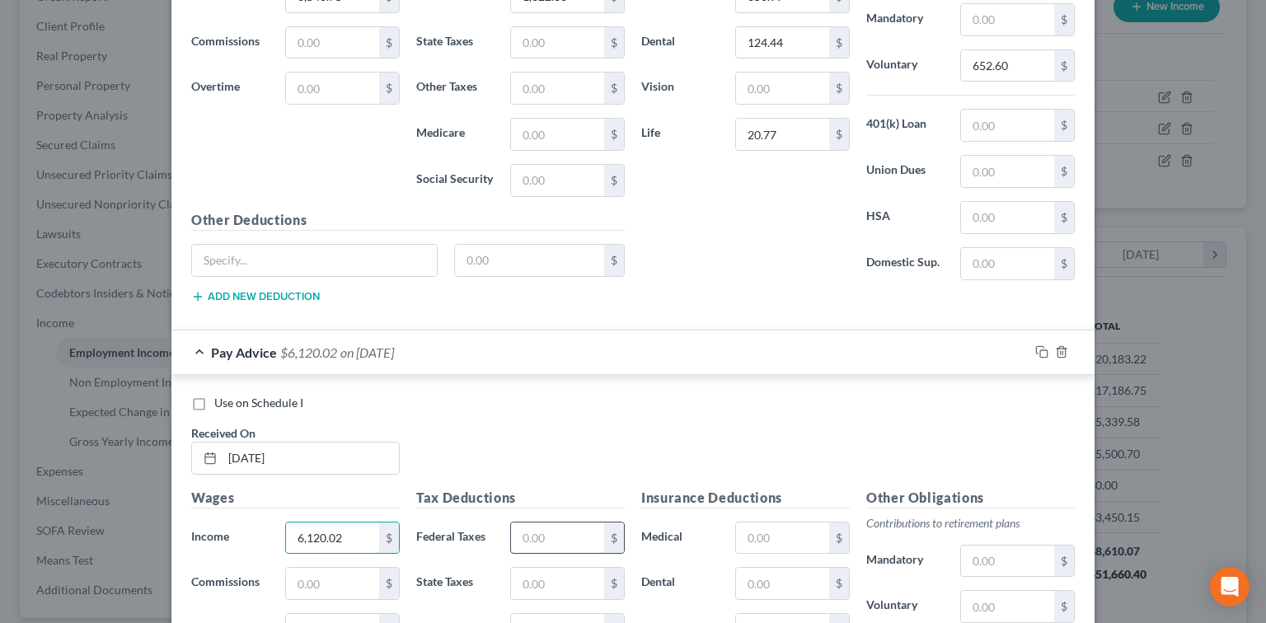
type input "6,120.02"
click at [552, 523] on input "text" at bounding box center [557, 538] width 93 height 31
type input "1,166.67"
click at [788, 523] on input "text" at bounding box center [782, 538] width 93 height 31
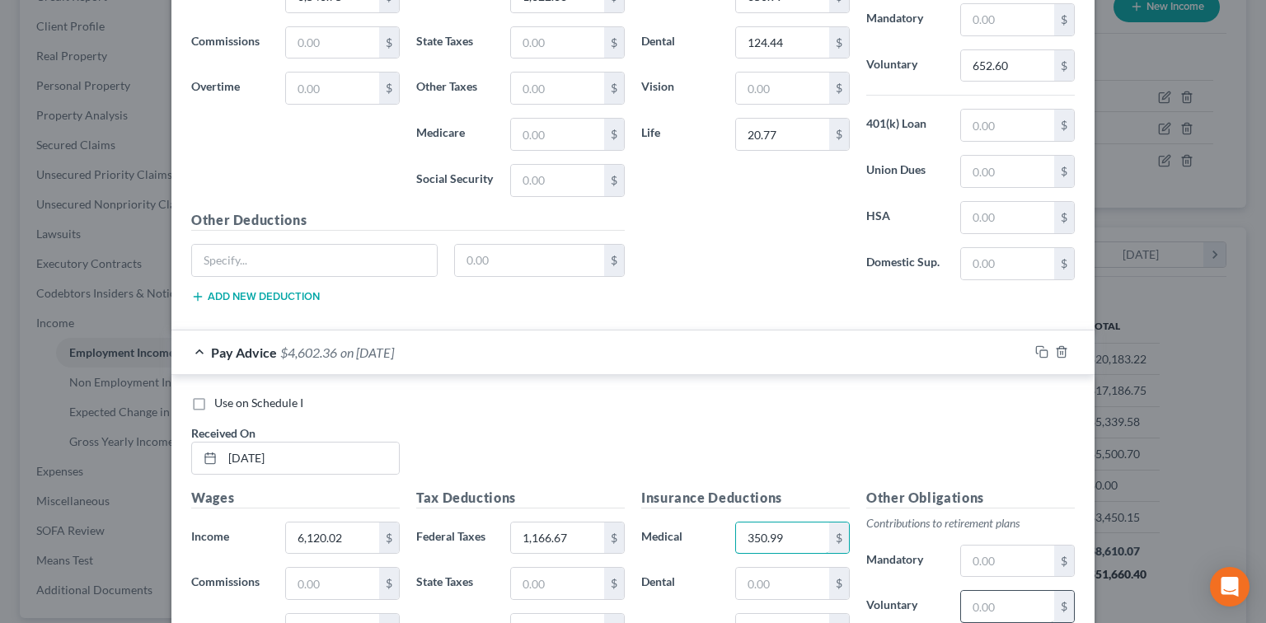
type input "350.99"
click at [989, 591] on input "text" at bounding box center [1007, 606] width 93 height 31
type input "57.88"
click at [792, 573] on input "text" at bounding box center [782, 583] width 93 height 31
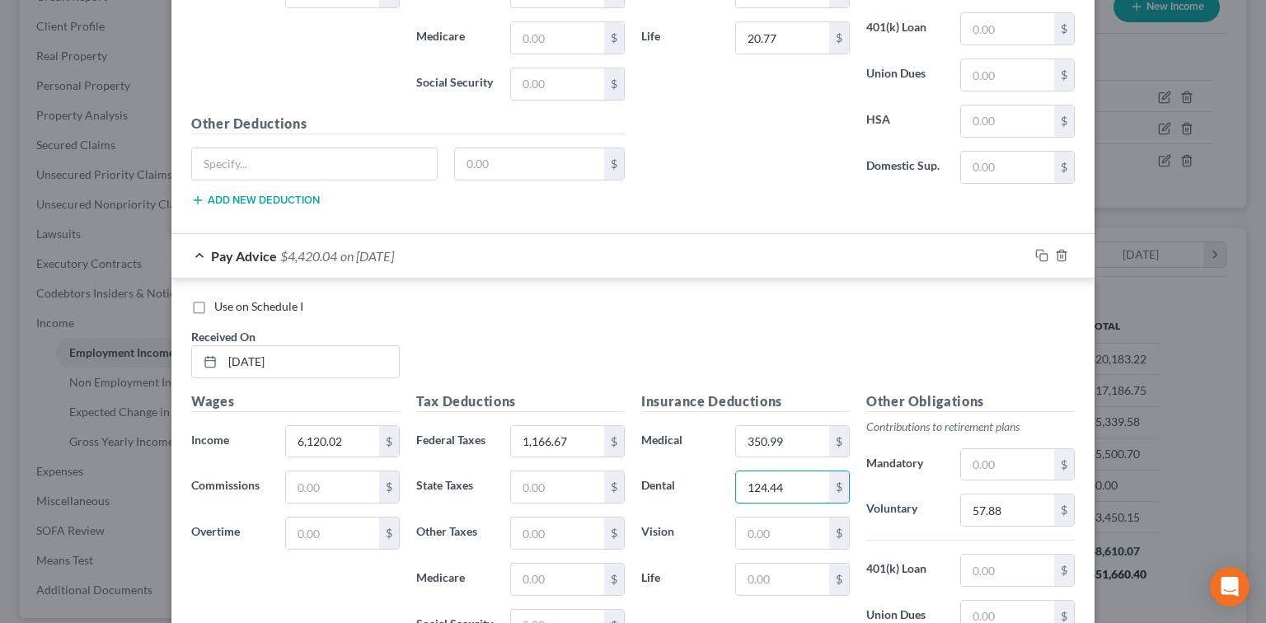
scroll to position [3228, 0]
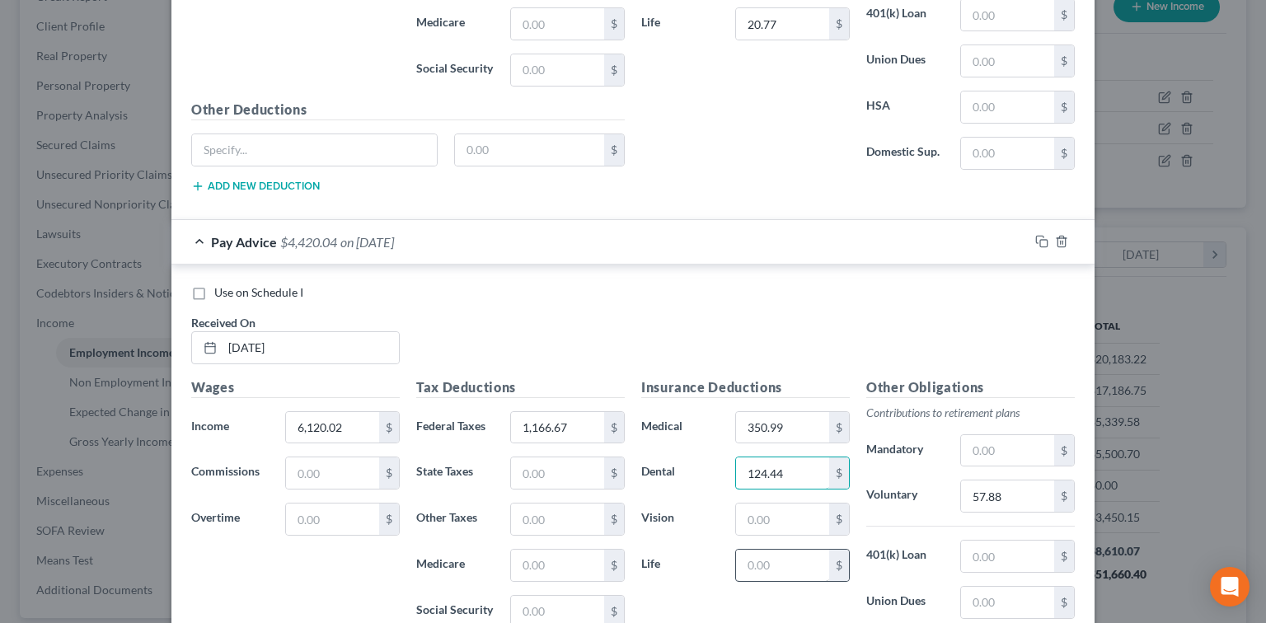
type input "124.44"
click at [801, 550] on input "text" at bounding box center [782, 565] width 93 height 31
type input "20.77"
click at [984, 482] on input "57.88" at bounding box center [1007, 496] width 93 height 31
click at [976, 482] on input "57.88" at bounding box center [1007, 496] width 93 height 31
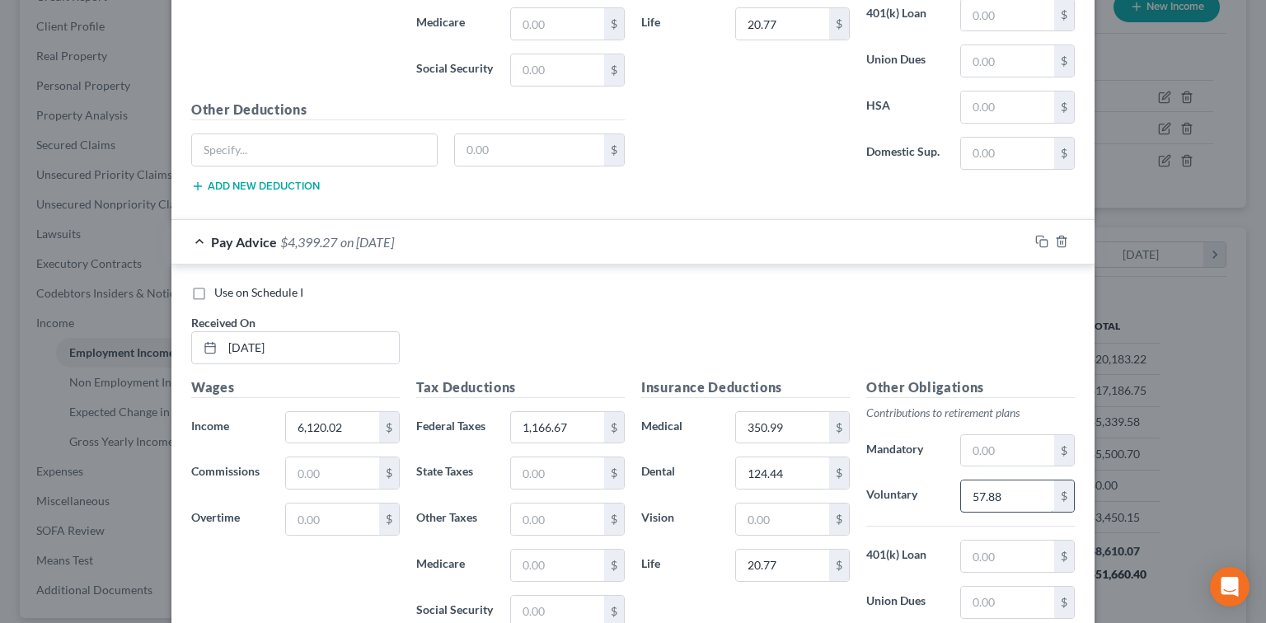
click at [978, 481] on input "57.88" at bounding box center [1007, 496] width 93 height 31
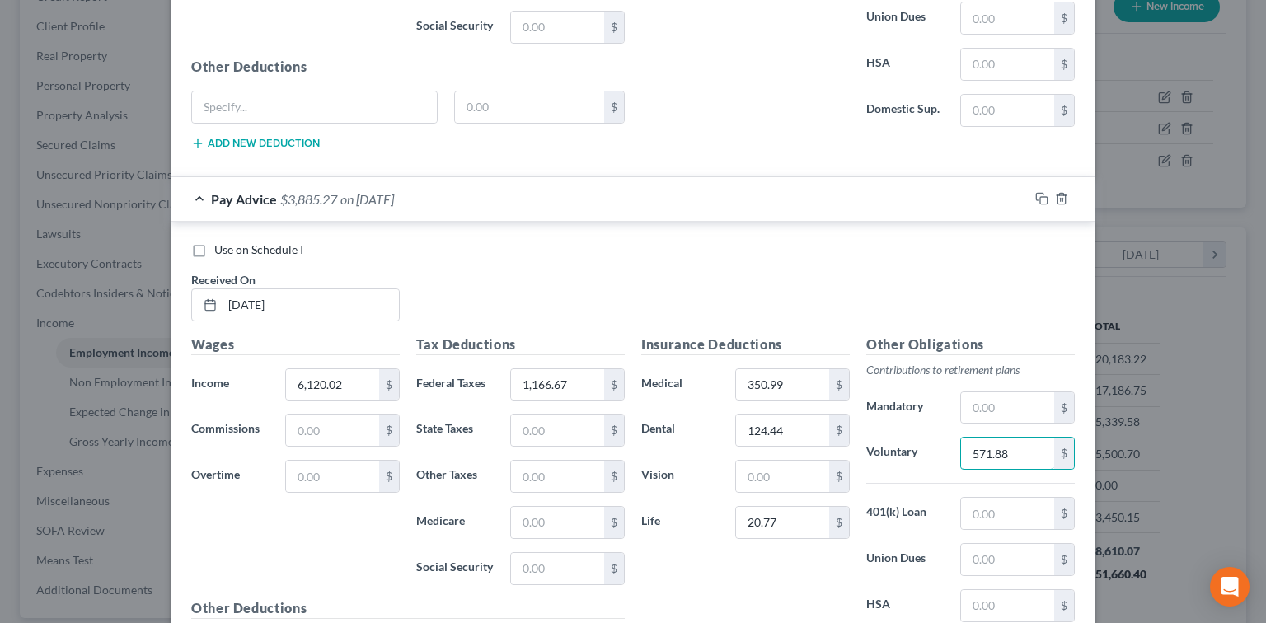
scroll to position [3338, 0]
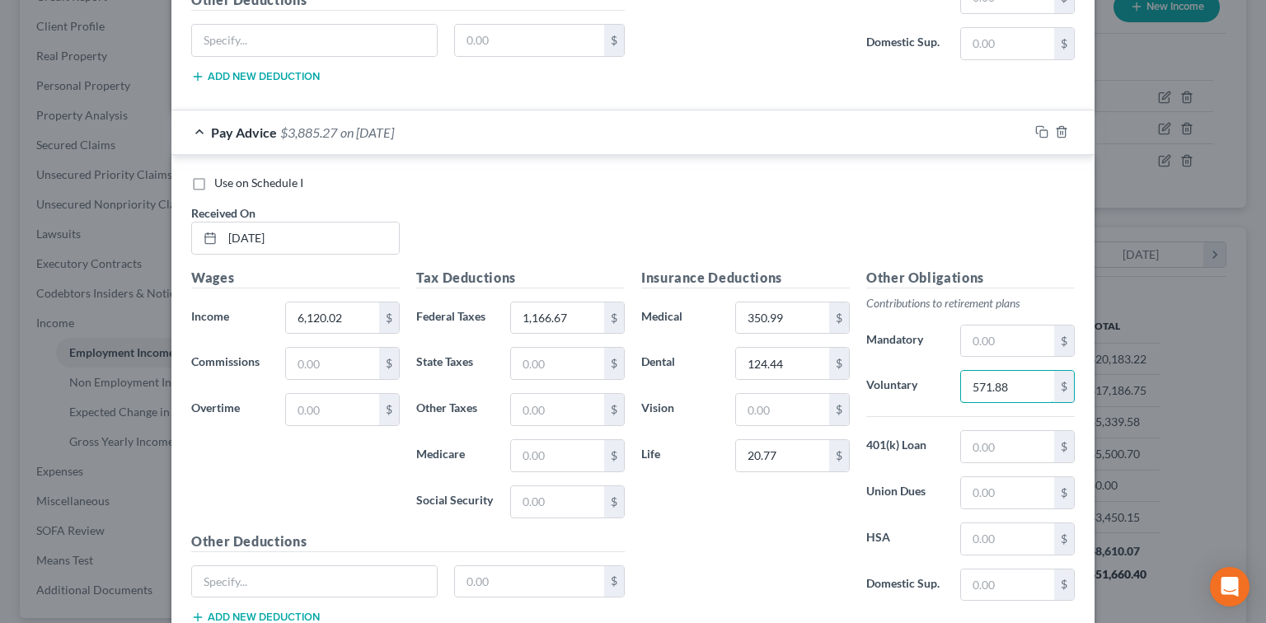
type input "571.88"
click at [574, 303] on input "1,166.67" at bounding box center [557, 318] width 93 height 31
click at [1040, 378] on input "571.88" at bounding box center [1007, 386] width 93 height 31
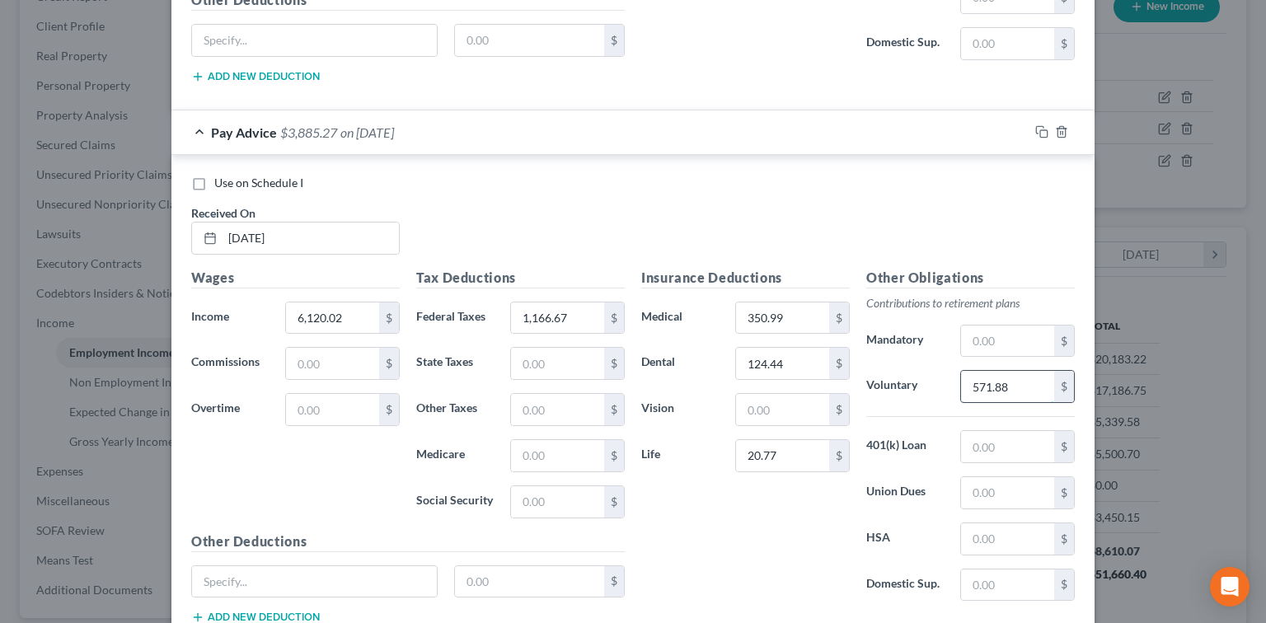
click at [1043, 371] on input "571.88" at bounding box center [1007, 386] width 93 height 31
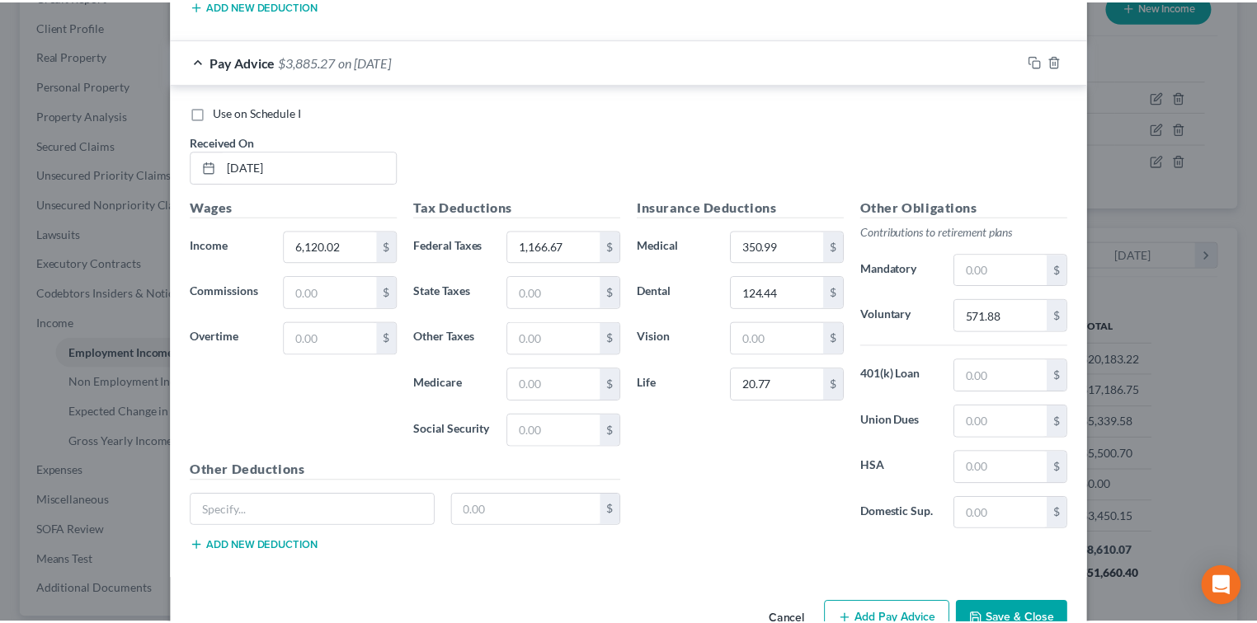
scroll to position [3437, 0]
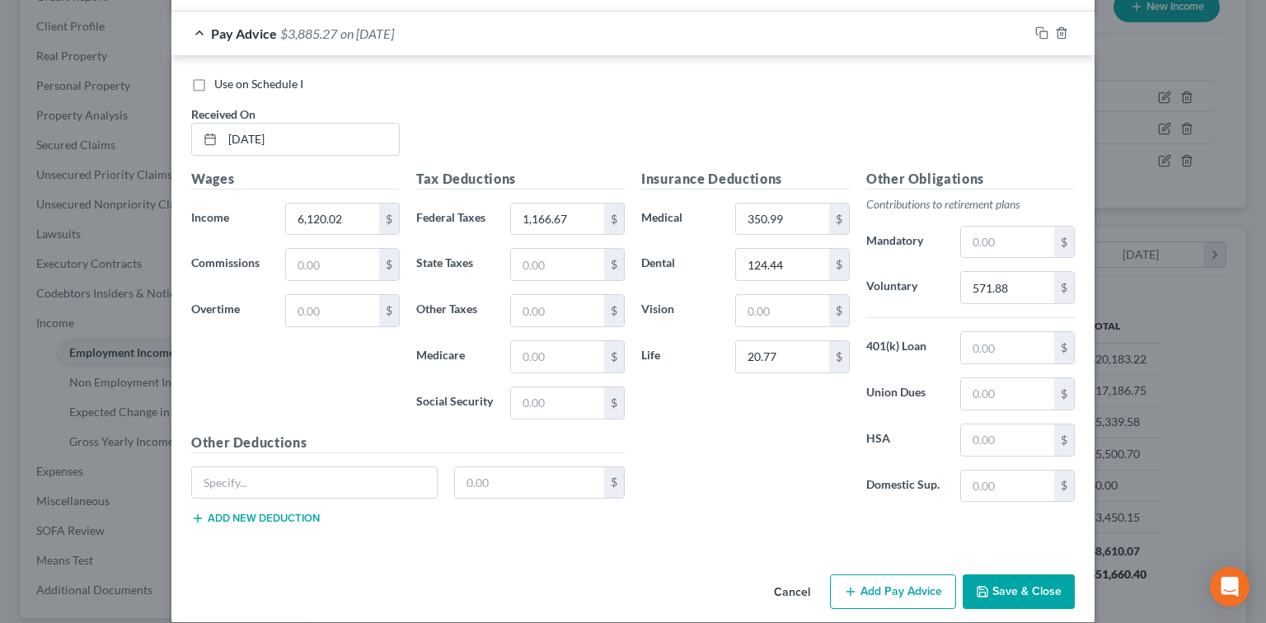
click at [1012, 576] on button "Save & Close" at bounding box center [1019, 592] width 112 height 35
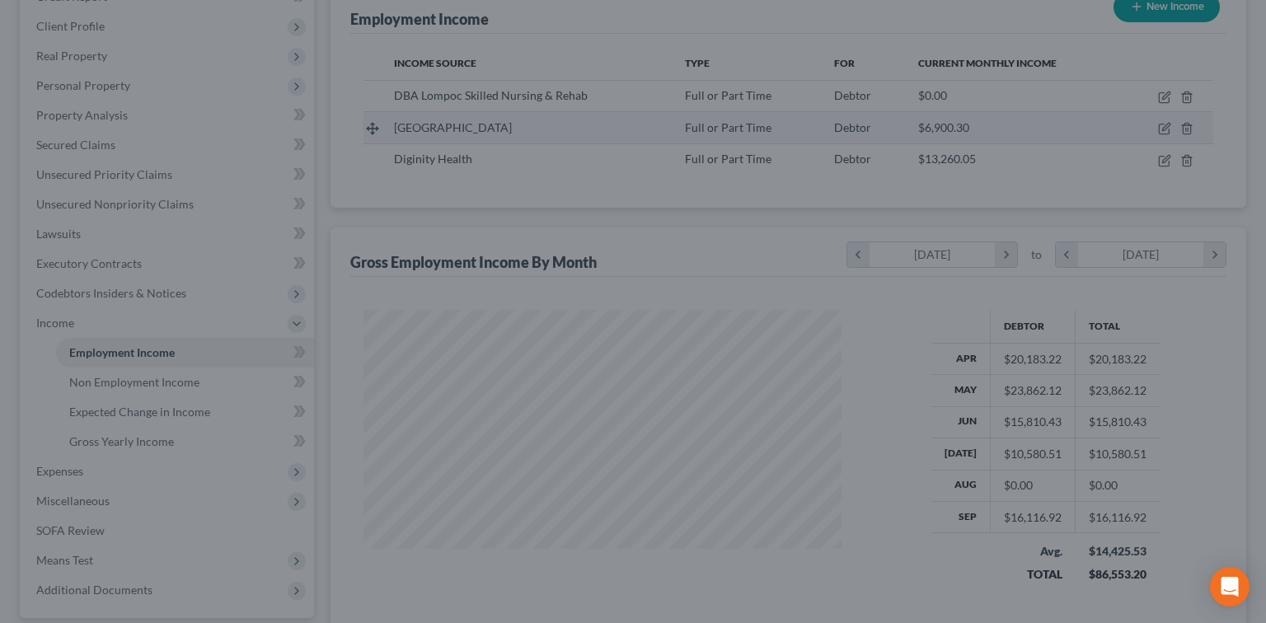
scroll to position [824224, 824007]
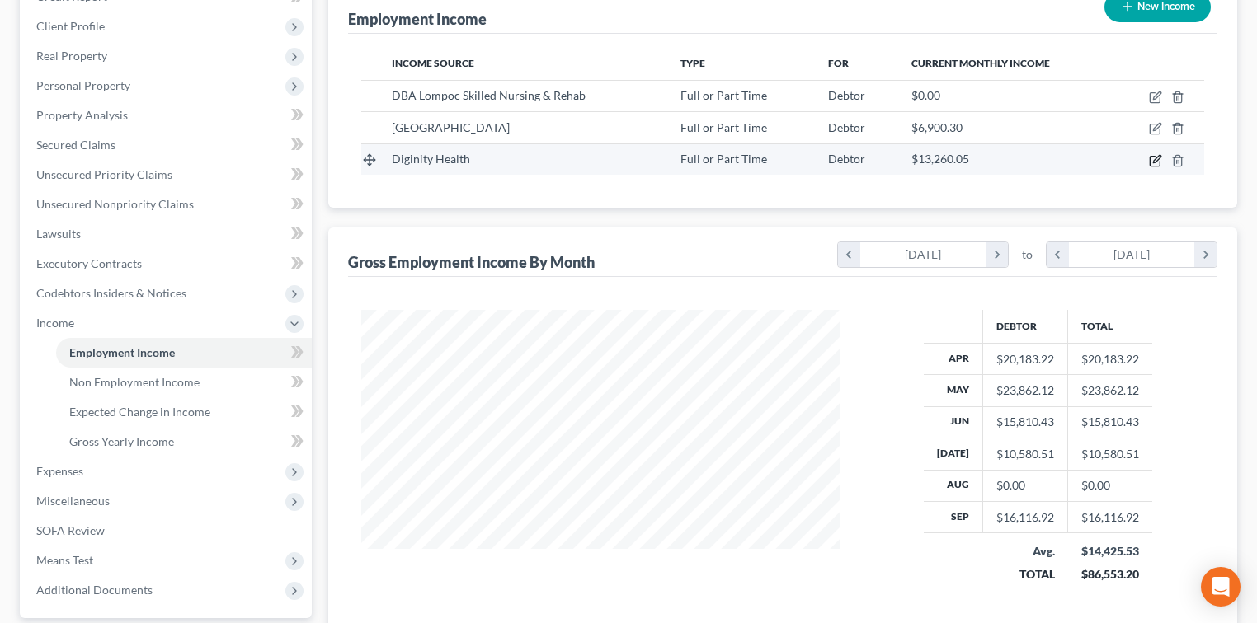
click at [1156, 162] on icon "button" at bounding box center [1155, 160] width 13 height 13
select select "0"
select select "4"
select select "2"
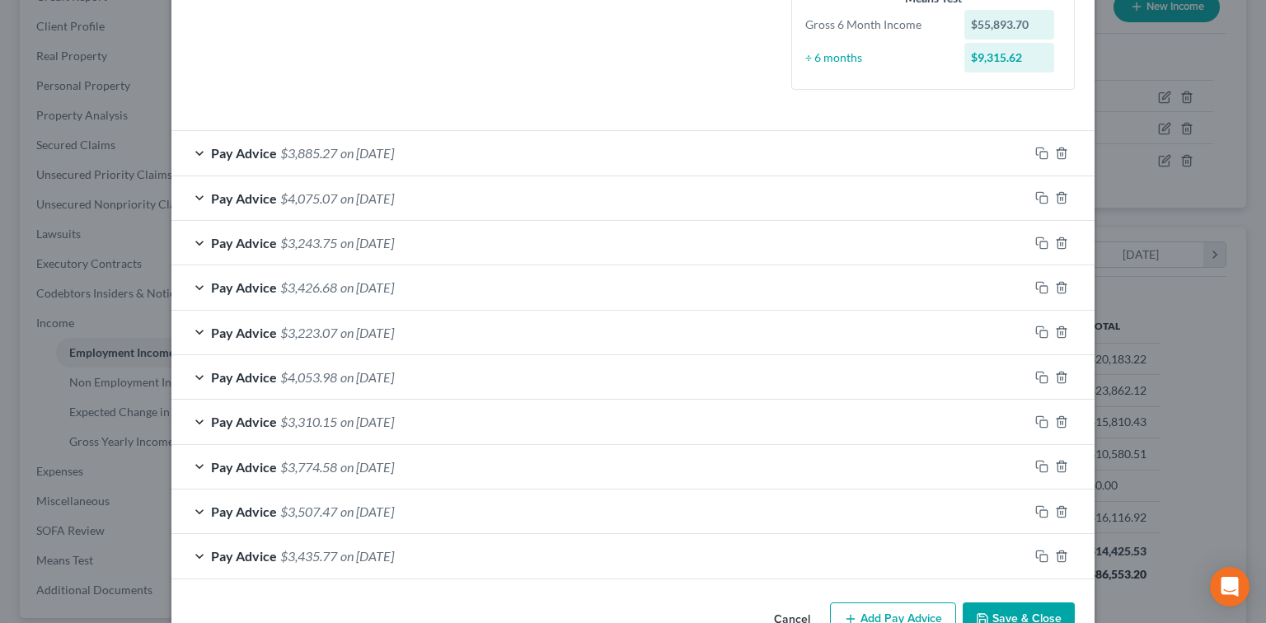
scroll to position [473, 0]
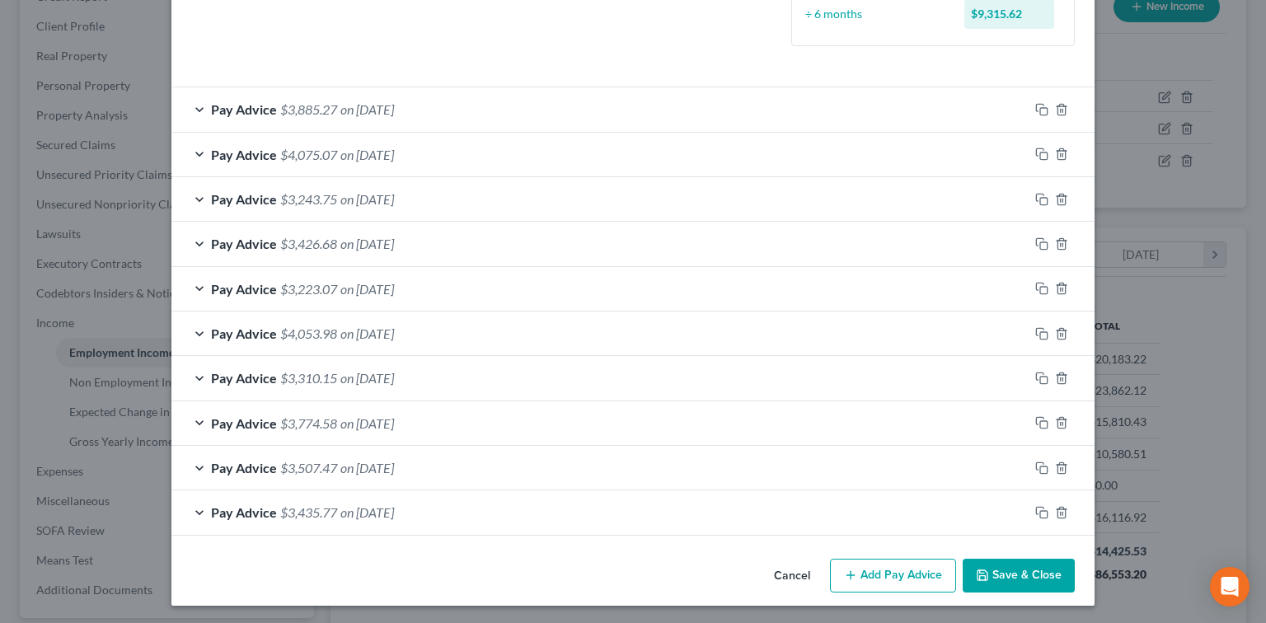
click at [452, 93] on div "Pay Advice $3,885.27 on 09/19/2025" at bounding box center [599, 109] width 857 height 44
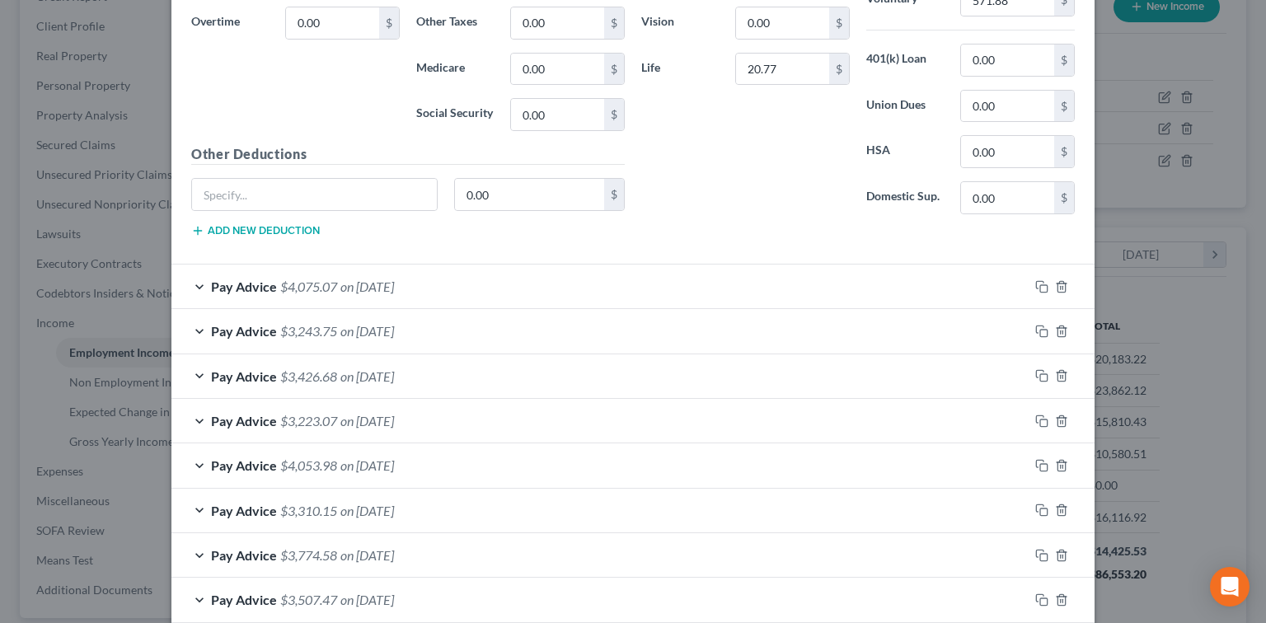
scroll to position [967, 0]
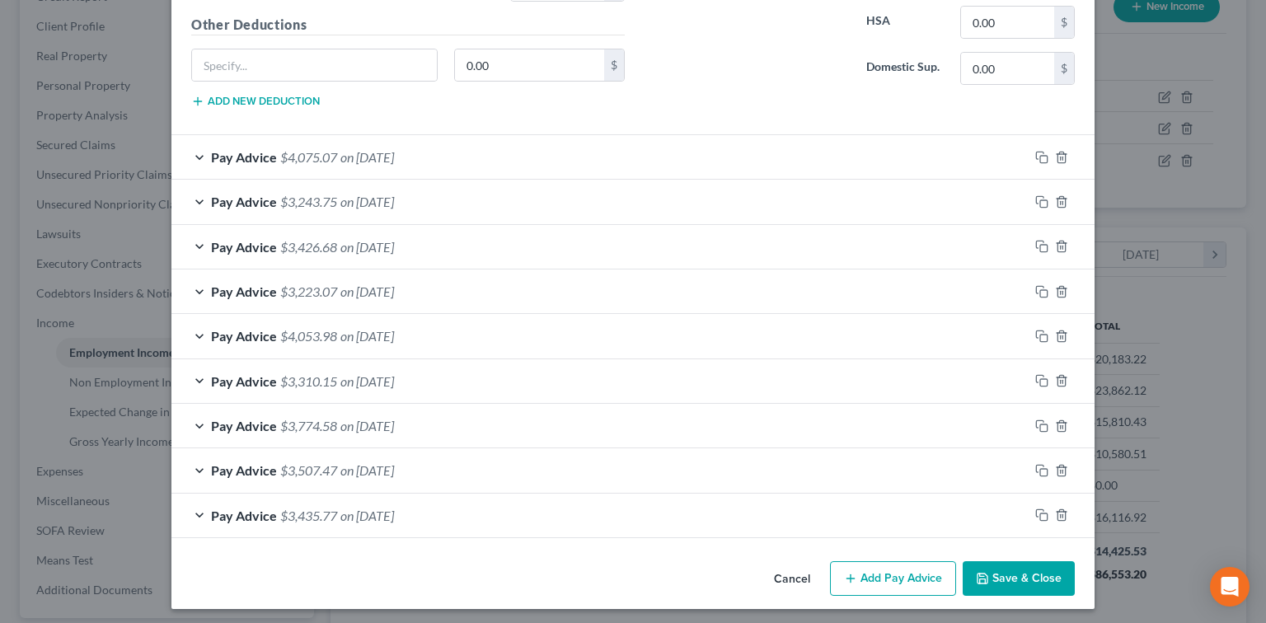
click at [896, 575] on button "Add Pay Advice" at bounding box center [893, 578] width 126 height 35
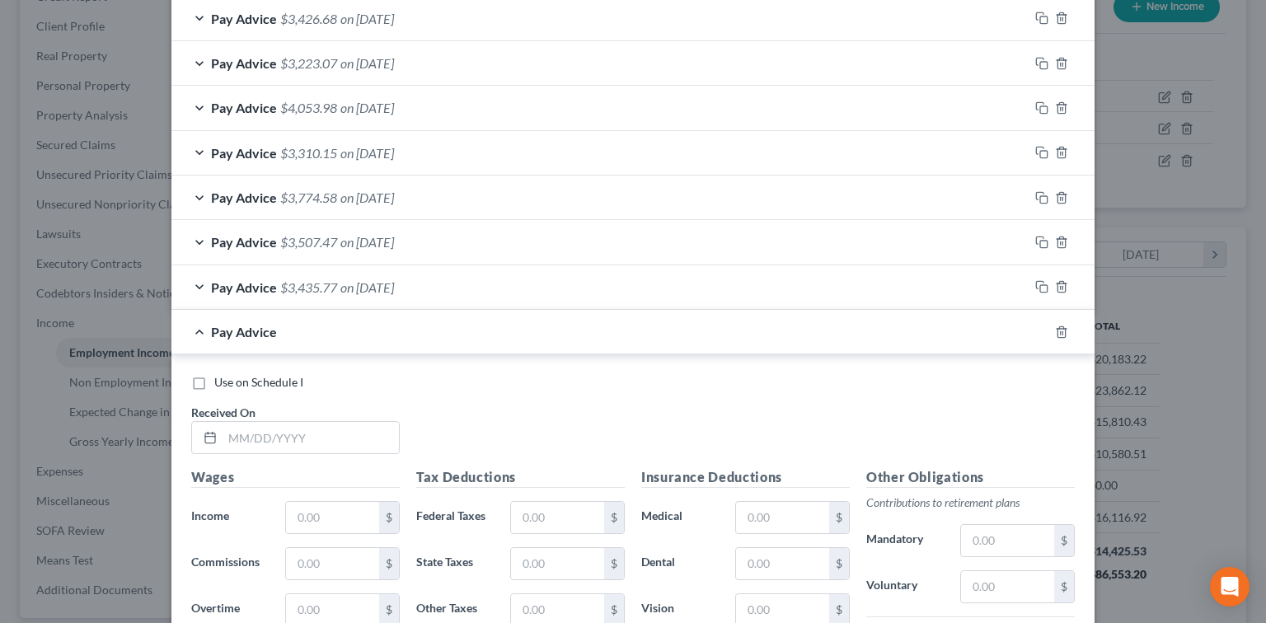
scroll to position [1407, 0]
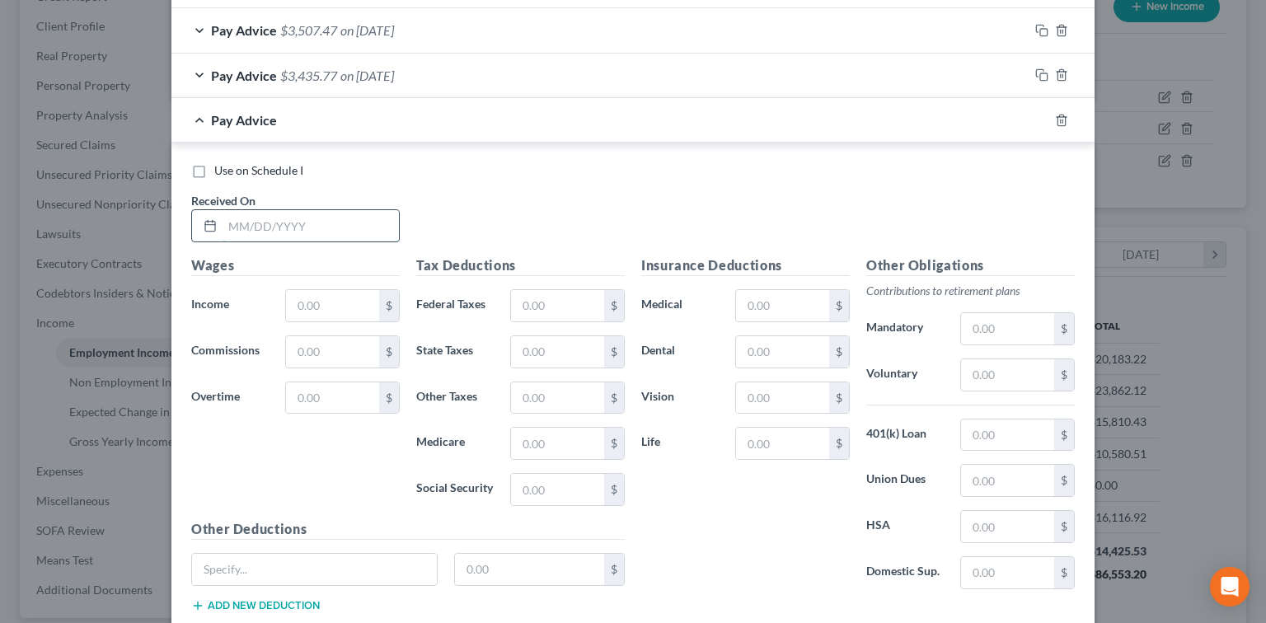
click at [332, 229] on input "text" at bounding box center [311, 225] width 176 height 31
type input "07/25/2025"
click at [340, 294] on input "text" at bounding box center [332, 305] width 93 height 31
type input "5,573.30"
click at [537, 313] on input "text" at bounding box center [557, 305] width 93 height 31
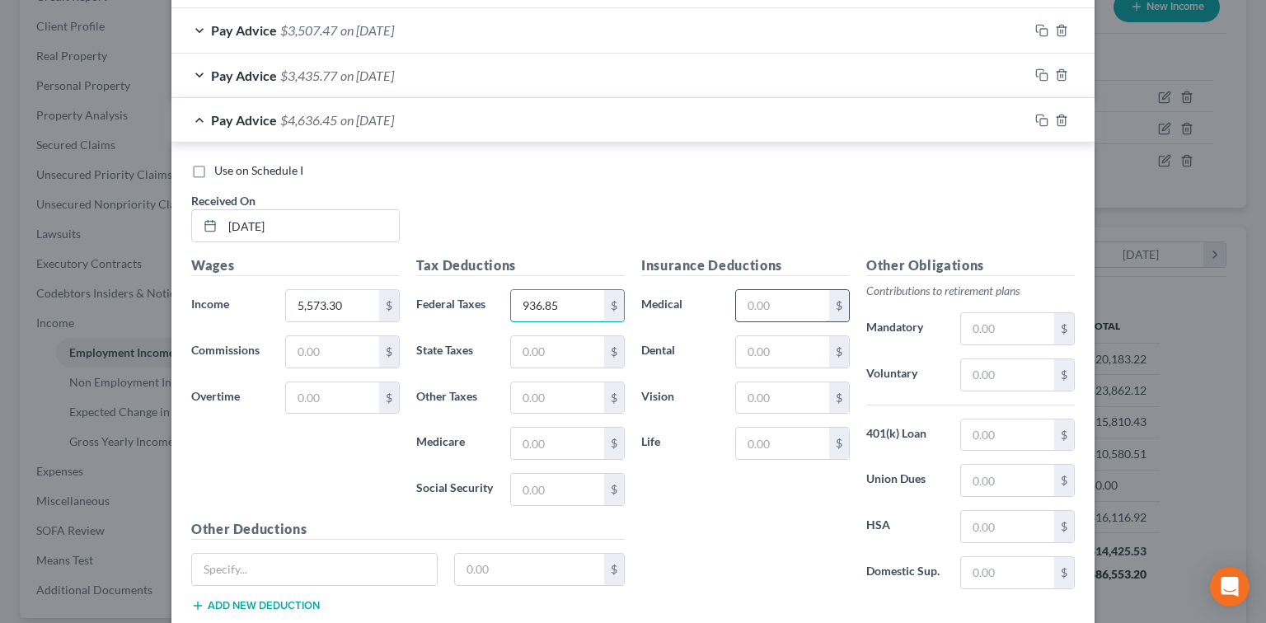
type input "936.85"
click at [736, 303] on input "text" at bounding box center [782, 305] width 93 height 31
type input "210.28"
click at [759, 428] on input "text" at bounding box center [782, 443] width 93 height 31
type input "20.77"
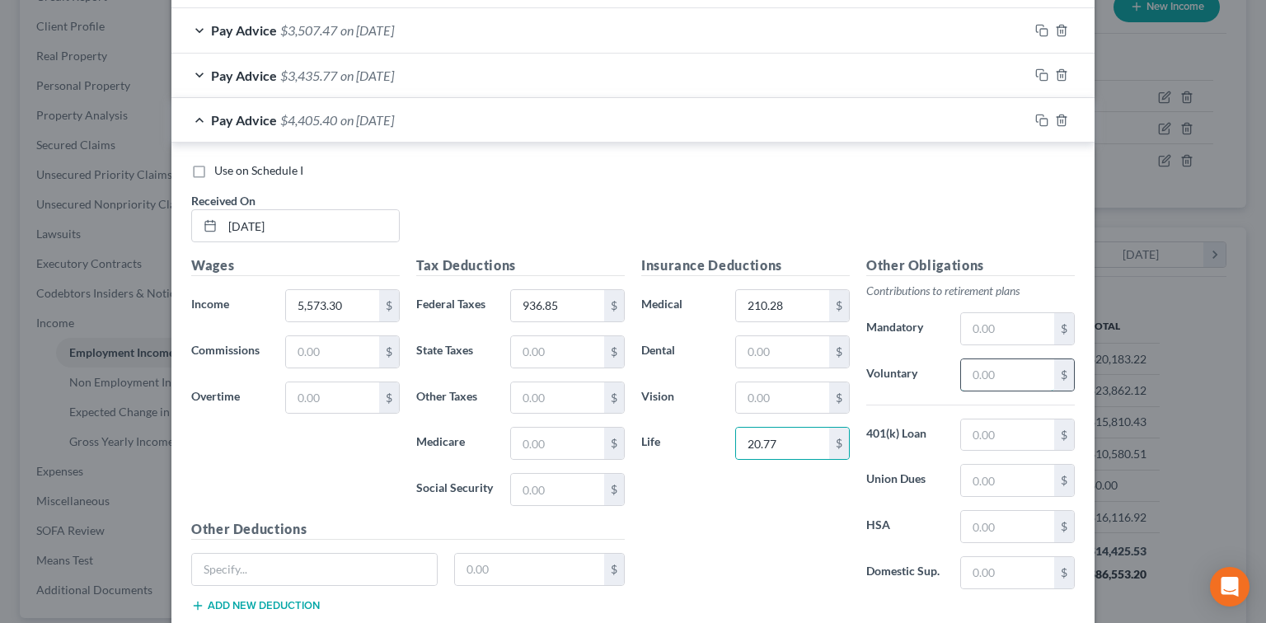
click at [998, 383] on input "text" at bounding box center [1007, 374] width 93 height 31
type input "555.25"
click at [785, 336] on input "text" at bounding box center [782, 351] width 93 height 31
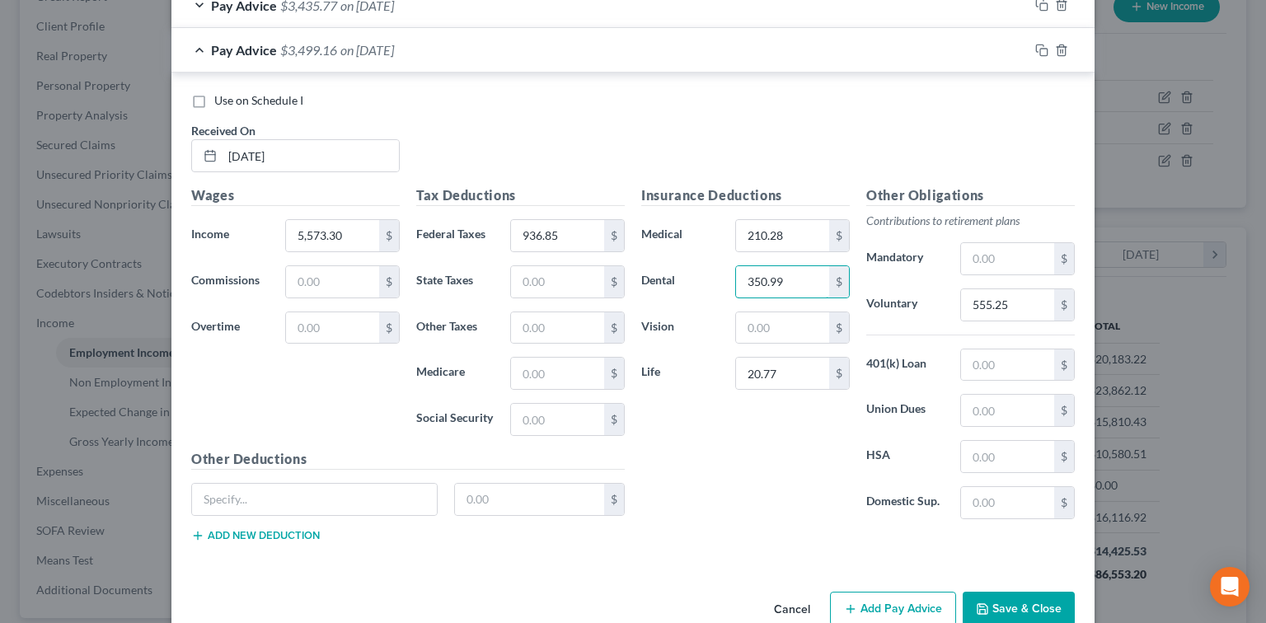
scroll to position [1506, 0]
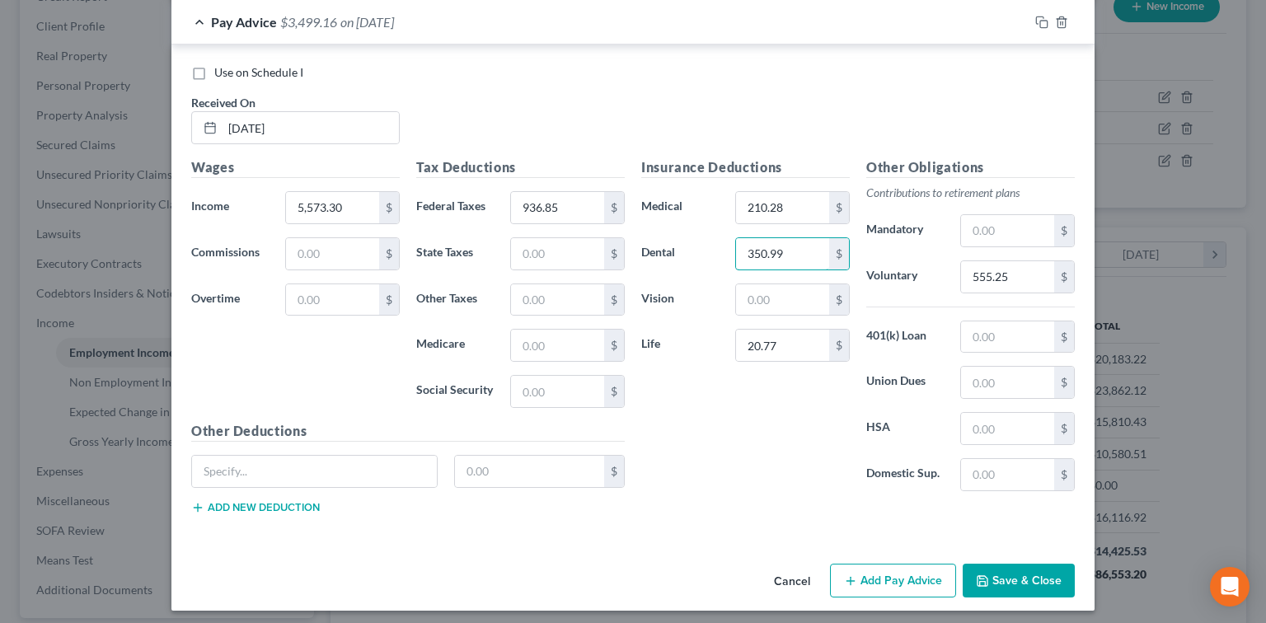
type input "350.99"
click at [906, 574] on button "Add Pay Advice" at bounding box center [893, 581] width 126 height 35
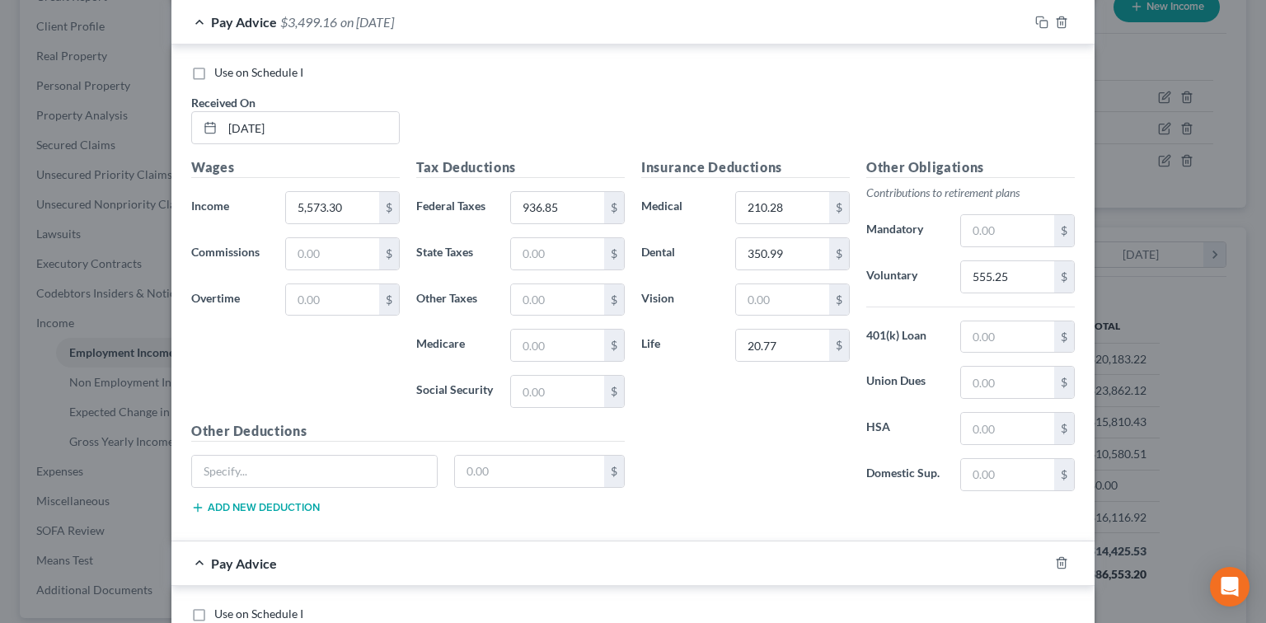
scroll to position [1835, 0]
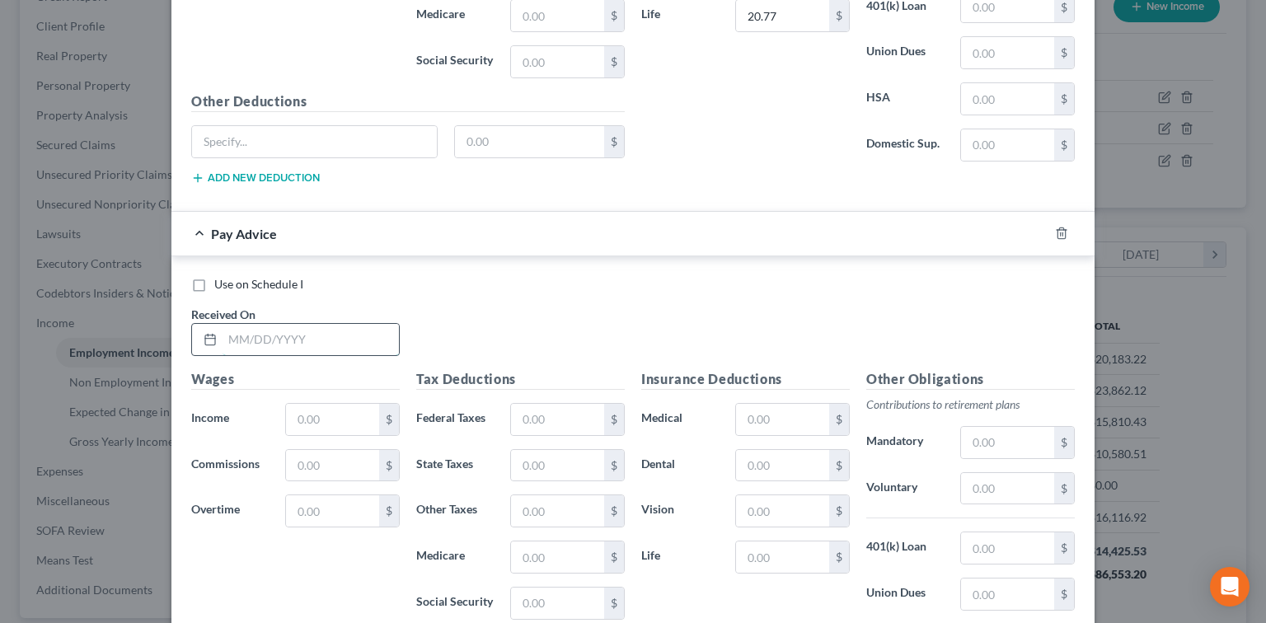
click at [344, 327] on input "text" at bounding box center [311, 339] width 176 height 31
type input "08/08/2025"
click at [326, 409] on input "text" at bounding box center [332, 419] width 93 height 31
type input "7,827.98"
click at [580, 389] on div "Tax Deductions Federal Taxes $ State Taxes $ Other Taxes $ Medicare $ Social Se…" at bounding box center [520, 501] width 225 height 264
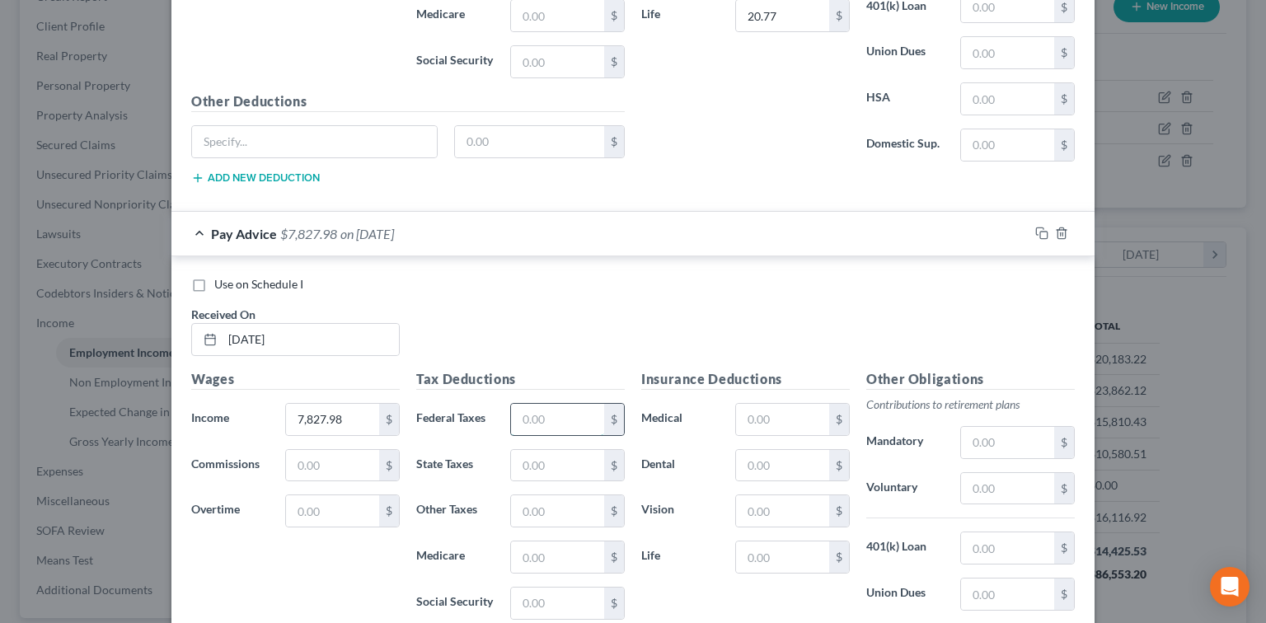
click at [571, 404] on input "text" at bounding box center [557, 419] width 93 height 31
type input "1,830.97"
click at [753, 416] on input "text" at bounding box center [782, 419] width 93 height 31
type input "210.37"
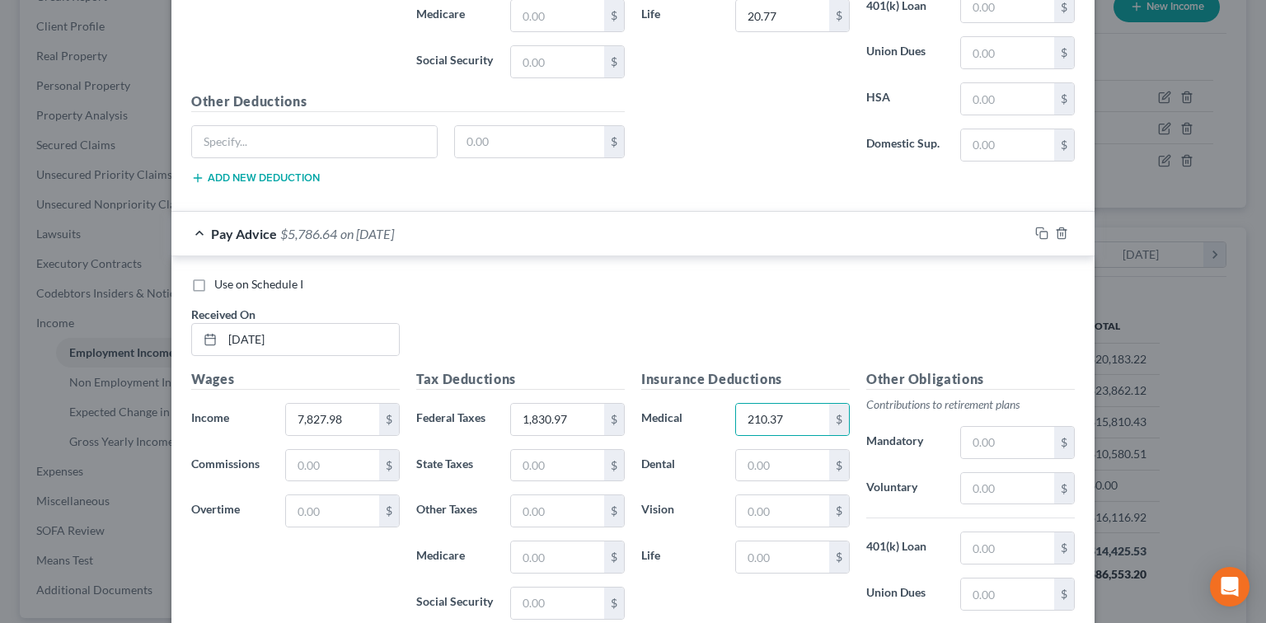
click at [952, 477] on div "$" at bounding box center [1017, 488] width 131 height 33
click at [1022, 473] on input "text" at bounding box center [1007, 488] width 93 height 31
type input "780.72"
click at [785, 454] on input "text" at bounding box center [782, 465] width 93 height 31
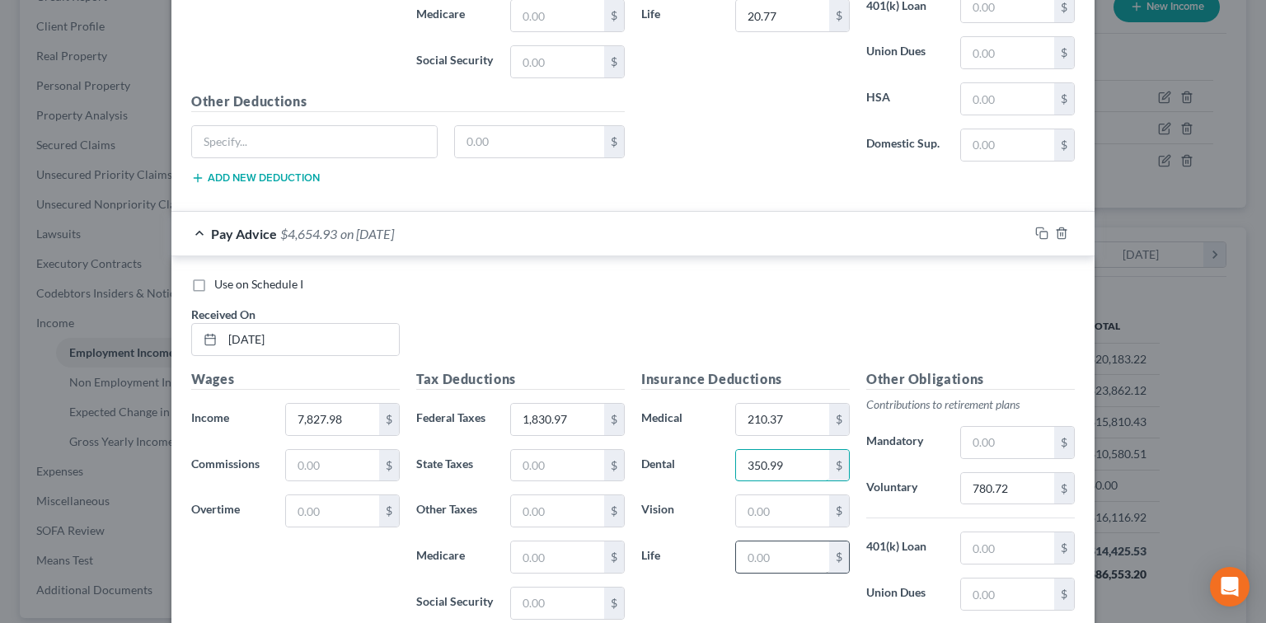
type input "350.99"
click at [808, 557] on input "text" at bounding box center [782, 557] width 93 height 31
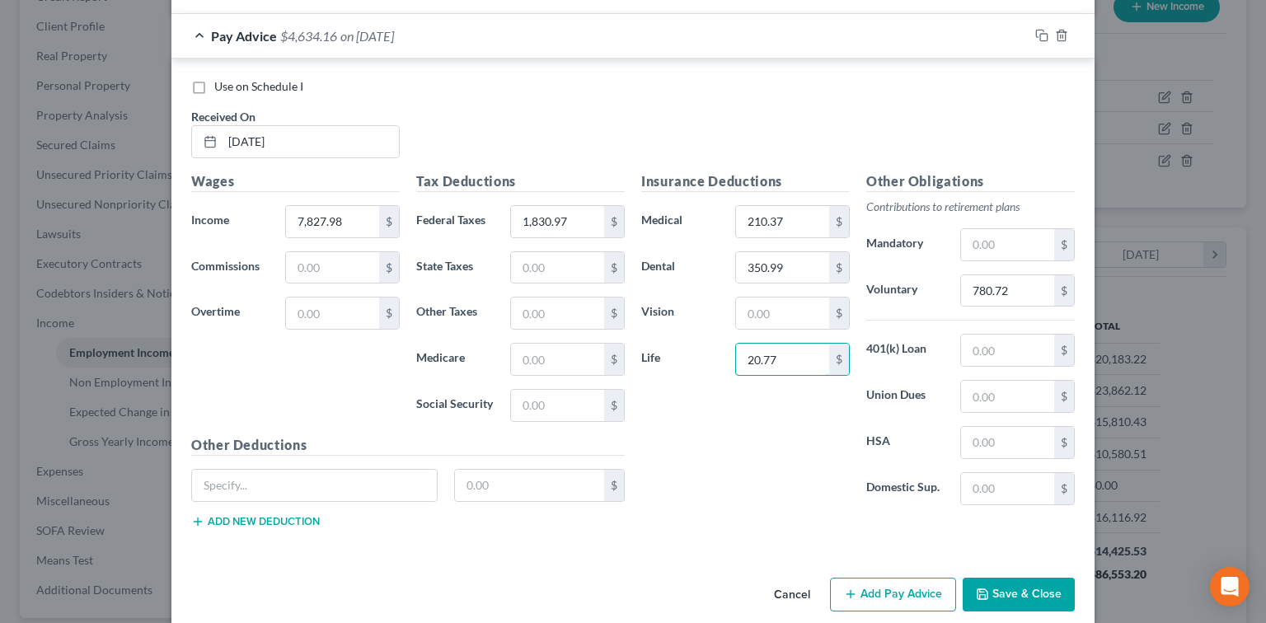
scroll to position [2044, 0]
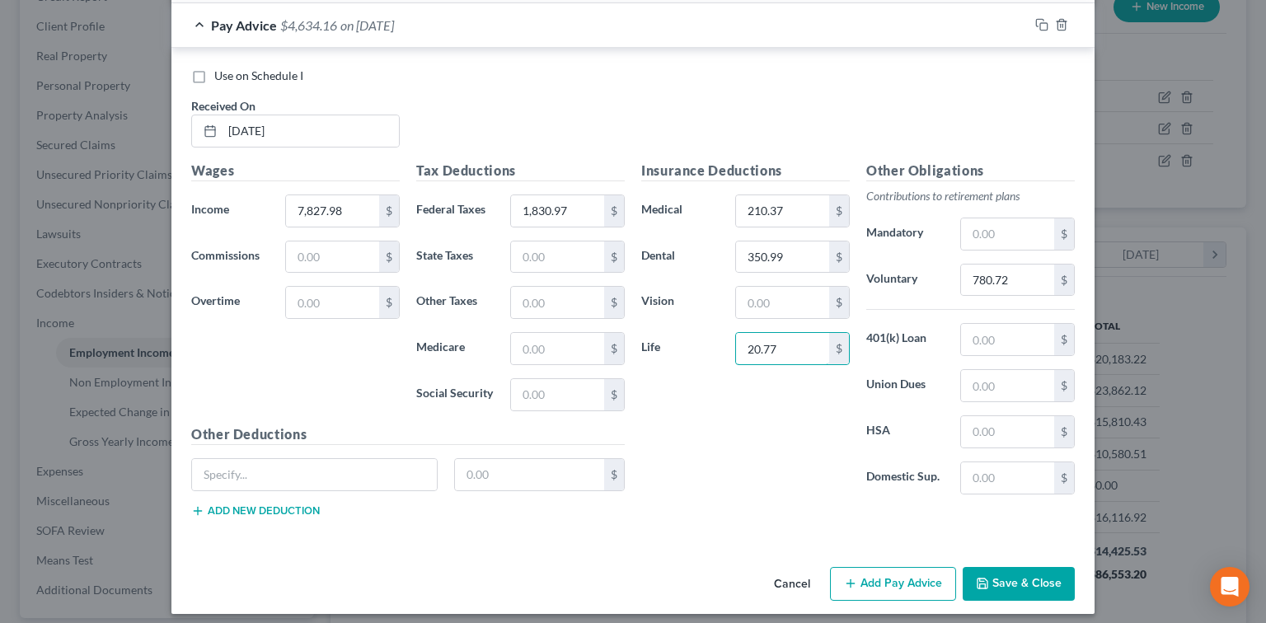
type input "20.77"
click at [912, 576] on button "Add Pay Advice" at bounding box center [893, 584] width 126 height 35
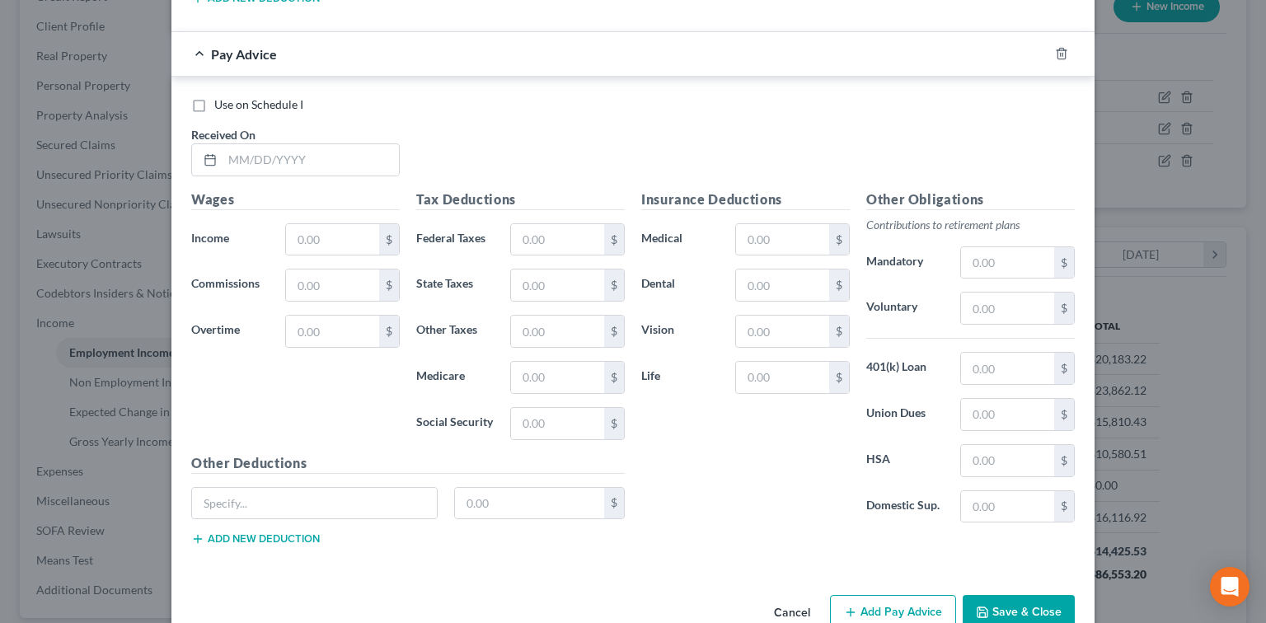
scroll to position [2582, 0]
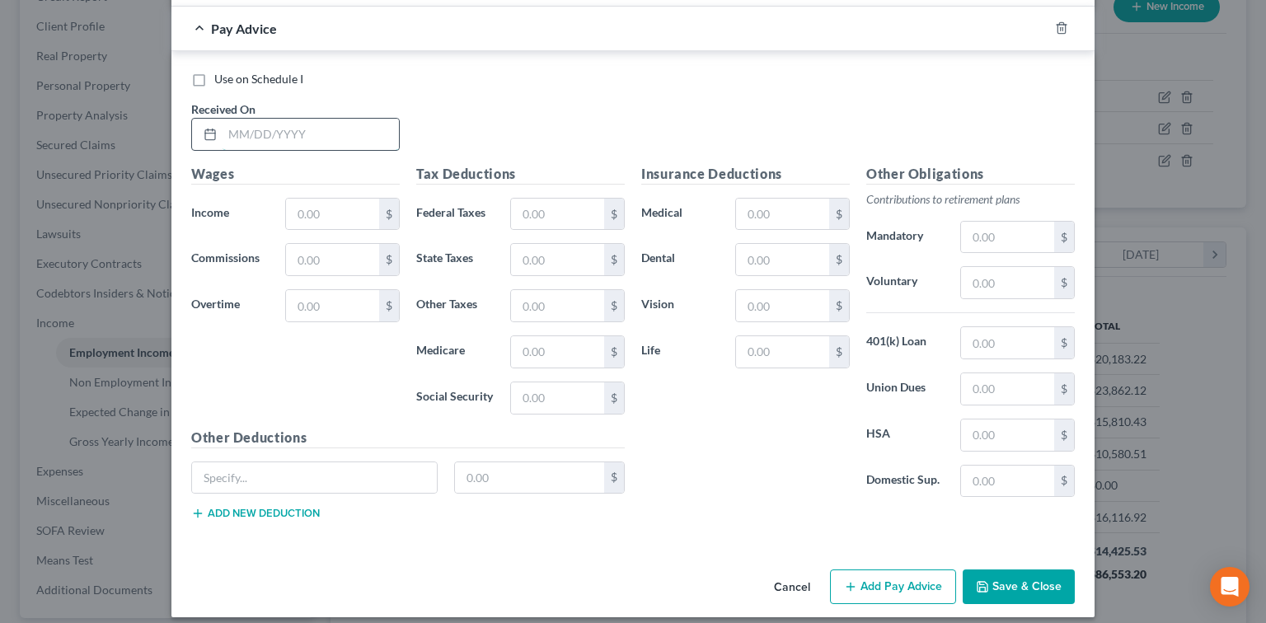
click at [354, 120] on input "text" at bounding box center [311, 134] width 176 height 31
type input "08/22/2025"
click at [359, 199] on input "text" at bounding box center [332, 214] width 93 height 31
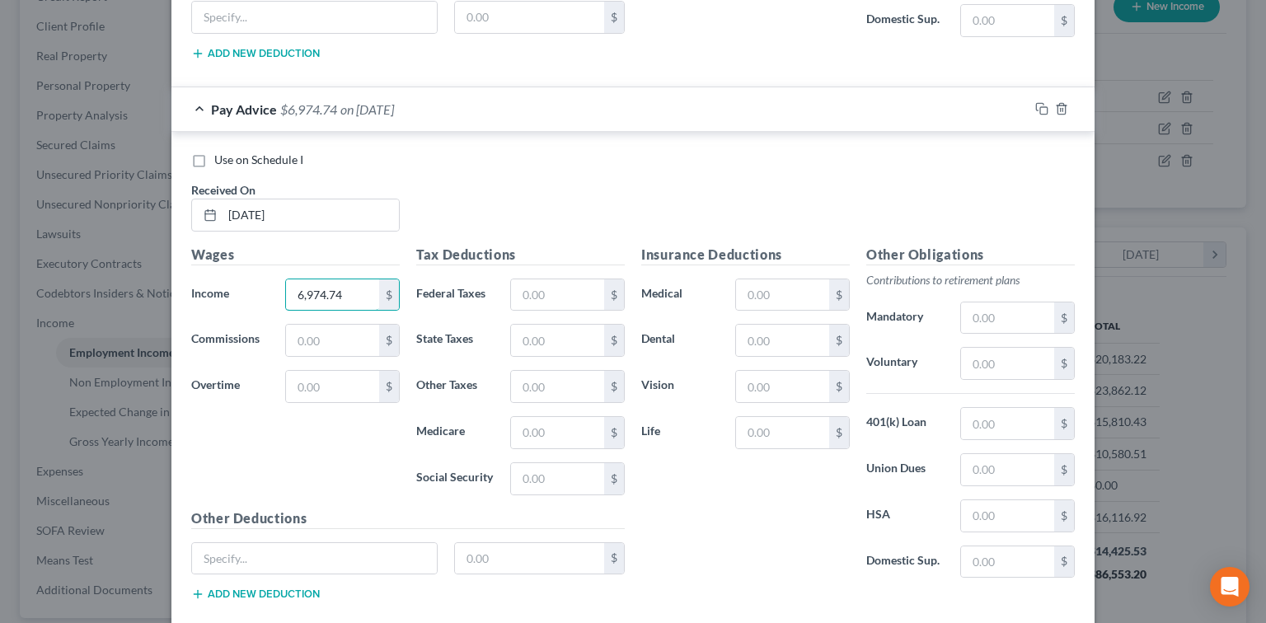
scroll to position [2473, 0]
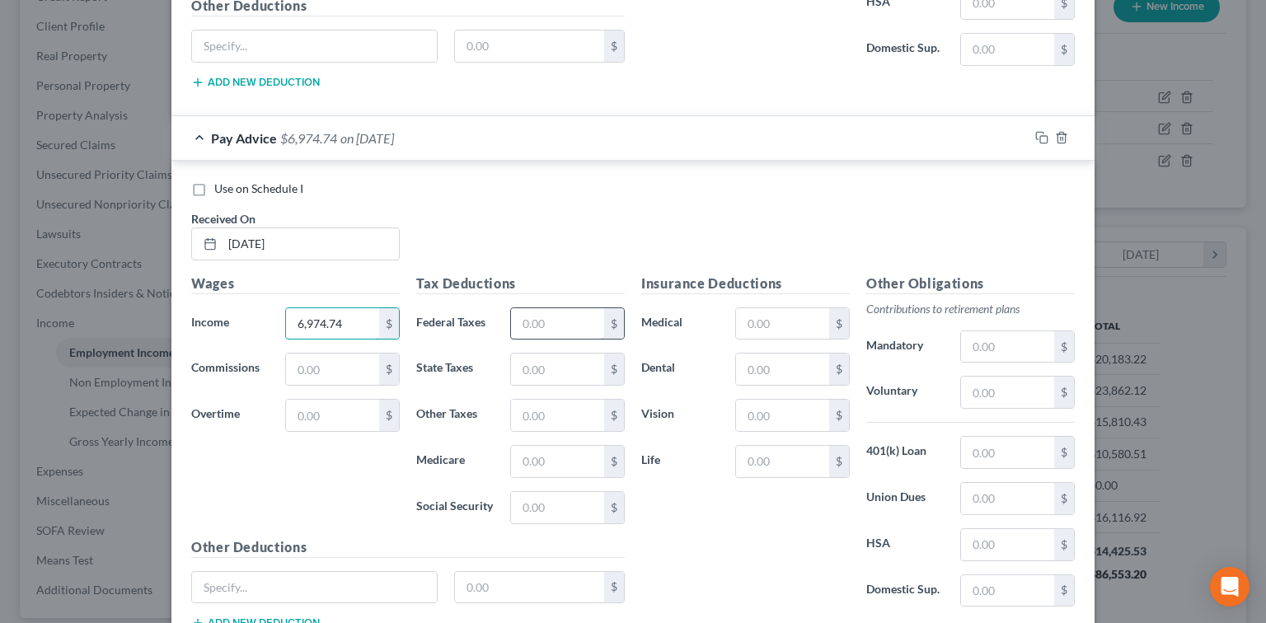
type input "6,974.74"
click at [567, 310] on input "text" at bounding box center [557, 323] width 93 height 31
type input "1,492.61"
click at [778, 310] on input "text" at bounding box center [782, 323] width 93 height 31
type input "124.44"
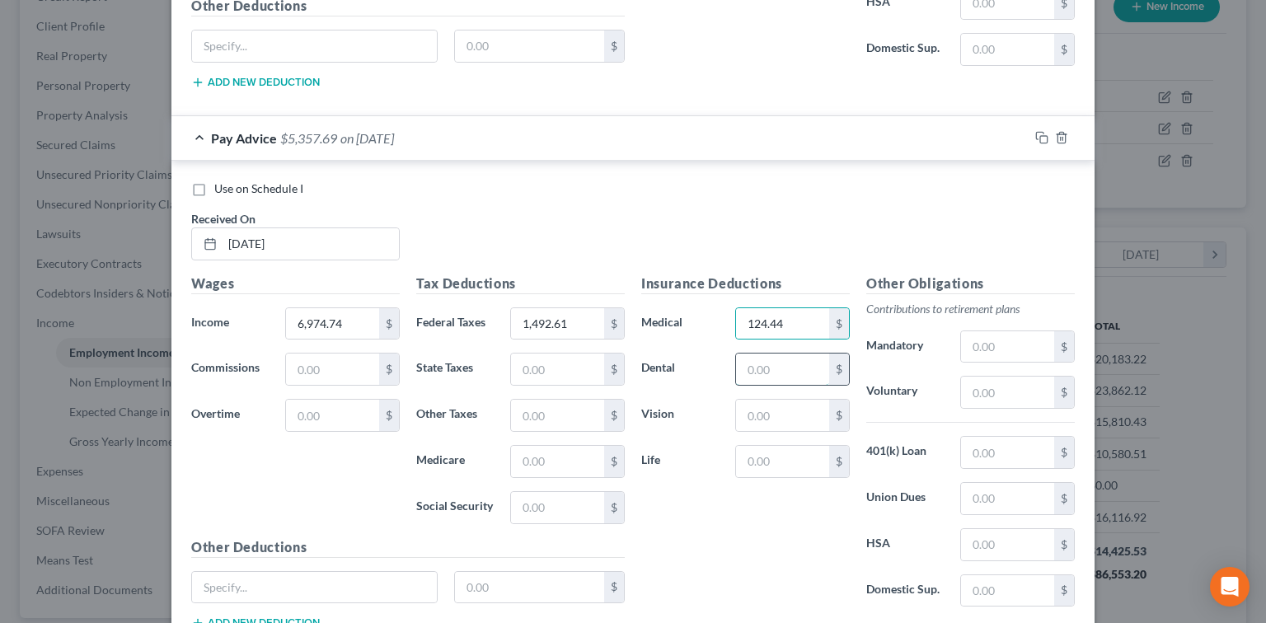
click at [799, 359] on input "text" at bounding box center [782, 369] width 93 height 31
click at [969, 384] on input "text" at bounding box center [1007, 392] width 93 height 31
type input "695.40"
click at [762, 361] on input "text" at bounding box center [782, 369] width 93 height 31
click at [746, 366] on input "text" at bounding box center [782, 369] width 93 height 31
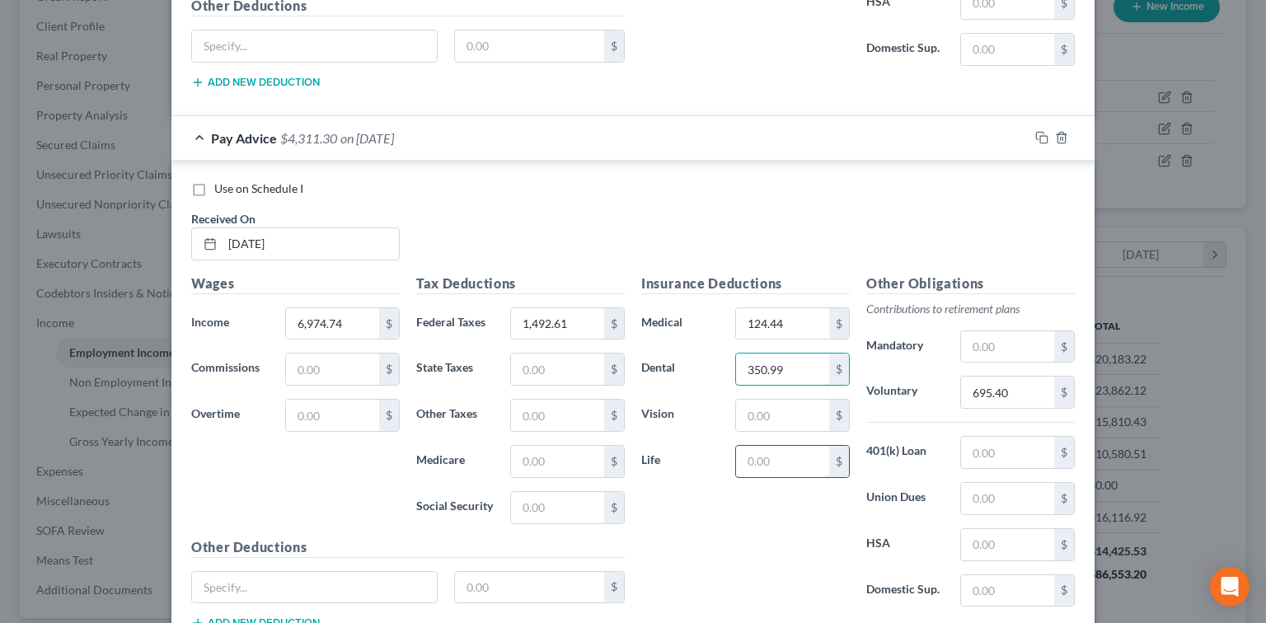
type input "350.99"
click at [783, 446] on input "text" at bounding box center [782, 461] width 93 height 31
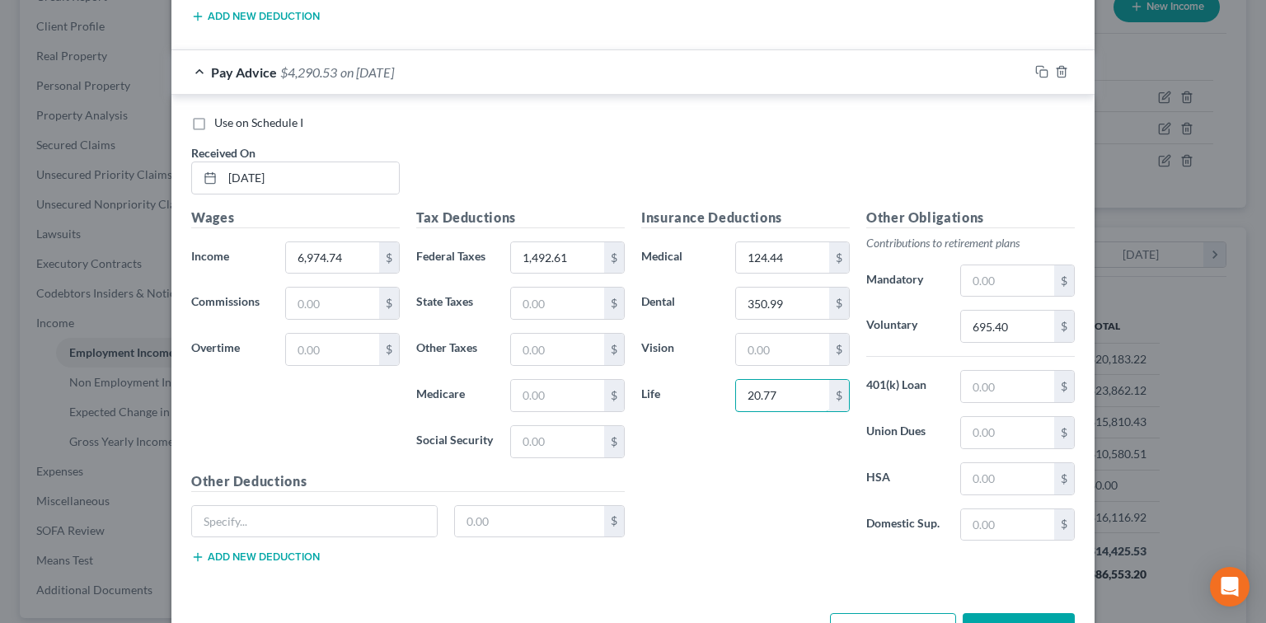
scroll to position [2582, 0]
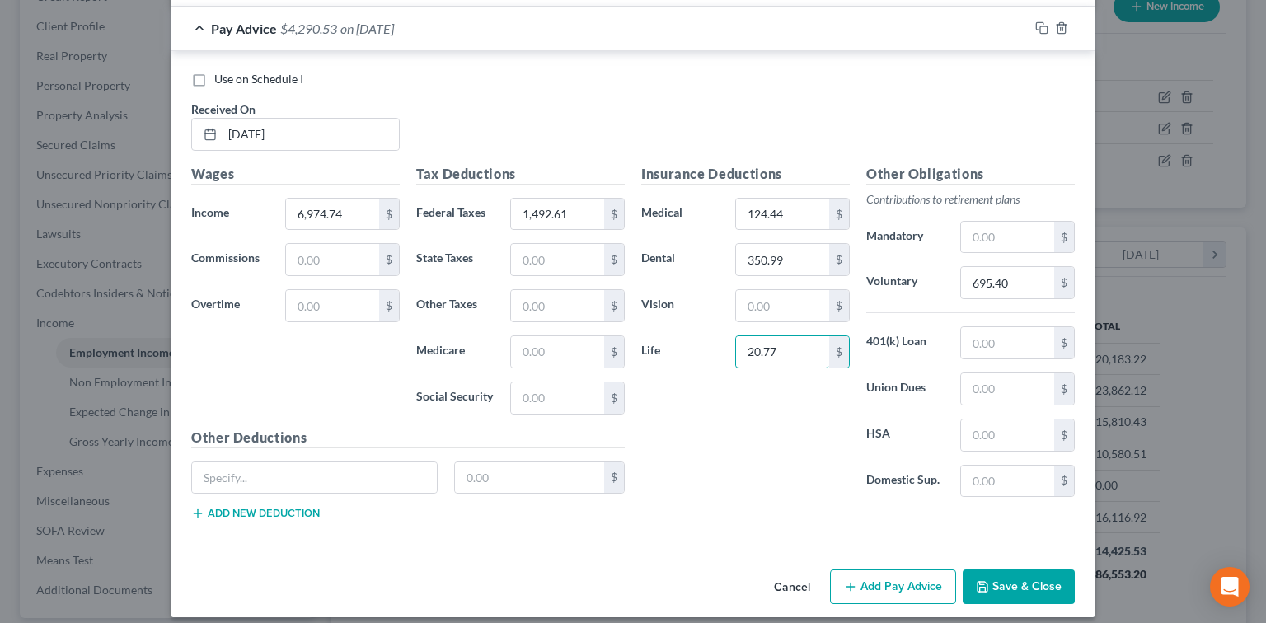
type input "20.77"
click at [897, 572] on button "Add Pay Advice" at bounding box center [893, 587] width 126 height 35
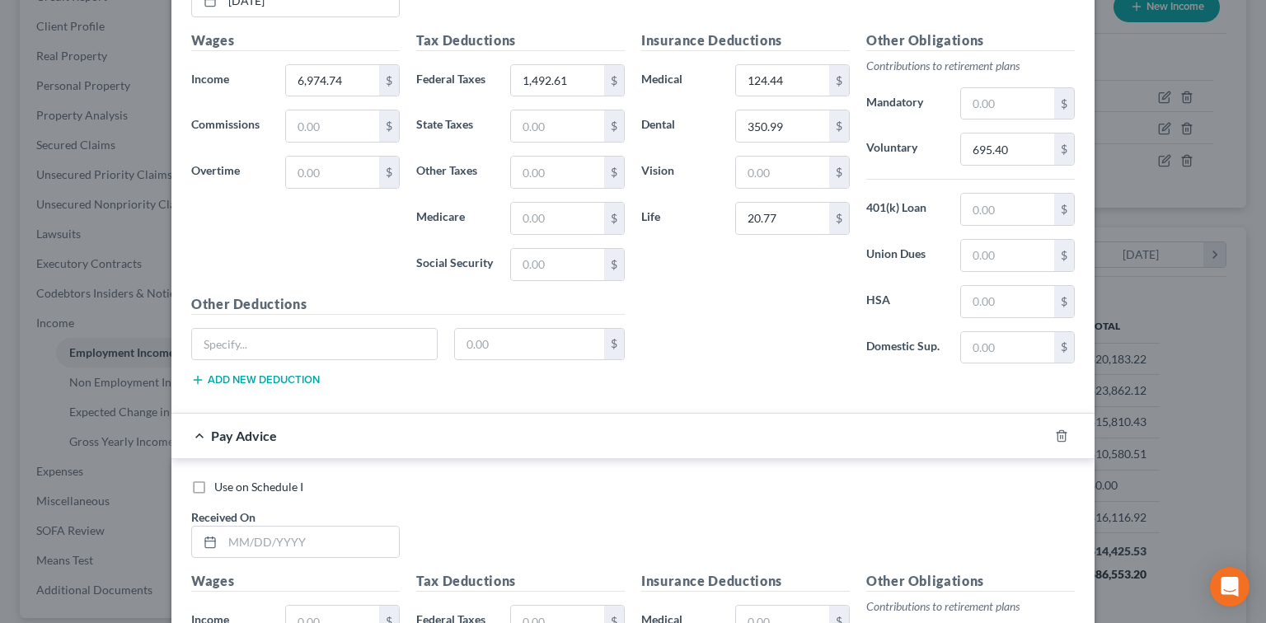
scroll to position [2803, 0]
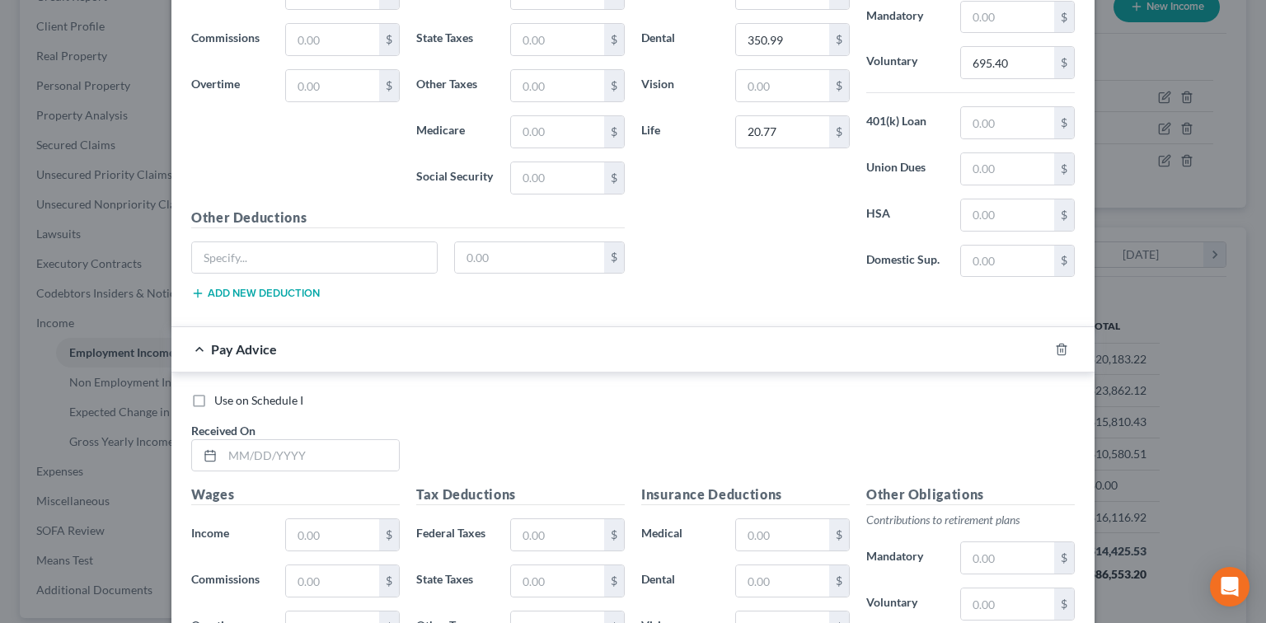
click at [339, 461] on div "Use on Schedule I Received On *" at bounding box center [633, 438] width 900 height 93
click at [346, 450] on input "text" at bounding box center [311, 455] width 176 height 31
type input "0"
type input "09/05/2025"
click at [306, 519] on input "text" at bounding box center [332, 534] width 93 height 31
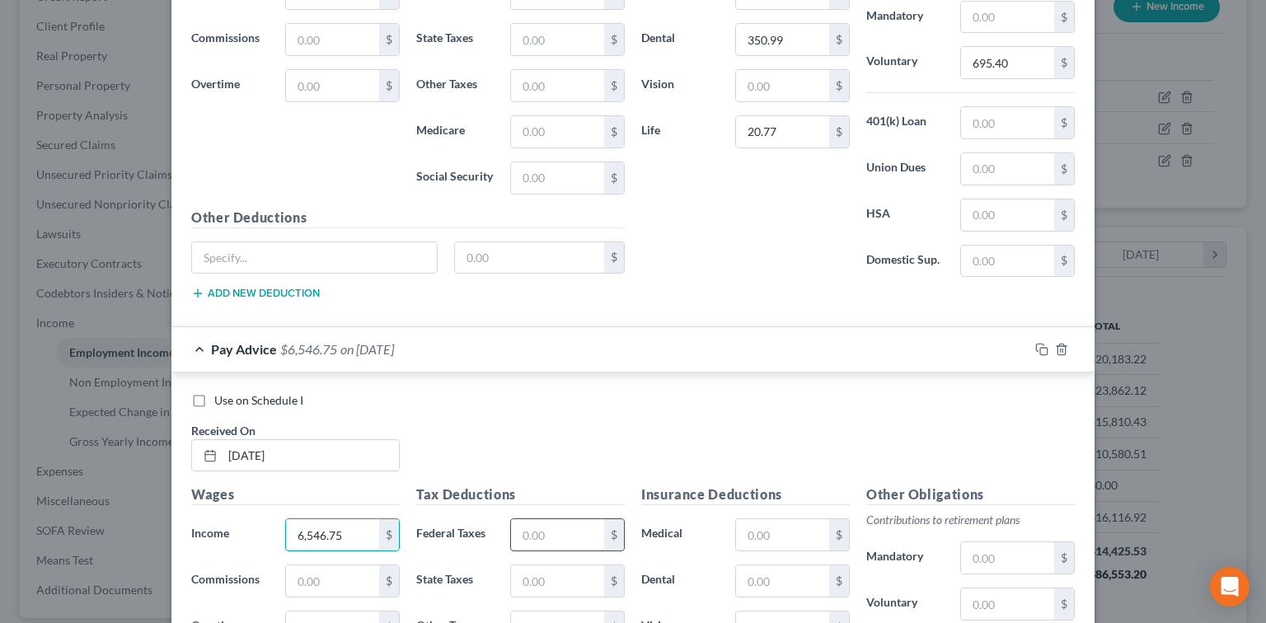
type input "6,546.75"
click at [546, 519] on input "text" at bounding box center [557, 534] width 93 height 31
type input "1,322.88"
click at [757, 519] on input "text" at bounding box center [782, 534] width 93 height 31
click at [970, 589] on input "text" at bounding box center [1007, 604] width 93 height 31
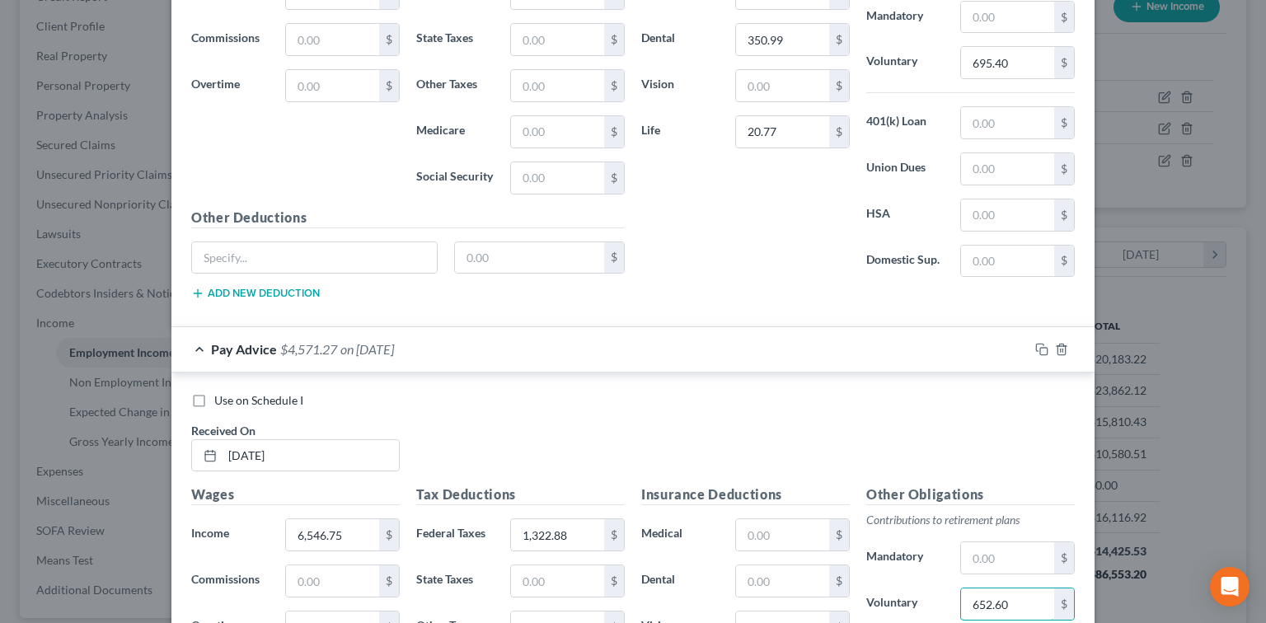
type input "652.60"
click at [786, 524] on input "text" at bounding box center [782, 534] width 93 height 31
type input "350.99"
click at [800, 566] on input "text" at bounding box center [782, 581] width 93 height 31
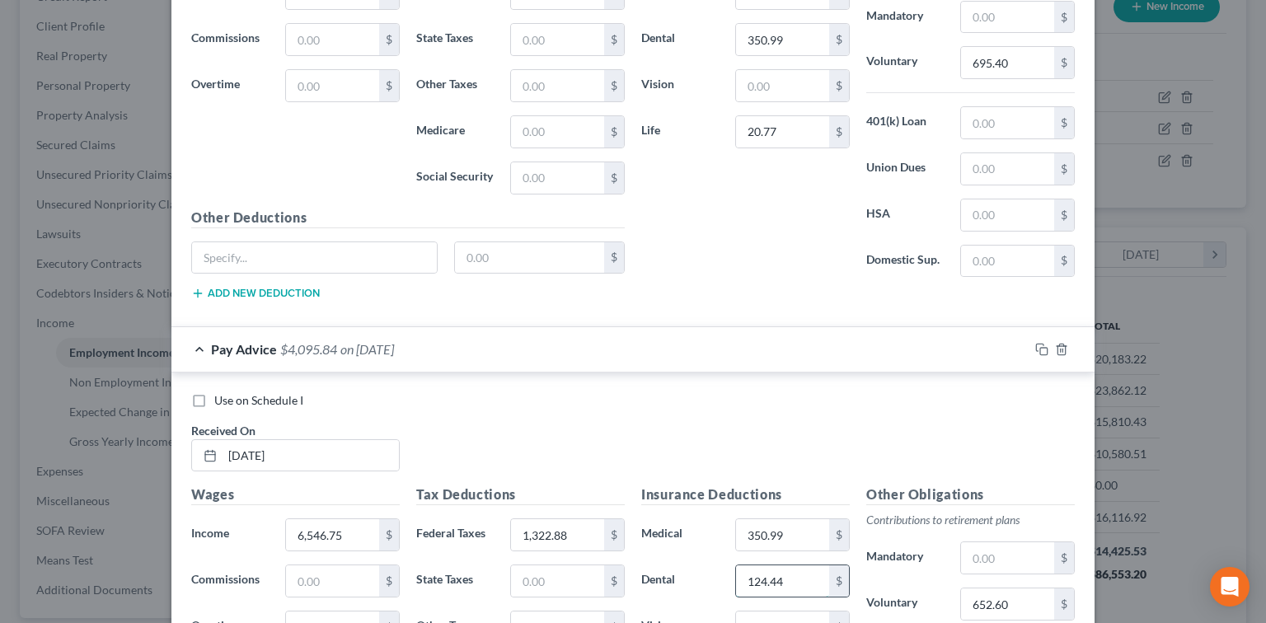
scroll to position [3023, 0]
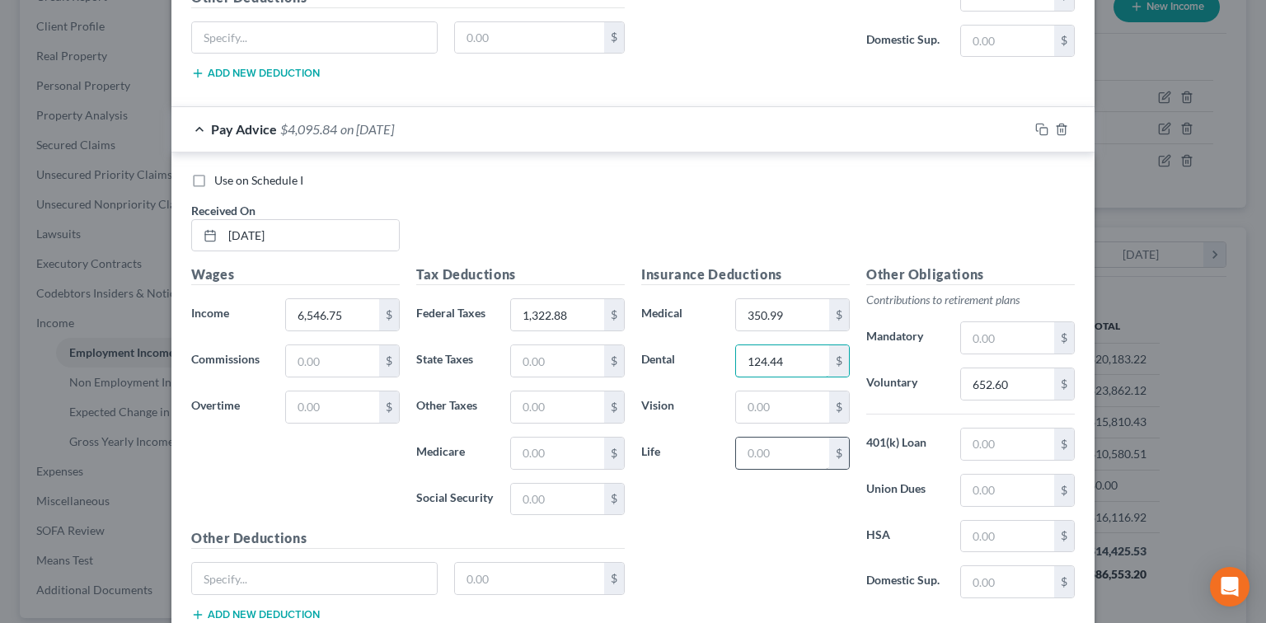
type input "124.44"
click at [782, 446] on input "text" at bounding box center [782, 453] width 93 height 31
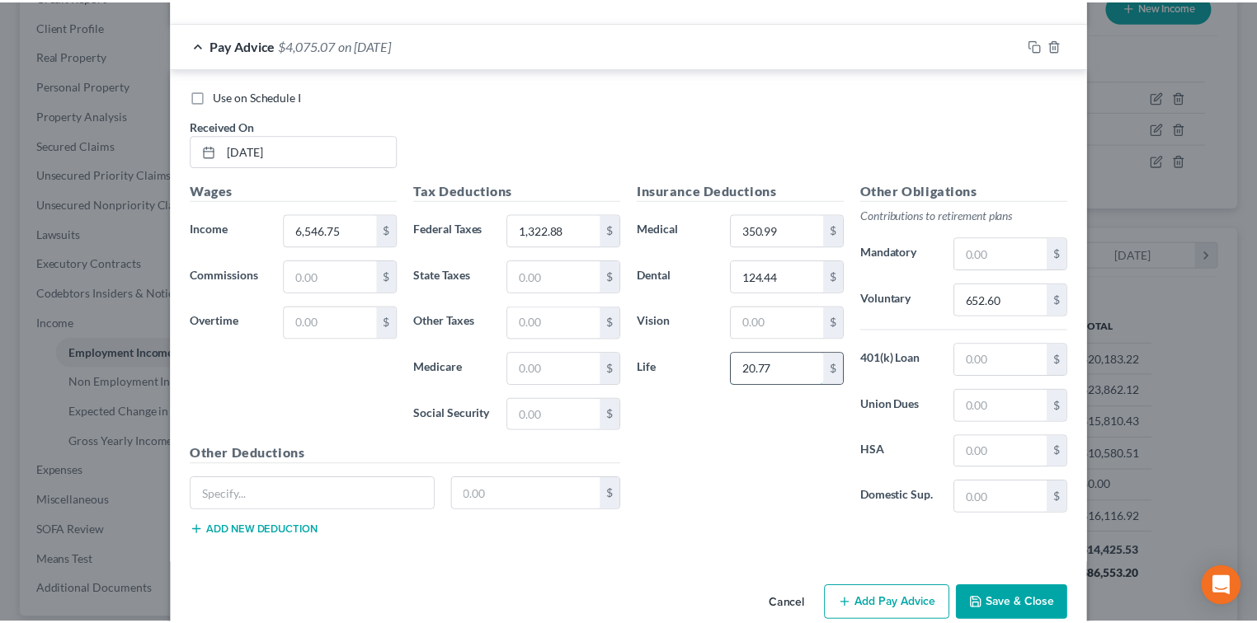
scroll to position [3122, 0]
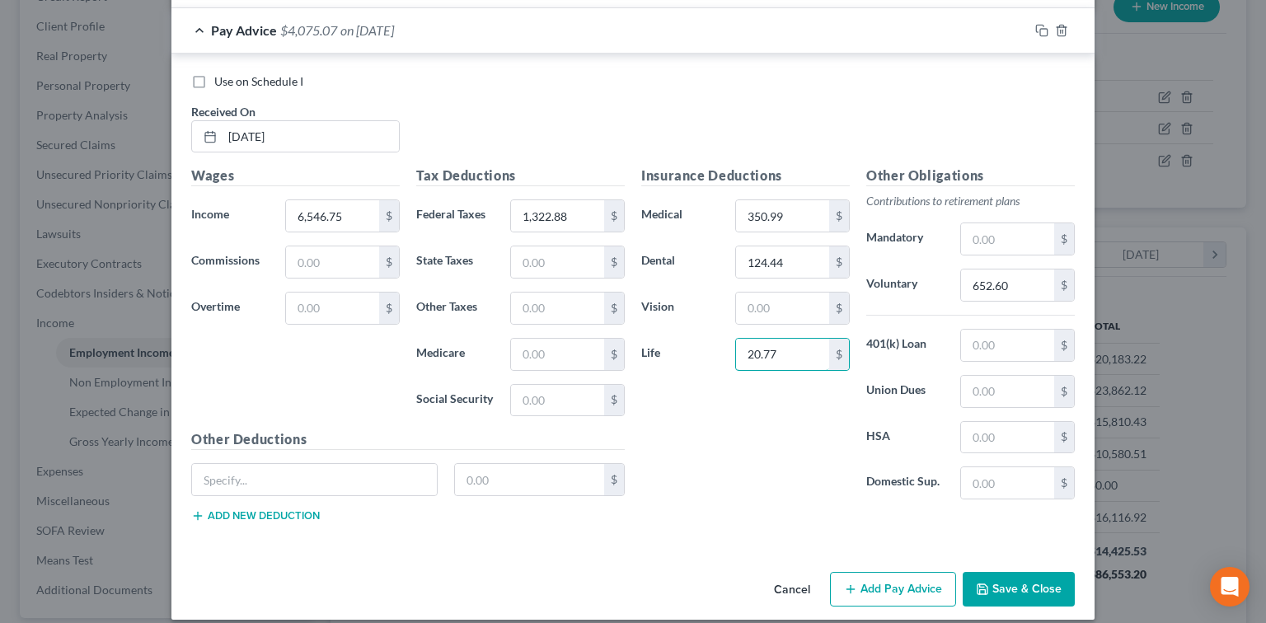
type input "20.77"
click at [996, 572] on button "Save & Close" at bounding box center [1019, 589] width 112 height 35
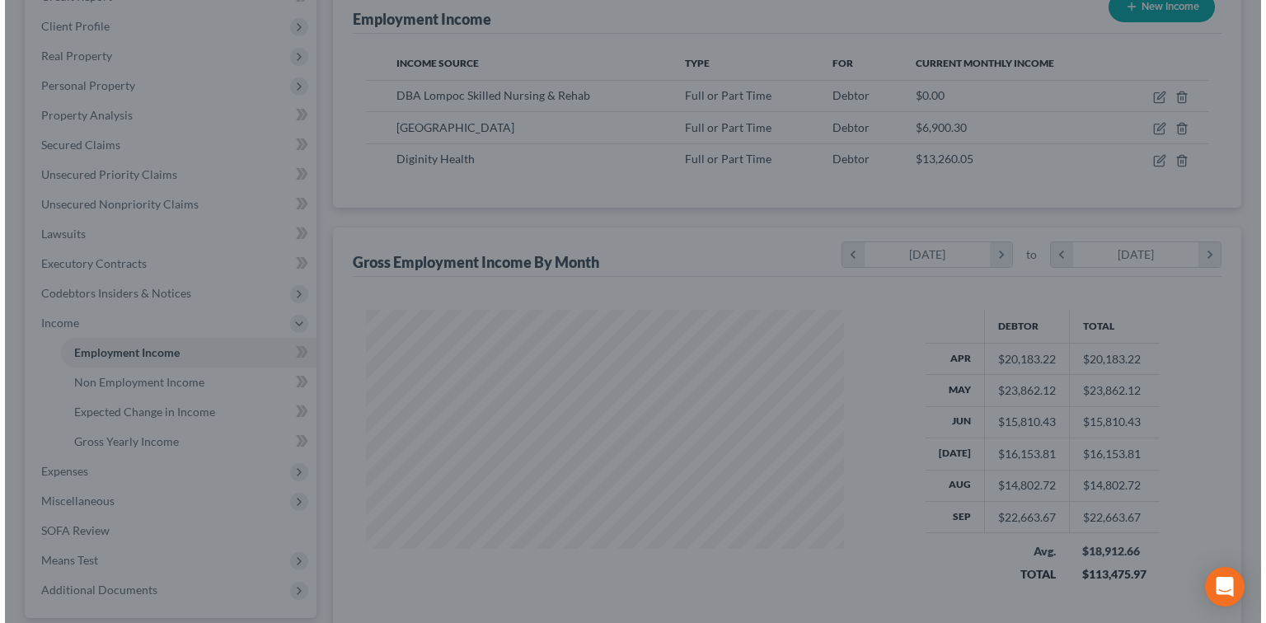
scroll to position [824224, 824007]
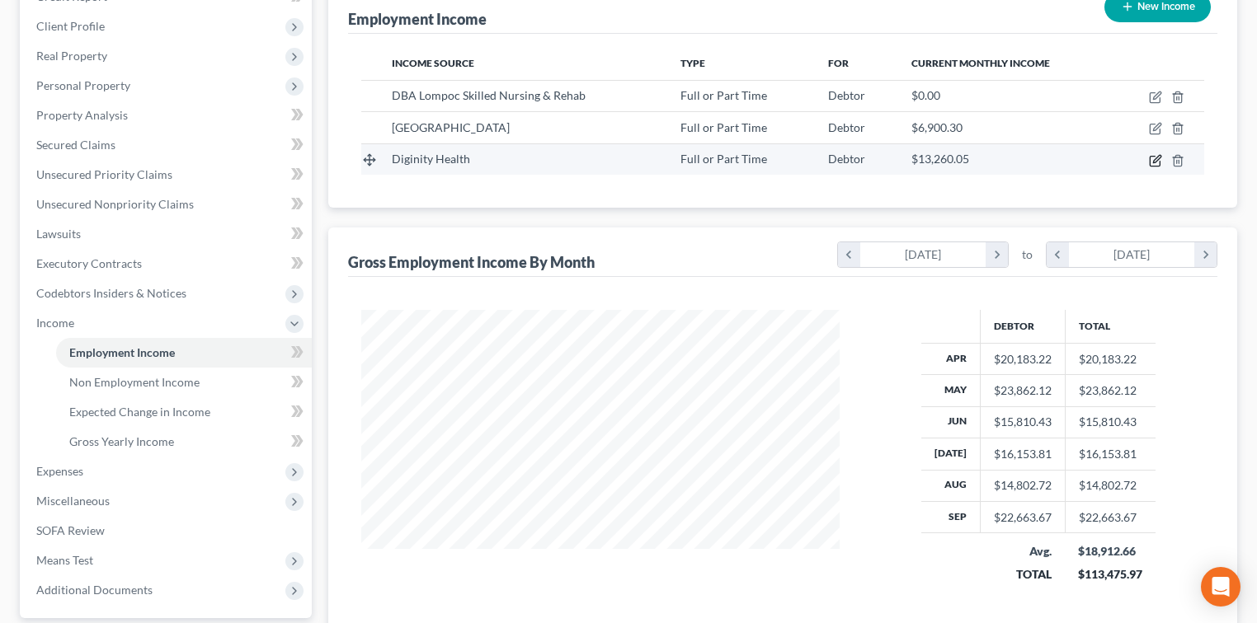
click at [1154, 160] on icon "button" at bounding box center [1155, 160] width 13 height 13
select select "0"
select select "4"
select select "2"
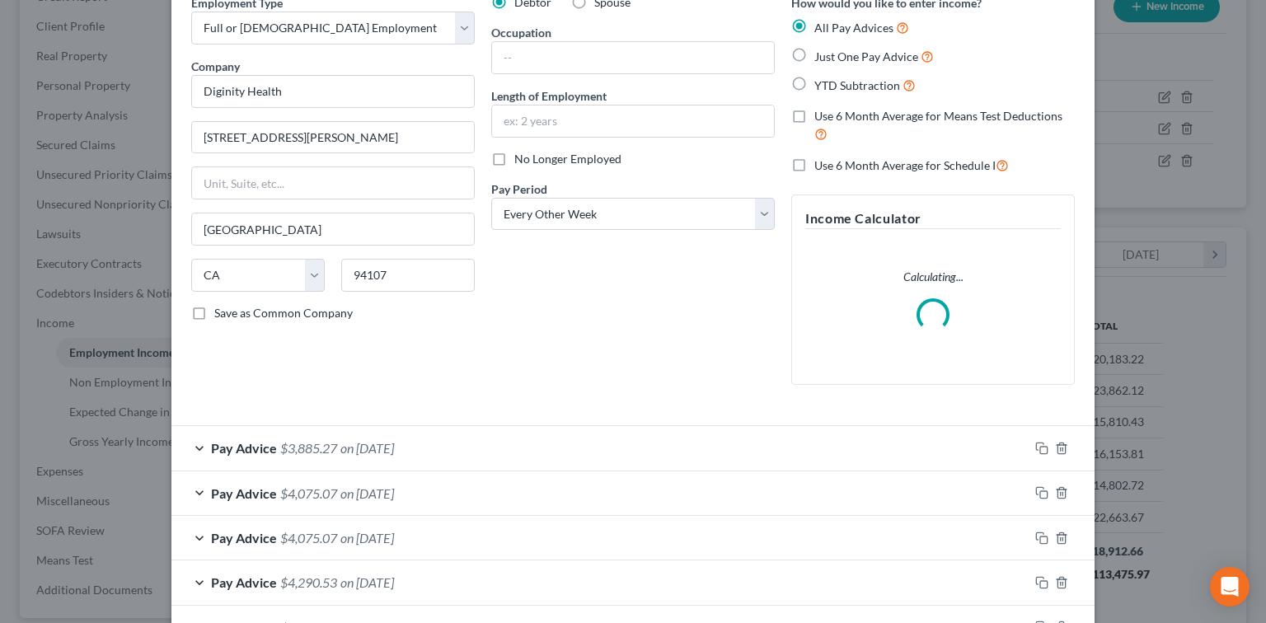
scroll to position [110, 0]
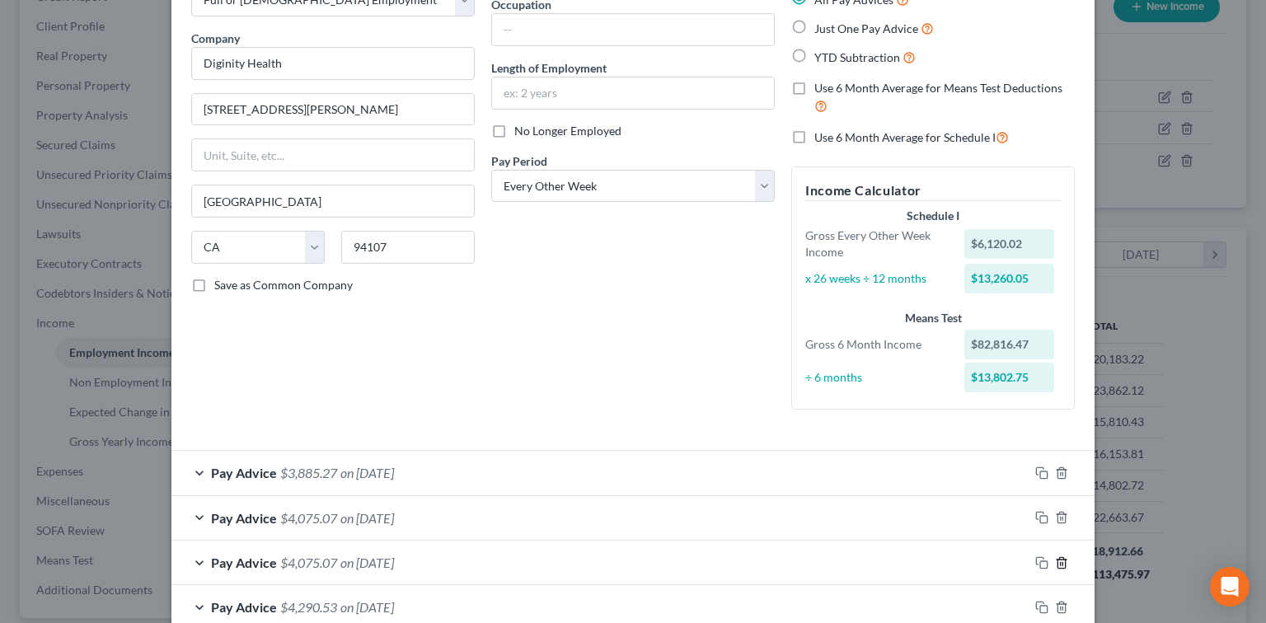
click at [1061, 562] on line "button" at bounding box center [1061, 563] width 0 height 3
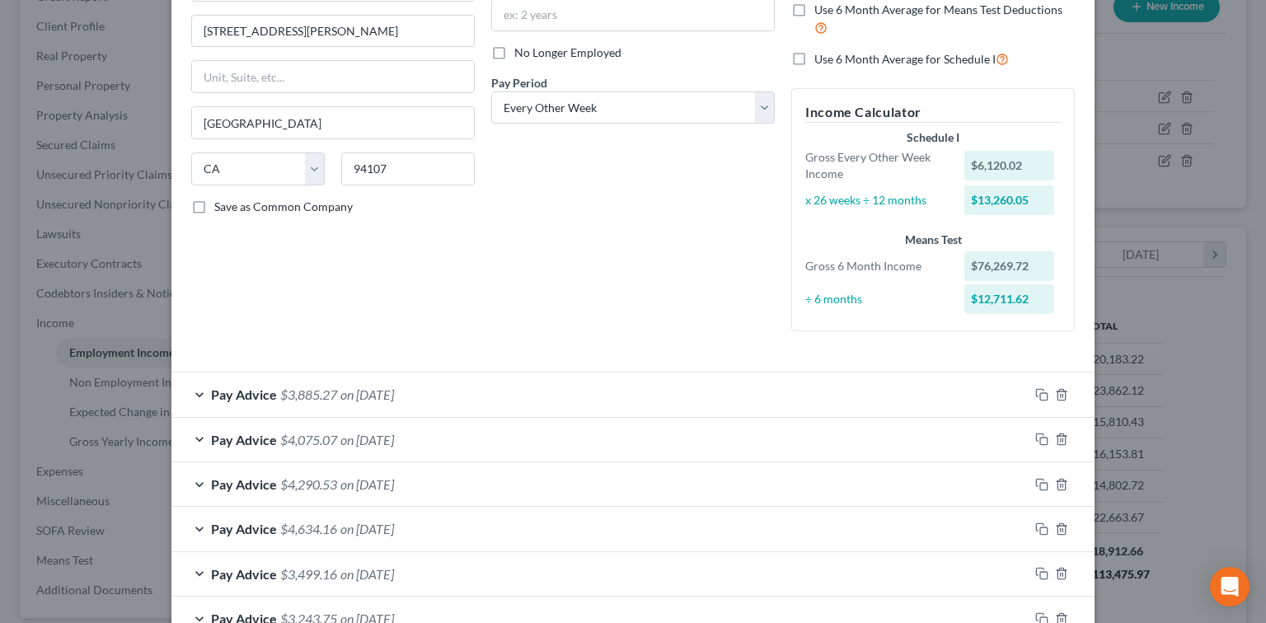
scroll to position [219, 0]
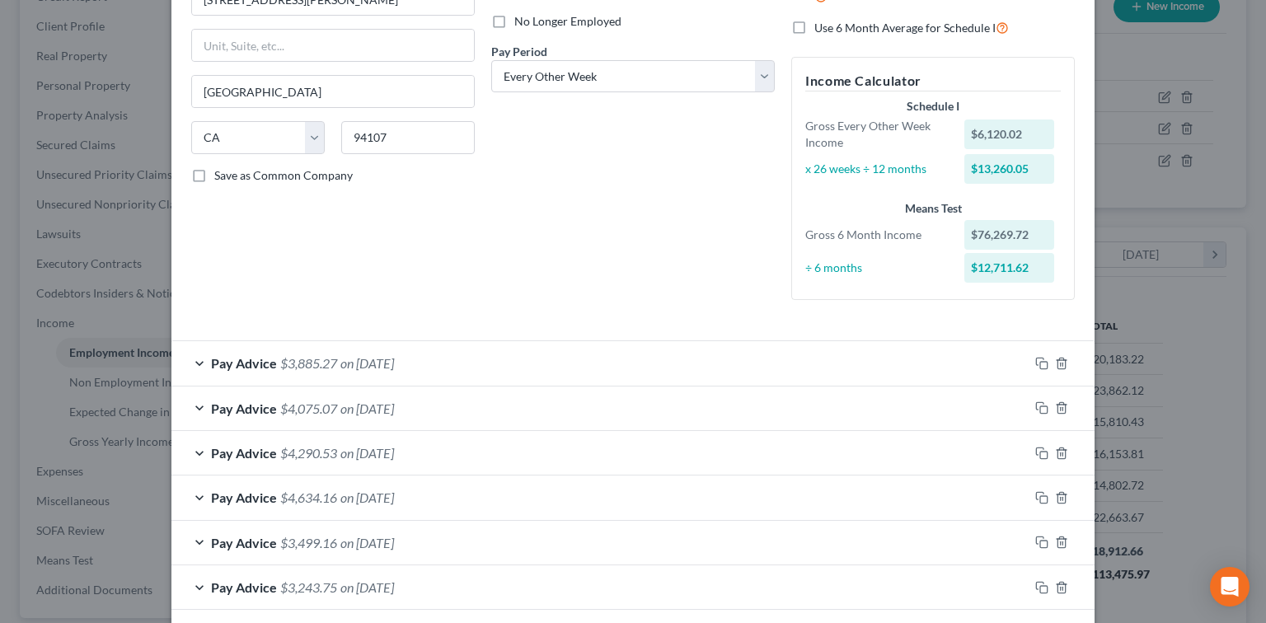
click at [574, 350] on div "Pay Advice $3,885.27 on 09/19/2025" at bounding box center [599, 363] width 857 height 44
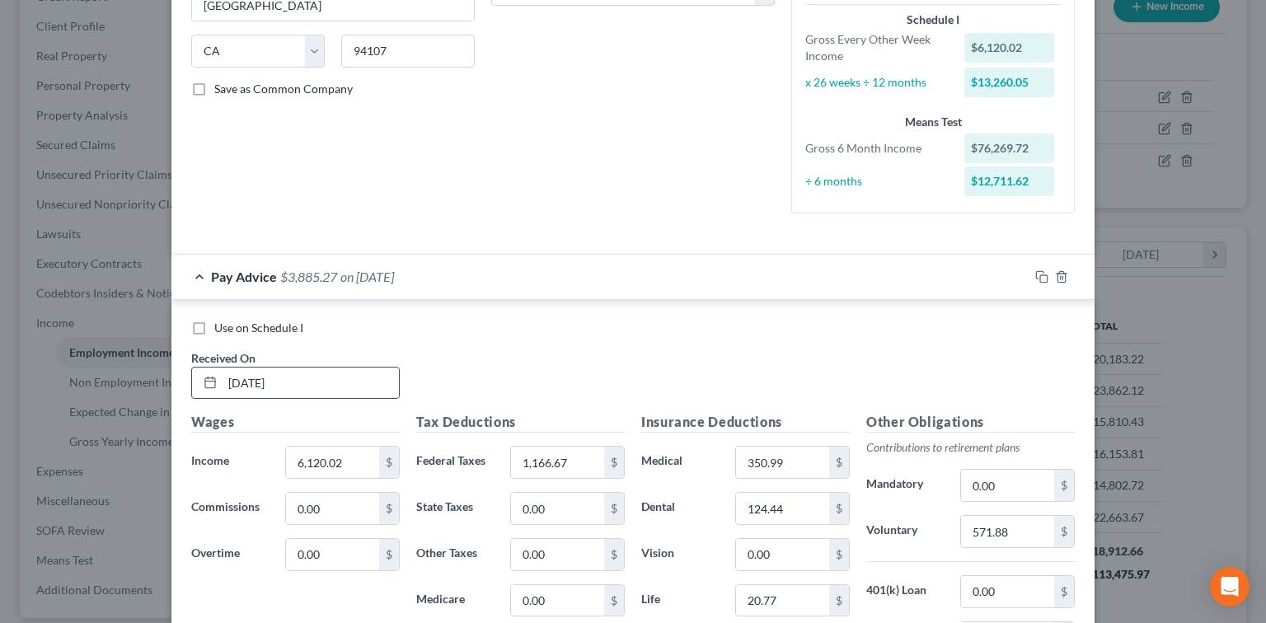
scroll to position [330, 0]
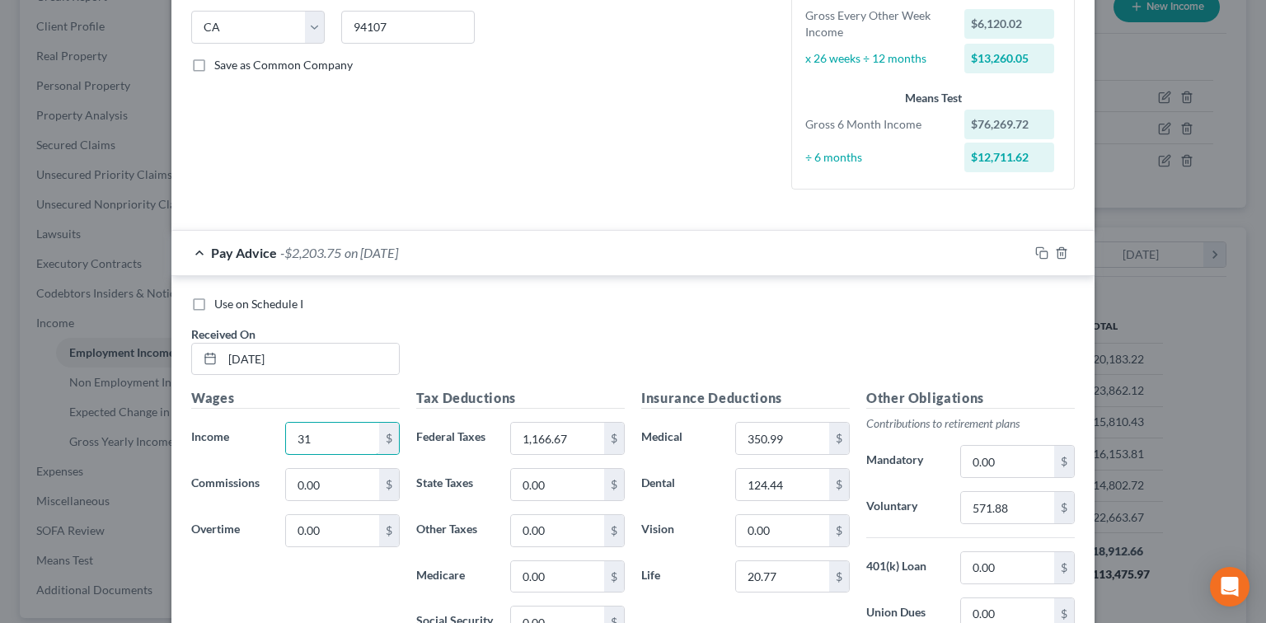
type input "3"
type input "6,120.08"
type input "1,166.67"
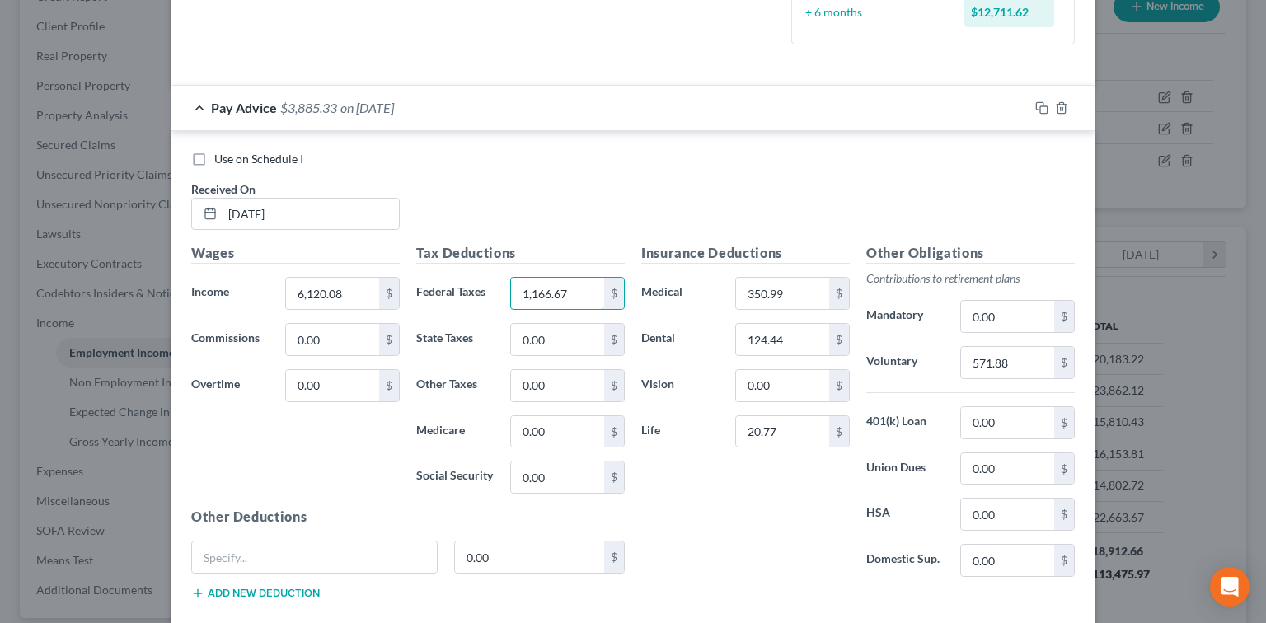
scroll to position [549, 0]
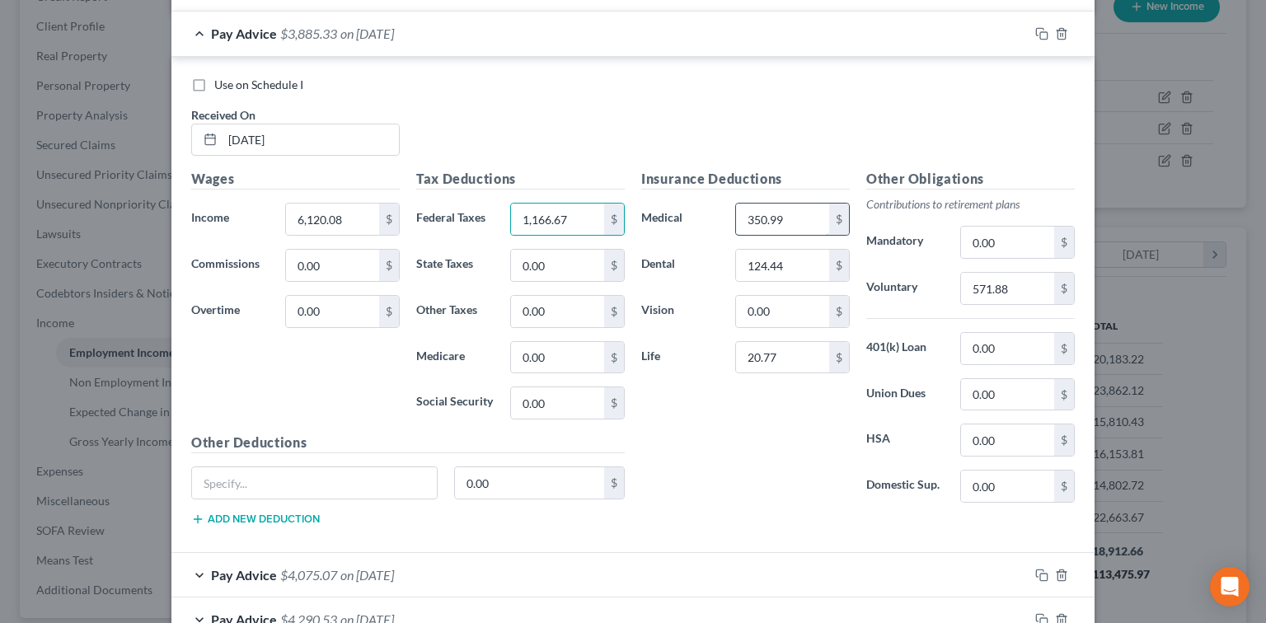
click at [795, 216] on input "350.99" at bounding box center [782, 219] width 93 height 31
click at [811, 270] on input "124.44" at bounding box center [782, 265] width 93 height 31
click at [775, 366] on input "20.77" at bounding box center [782, 357] width 93 height 31
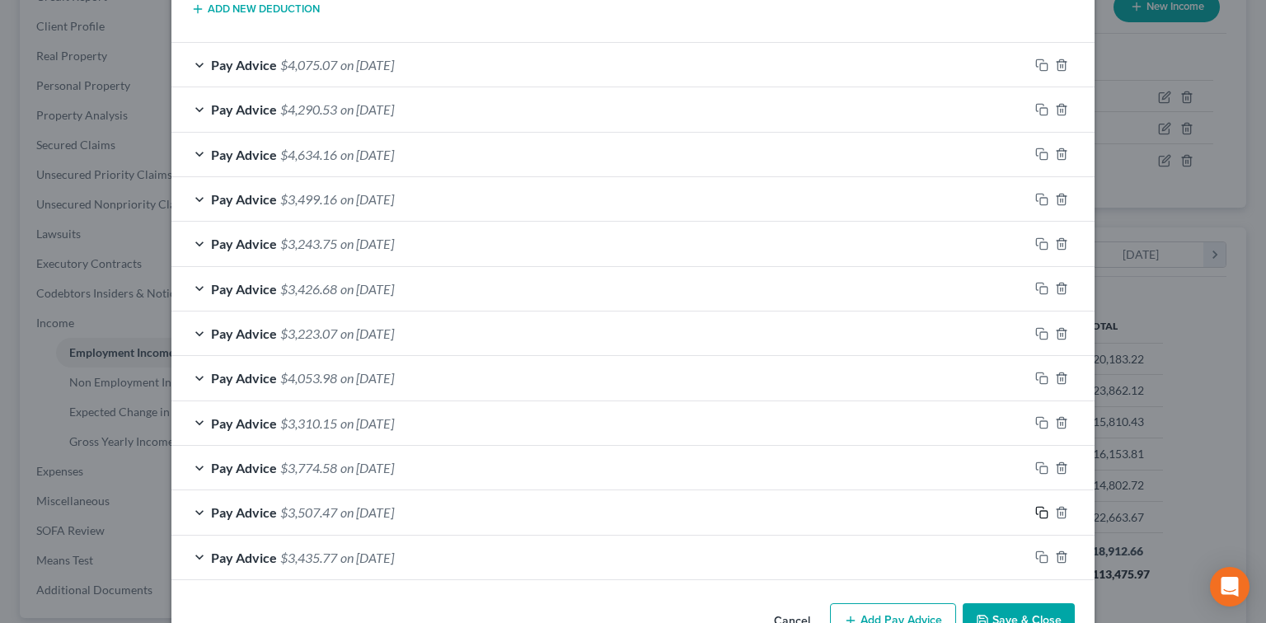
scroll to position [1102, 0]
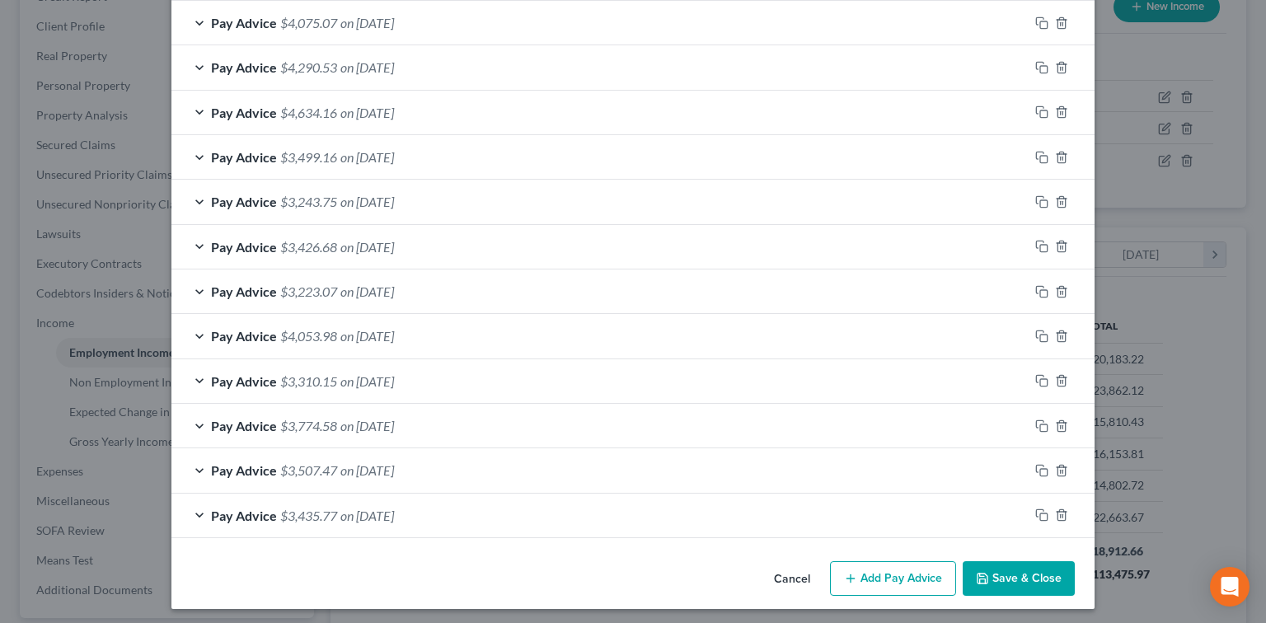
click at [1022, 567] on button "Save & Close" at bounding box center [1019, 578] width 112 height 35
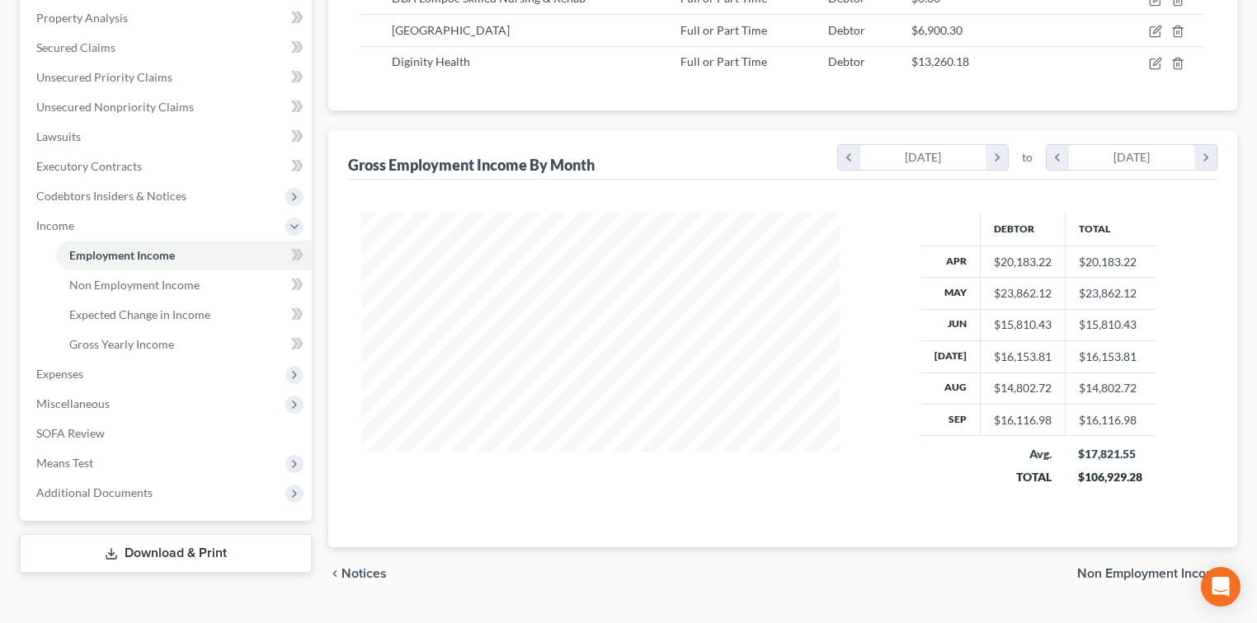
scroll to position [353, 0]
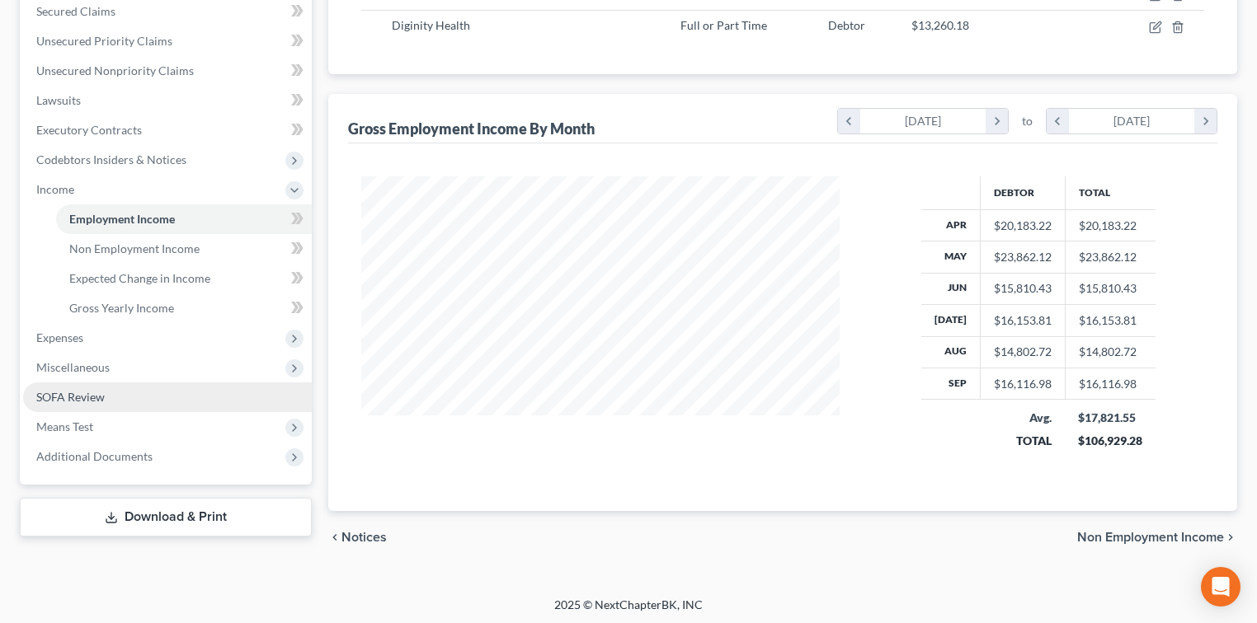
click at [115, 395] on link "SOFA Review" at bounding box center [167, 398] width 289 height 30
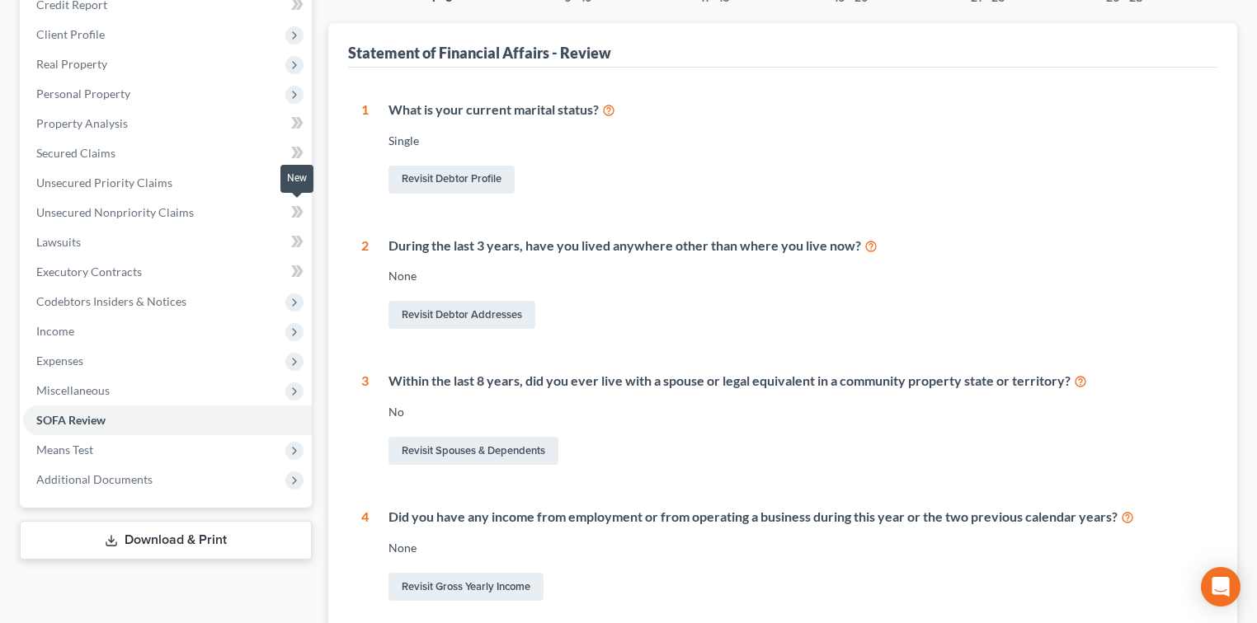
scroll to position [219, 0]
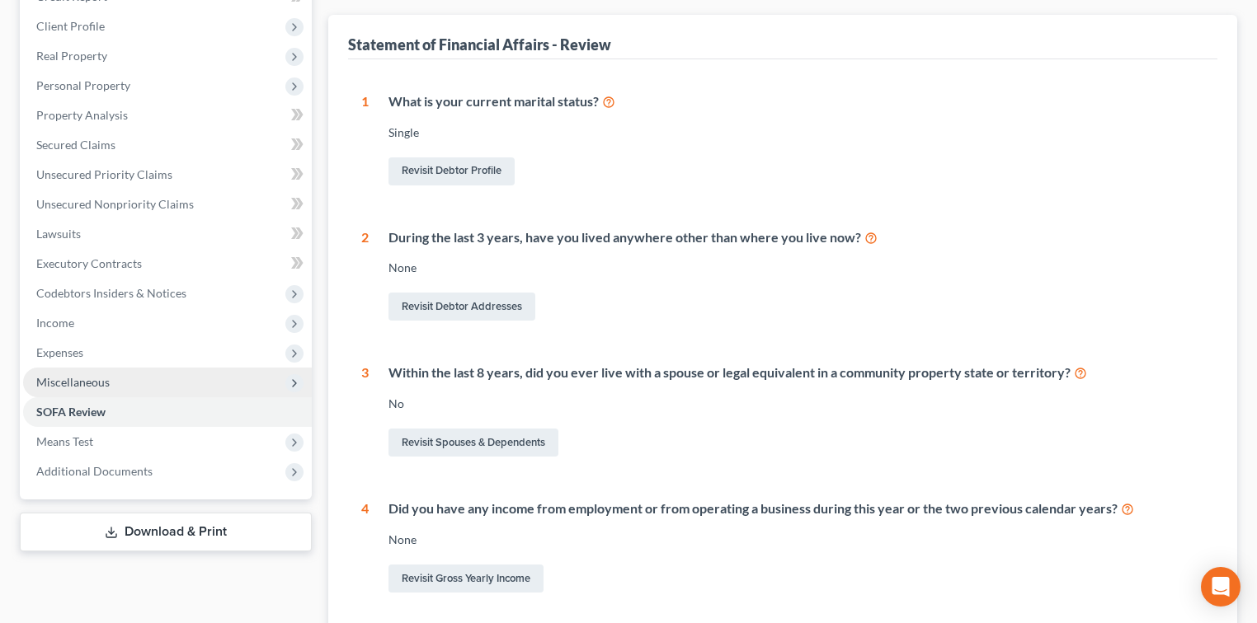
click at [135, 377] on span "Miscellaneous" at bounding box center [167, 383] width 289 height 30
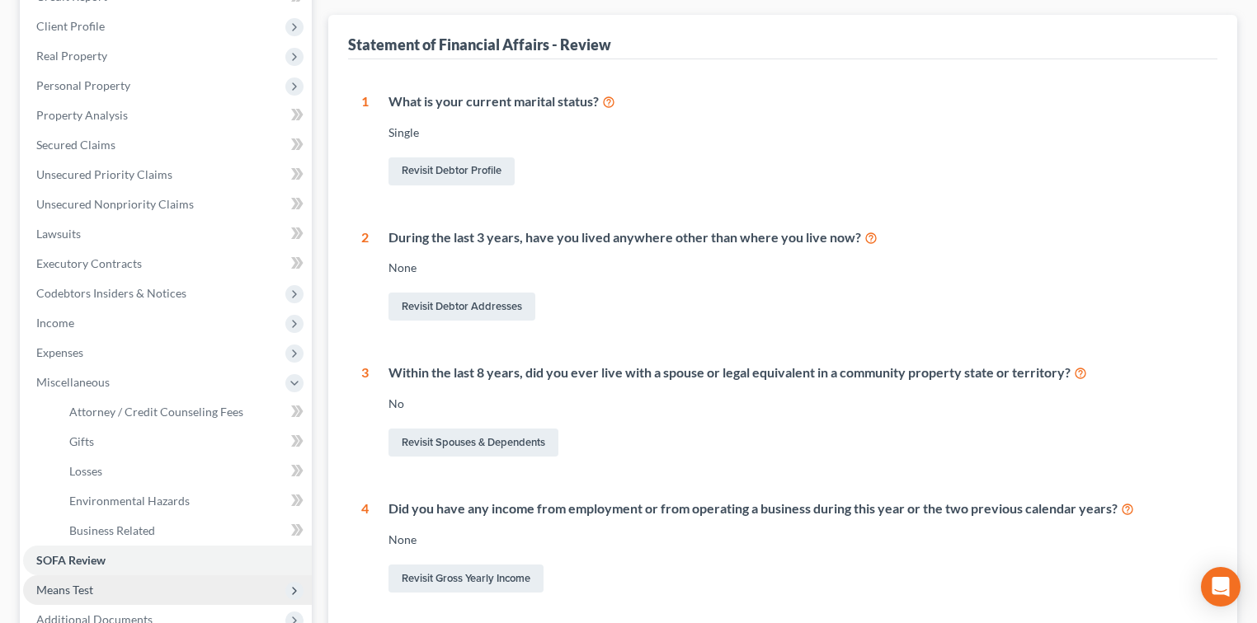
scroll to position [330, 0]
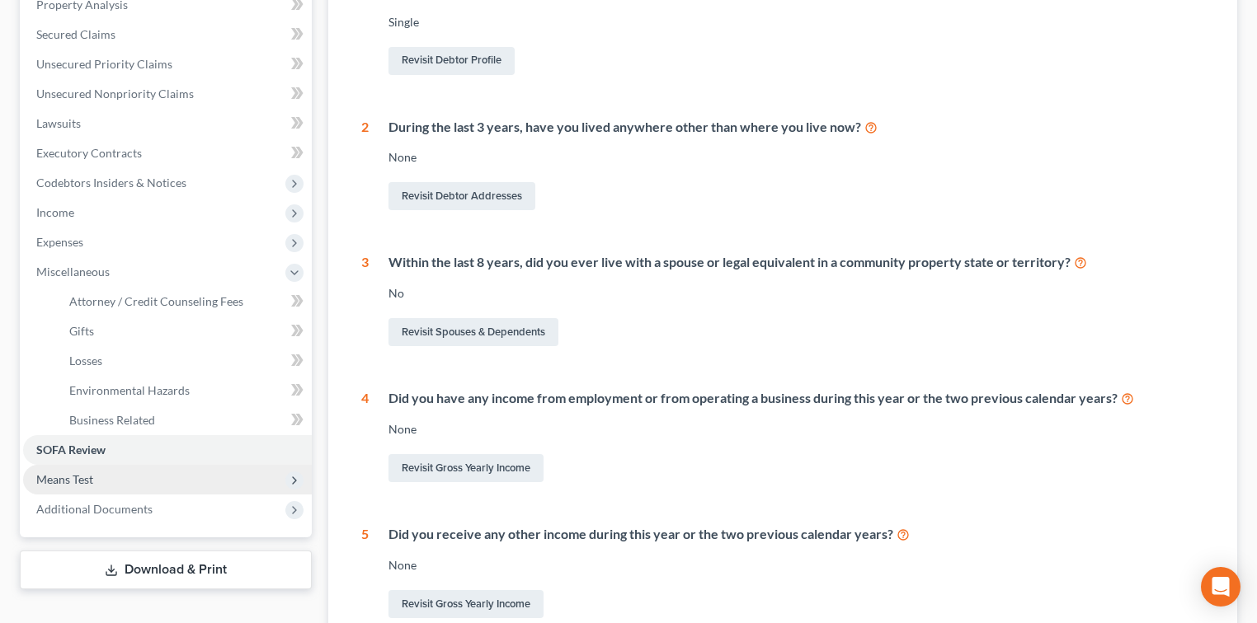
click at [145, 478] on span "Means Test" at bounding box center [167, 480] width 289 height 30
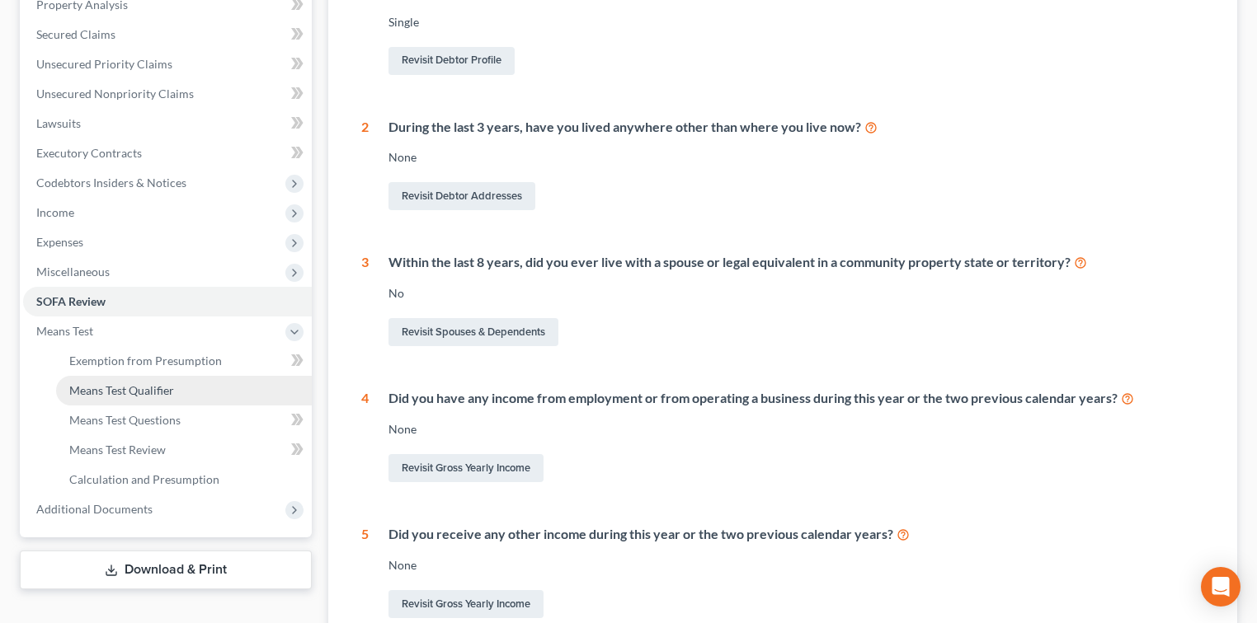
click at [181, 392] on link "Means Test Qualifier" at bounding box center [184, 391] width 256 height 30
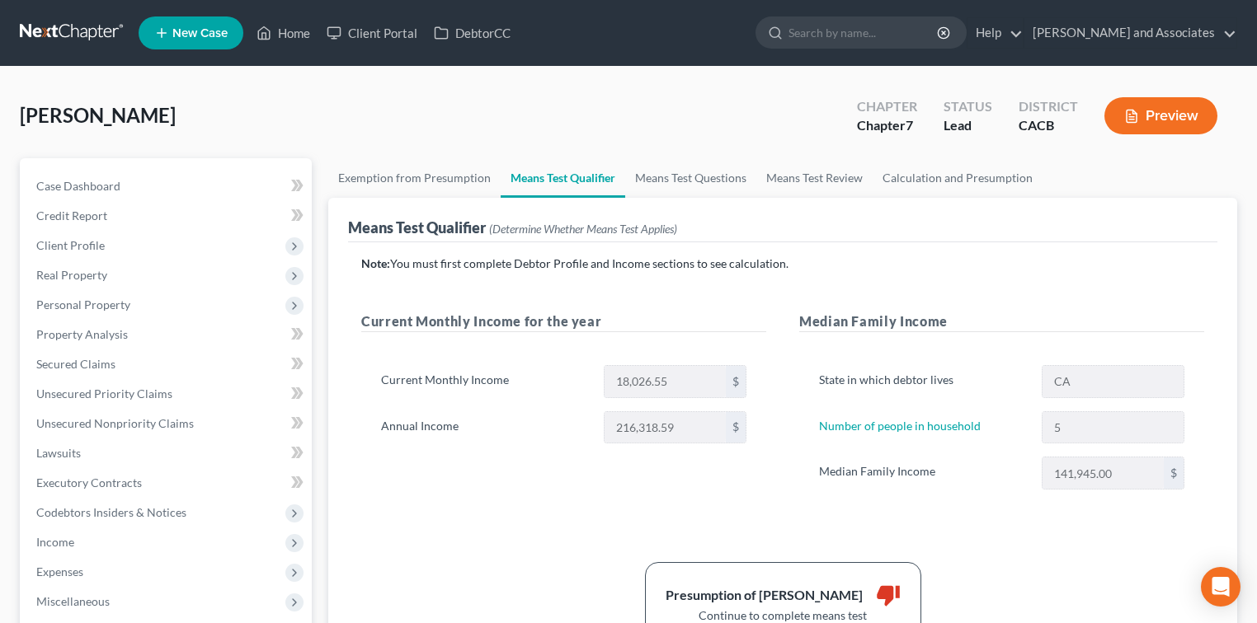
scroll to position [110, 0]
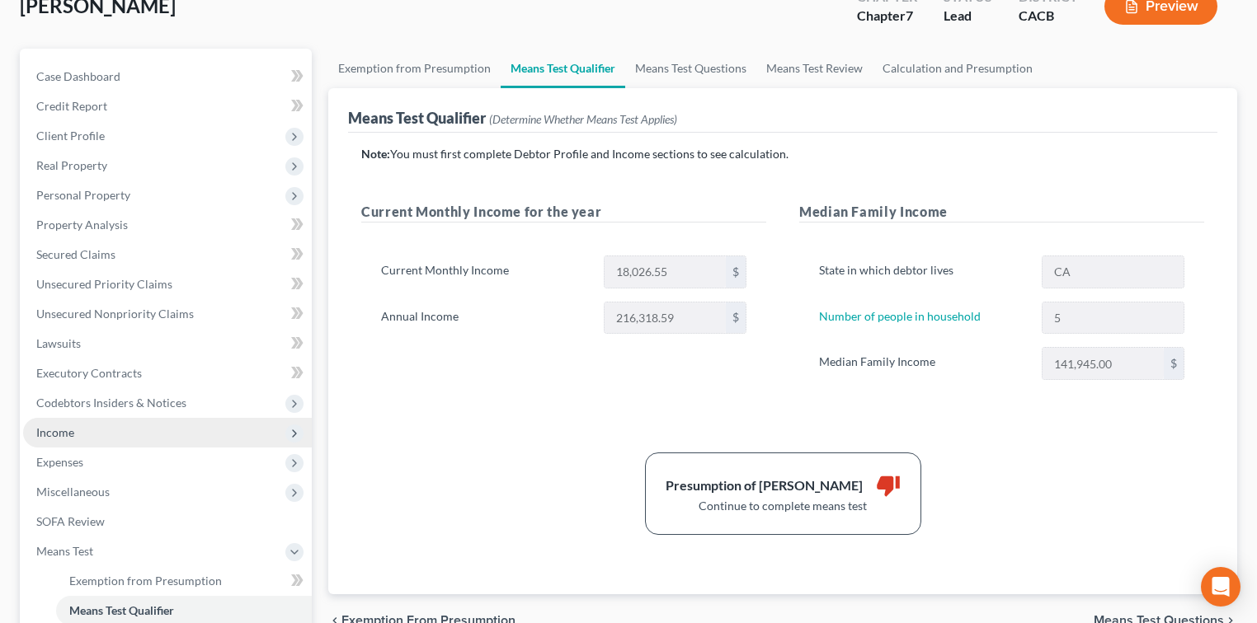
click at [78, 426] on span "Income" at bounding box center [167, 433] width 289 height 30
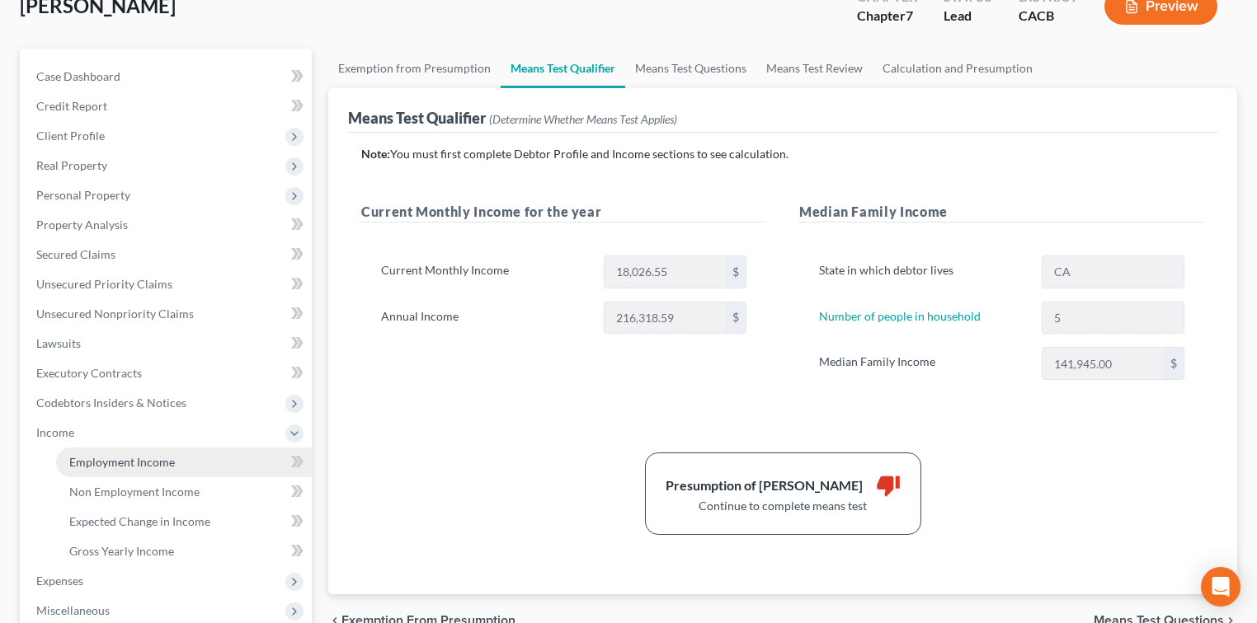
click at [170, 455] on span "Employment Income" at bounding box center [122, 462] width 106 height 14
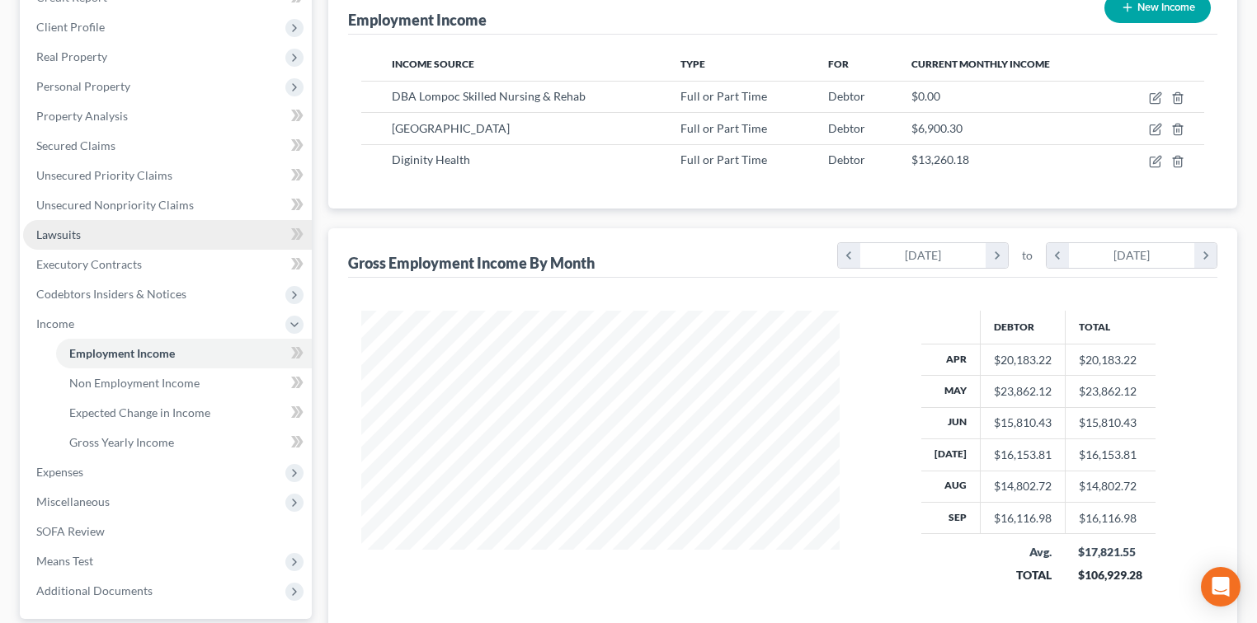
scroll to position [294, 511]
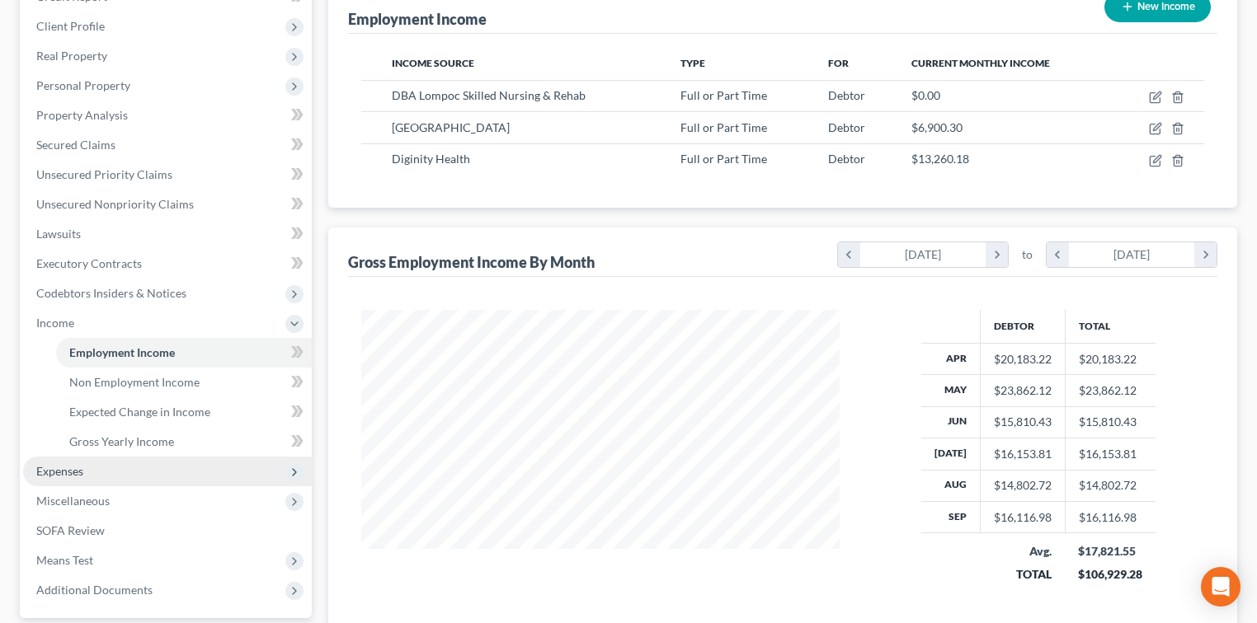
click at [81, 472] on span "Expenses" at bounding box center [59, 471] width 47 height 14
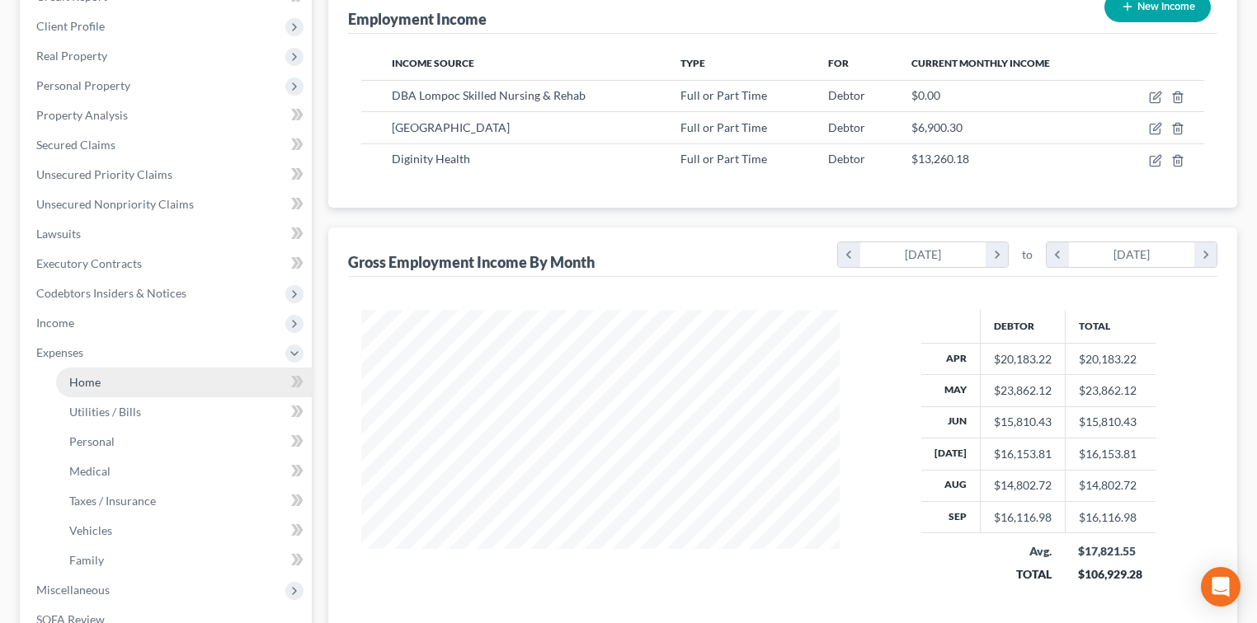
click at [181, 376] on link "Home" at bounding box center [184, 383] width 256 height 30
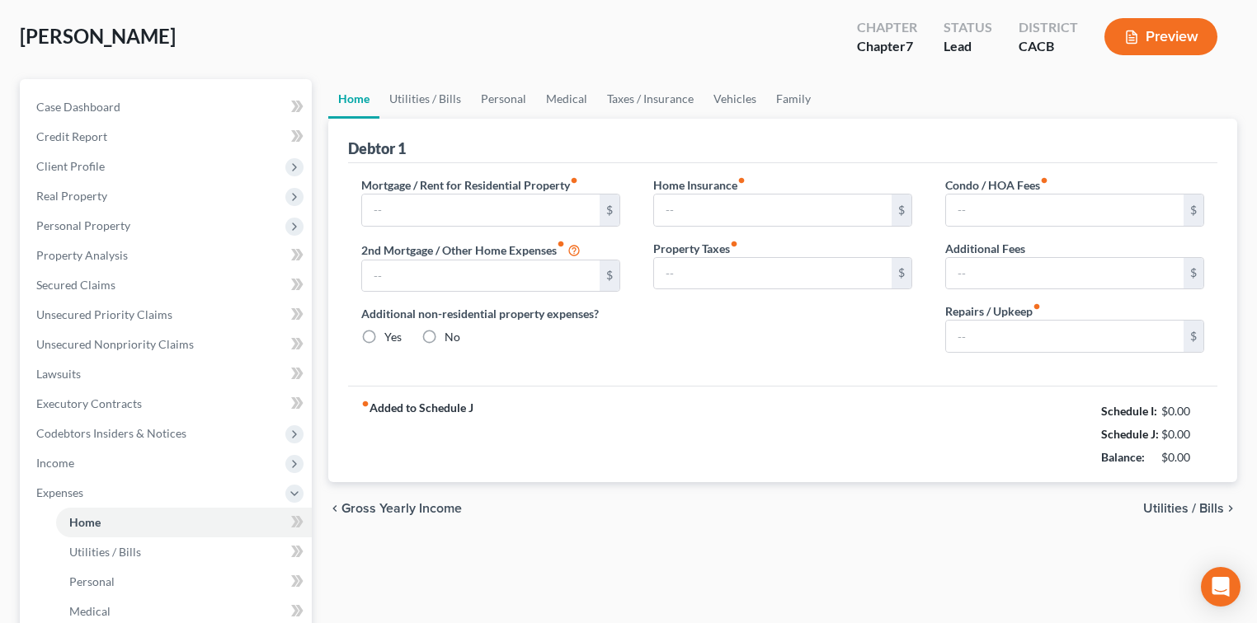
type input "0.00"
radio input "true"
type input "0.00"
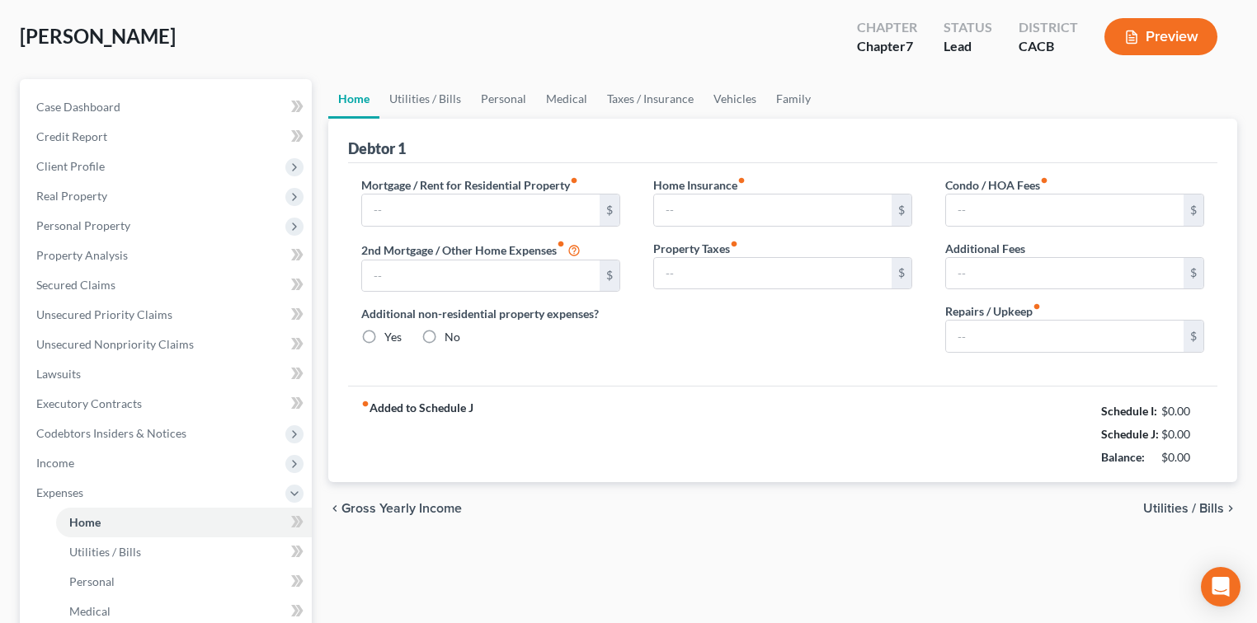
type input "0.00"
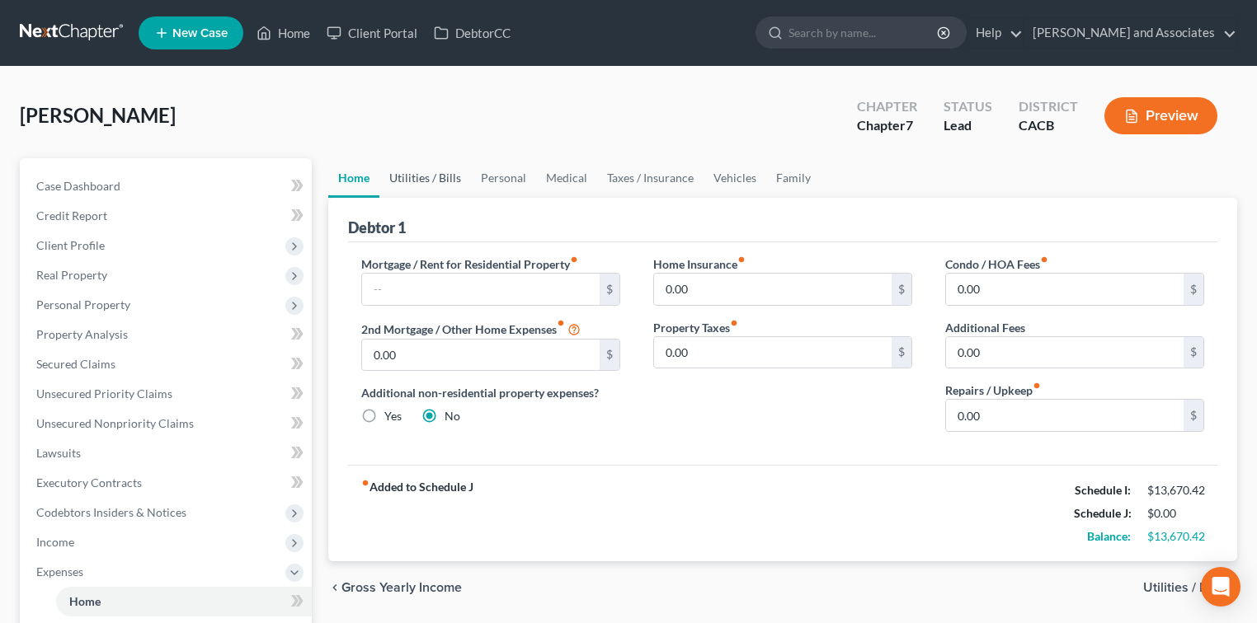
click at [435, 181] on link "Utilities / Bills" at bounding box center [425, 178] width 92 height 40
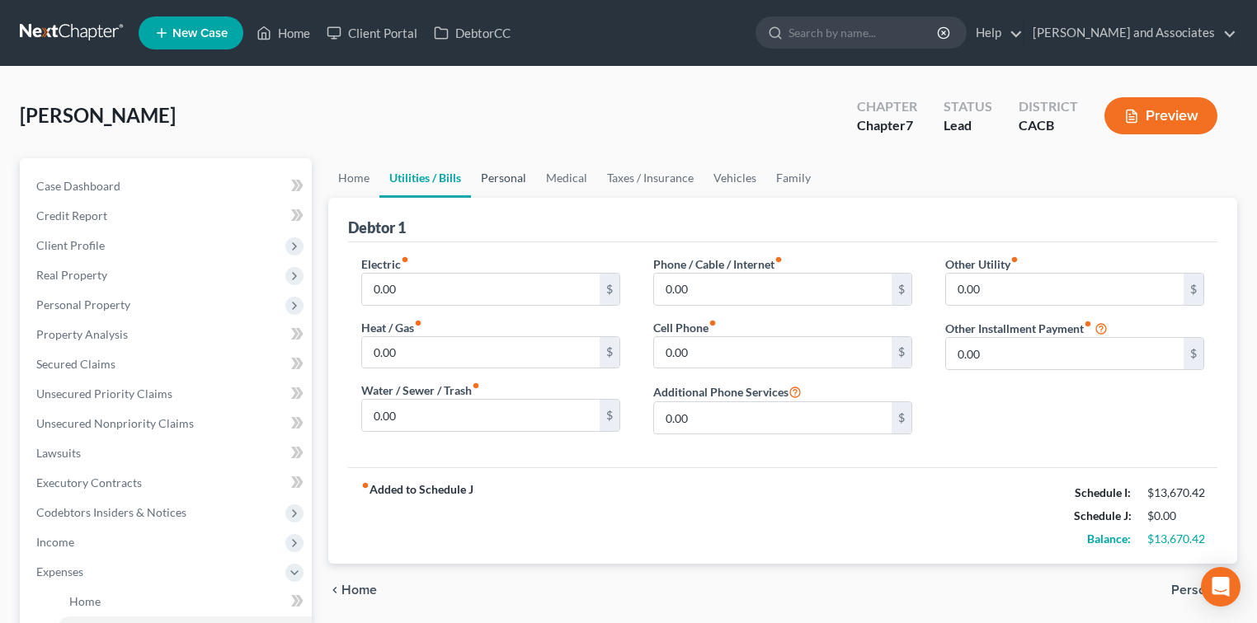
click at [491, 176] on link "Personal" at bounding box center [503, 178] width 65 height 40
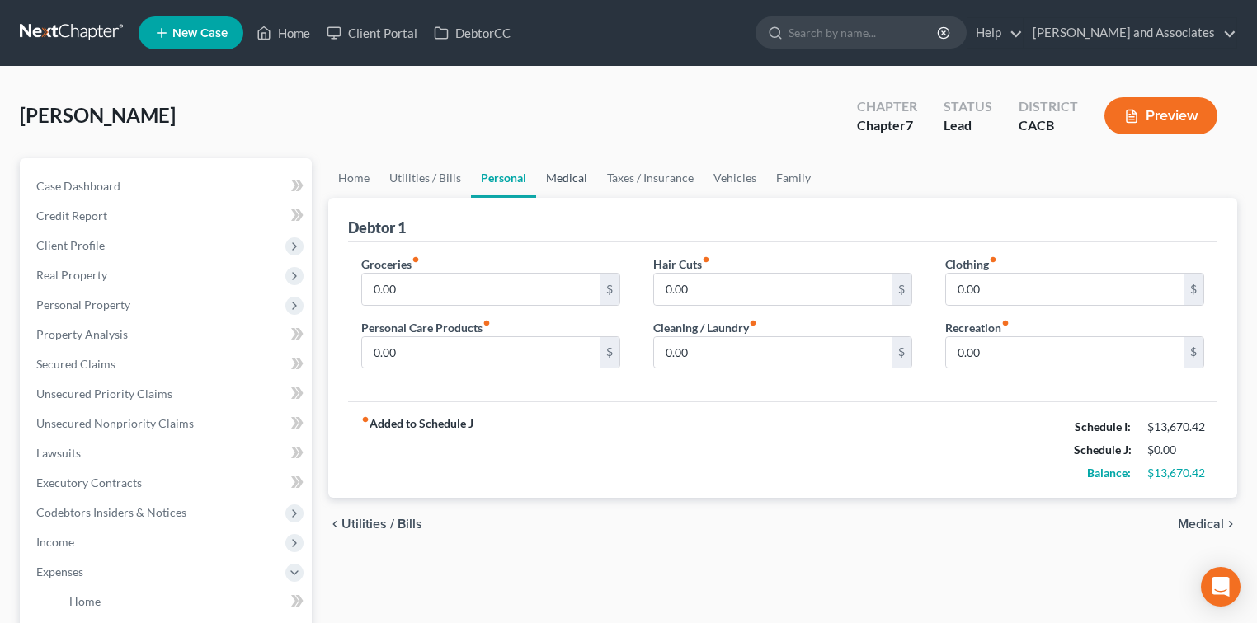
click at [551, 174] on link "Medical" at bounding box center [566, 178] width 61 height 40
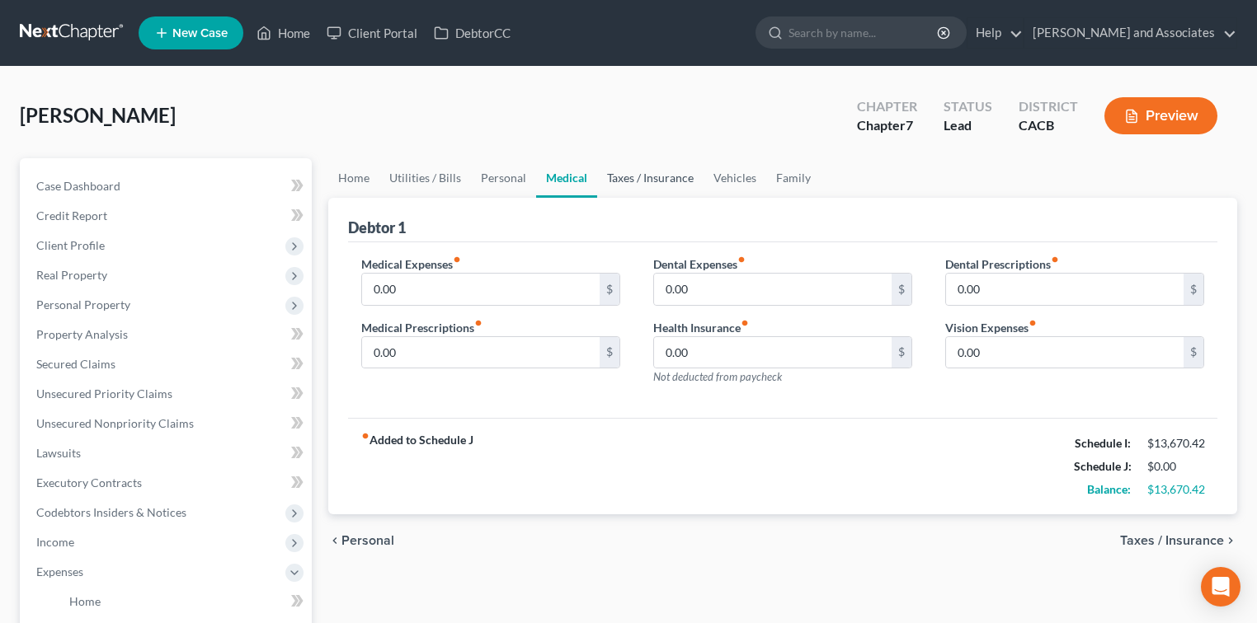
click at [641, 171] on link "Taxes / Insurance" at bounding box center [650, 178] width 106 height 40
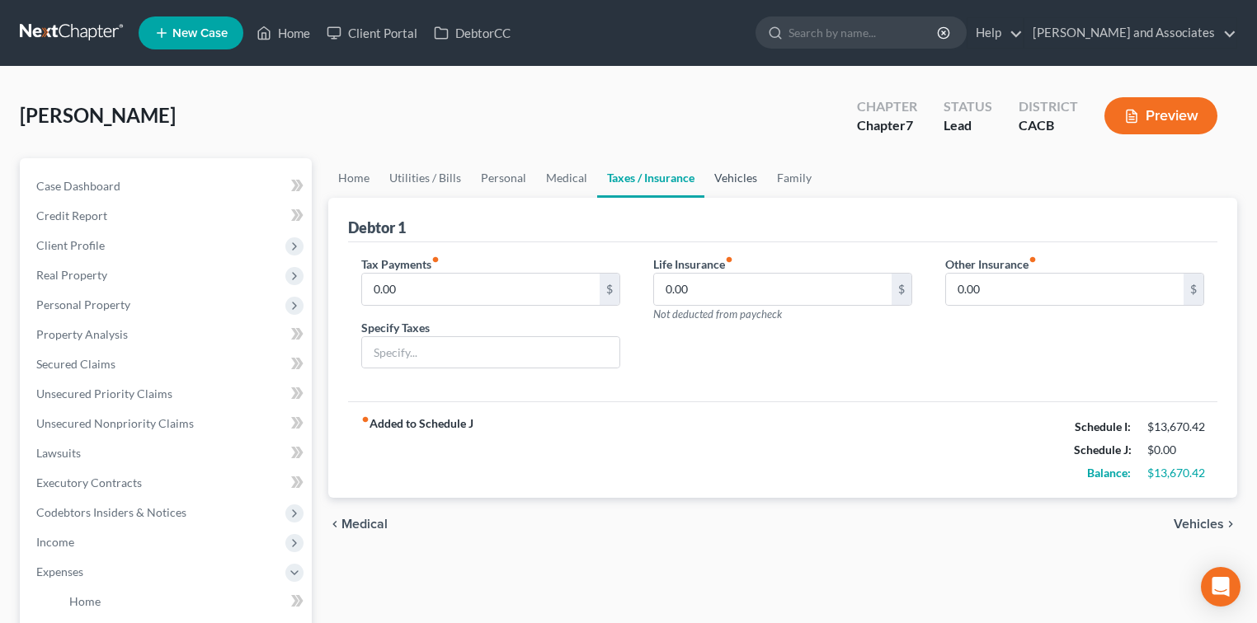
click at [739, 168] on link "Vehicles" at bounding box center [735, 178] width 63 height 40
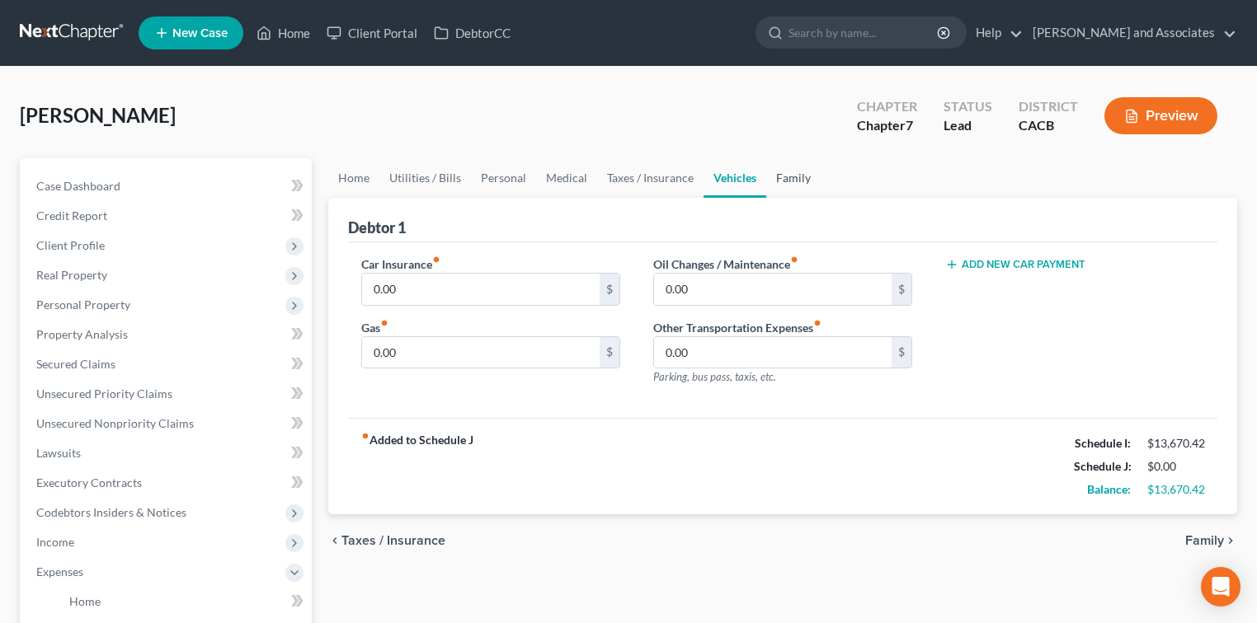
click at [772, 173] on link "Family" at bounding box center [793, 178] width 54 height 40
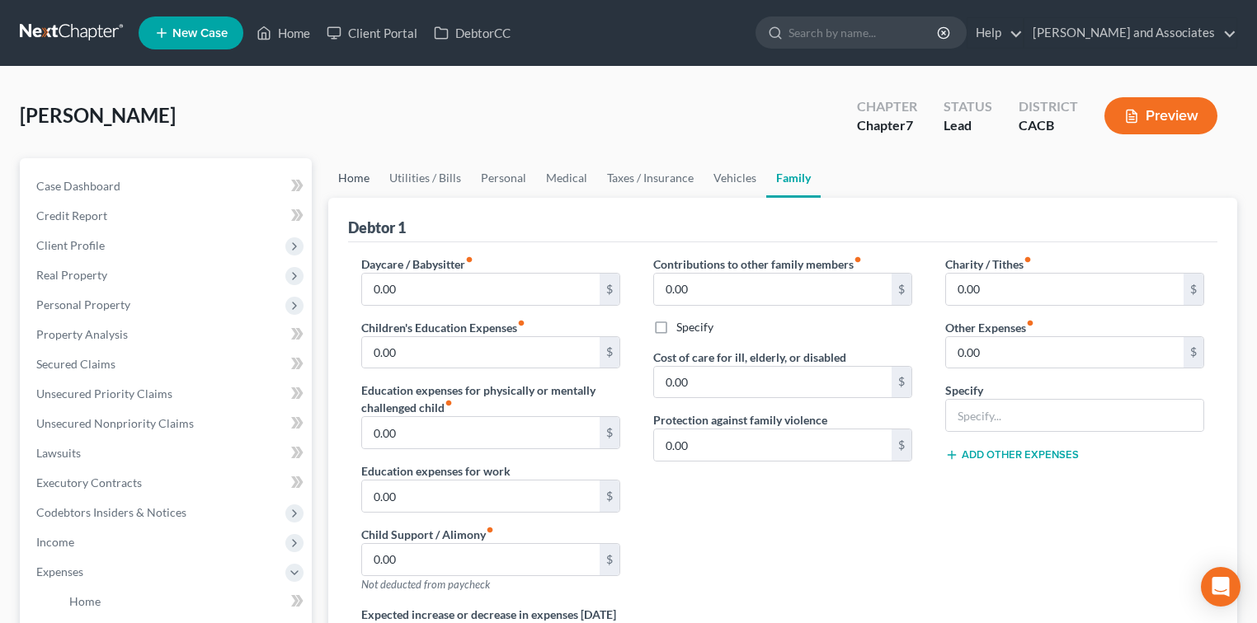
click at [367, 185] on link "Home" at bounding box center [353, 178] width 51 height 40
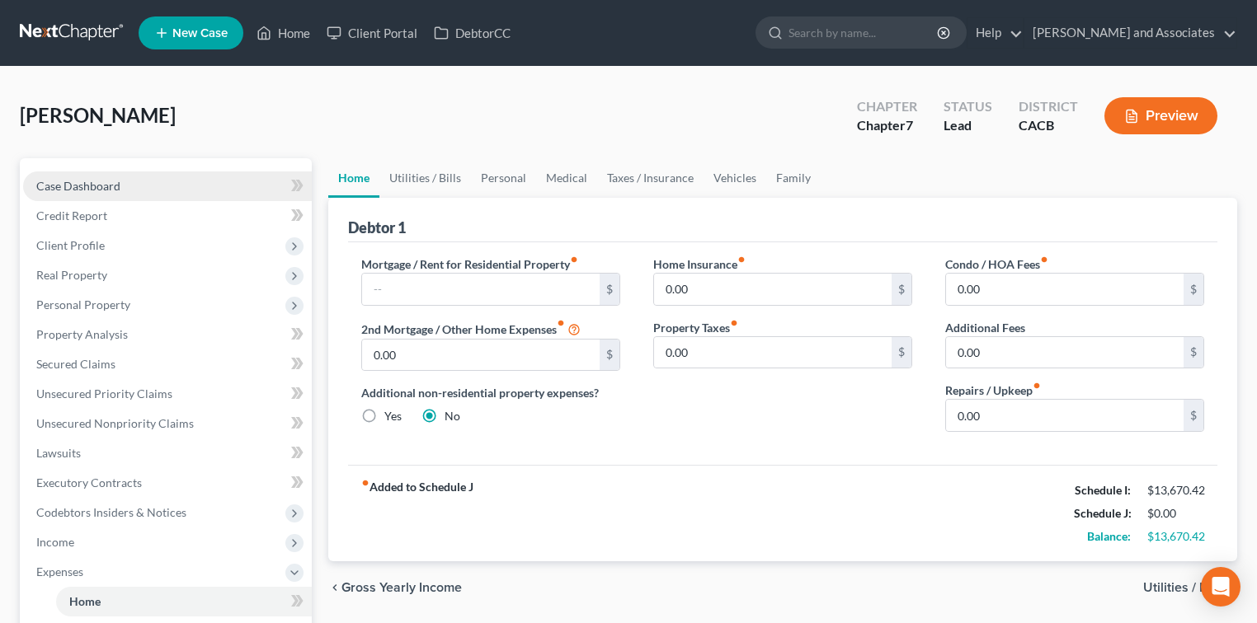
click at [145, 186] on link "Case Dashboard" at bounding box center [167, 186] width 289 height 30
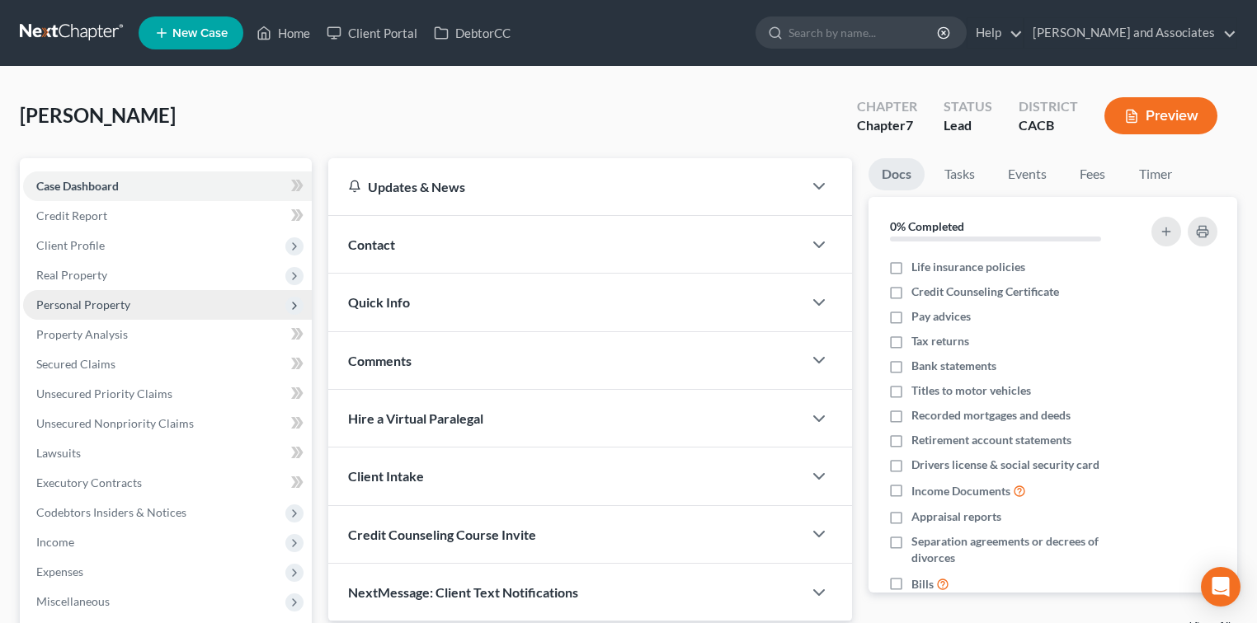
click at [134, 296] on span "Personal Property" at bounding box center [167, 305] width 289 height 30
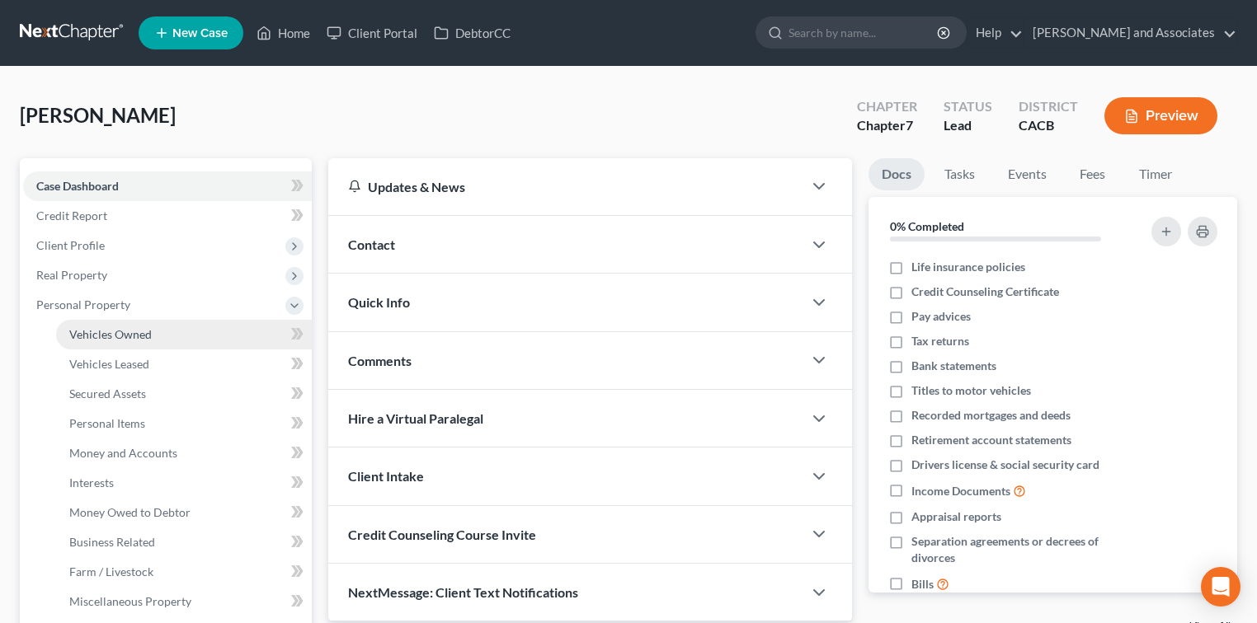
click at [169, 327] on link "Vehicles Owned" at bounding box center [184, 335] width 256 height 30
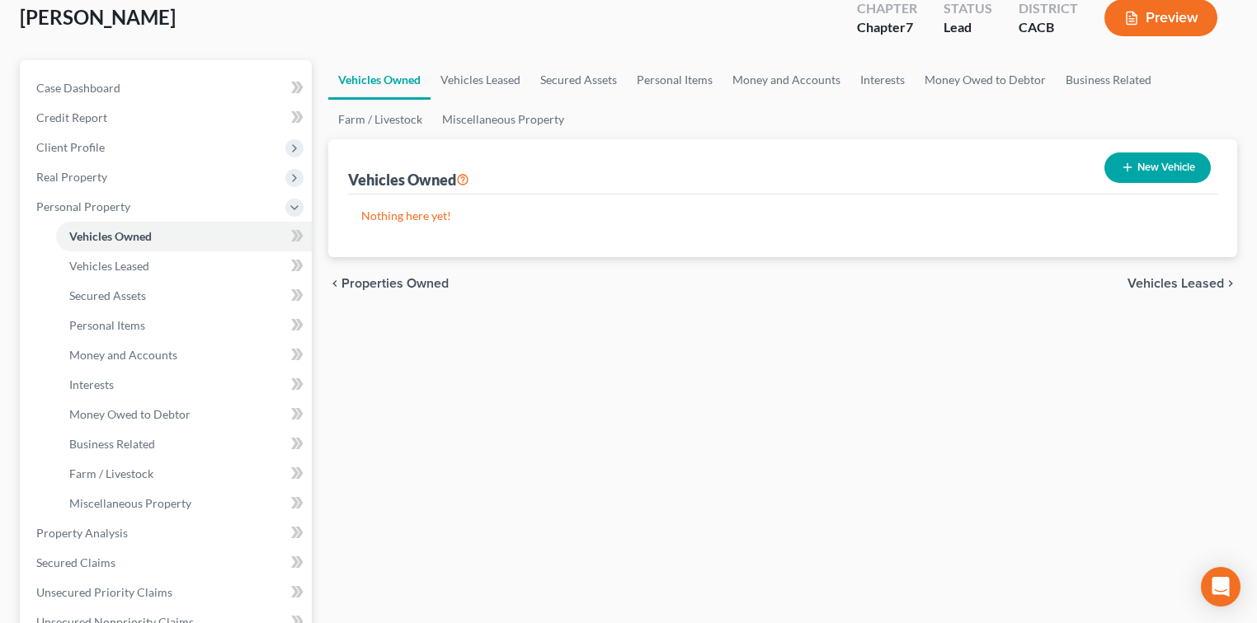
scroll to position [219, 0]
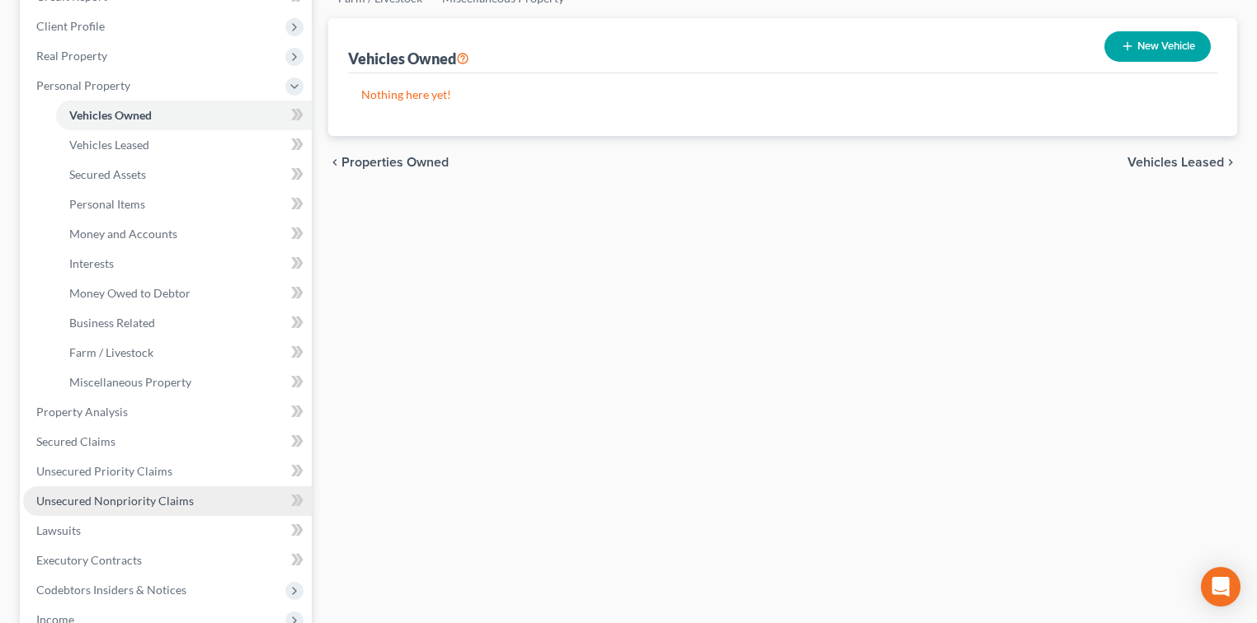
click at [181, 500] on span "Unsecured Nonpriority Claims" at bounding box center [114, 501] width 157 height 14
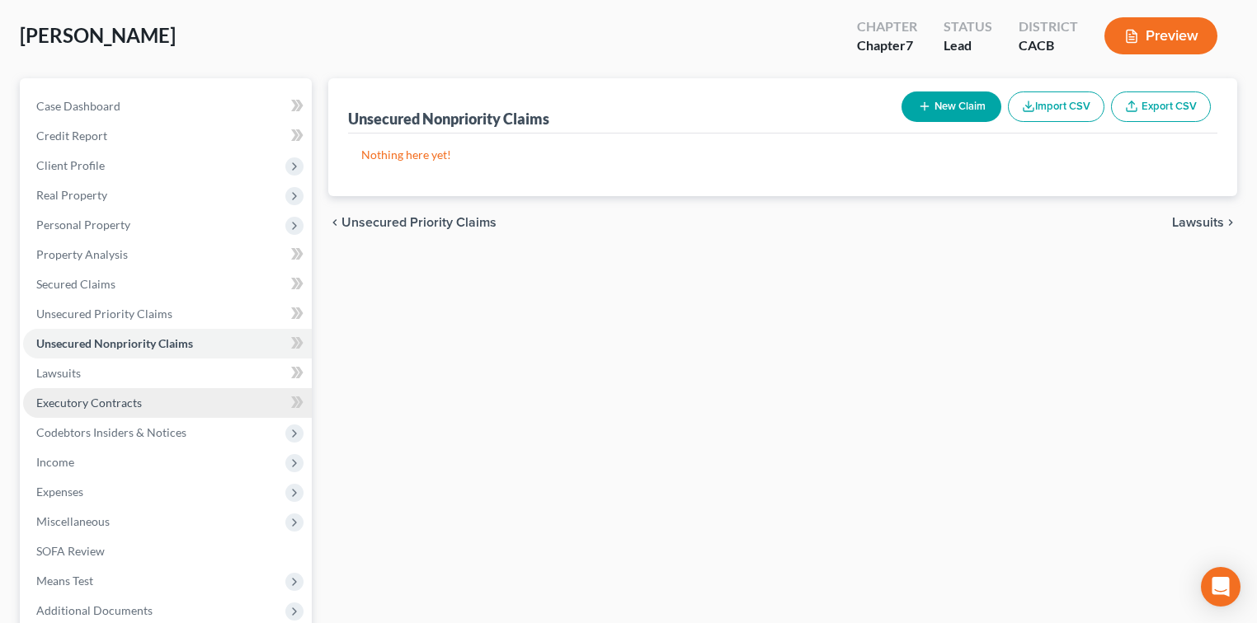
scroll to position [110, 0]
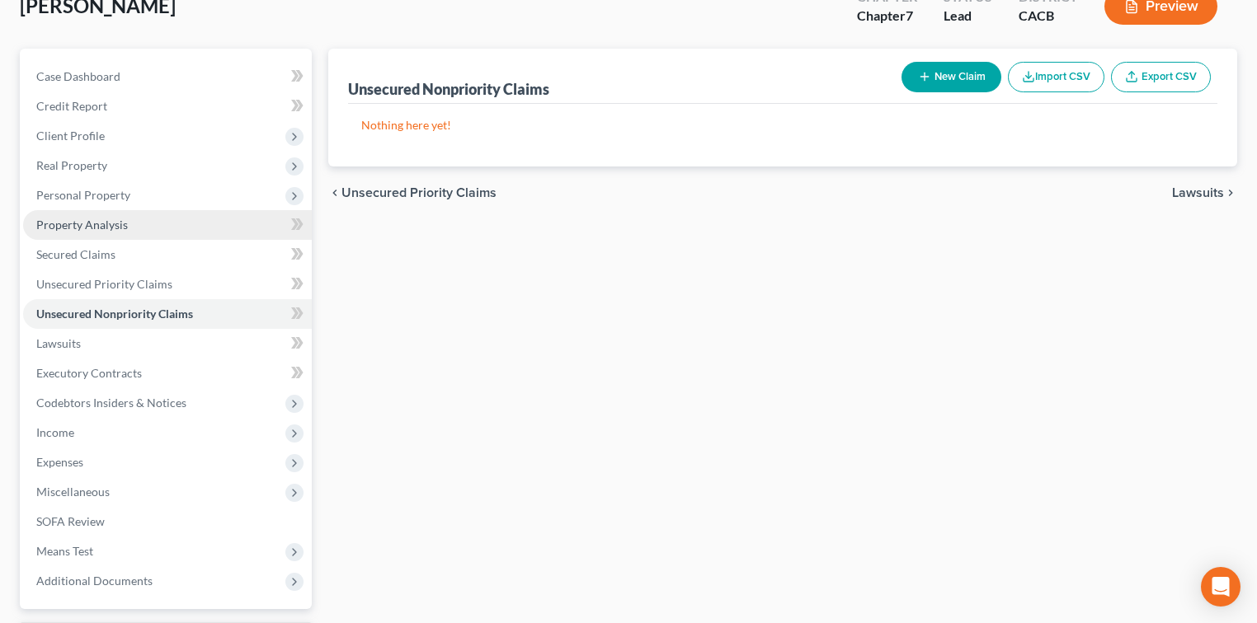
click at [96, 218] on span "Property Analysis" at bounding box center [82, 225] width 92 height 14
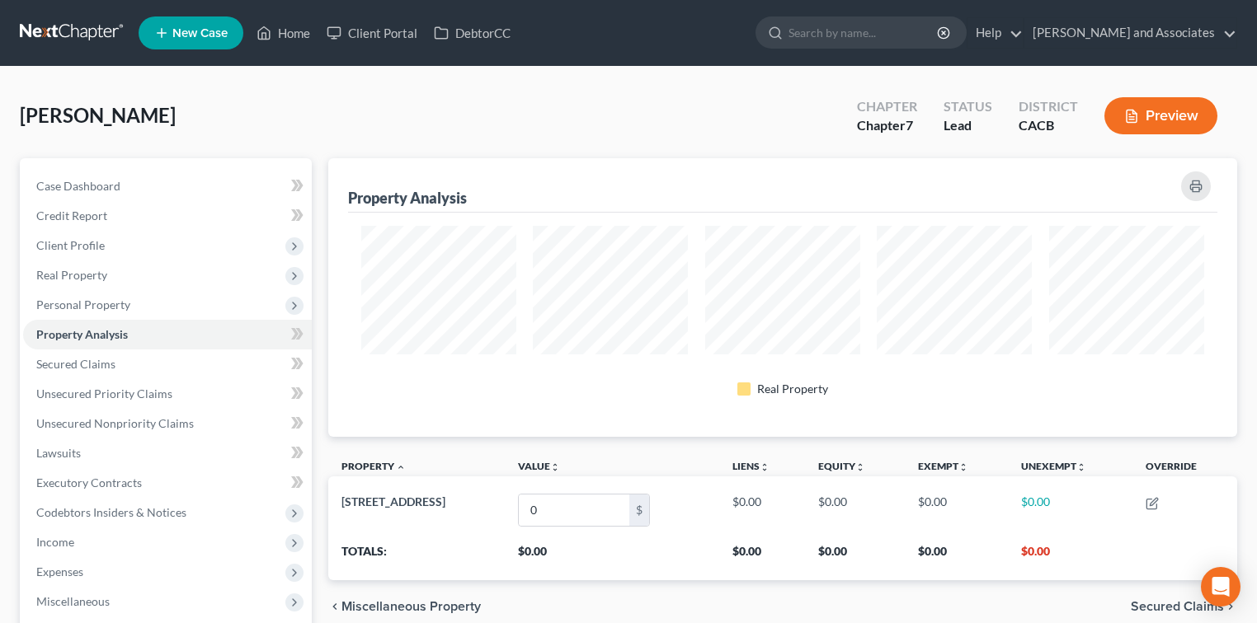
click at [54, 31] on link at bounding box center [73, 33] width 106 height 30
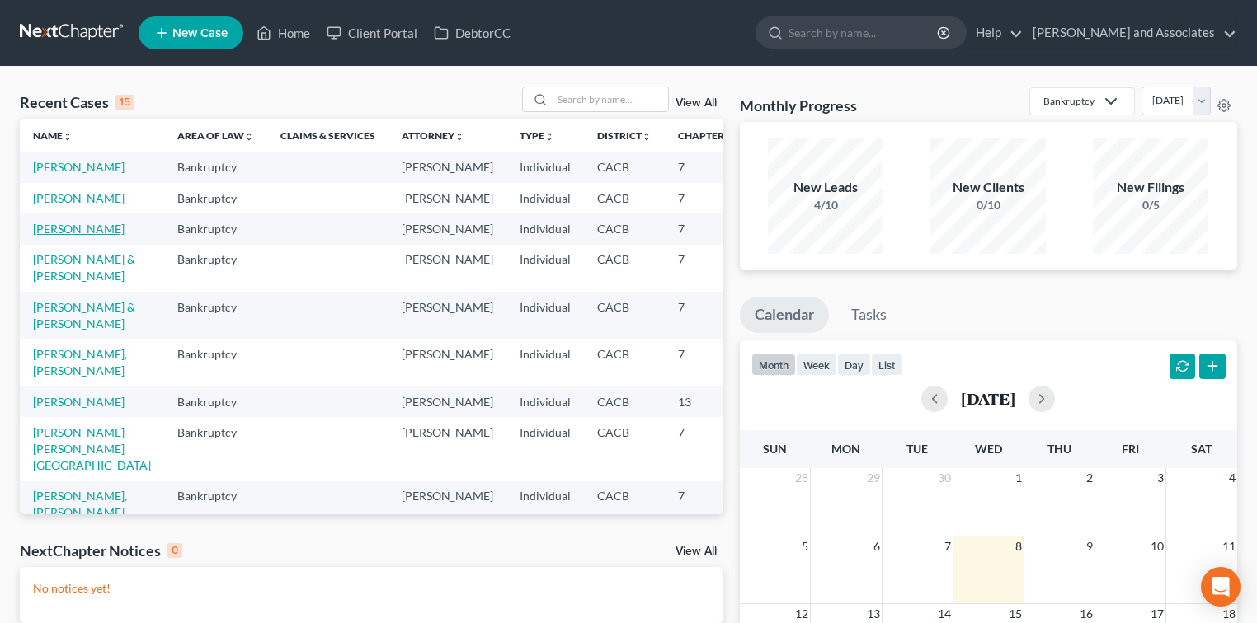
click at [63, 236] on link "[PERSON_NAME]" at bounding box center [79, 229] width 92 height 14
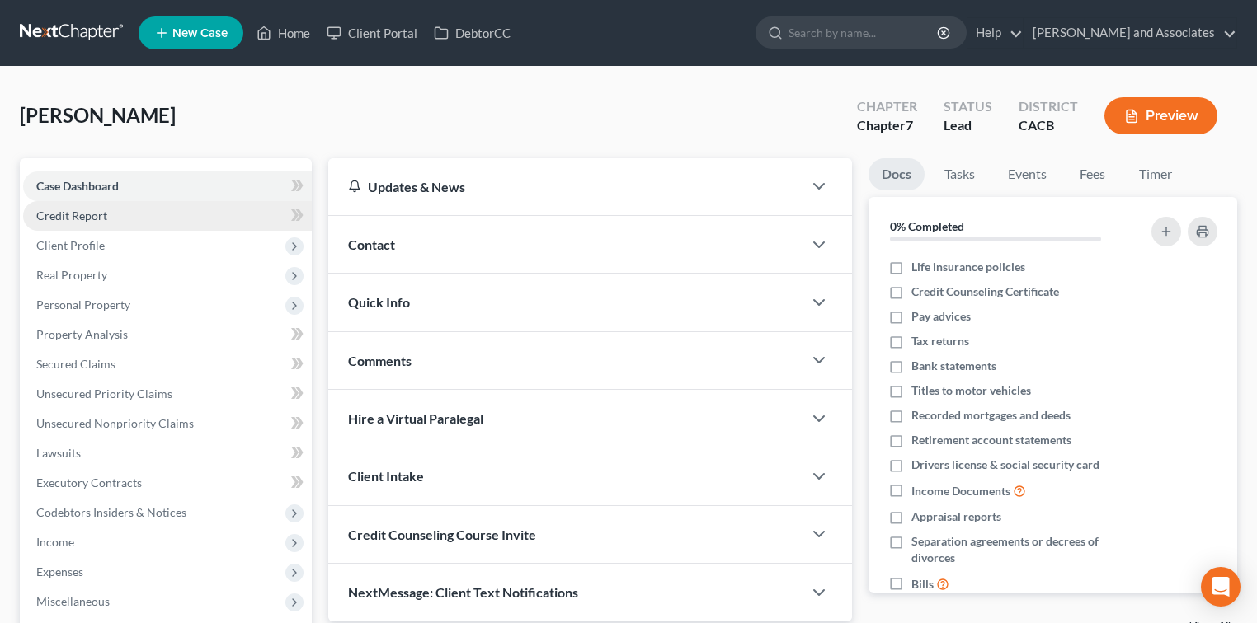
click at [101, 213] on span "Credit Report" at bounding box center [71, 216] width 71 height 14
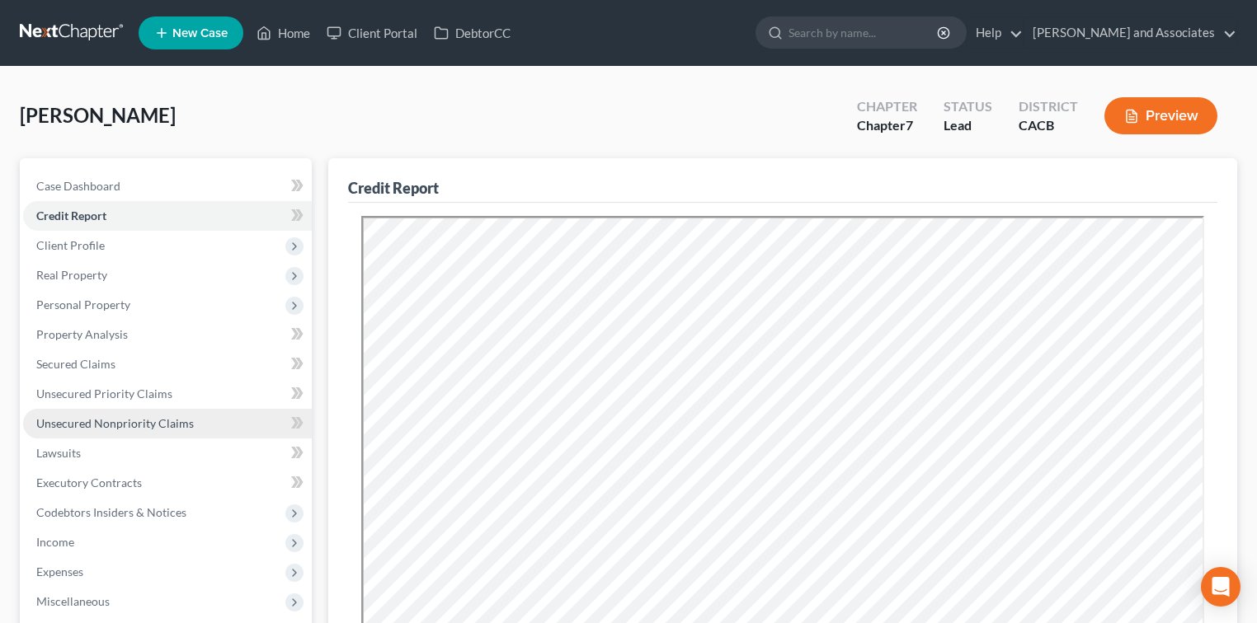
click at [120, 423] on span "Unsecured Nonpriority Claims" at bounding box center [114, 423] width 157 height 14
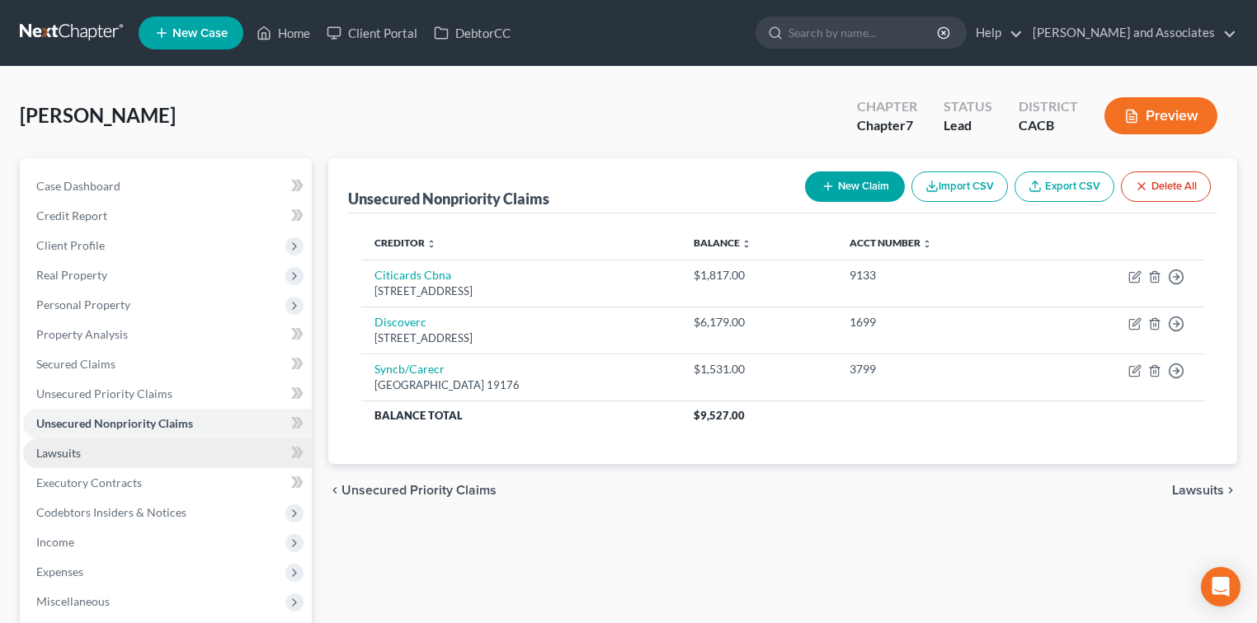
click at [154, 454] on link "Lawsuits" at bounding box center [167, 454] width 289 height 30
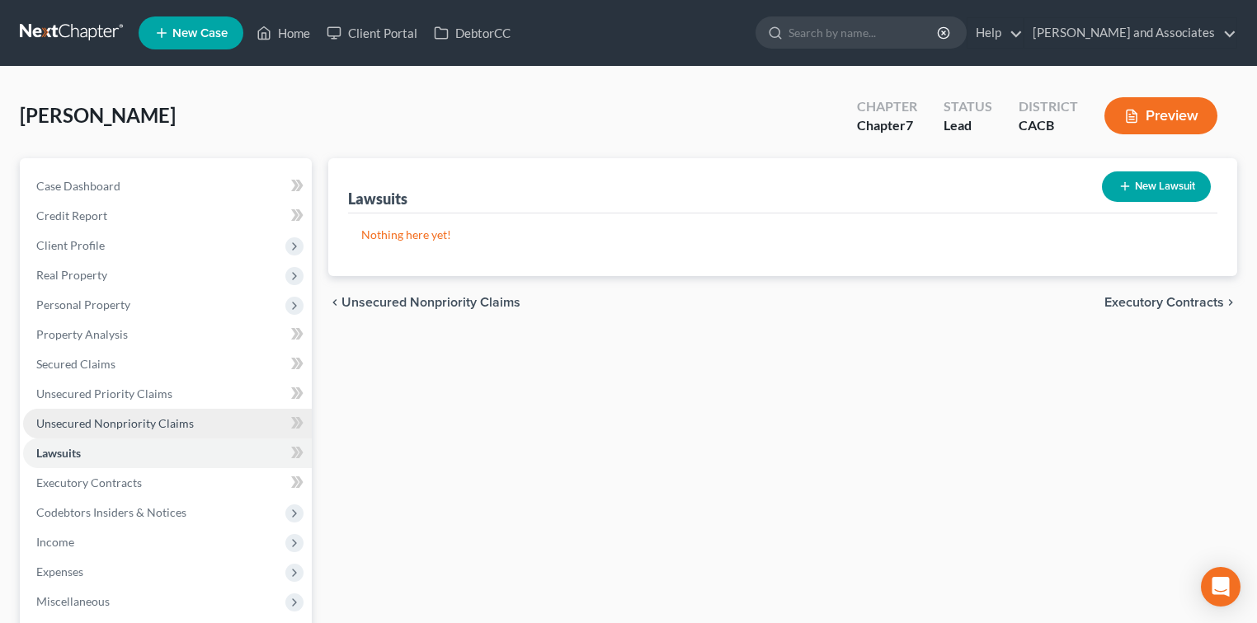
click at [91, 412] on link "Unsecured Nonpriority Claims" at bounding box center [167, 424] width 289 height 30
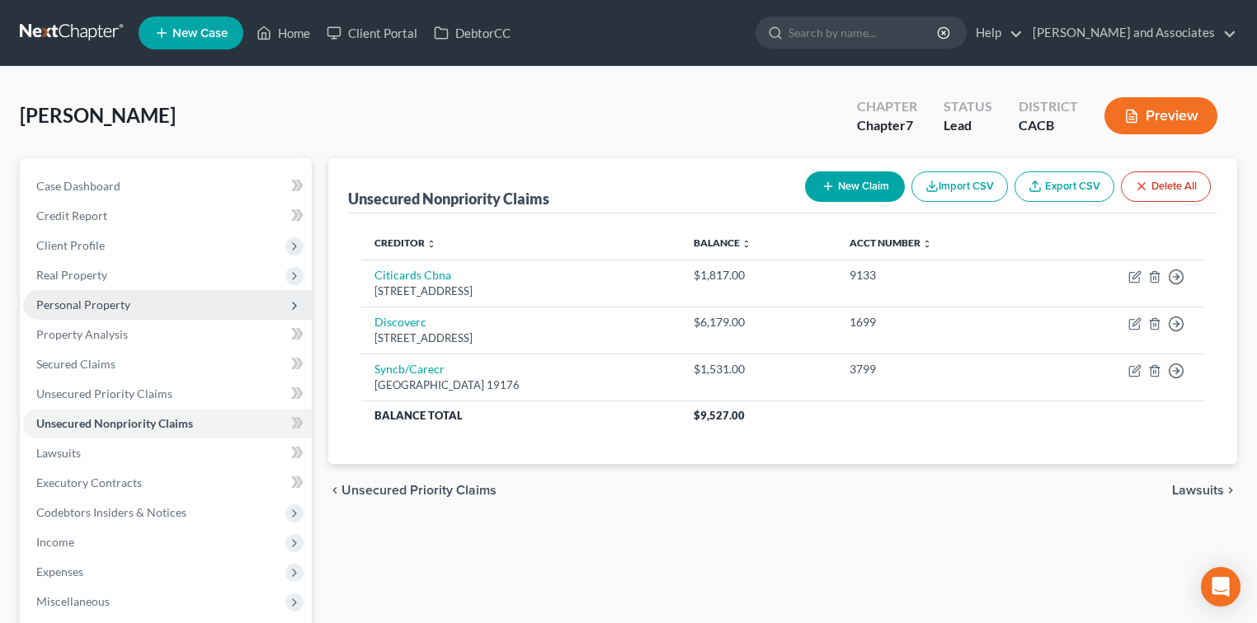
click at [96, 301] on span "Personal Property" at bounding box center [83, 305] width 94 height 14
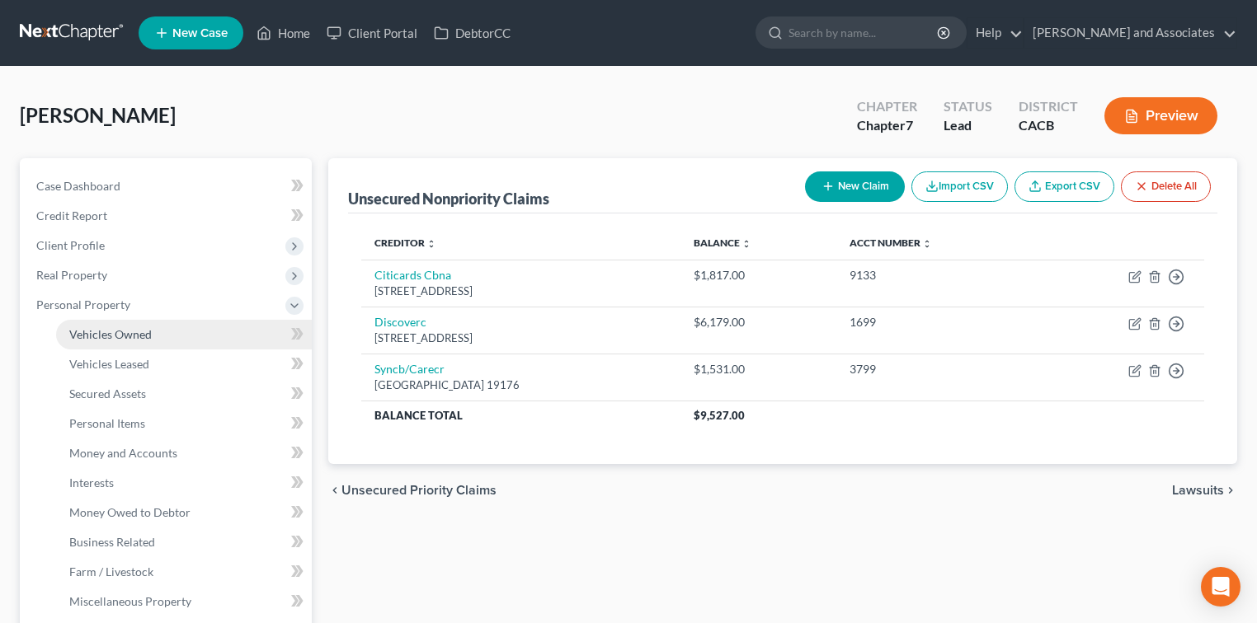
click at [162, 330] on link "Vehicles Owned" at bounding box center [184, 335] width 256 height 30
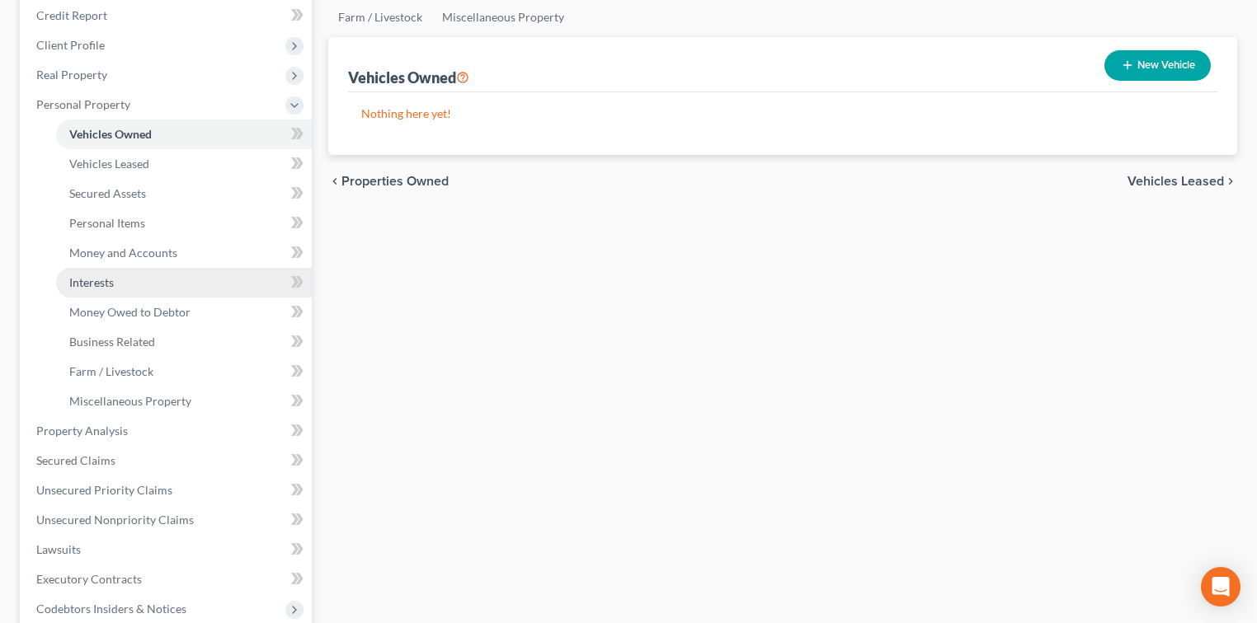
scroll to position [219, 0]
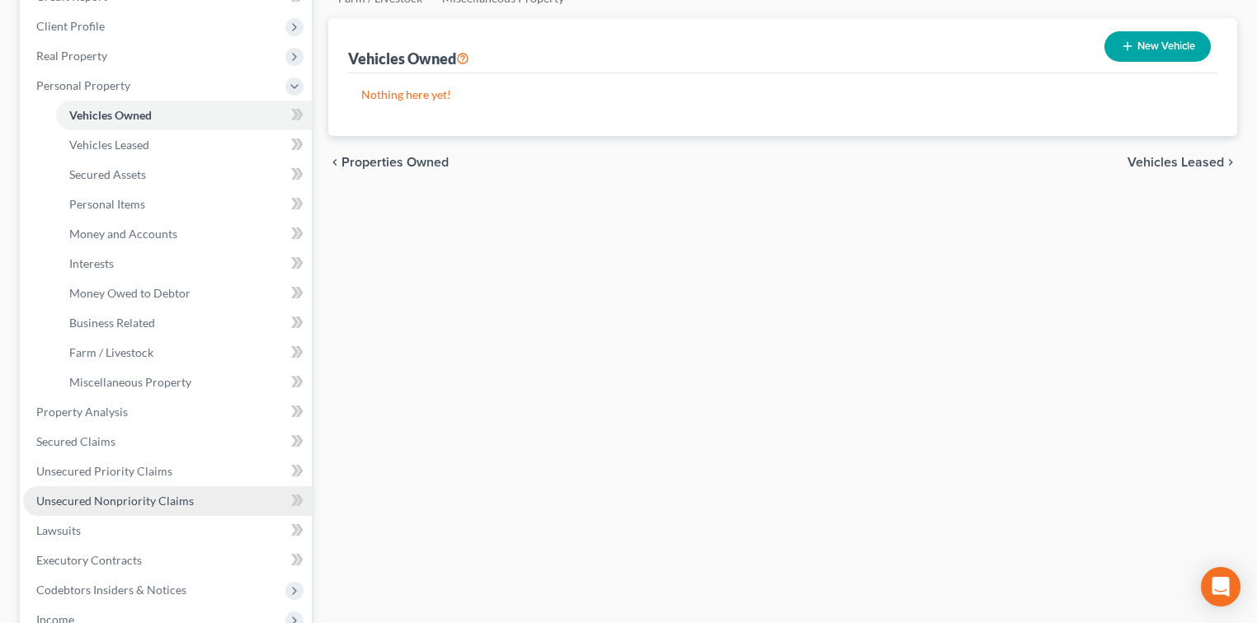
click at [182, 500] on span "Unsecured Nonpriority Claims" at bounding box center [114, 501] width 157 height 14
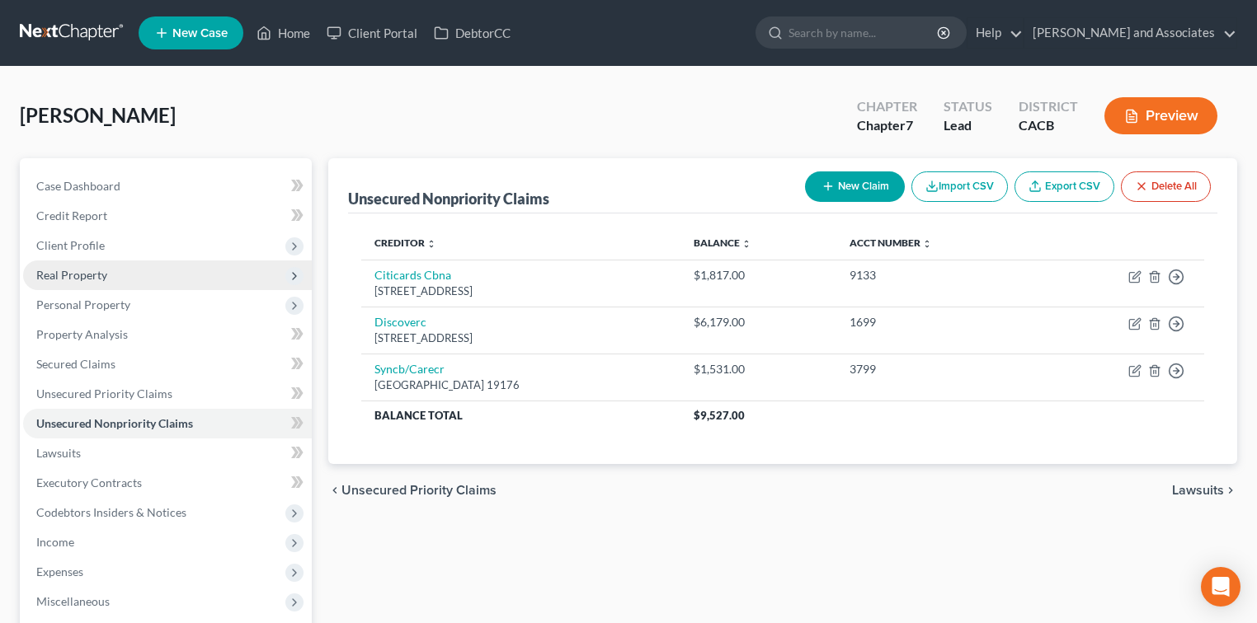
click at [183, 283] on span "Real Property" at bounding box center [167, 276] width 289 height 30
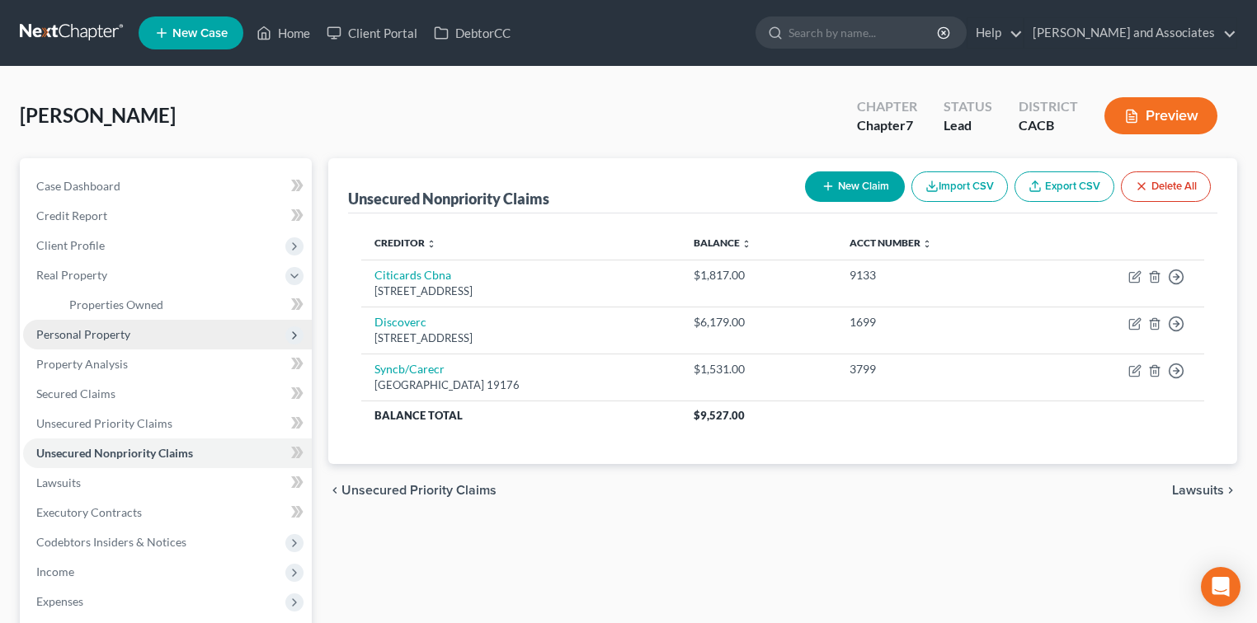
click at [169, 320] on span "Personal Property" at bounding box center [167, 335] width 289 height 30
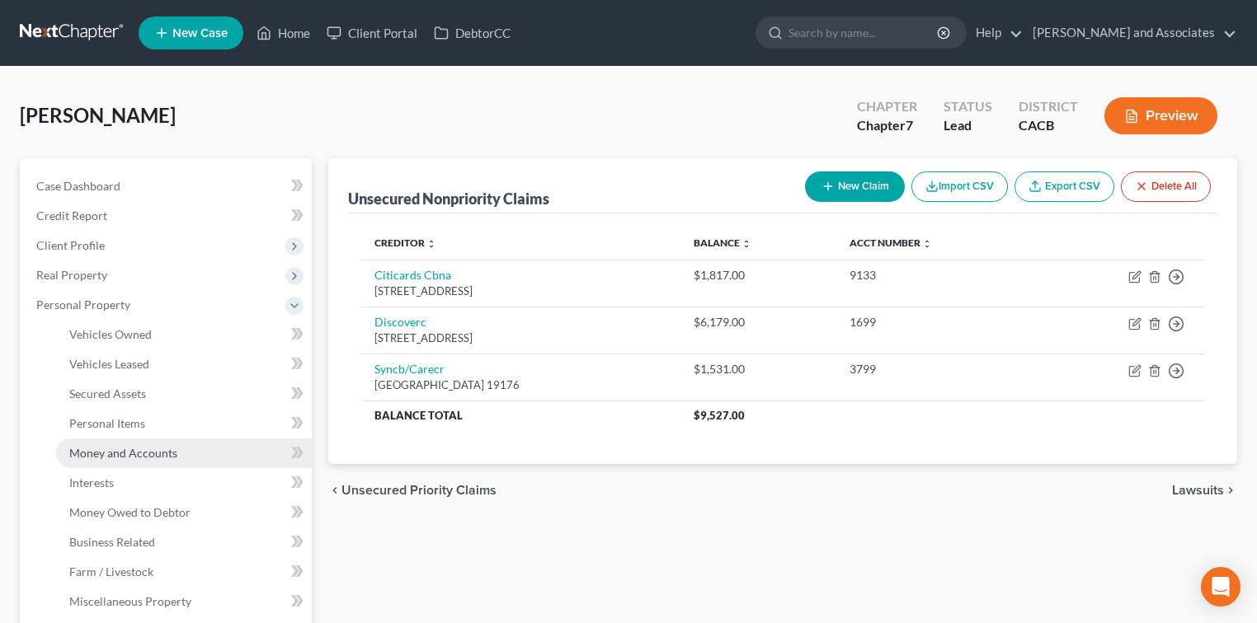
click at [115, 444] on link "Money and Accounts" at bounding box center [184, 454] width 256 height 30
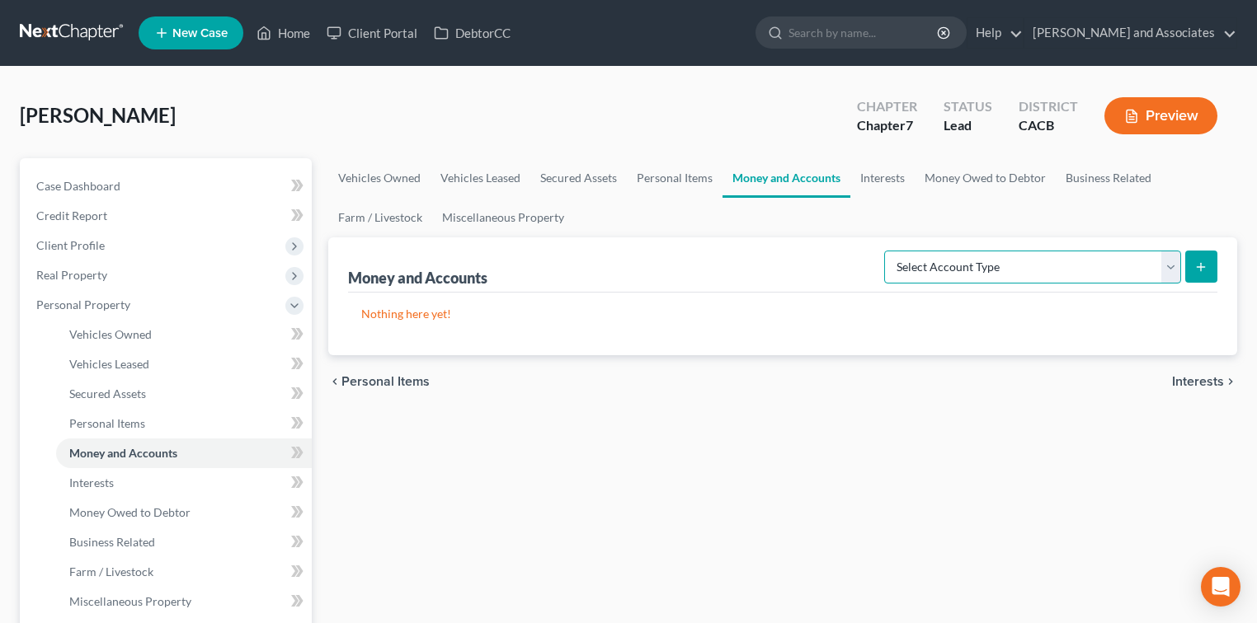
click at [1009, 264] on select "Select Account Type Brokerage Cash on Hand Certificates of Deposit Checking Acc…" at bounding box center [1032, 267] width 297 height 33
select select "checking"
click at [887, 251] on select "Select Account Type Brokerage Cash on Hand Certificates of Deposit Checking Acc…" at bounding box center [1032, 267] width 297 height 33
click at [1215, 267] on button "submit" at bounding box center [1201, 267] width 32 height 32
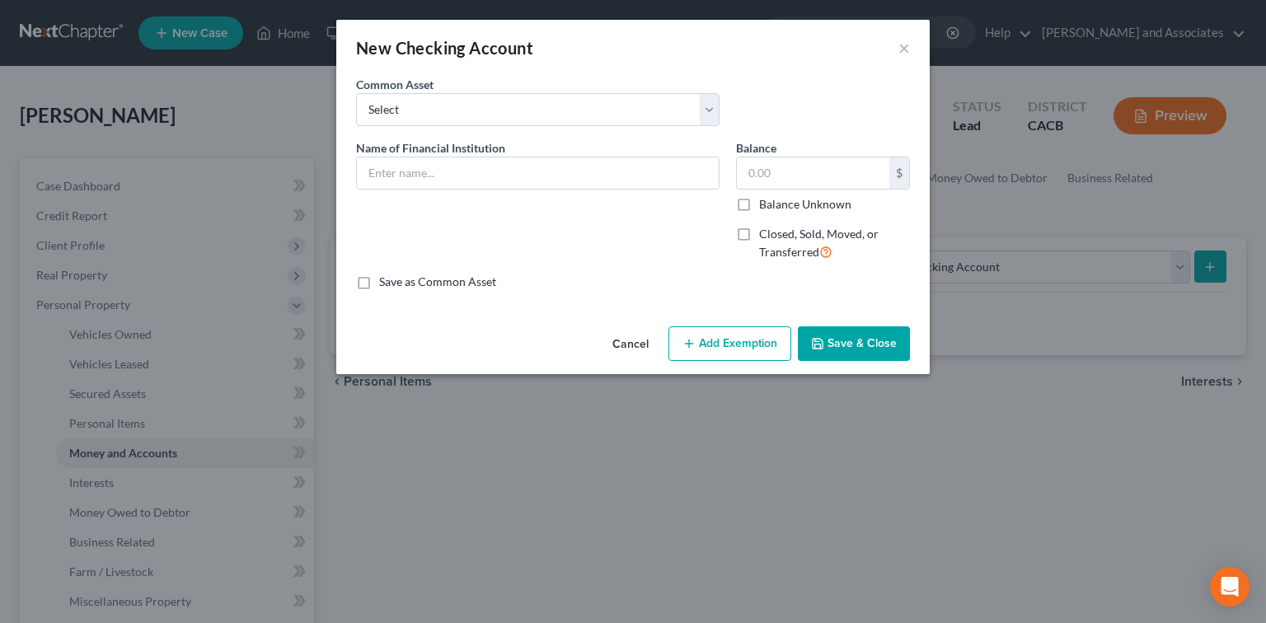
click at [485, 152] on span "Name of Financial Institution" at bounding box center [430, 148] width 149 height 14
click at [485, 161] on input "text" at bounding box center [538, 172] width 362 height 31
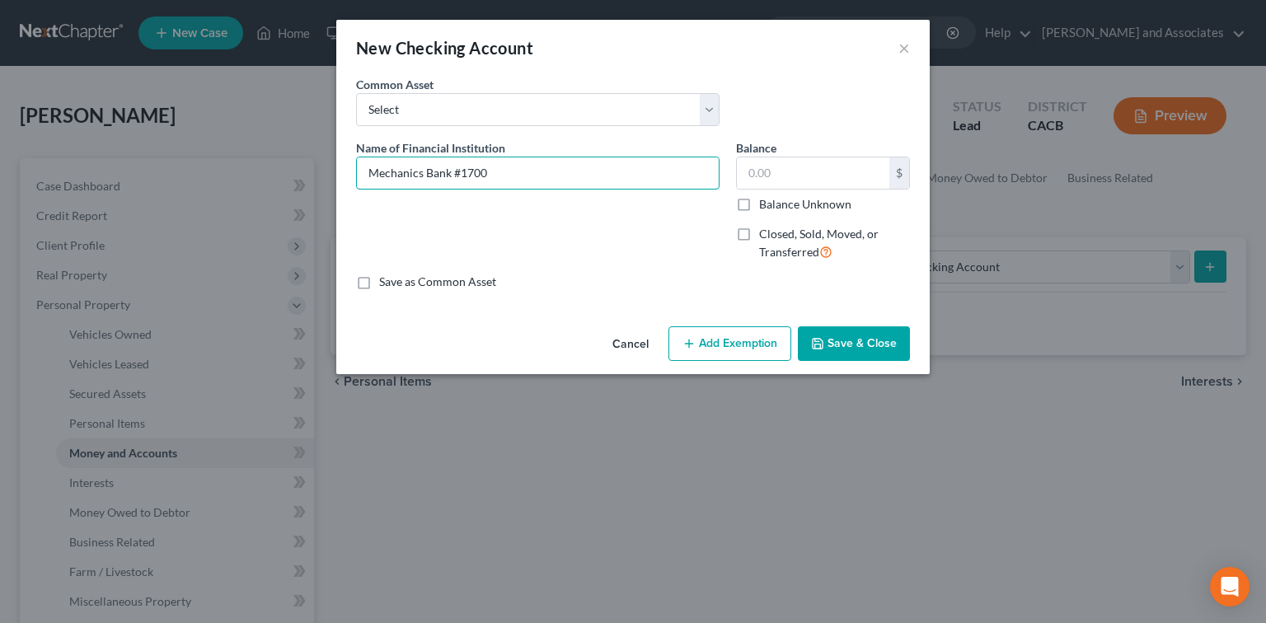
type input "Mechanics Bank #1700"
click at [838, 350] on button "Save & Close" at bounding box center [854, 344] width 112 height 35
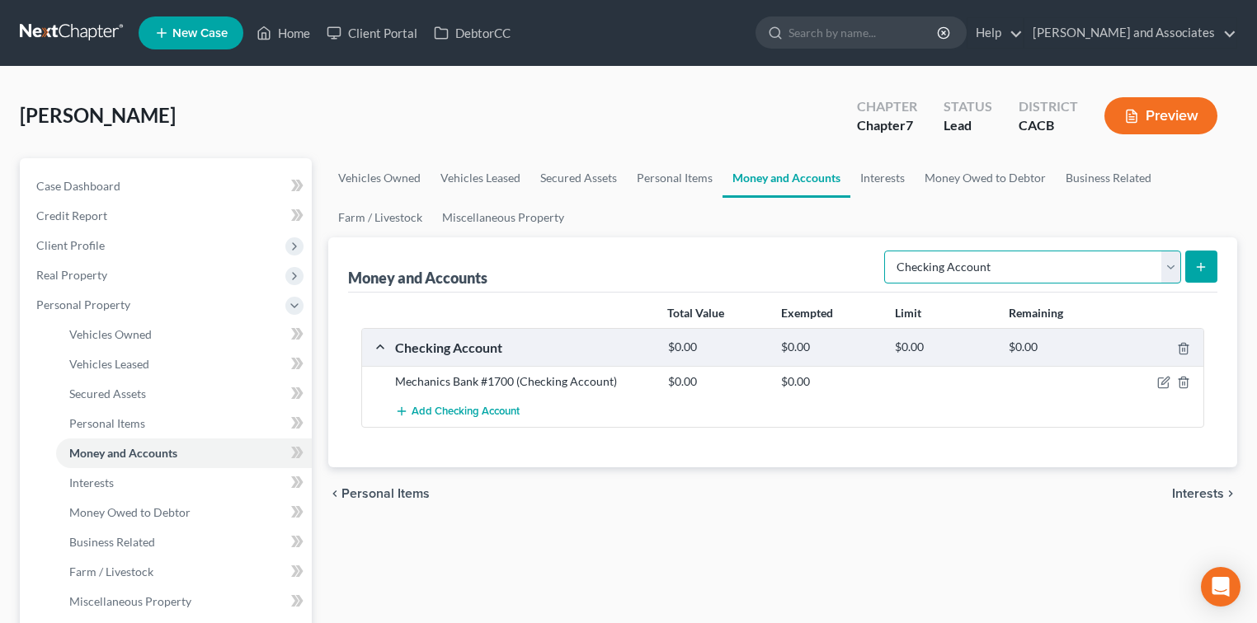
click at [1096, 269] on select "Select Account Type Brokerage Cash on Hand Certificates of Deposit Checking Acc…" at bounding box center [1032, 267] width 297 height 33
select select "savings"
click at [887, 251] on select "Select Account Type Brokerage Cash on Hand Certificates of Deposit Checking Acc…" at bounding box center [1032, 267] width 297 height 33
click at [1207, 276] on button "submit" at bounding box center [1201, 267] width 32 height 32
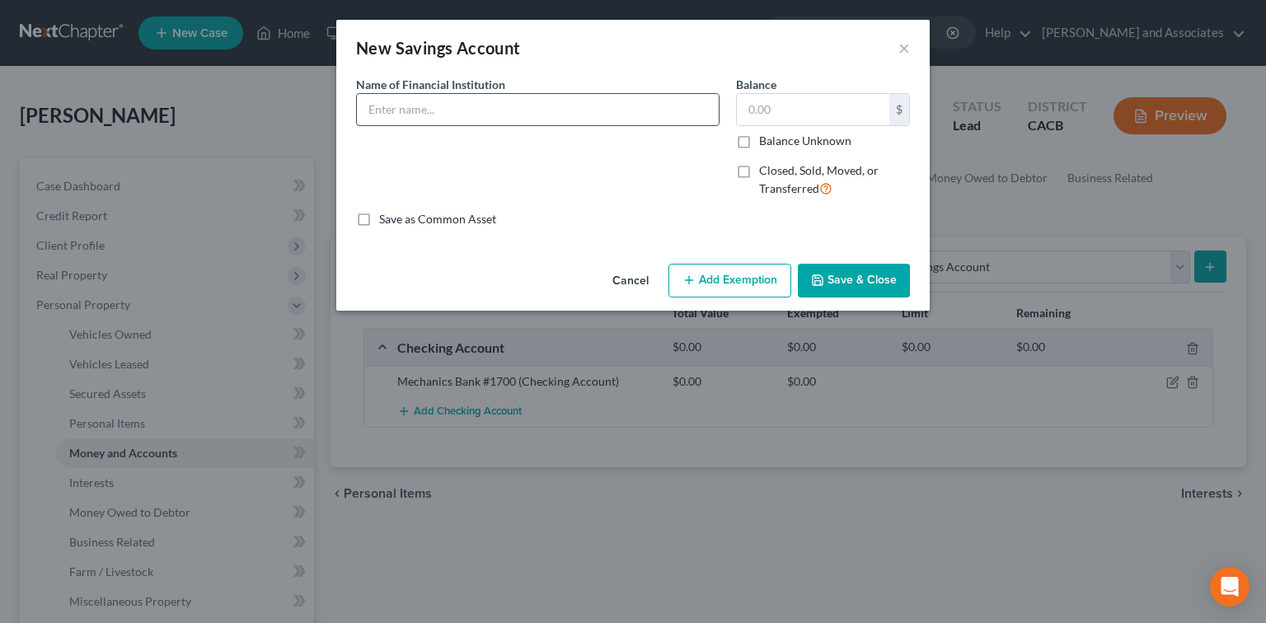
click at [648, 112] on input "text" at bounding box center [538, 109] width 362 height 31
type input "Mechanics Bank #1894"
click at [900, 292] on button "Save & Close" at bounding box center [854, 281] width 112 height 35
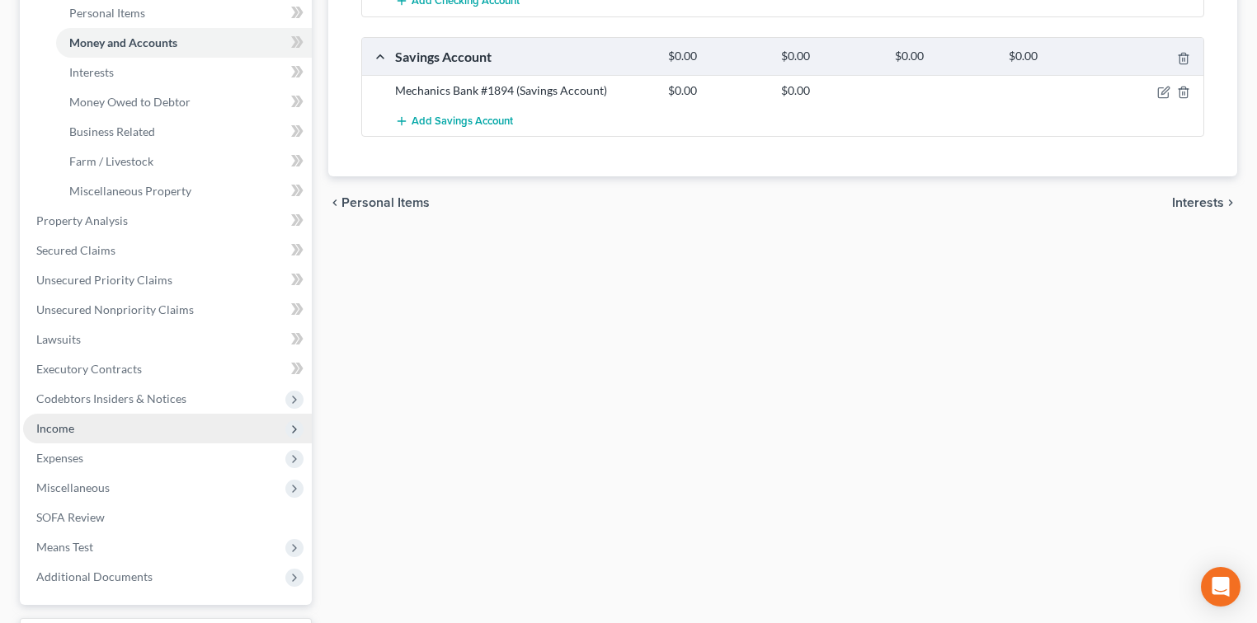
scroll to position [439, 0]
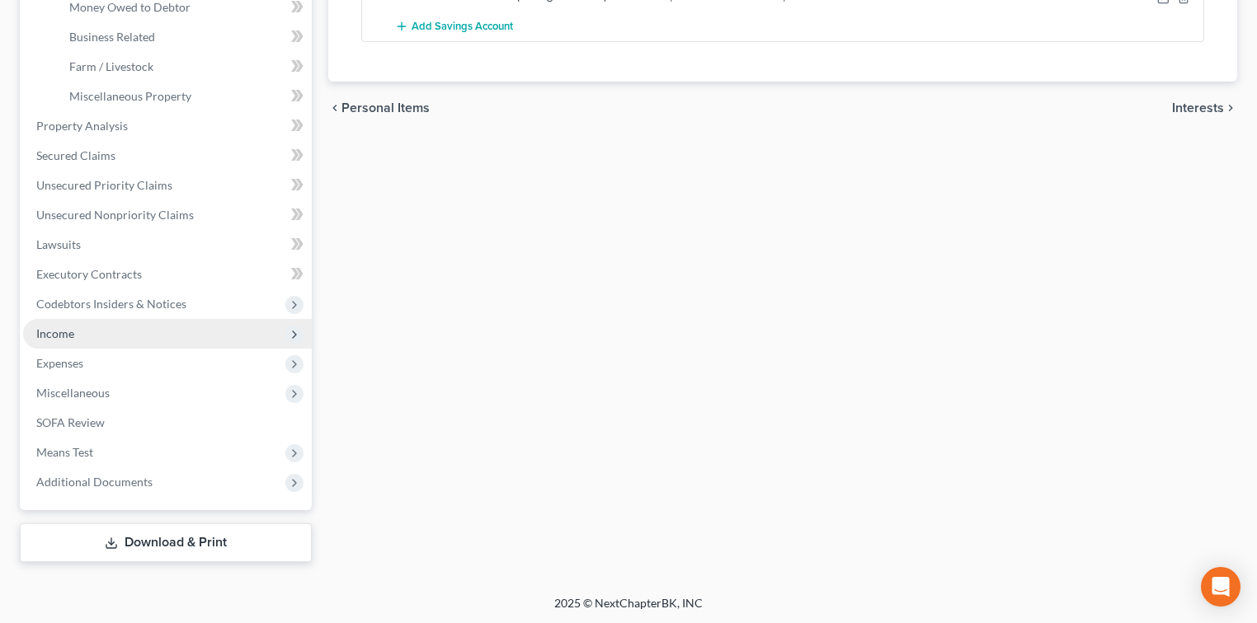
click at [125, 333] on span "Income" at bounding box center [167, 334] width 289 height 30
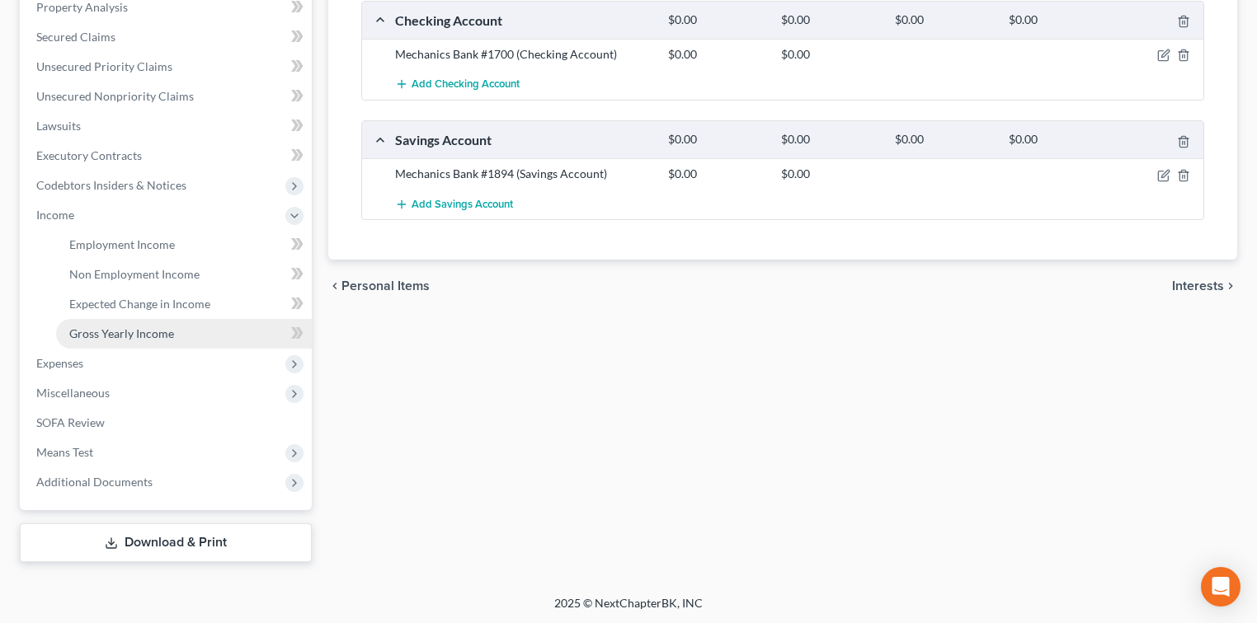
click at [150, 337] on span "Gross Yearly Income" at bounding box center [121, 334] width 105 height 14
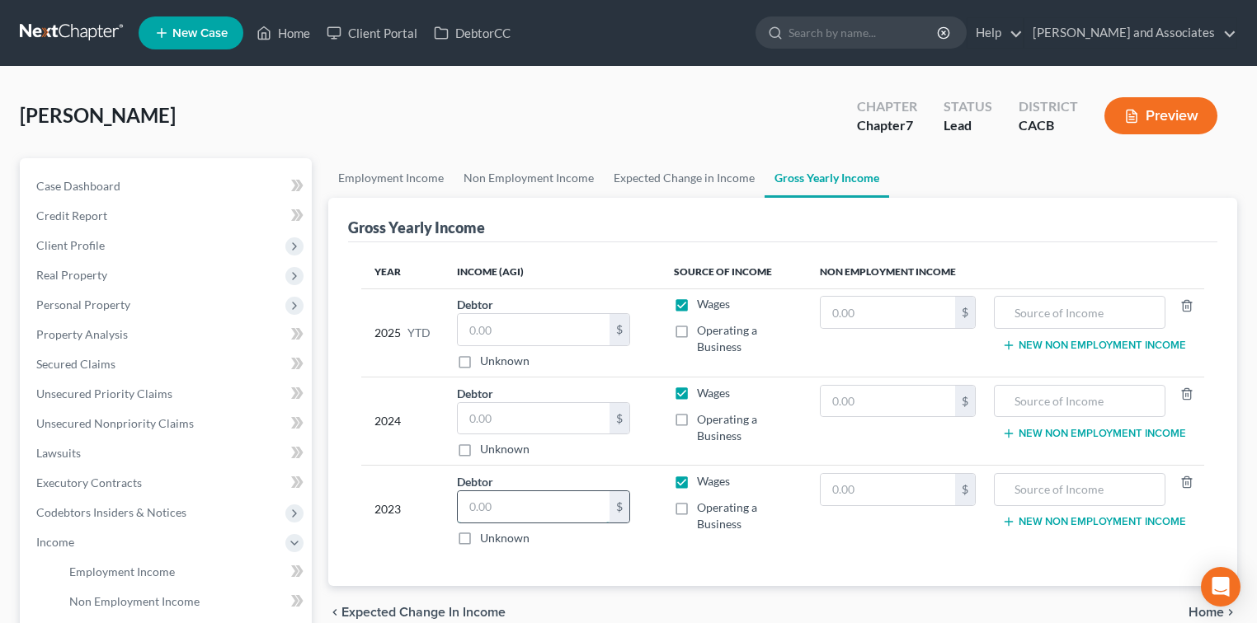
click at [557, 500] on input "text" at bounding box center [534, 506] width 152 height 31
type input "26,596.00"
click at [554, 411] on input "text" at bounding box center [534, 418] width 152 height 31
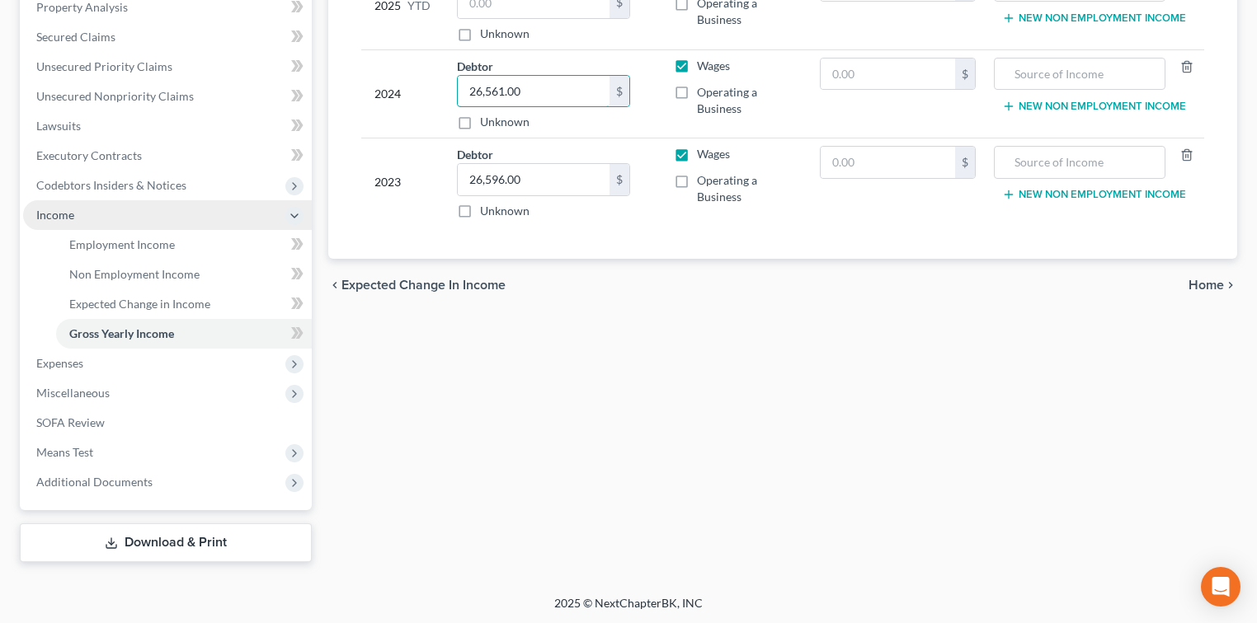
type input "26,561.00"
click at [113, 209] on span "Income" at bounding box center [167, 215] width 289 height 30
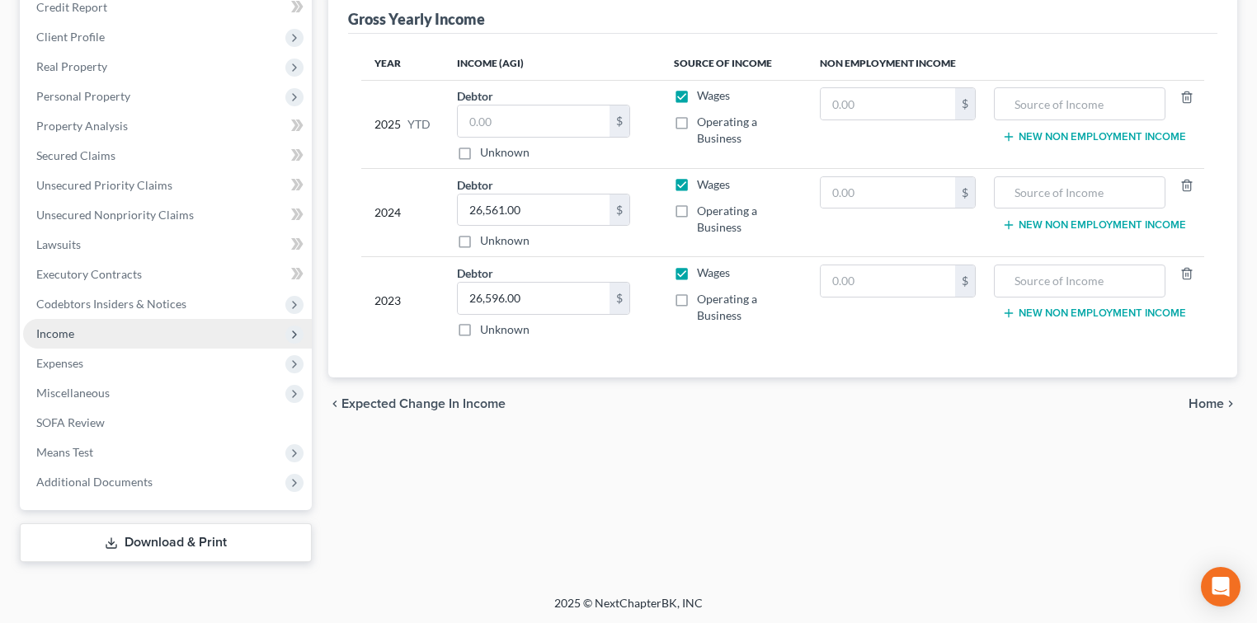
click at [89, 323] on span "Income" at bounding box center [167, 334] width 289 height 30
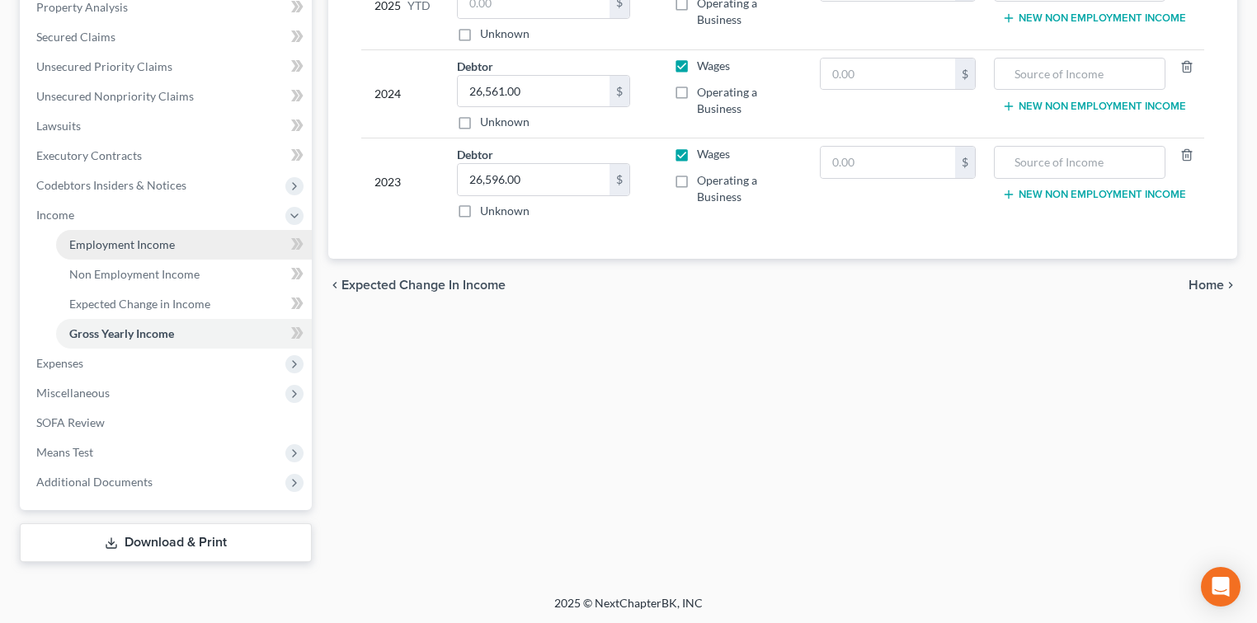
click at [175, 244] on link "Employment Income" at bounding box center [184, 245] width 256 height 30
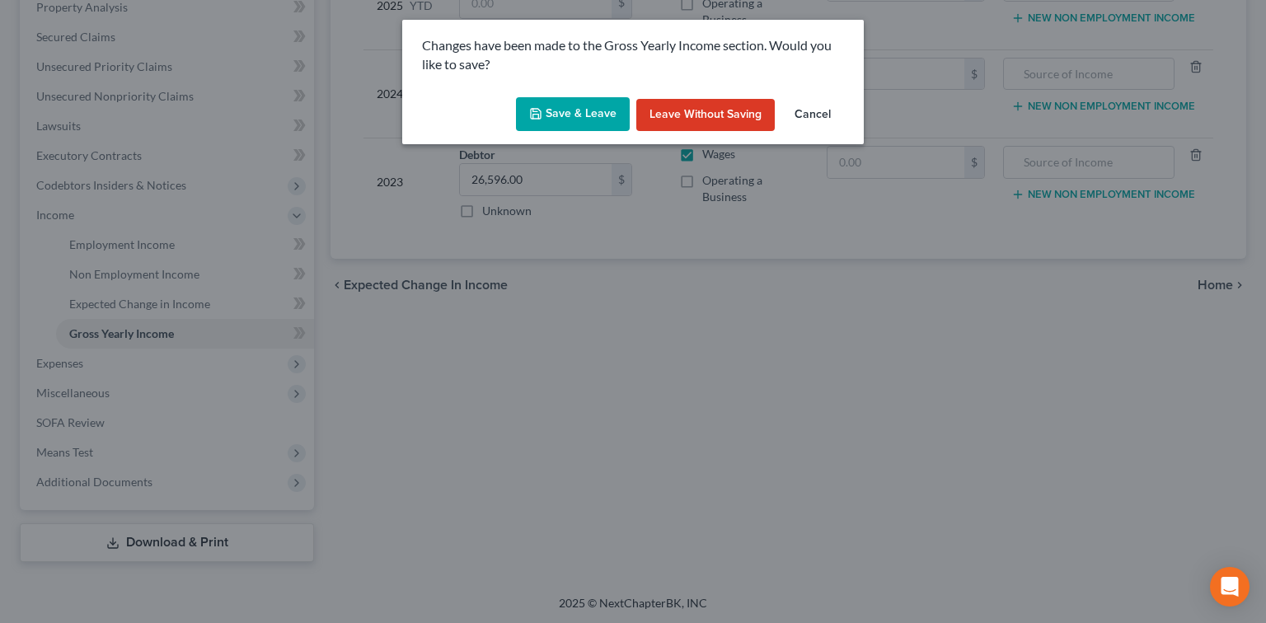
click at [564, 110] on button "Save & Leave" at bounding box center [573, 114] width 114 height 35
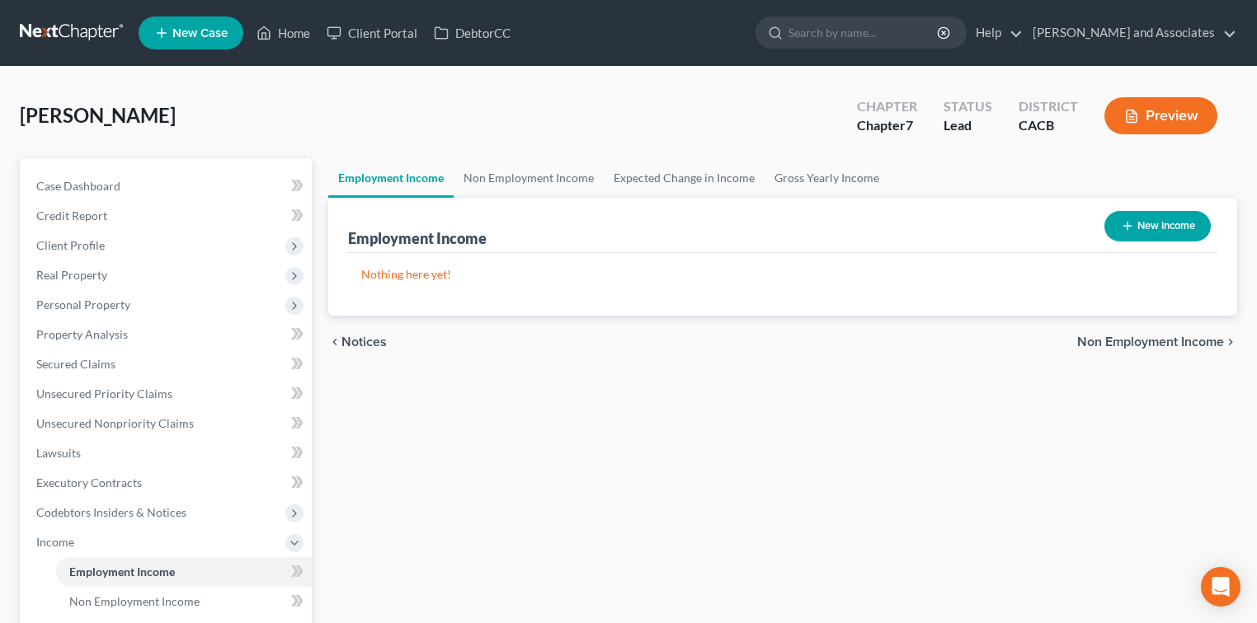
click at [1168, 214] on button "New Income" at bounding box center [1157, 226] width 106 height 31
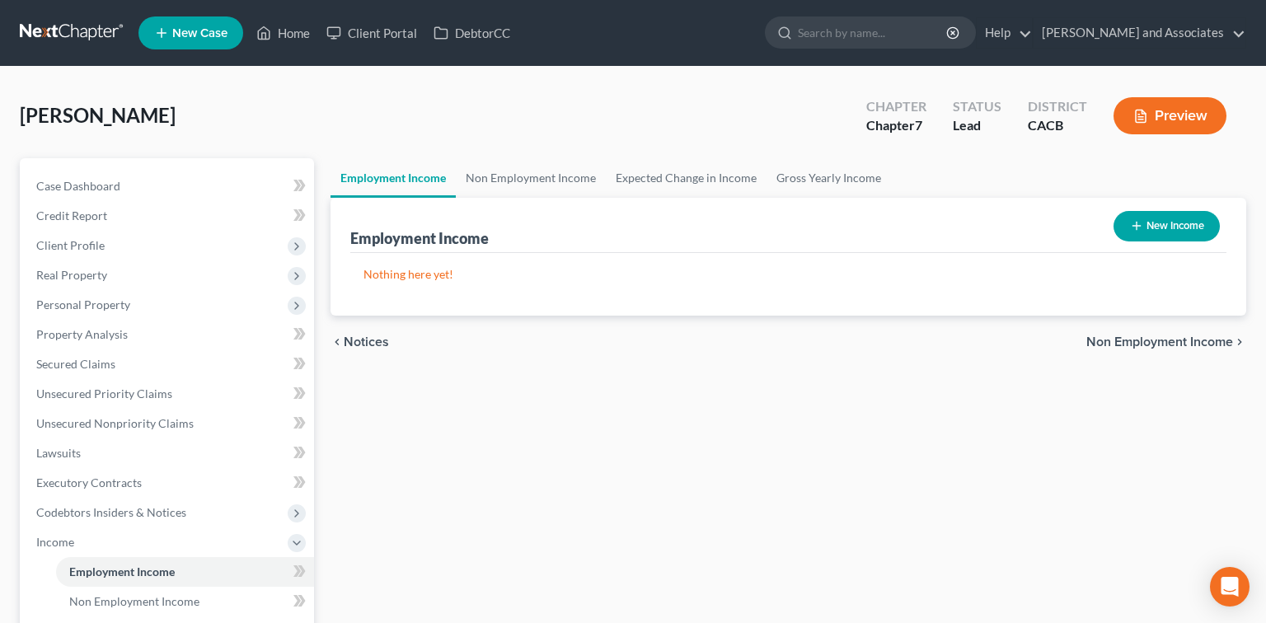
select select "0"
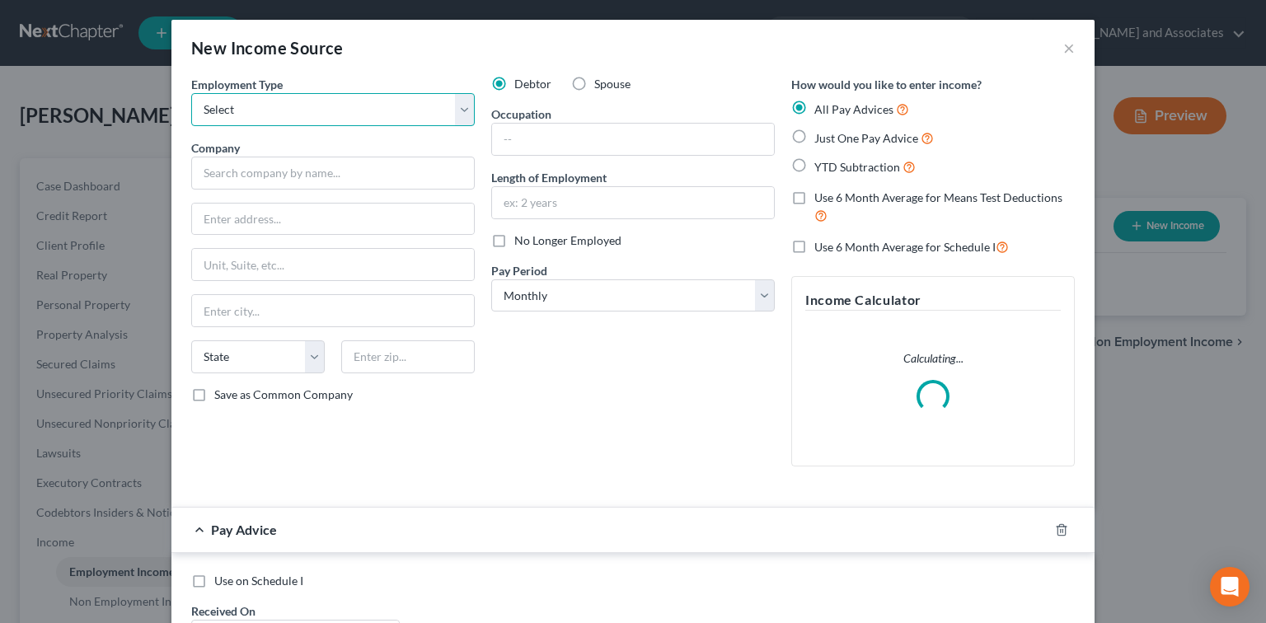
click at [406, 124] on select "Select Full or [DEMOGRAPHIC_DATA] Employment Self Employment" at bounding box center [333, 109] width 284 height 33
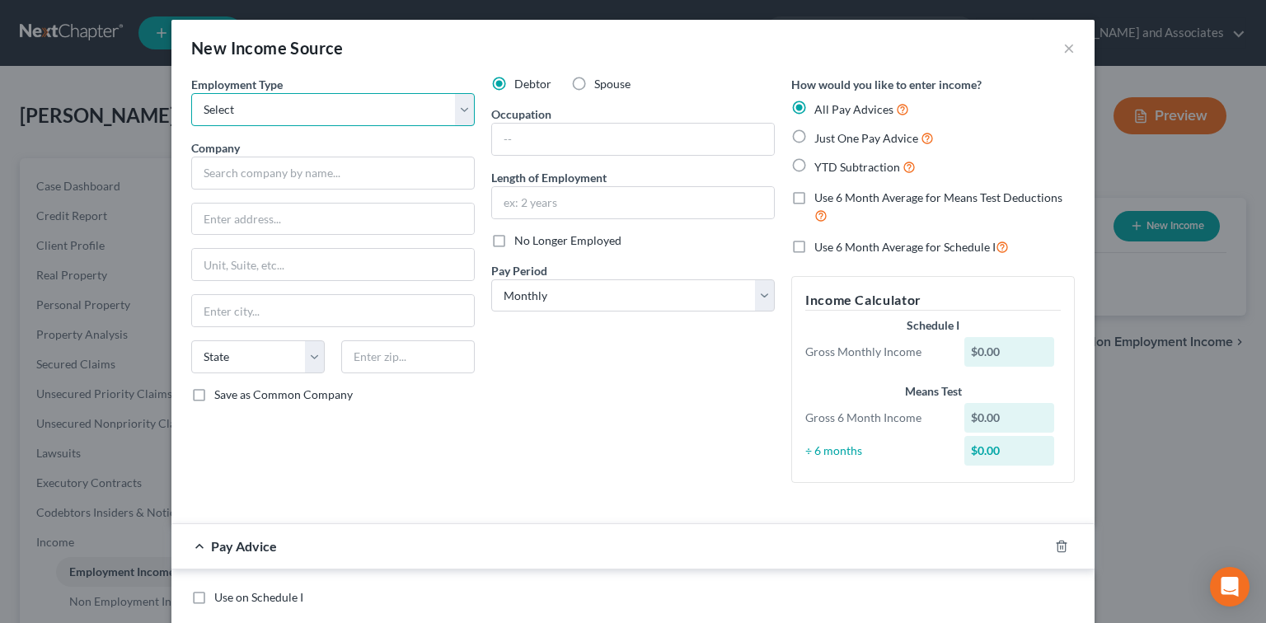
select select "0"
click at [191, 93] on select "Select Full or [DEMOGRAPHIC_DATA] Employment Self Employment" at bounding box center [333, 109] width 284 height 33
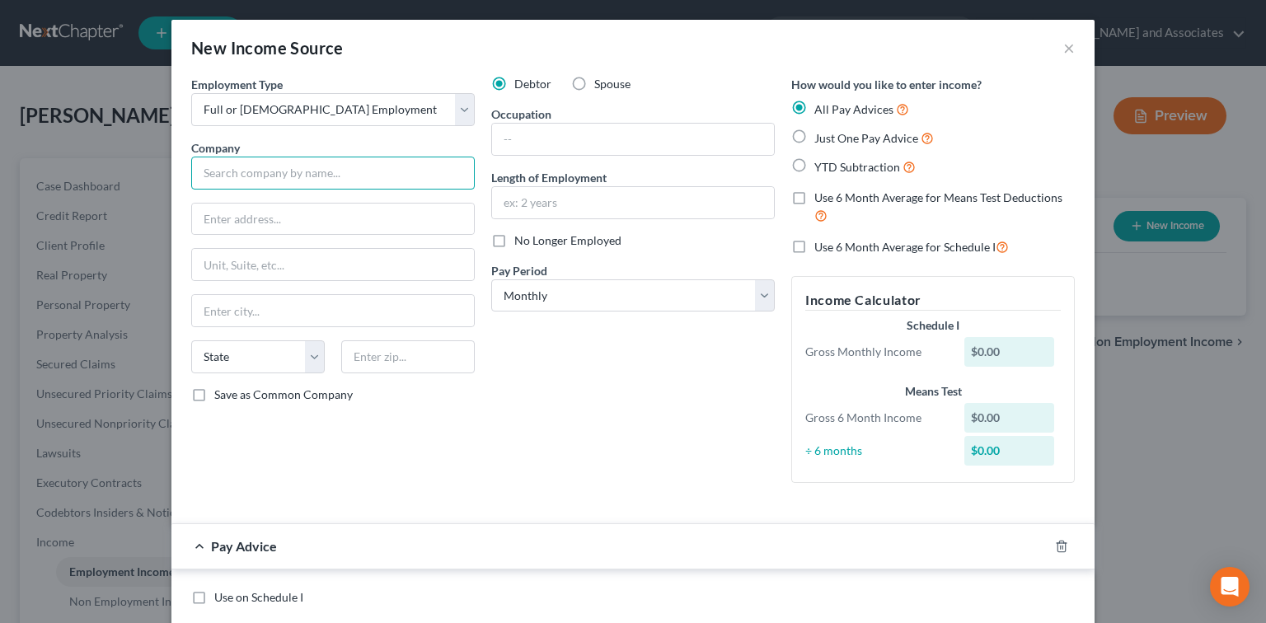
click at [353, 181] on input "text" at bounding box center [333, 173] width 284 height 33
type input "Target Corporation"
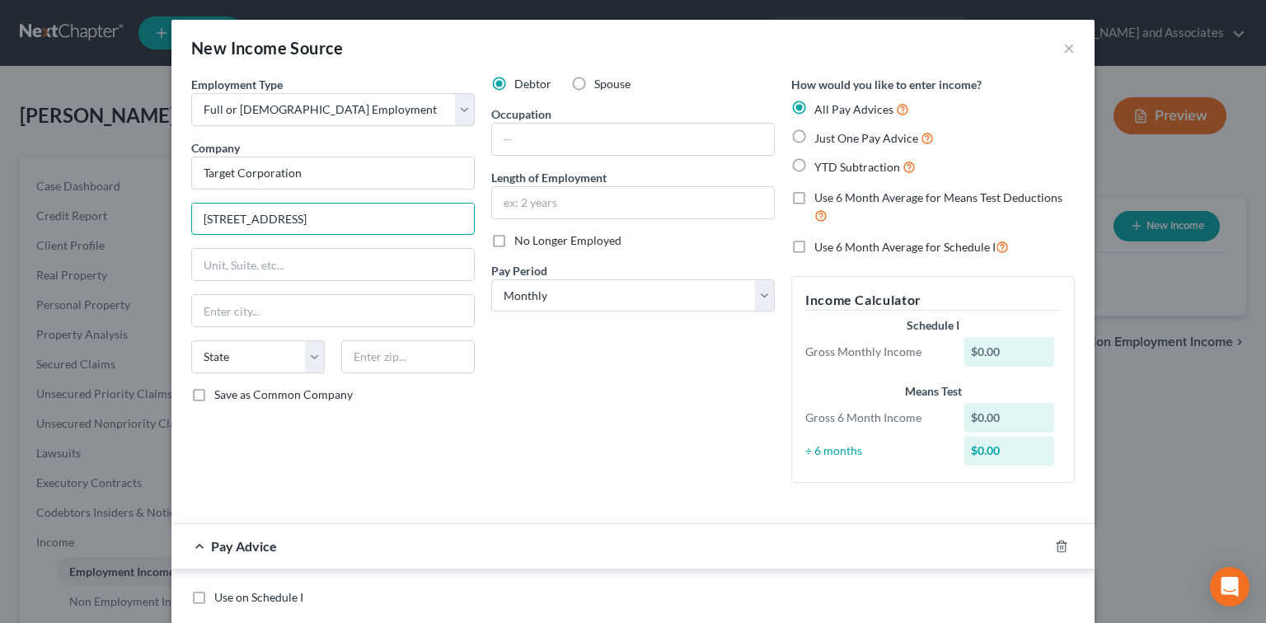
type input "[STREET_ADDRESS]"
click at [412, 374] on div "State [US_STATE] AK AR AZ CA CO CT DE DC [GEOGRAPHIC_DATA] [GEOGRAPHIC_DATA] GU…" at bounding box center [333, 364] width 300 height 46
click at [435, 346] on input "text" at bounding box center [408, 357] width 134 height 33
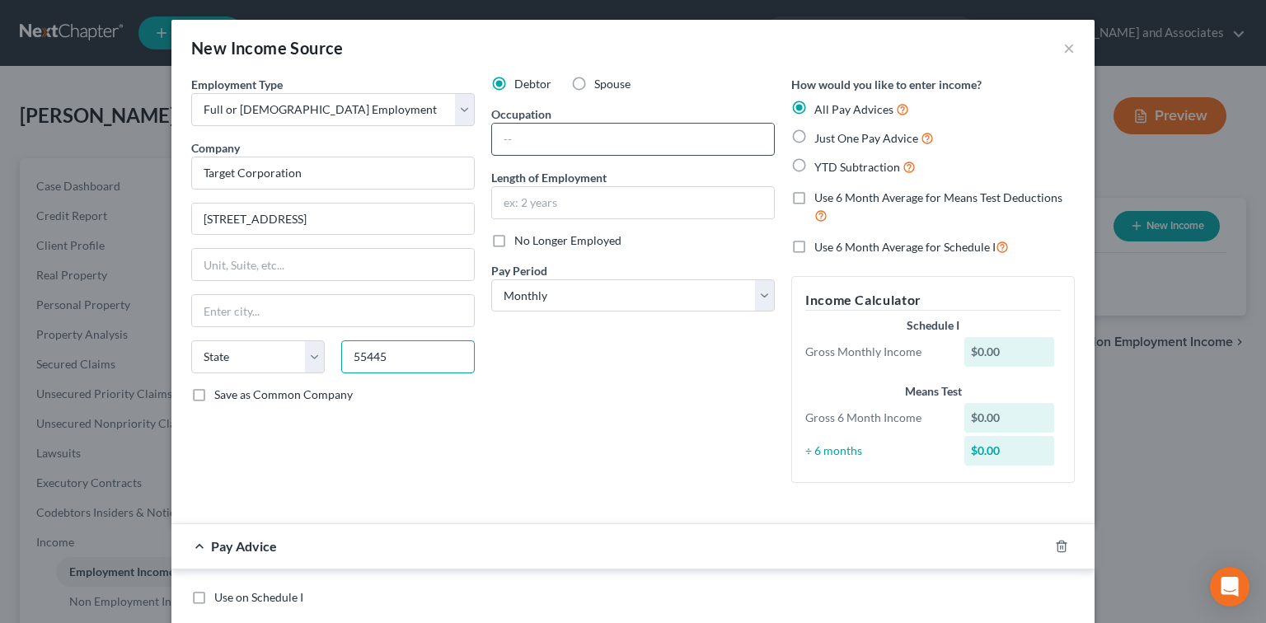
type input "55445"
click at [599, 145] on input "text" at bounding box center [633, 139] width 282 height 31
type input "[GEOGRAPHIC_DATA]"
select select "24"
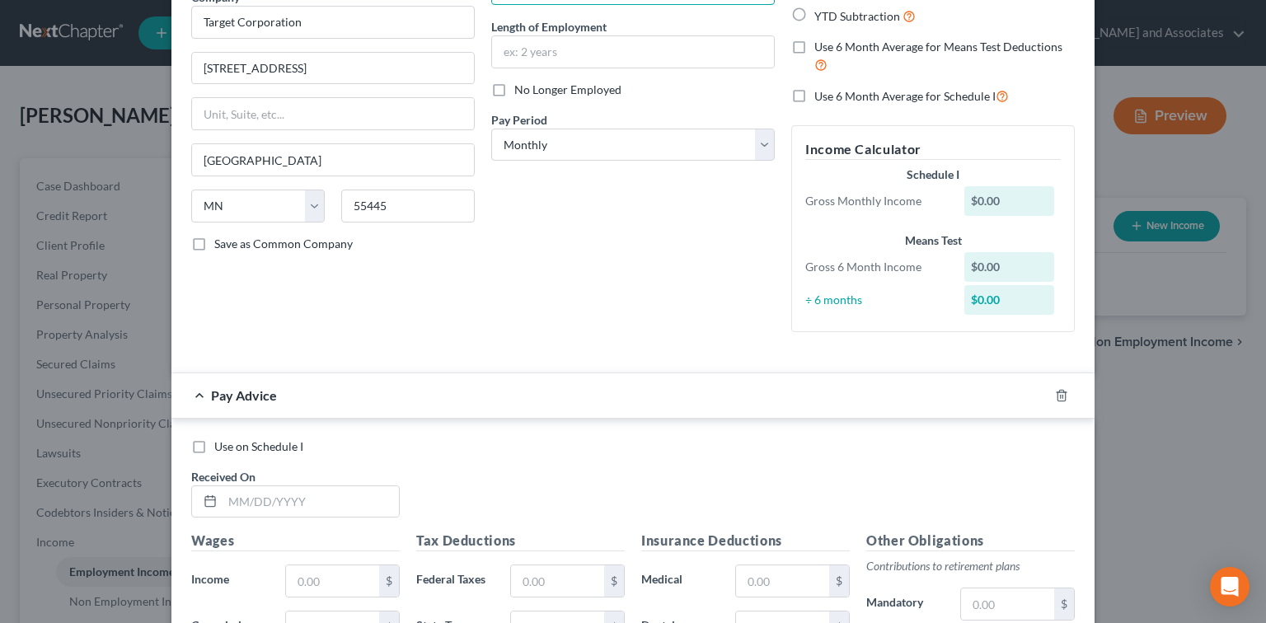
scroll to position [219, 0]
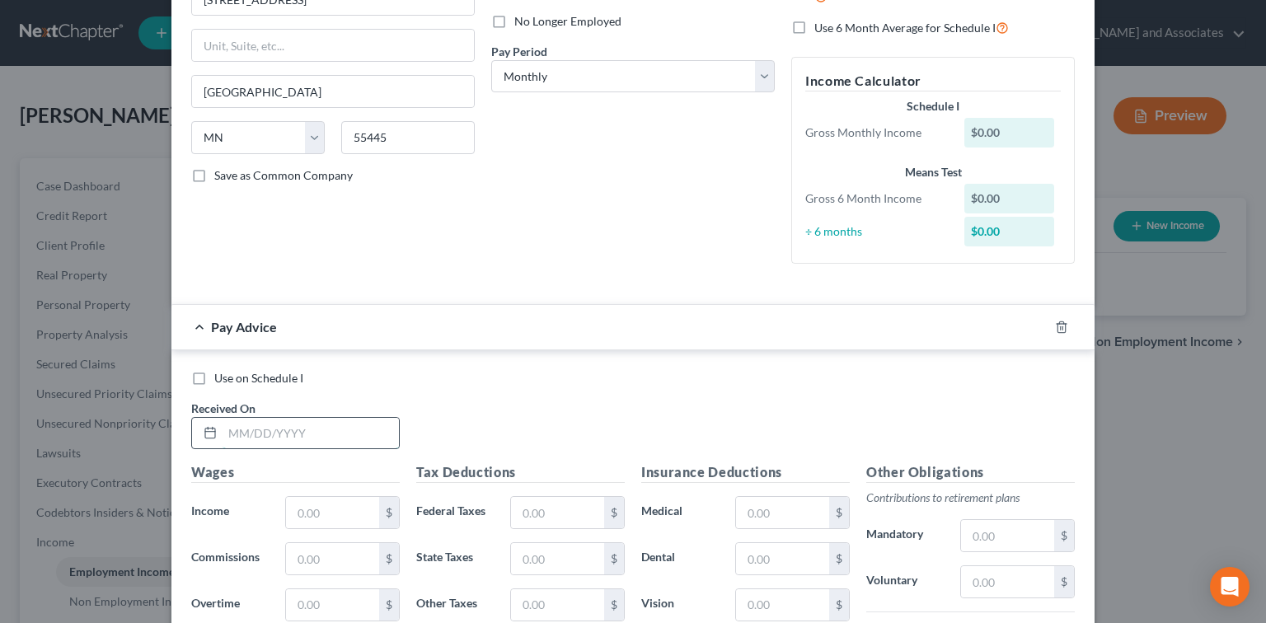
click at [336, 439] on input "text" at bounding box center [311, 433] width 176 height 31
type input "[DATE]"
click at [334, 514] on input "text" at bounding box center [332, 512] width 93 height 31
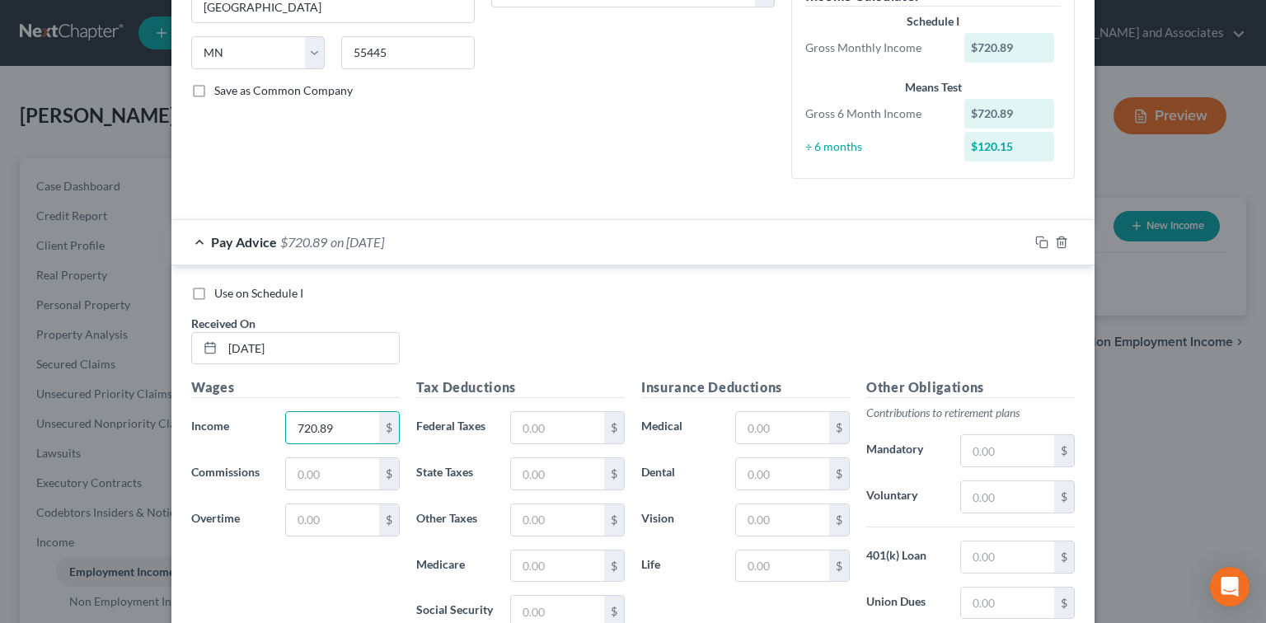
scroll to position [330, 0]
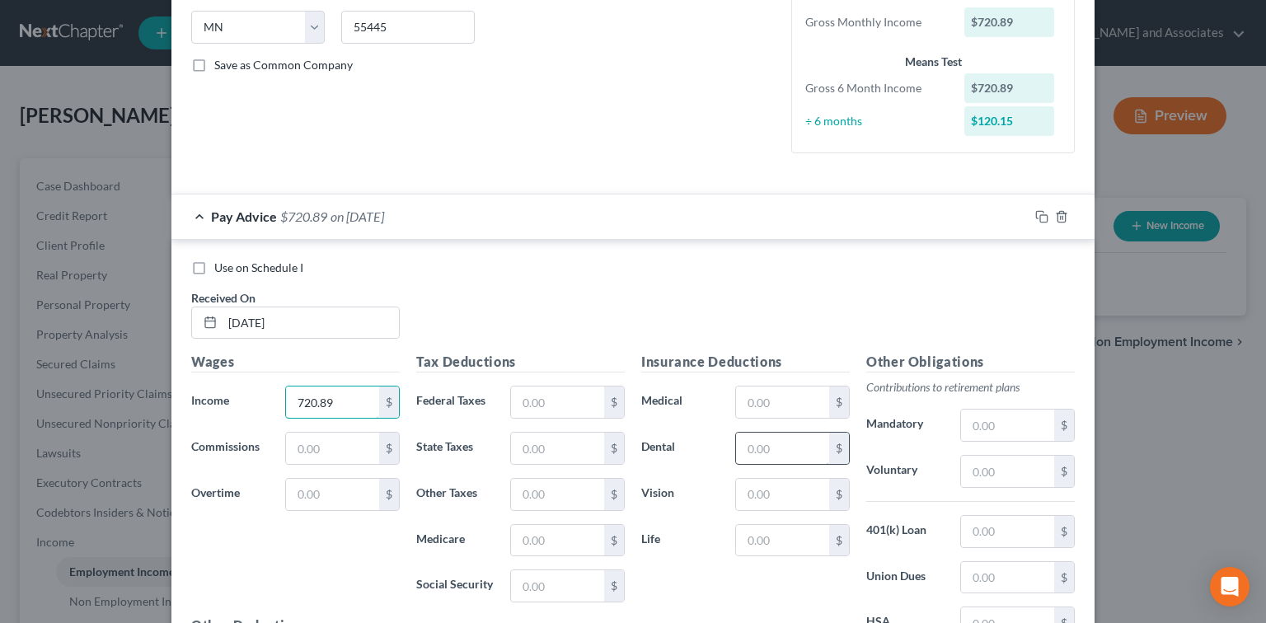
type input "720.89"
drag, startPoint x: 783, startPoint y: 439, endPoint x: 790, endPoint y: 425, distance: 14.7
click at [783, 439] on input "text" at bounding box center [782, 448] width 93 height 31
type input "10.50"
click at [524, 408] on input "text" at bounding box center [557, 402] width 93 height 31
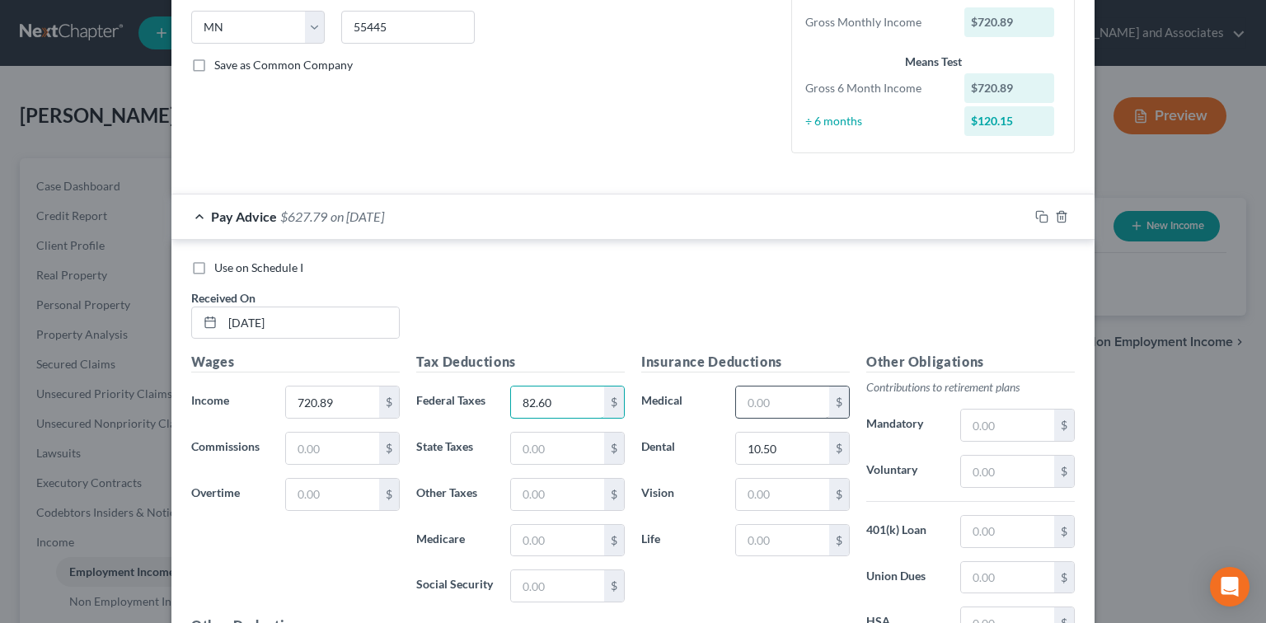
type input "82.60"
click at [802, 414] on input "text" at bounding box center [782, 402] width 93 height 31
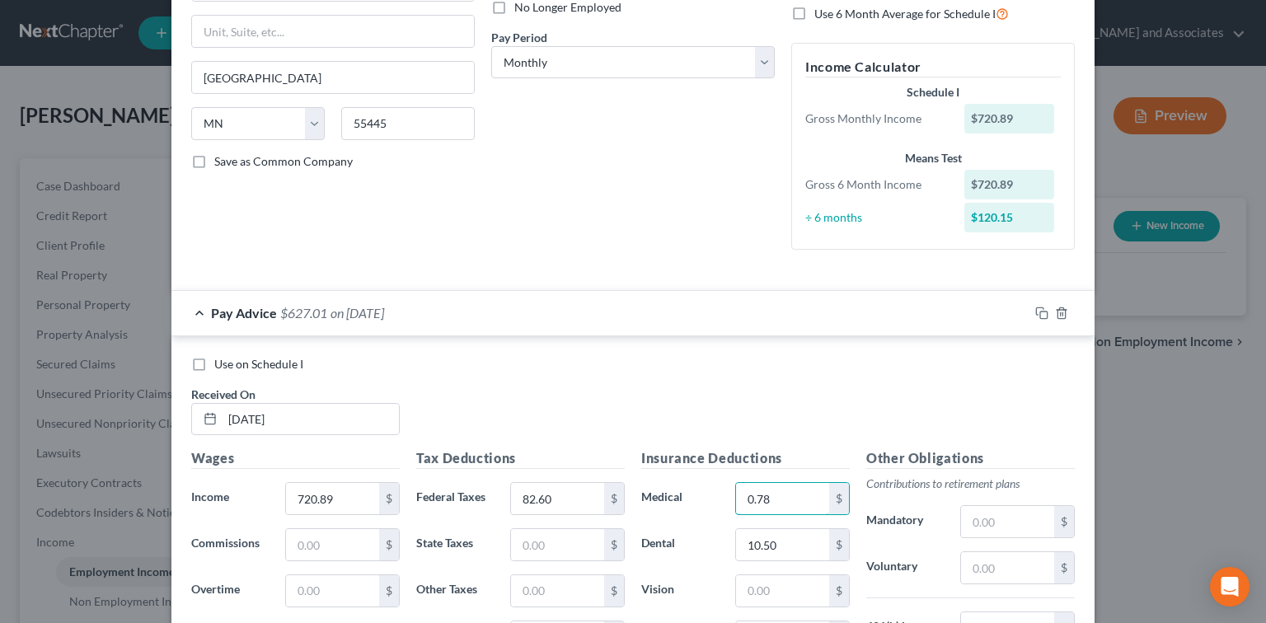
scroll to position [110, 0]
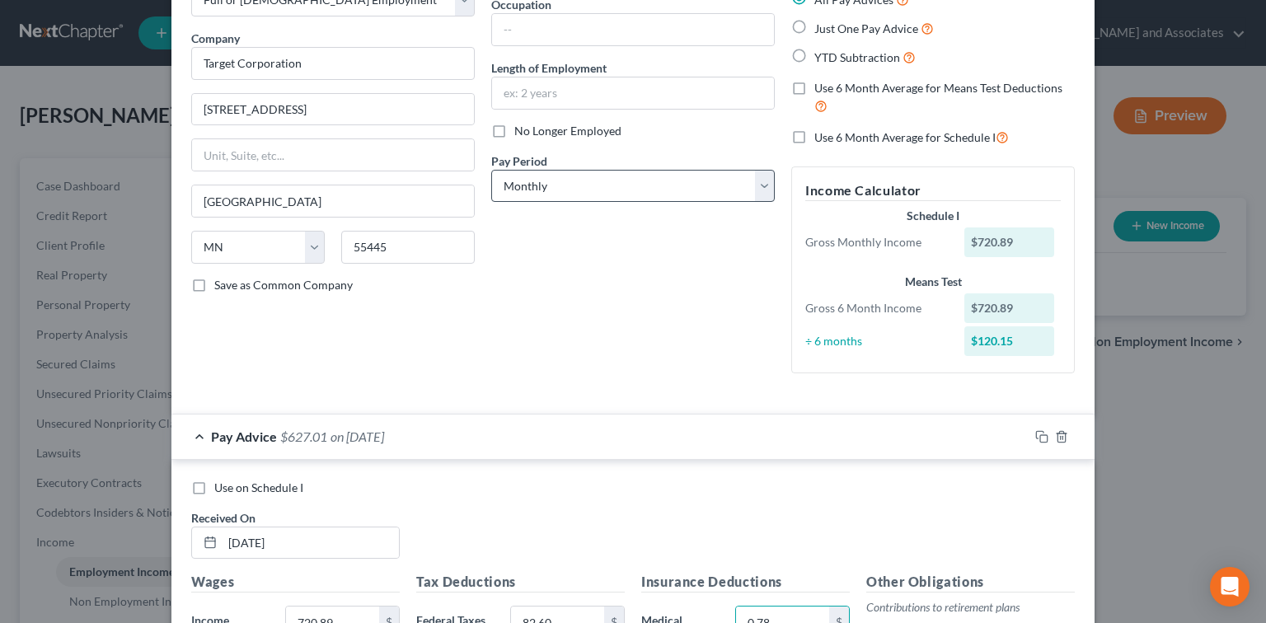
type input "0.78"
click at [637, 181] on select "Select Monthly Twice Monthly Every Other Week Weekly" at bounding box center [633, 186] width 284 height 33
select select "1"
click at [491, 170] on select "Select Monthly Twice Monthly Every Other Week Weekly" at bounding box center [633, 186] width 284 height 33
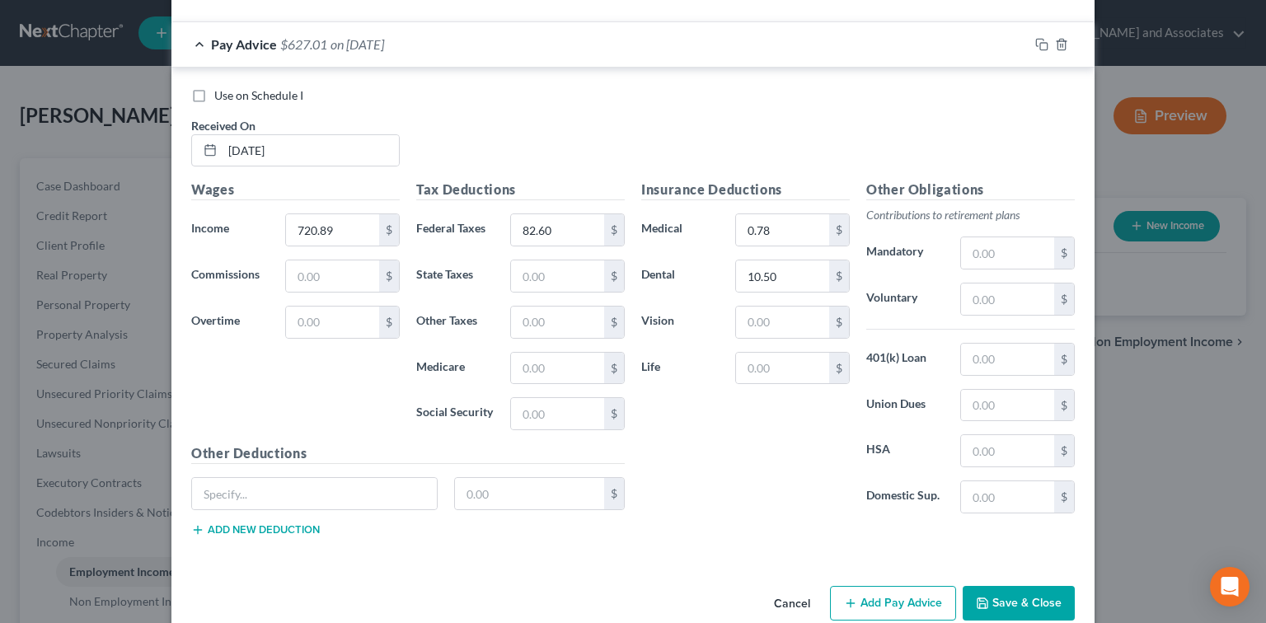
scroll to position [529, 0]
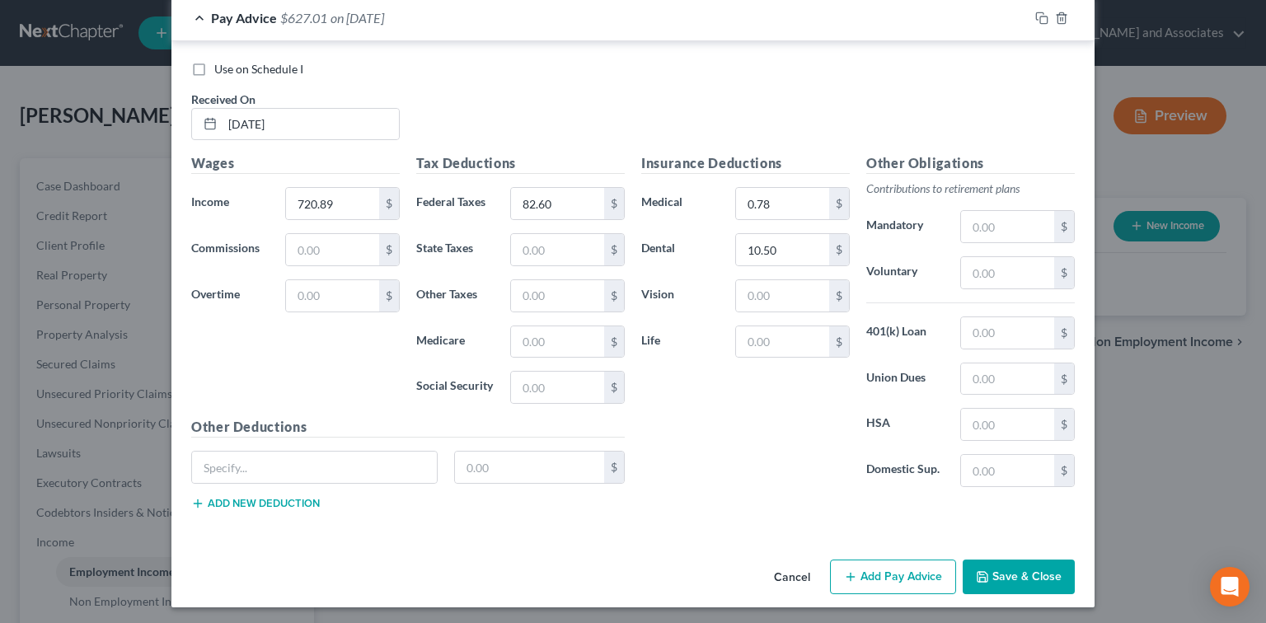
click at [897, 566] on button "Add Pay Advice" at bounding box center [893, 577] width 126 height 35
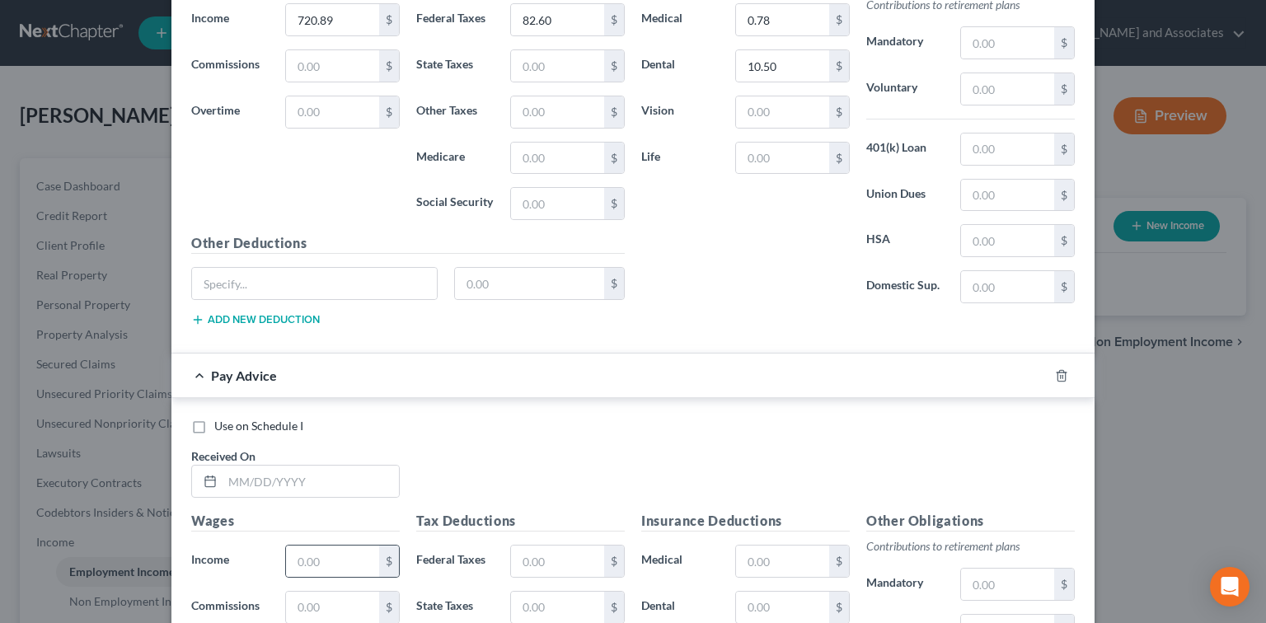
scroll to position [749, 0]
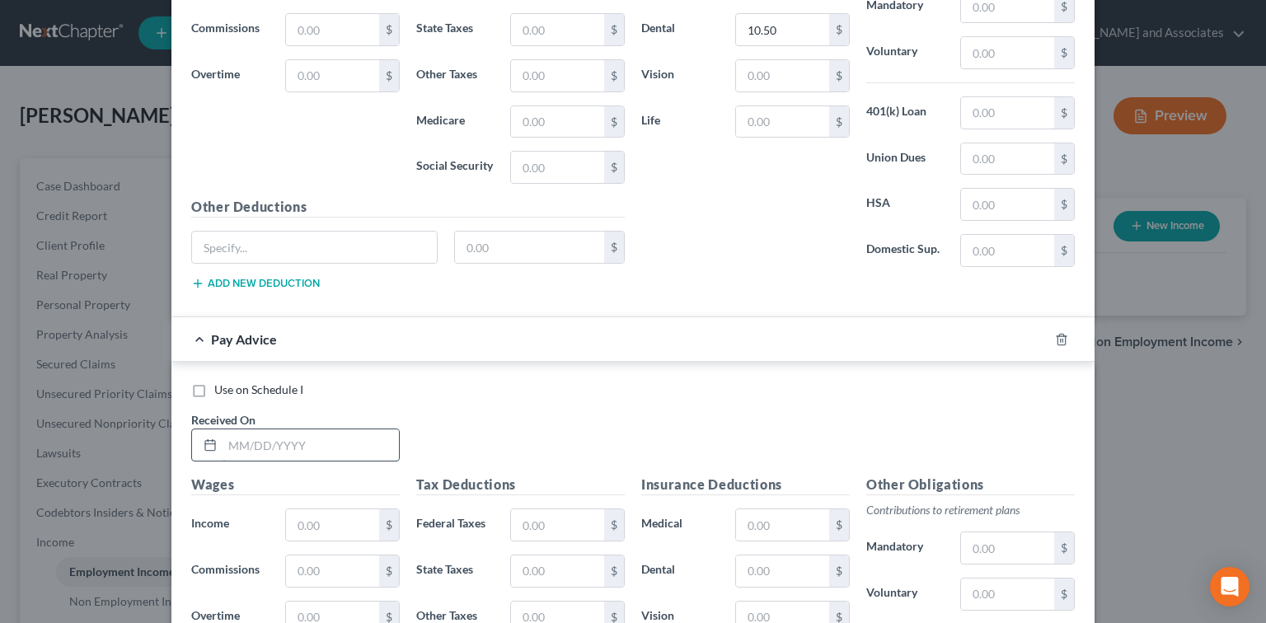
click at [336, 445] on input "text" at bounding box center [311, 445] width 176 height 31
type input "[DATE]"
drag, startPoint x: 337, startPoint y: 517, endPoint x: 317, endPoint y: 504, distance: 23.8
click at [336, 515] on input "text" at bounding box center [332, 525] width 93 height 31
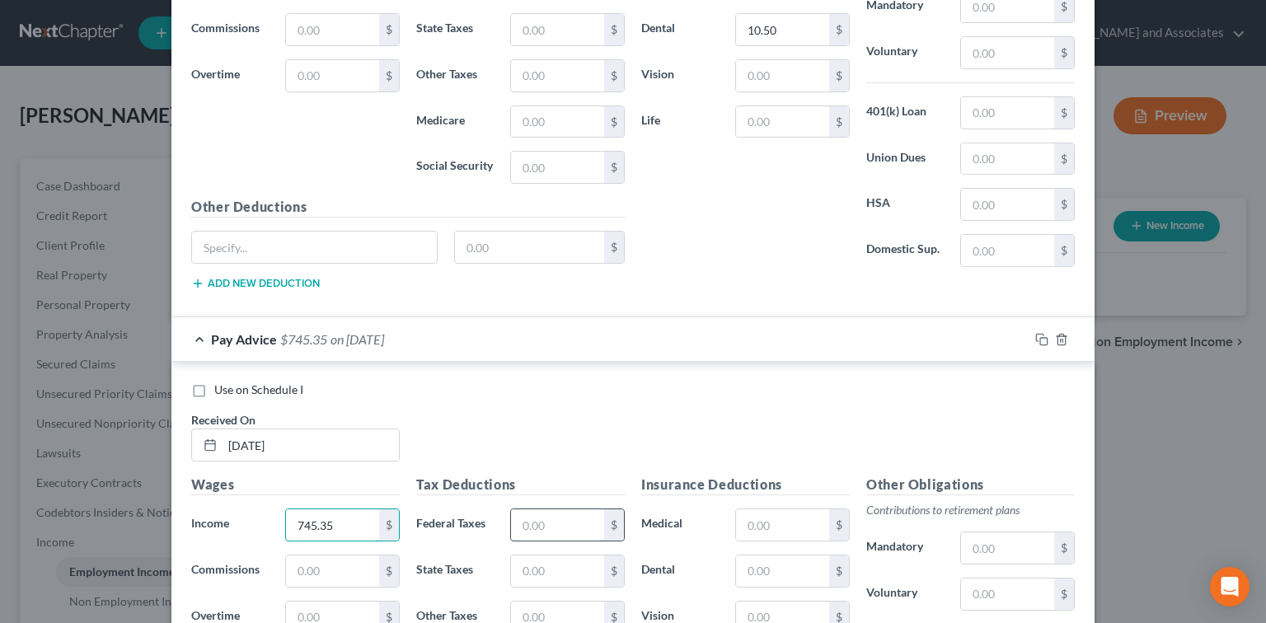
type input "745.35"
click at [596, 522] on input "text" at bounding box center [557, 525] width 93 height 31
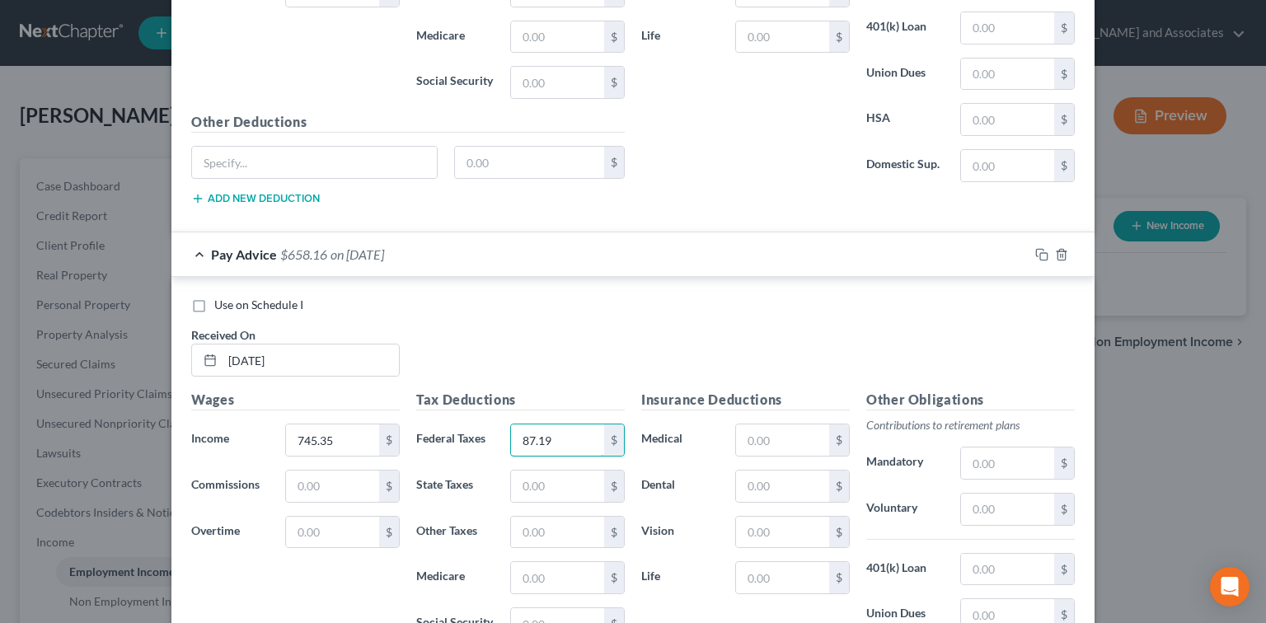
scroll to position [891, 0]
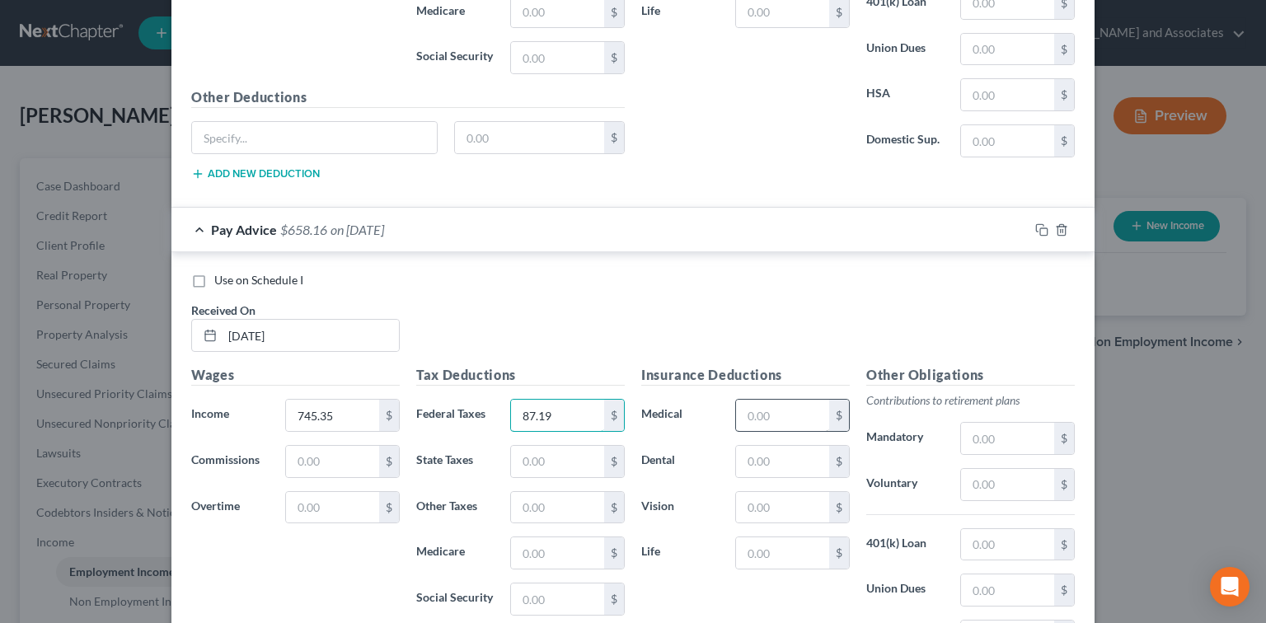
type input "87.19"
click at [775, 414] on input "text" at bounding box center [782, 415] width 93 height 31
type input "1.11"
click at [763, 456] on input "text" at bounding box center [782, 461] width 93 height 31
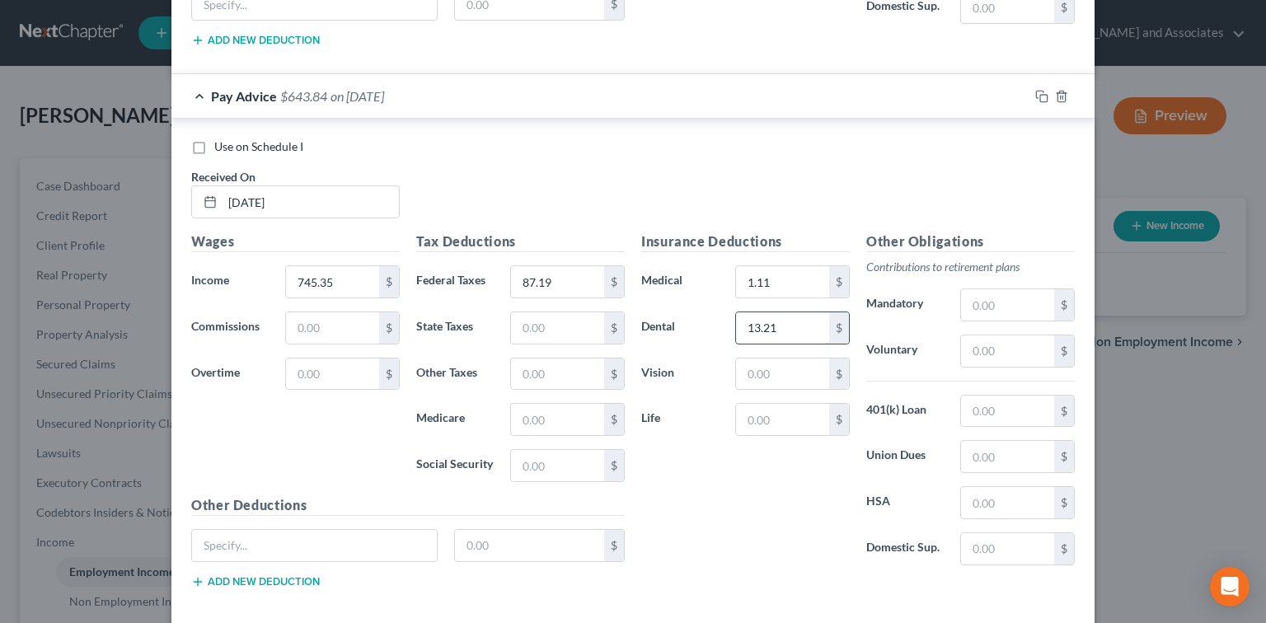
scroll to position [1101, 0]
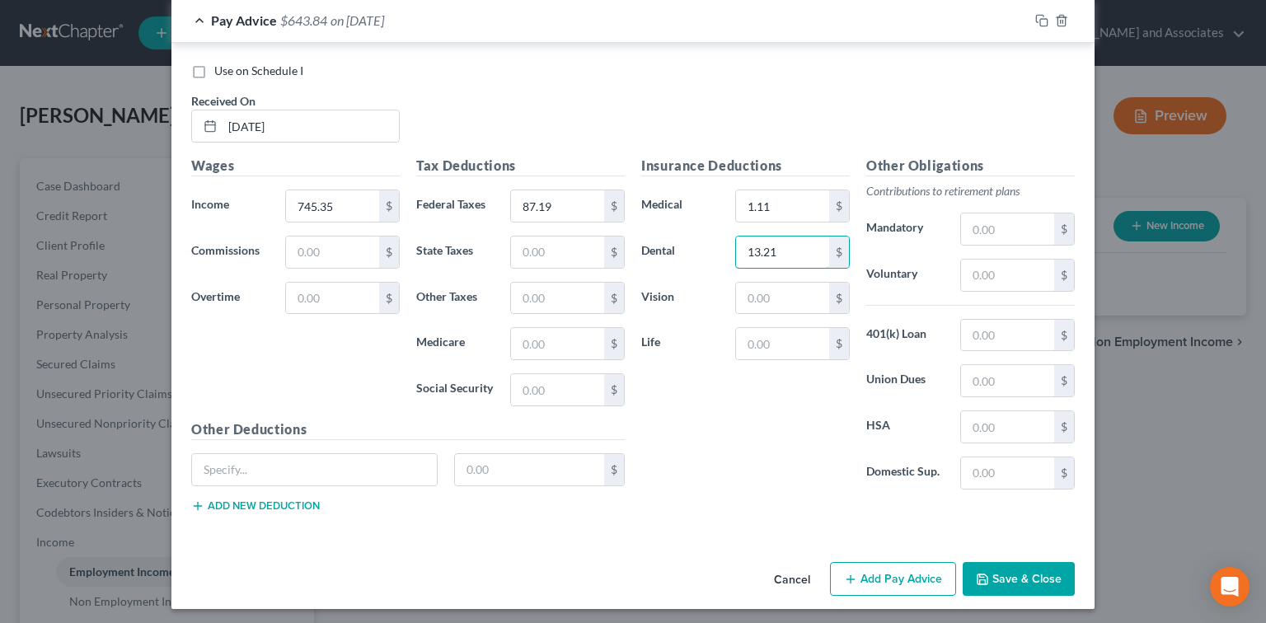
type input "13.21"
click at [873, 566] on button "Add Pay Advice" at bounding box center [893, 579] width 126 height 35
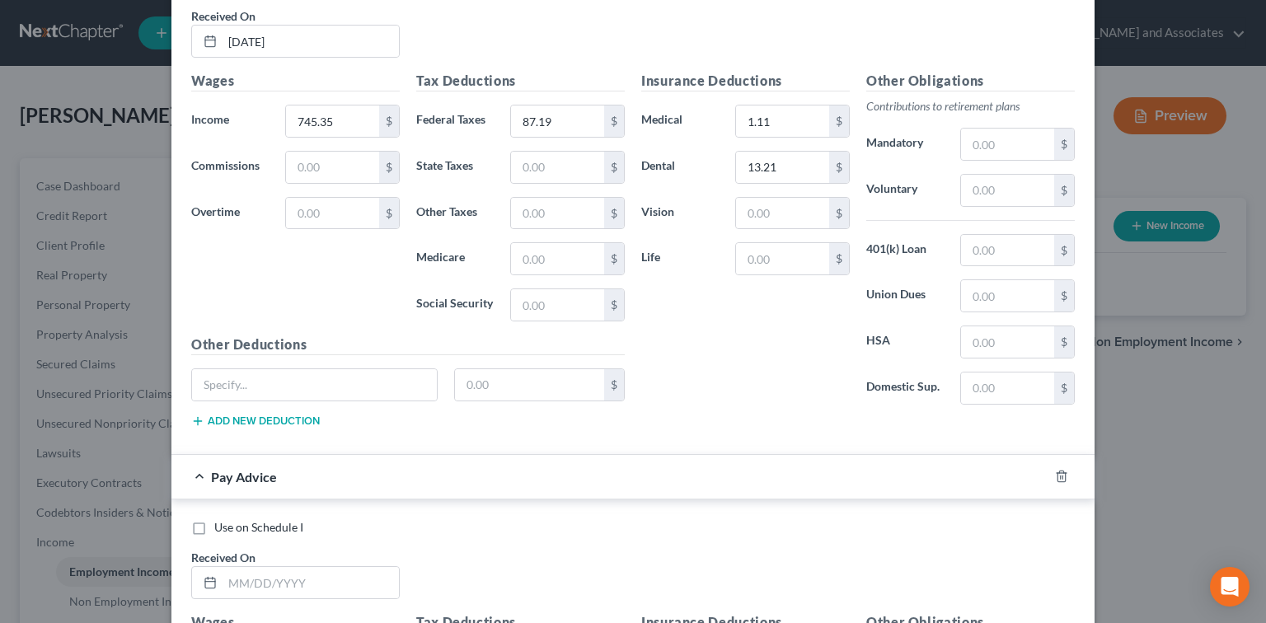
scroll to position [1210, 0]
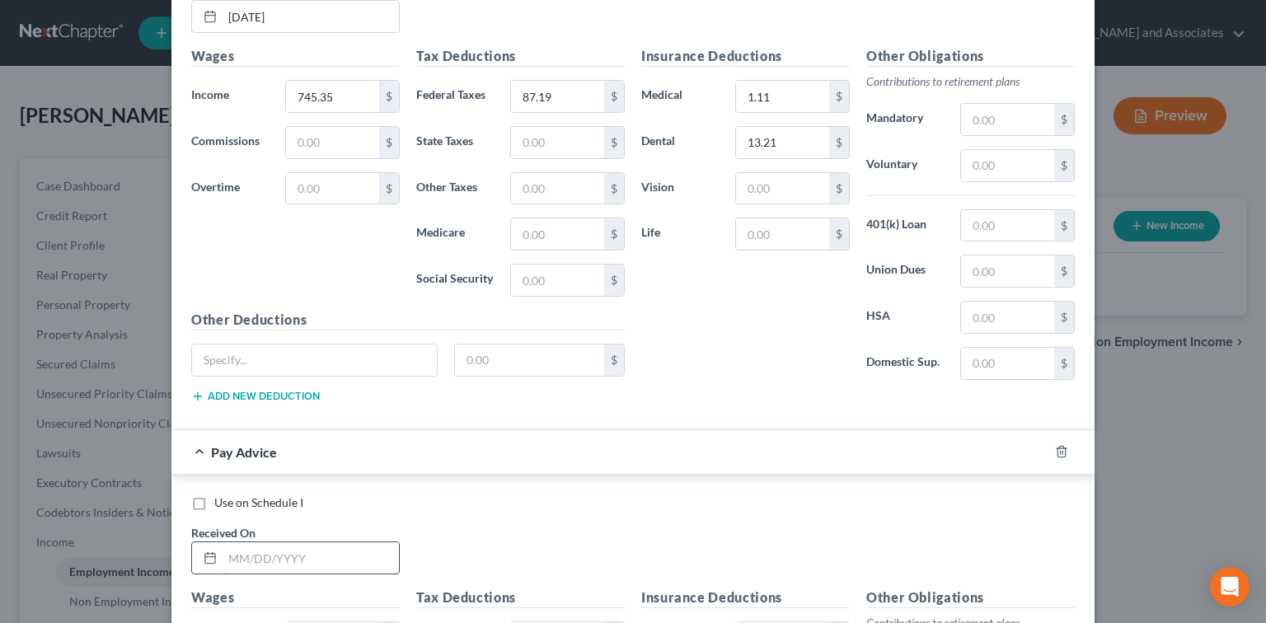
click at [316, 561] on input "text" at bounding box center [311, 558] width 176 height 31
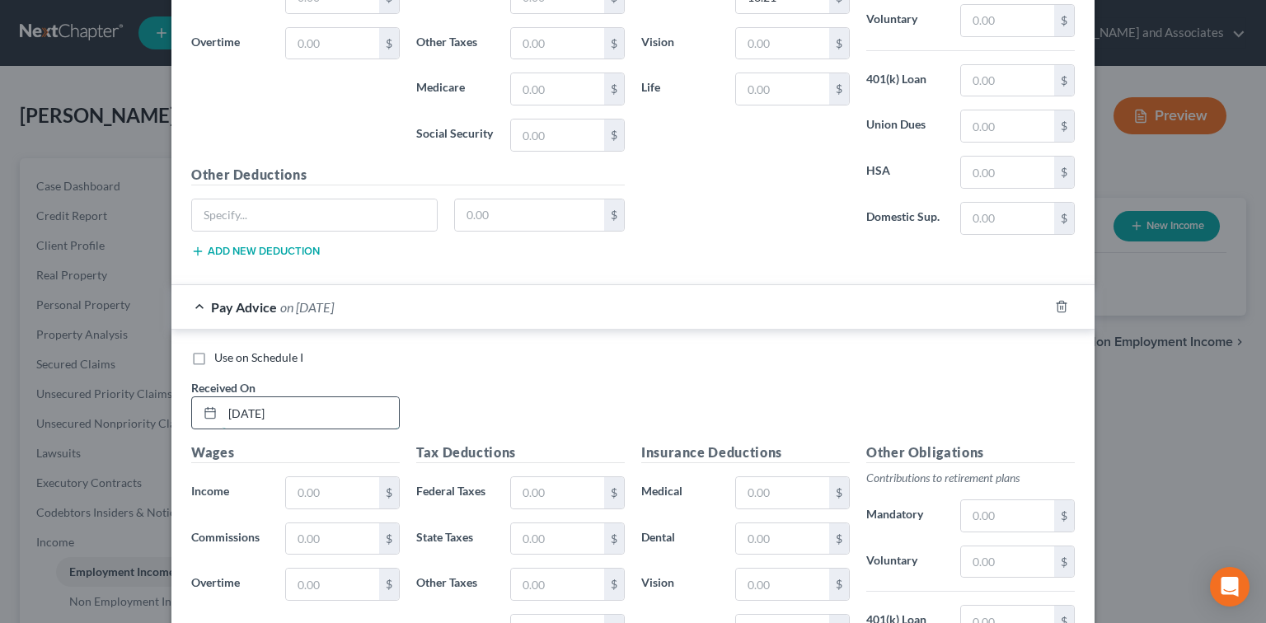
scroll to position [1431, 0]
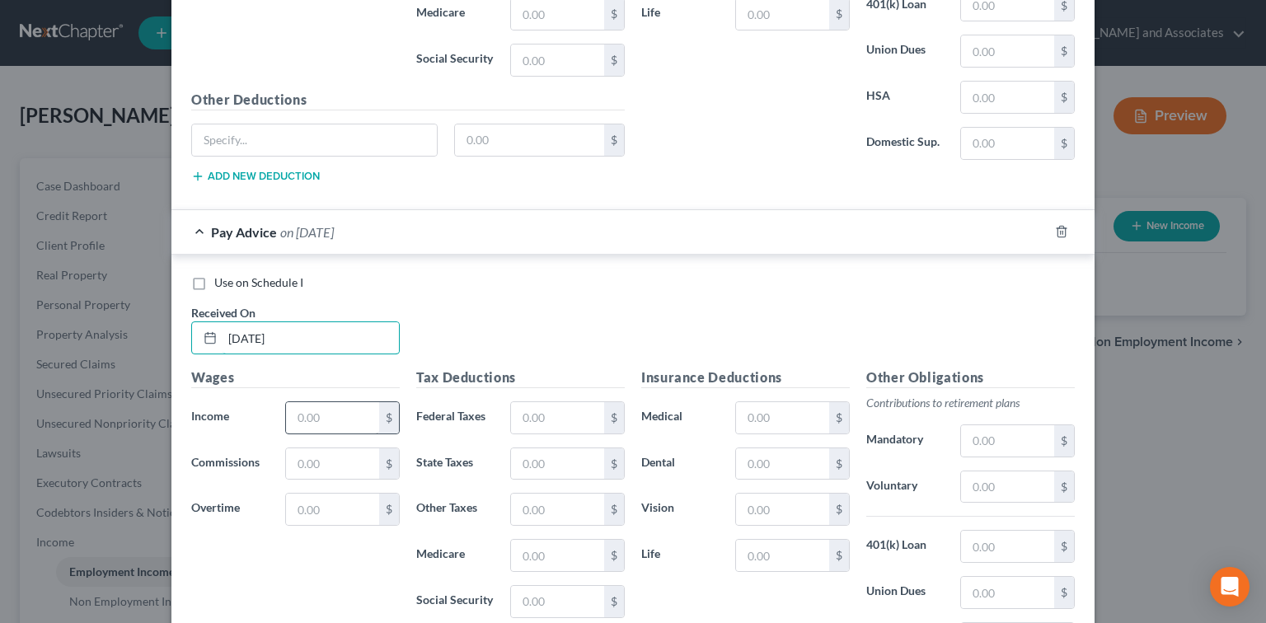
type input "[DATE]"
click at [343, 402] on input "text" at bounding box center [332, 417] width 93 height 31
type input "817.61"
click at [584, 402] on input "text" at bounding box center [557, 417] width 93 height 31
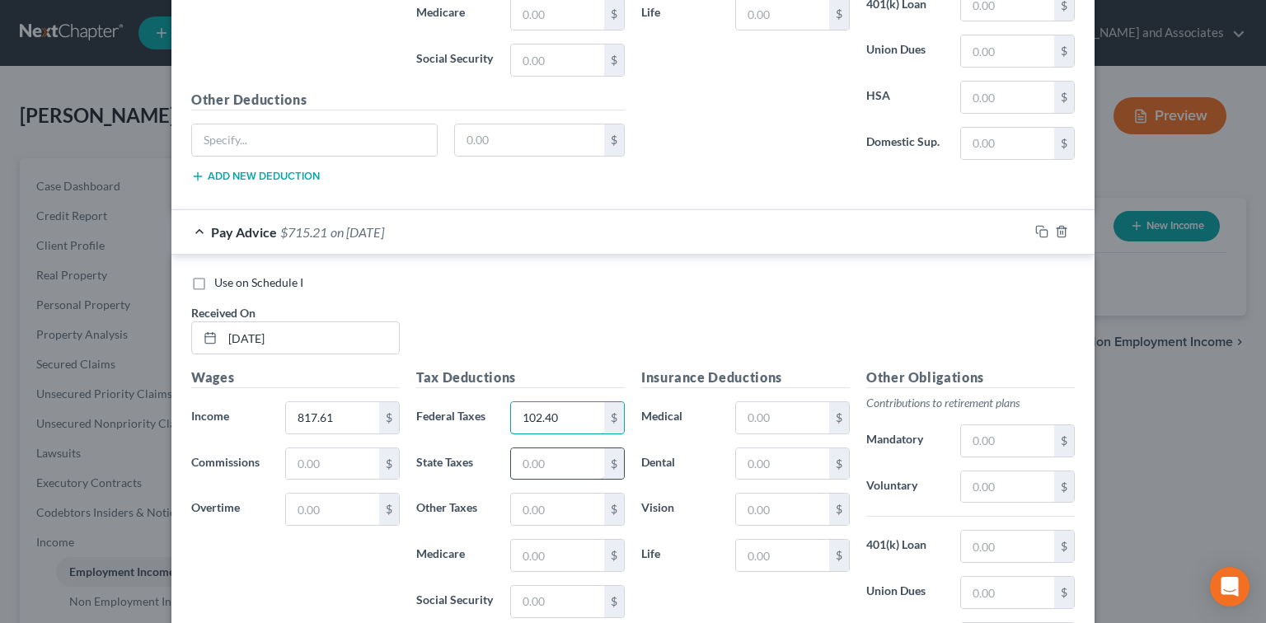
type input "102.40"
click at [559, 469] on input "text" at bounding box center [557, 464] width 93 height 31
type input "1"
click at [790, 402] on input "text" at bounding box center [782, 417] width 93 height 31
type input "13.21"
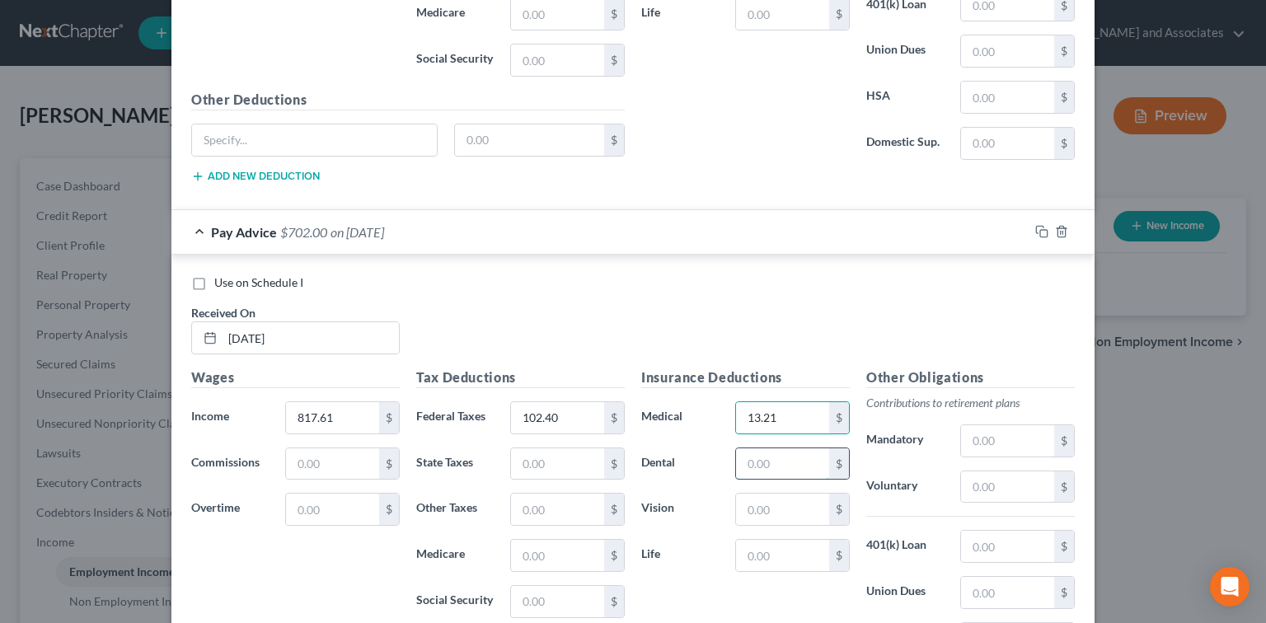
click at [783, 449] on input "text" at bounding box center [782, 464] width 93 height 31
type input "1.11"
click at [792, 499] on input "text" at bounding box center [782, 509] width 93 height 31
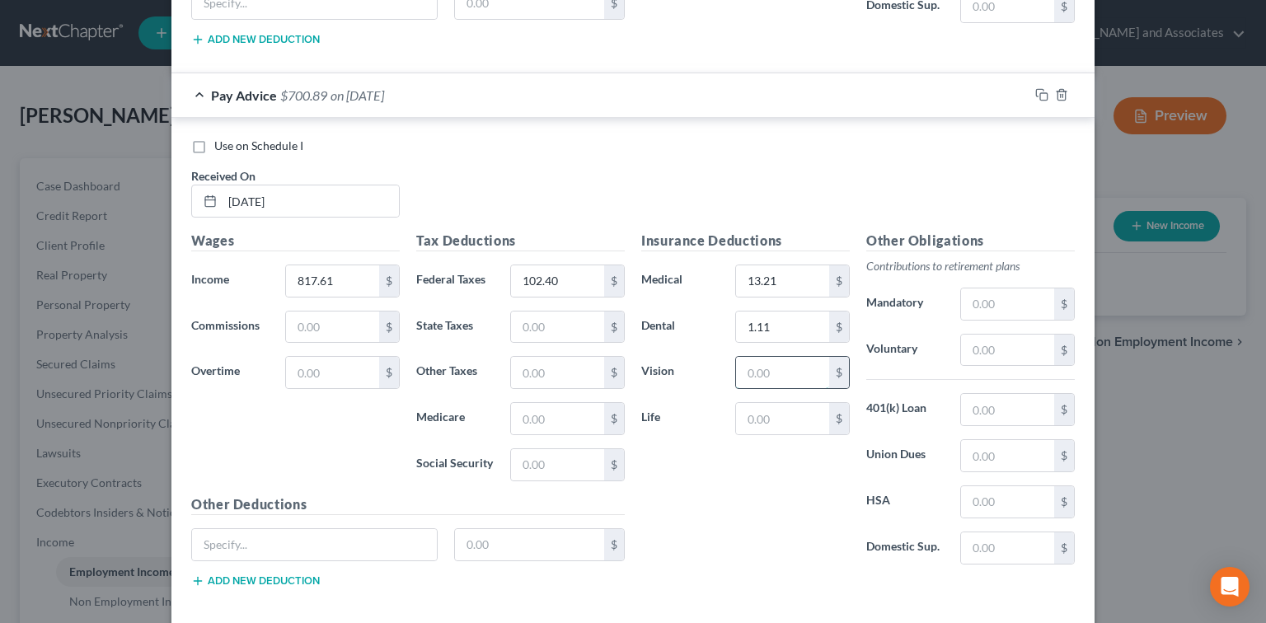
scroll to position [1639, 0]
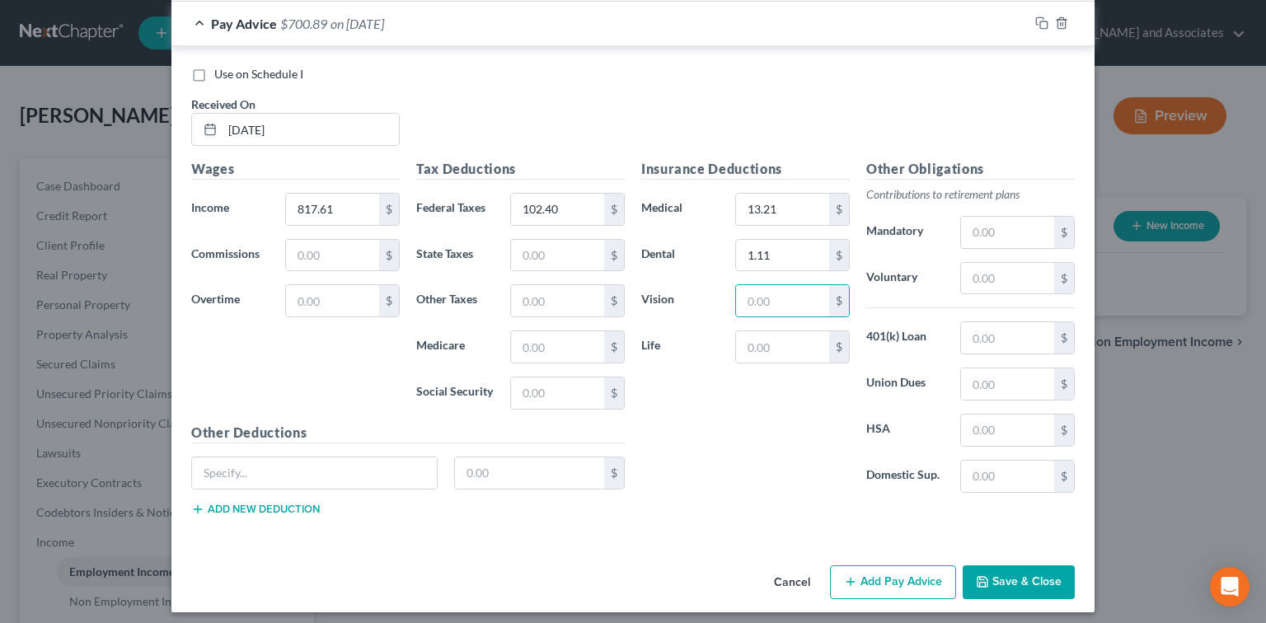
click at [1008, 577] on button "Save & Close" at bounding box center [1019, 583] width 112 height 35
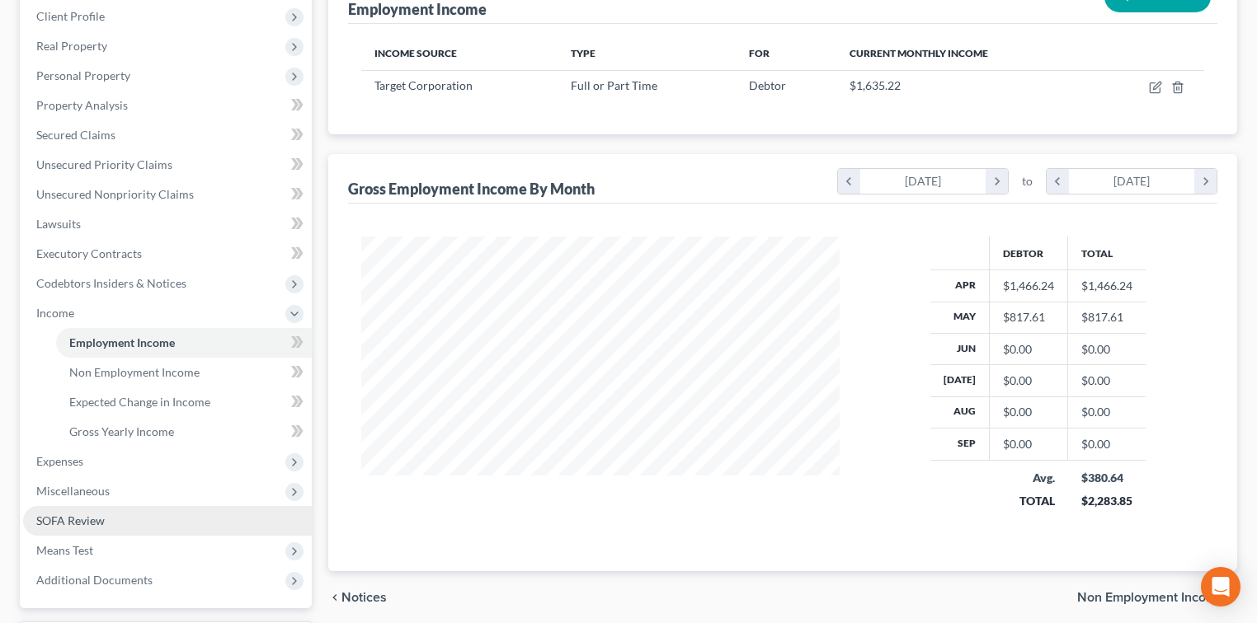
scroll to position [0, 0]
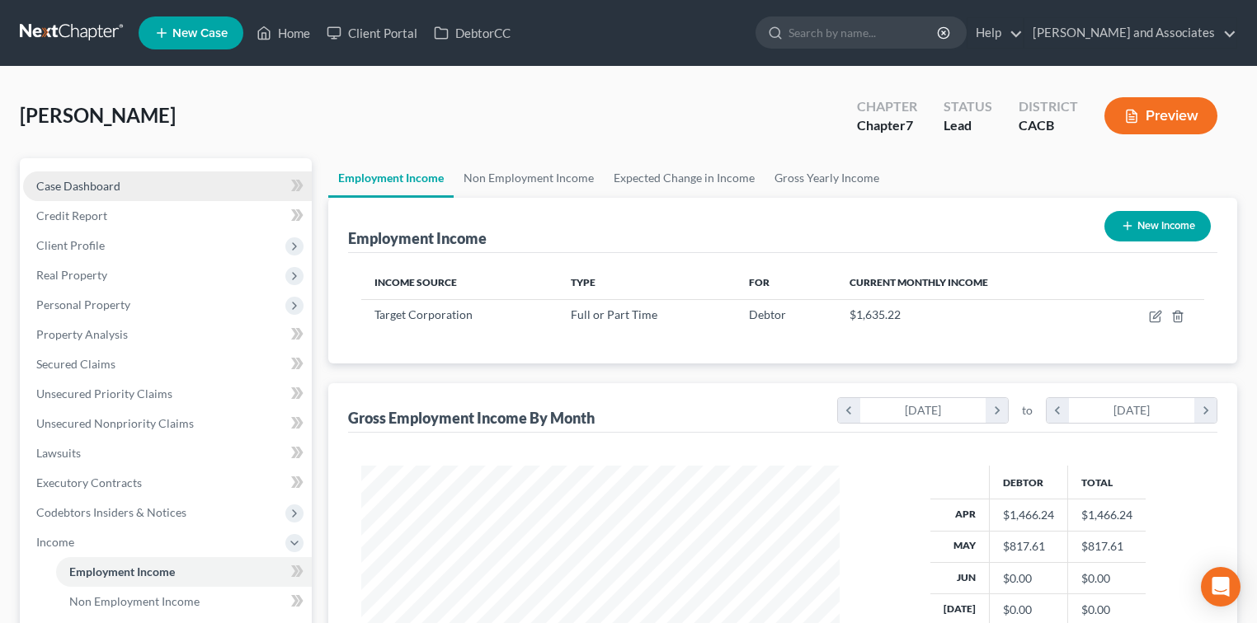
click at [143, 185] on link "Case Dashboard" at bounding box center [167, 186] width 289 height 30
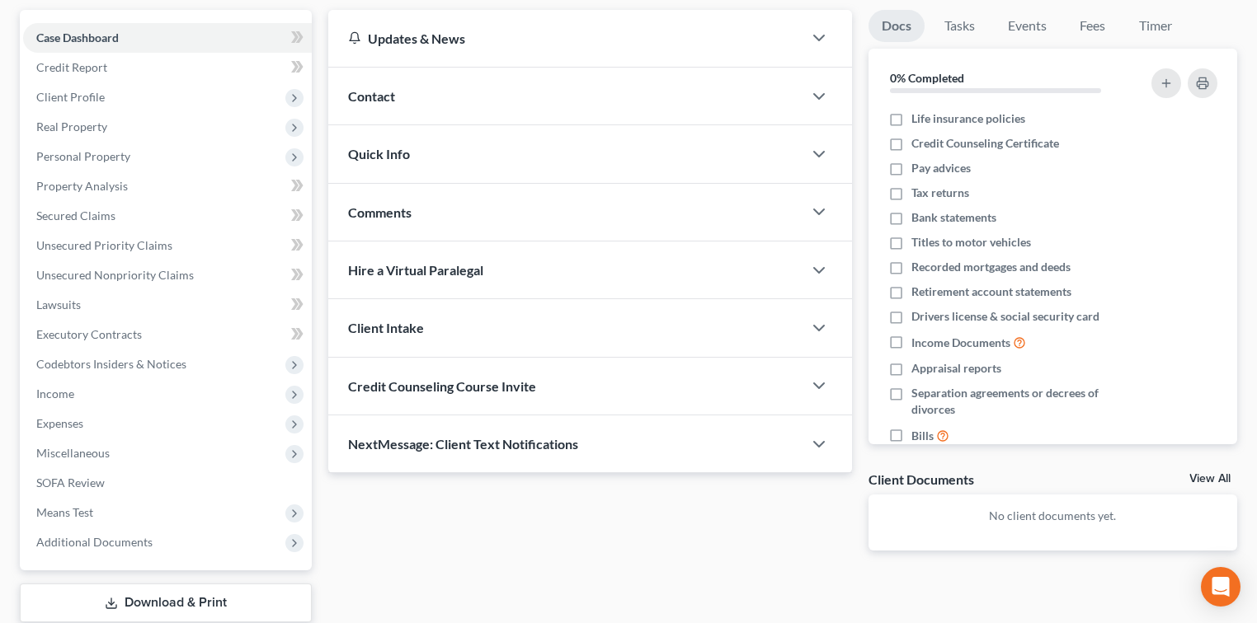
scroll to position [209, 0]
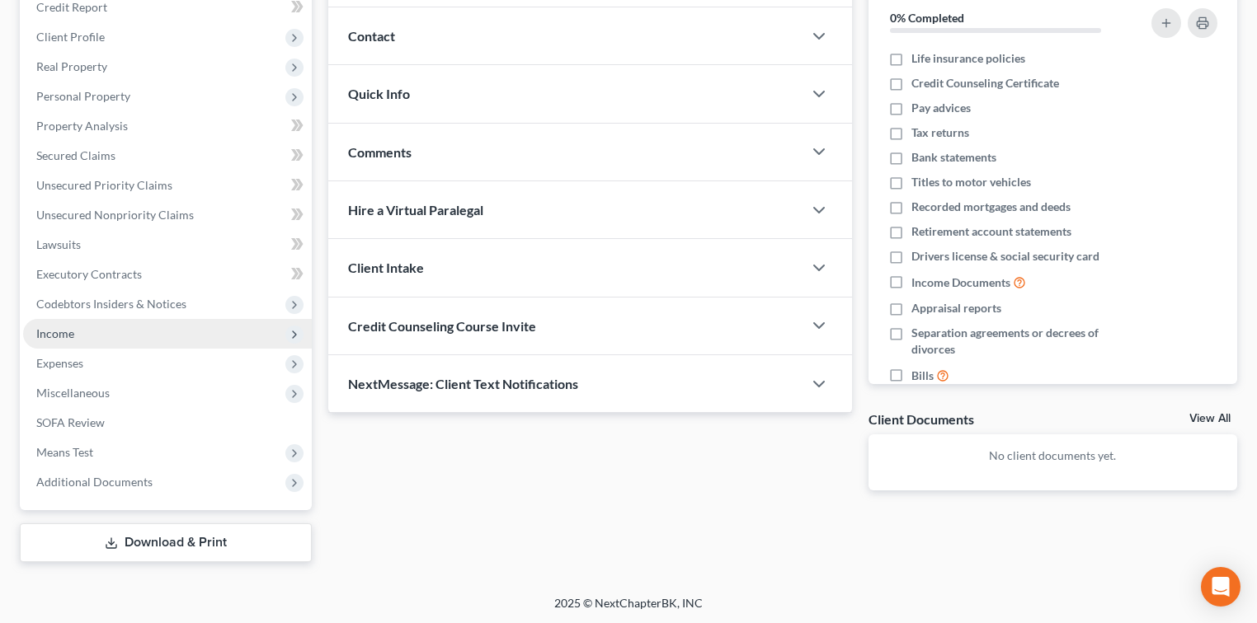
click at [51, 340] on span "Income" at bounding box center [167, 334] width 289 height 30
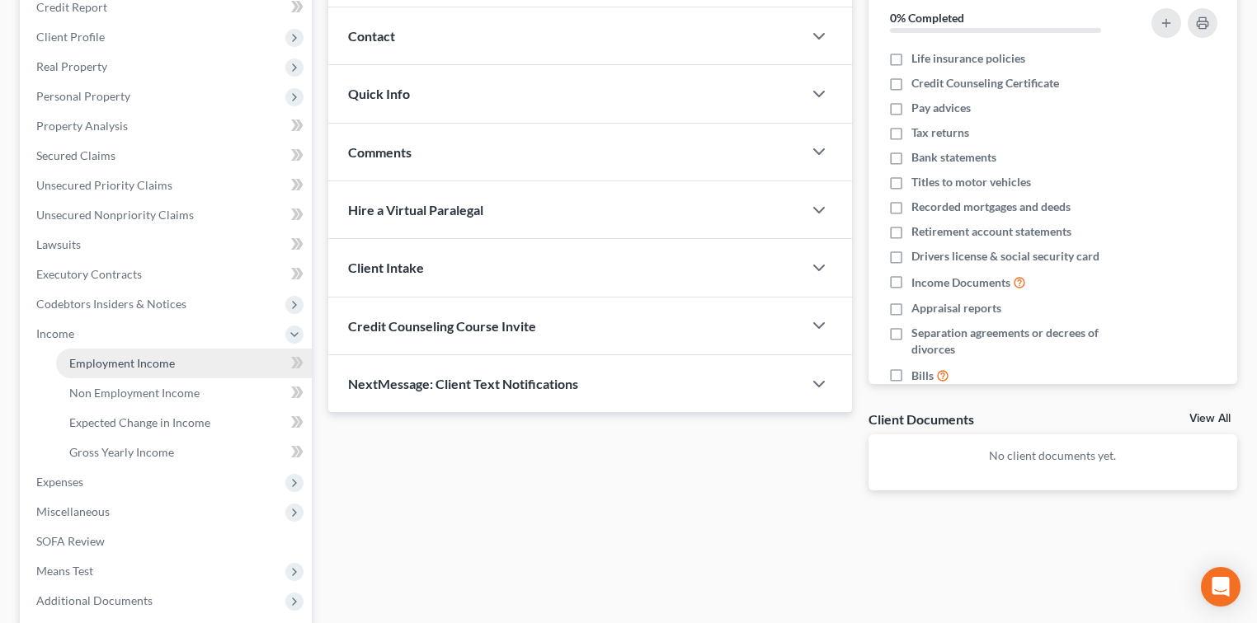
click at [126, 357] on span "Employment Income" at bounding box center [122, 363] width 106 height 14
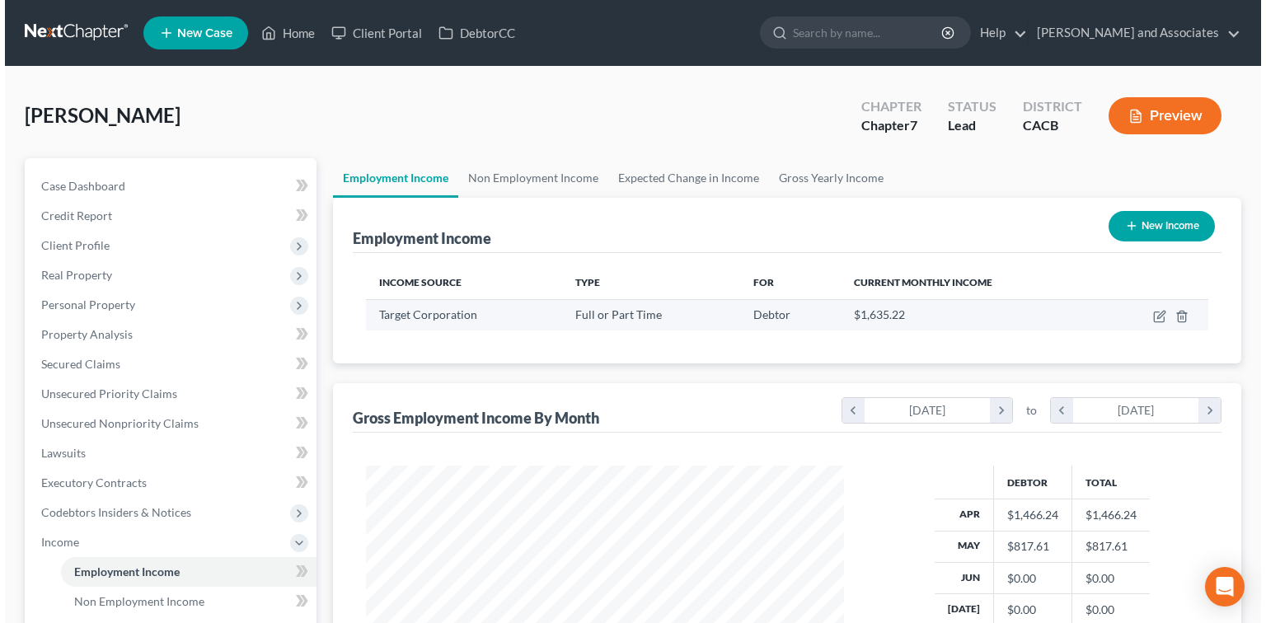
scroll to position [294, 511]
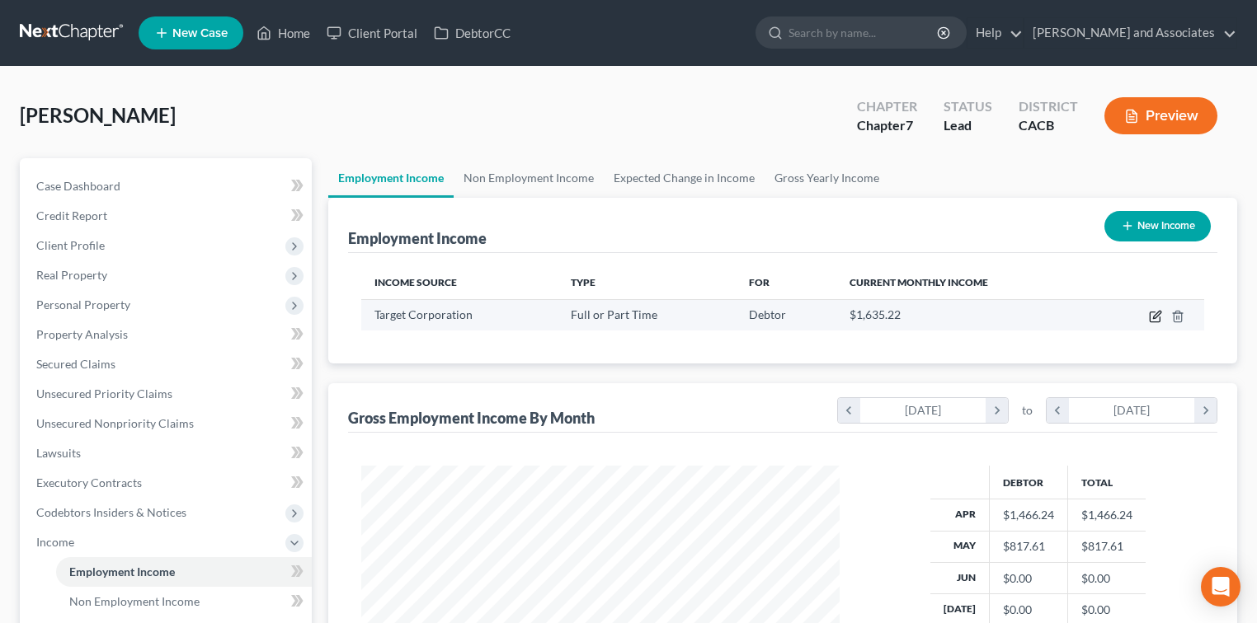
click at [1154, 317] on icon "button" at bounding box center [1155, 316] width 13 height 13
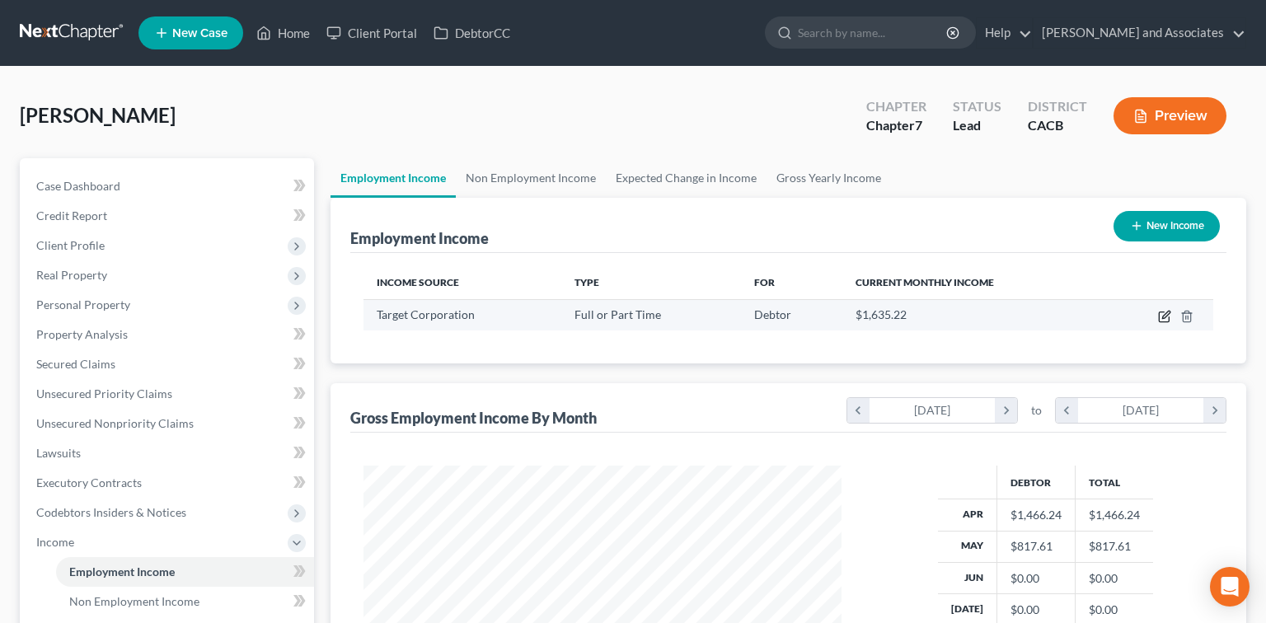
select select "0"
select select "24"
select select "1"
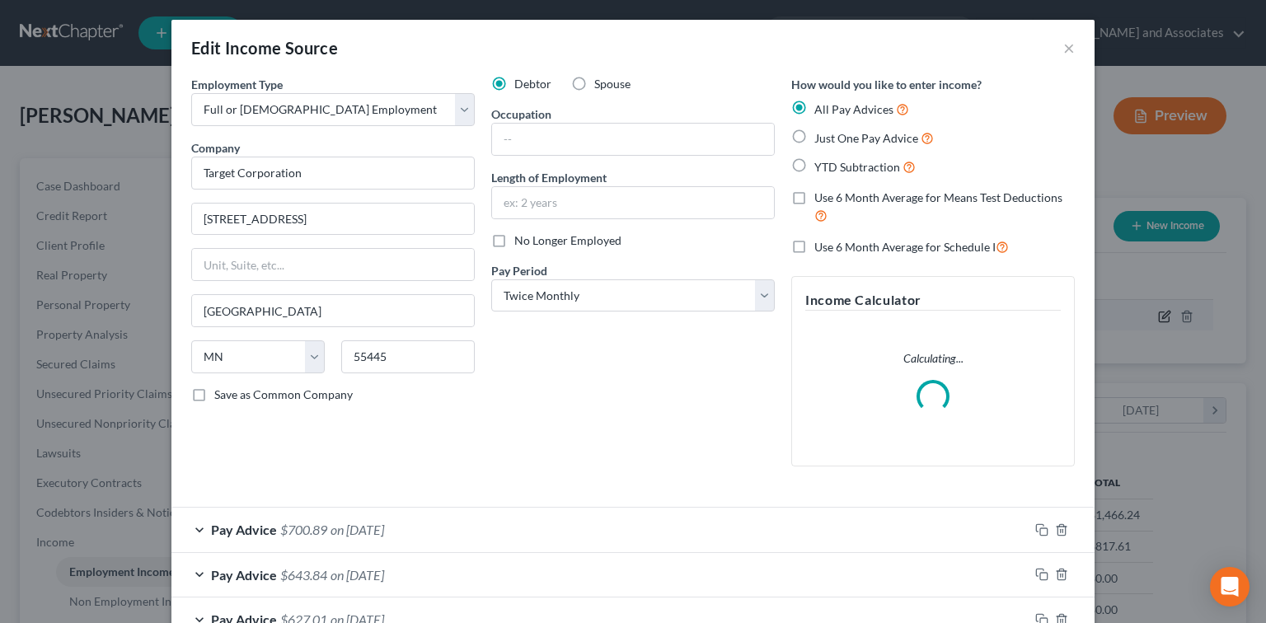
scroll to position [294, 514]
click at [596, 124] on input "text" at bounding box center [633, 139] width 282 height 31
type input "Cashier"
click at [565, 201] on input "text" at bounding box center [633, 202] width 282 height 31
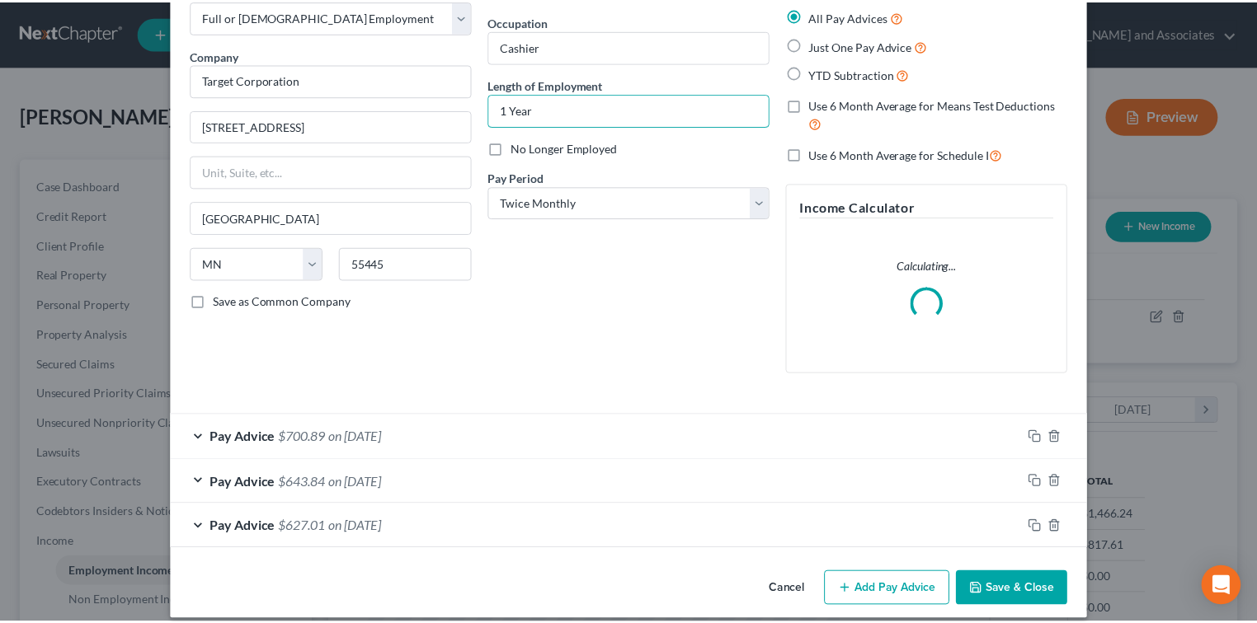
scroll to position [108, 0]
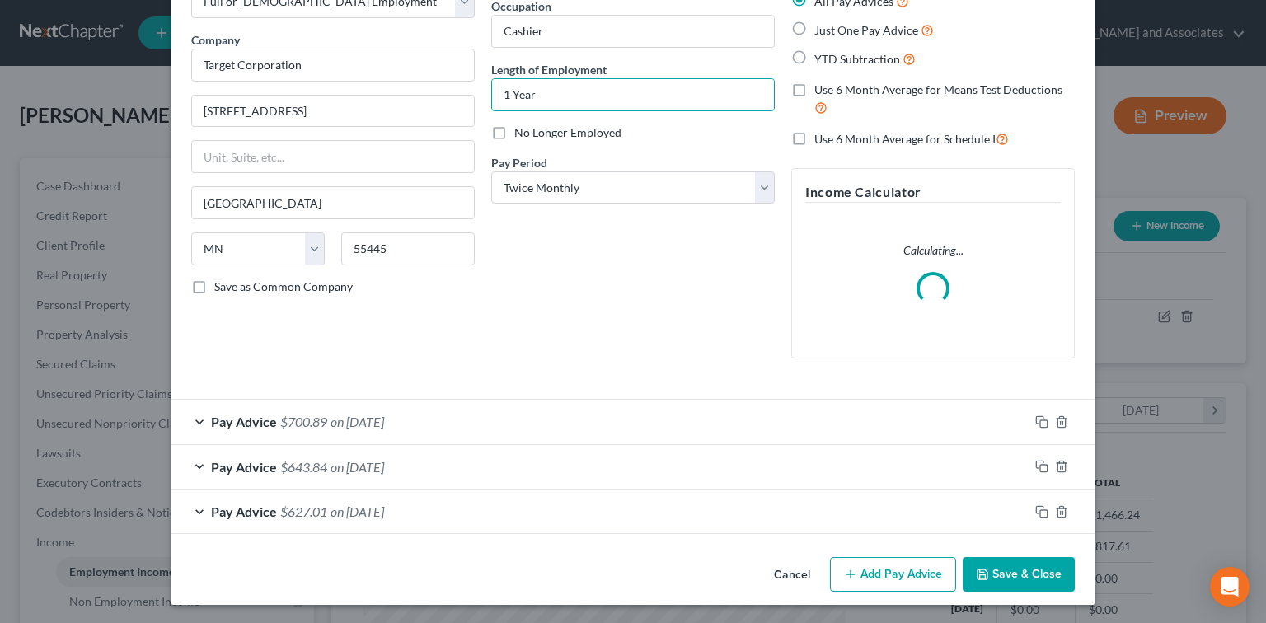
type input "1 Year"
click at [1000, 571] on button "Save & Close" at bounding box center [1019, 574] width 112 height 35
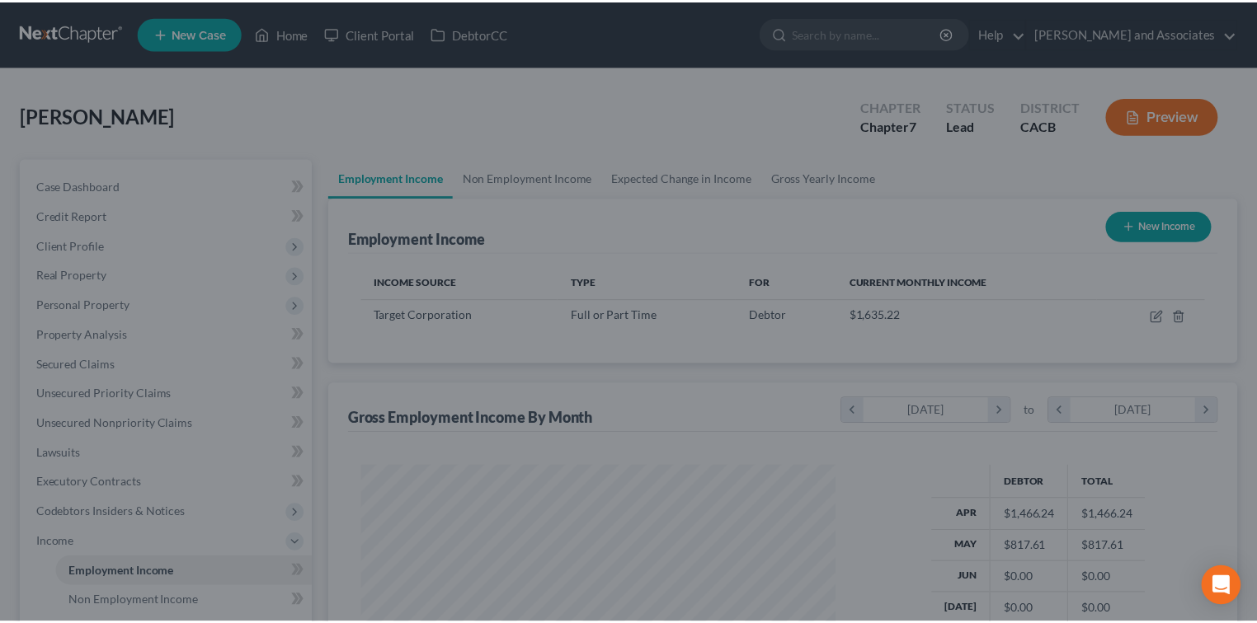
scroll to position [824224, 824007]
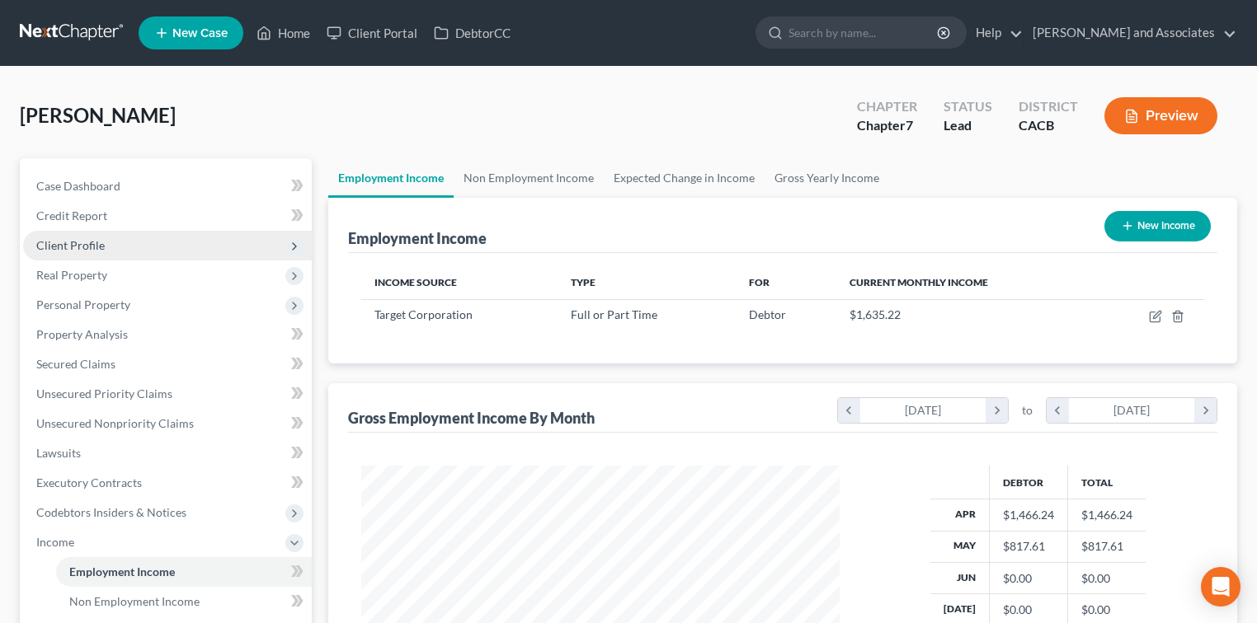
click at [76, 250] on span "Client Profile" at bounding box center [70, 245] width 68 height 14
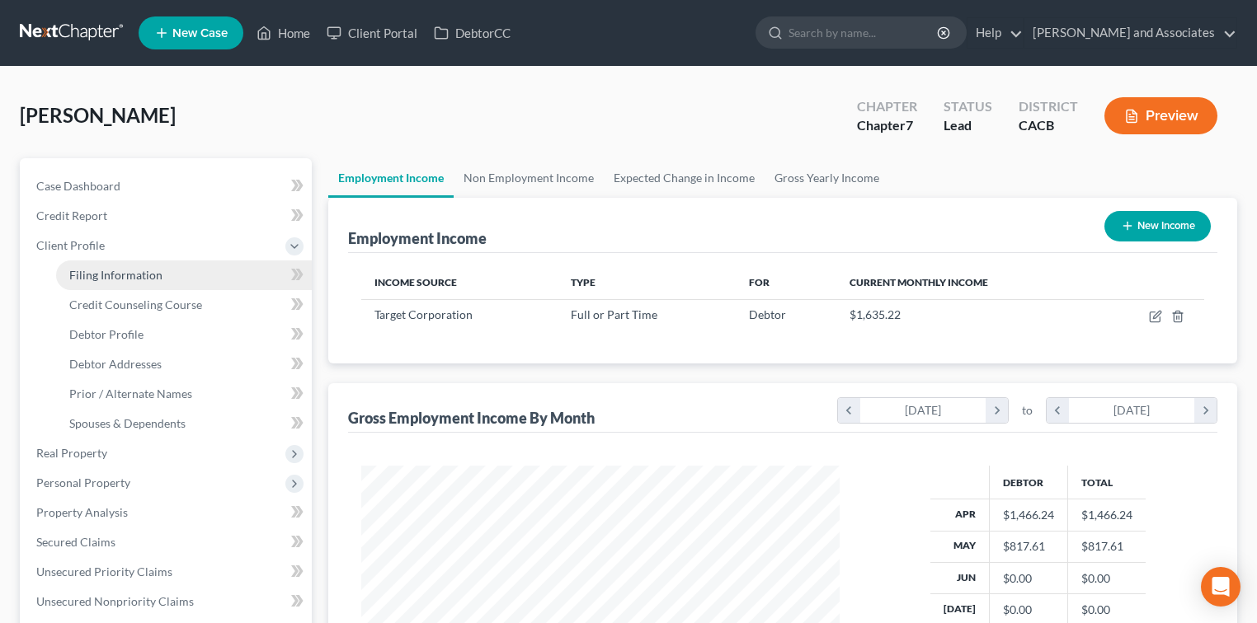
click at [146, 280] on span "Filing Information" at bounding box center [115, 275] width 93 height 14
select select "1"
select select "0"
select select "4"
